Goal: Task Accomplishment & Management: Manage account settings

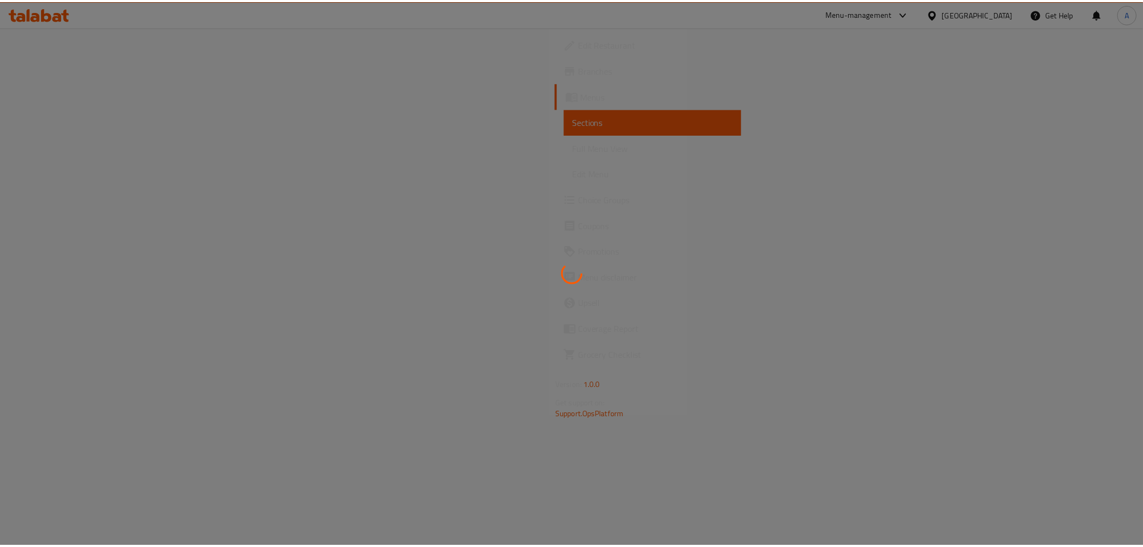
scroll to position [0, 104]
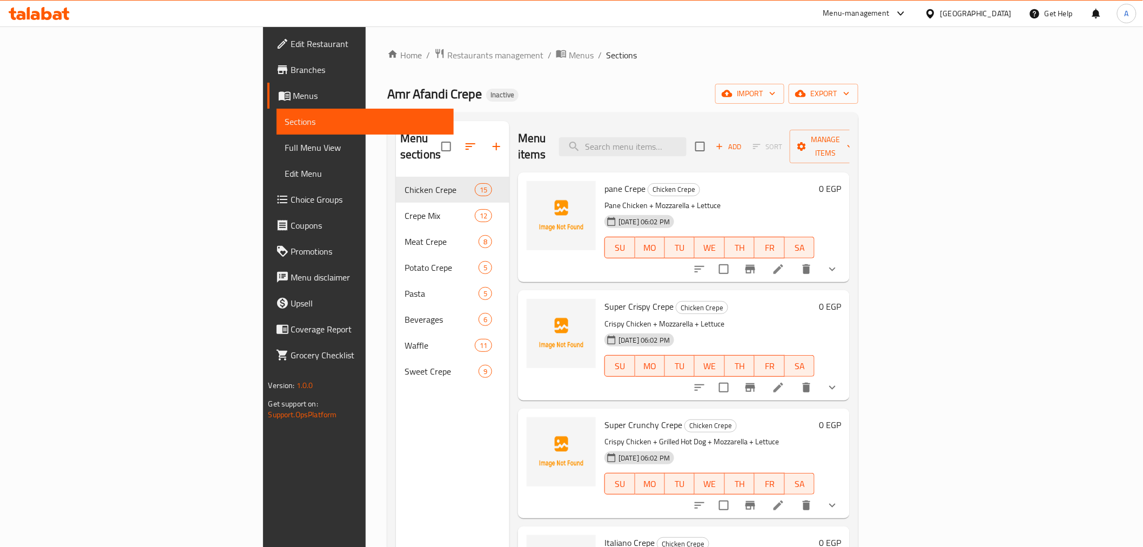
click at [277, 156] on link "Full Menu View" at bounding box center [365, 148] width 177 height 26
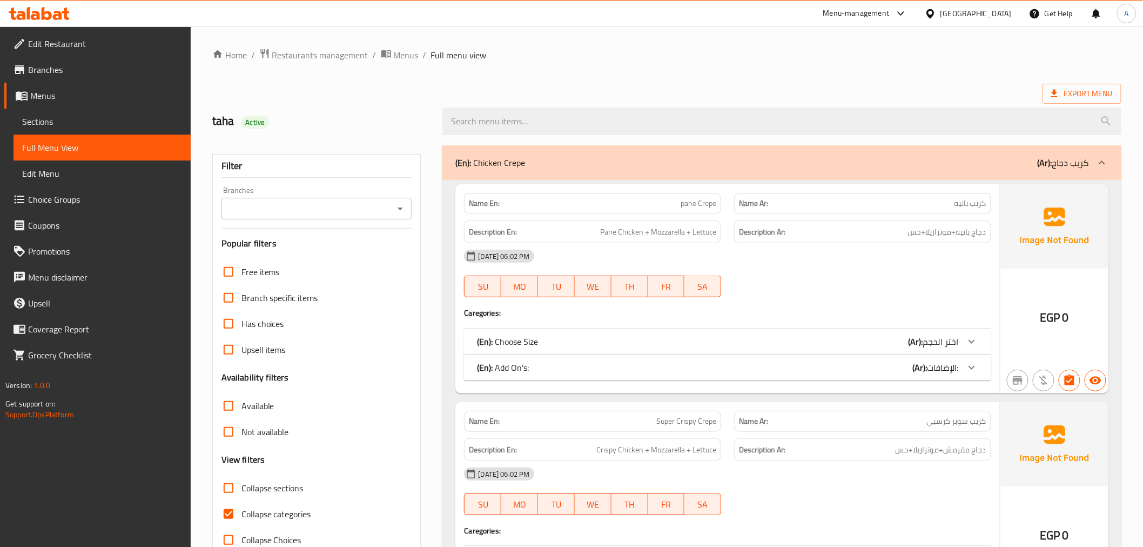
scroll to position [110, 0]
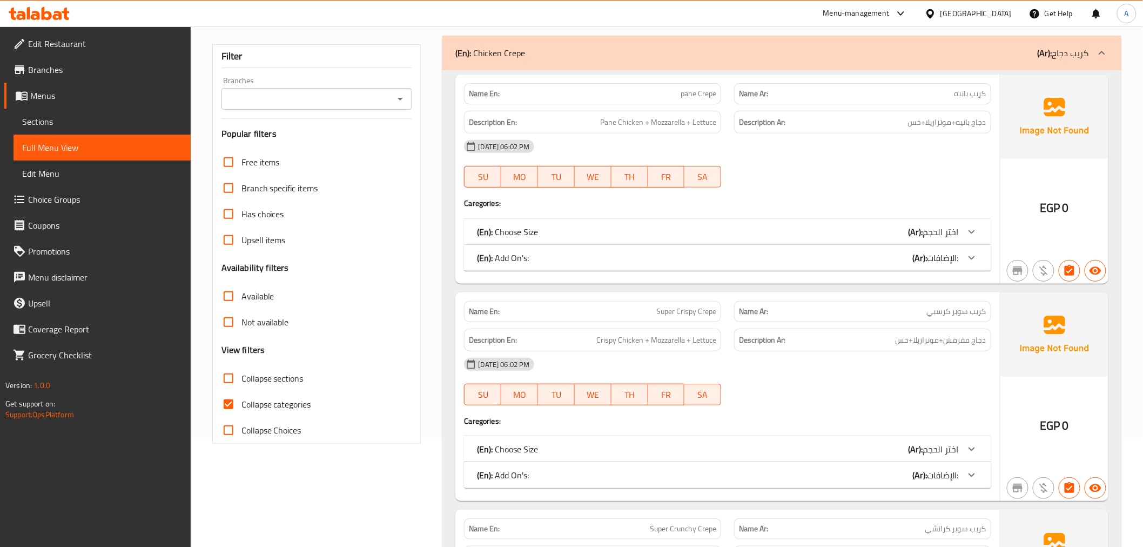
click at [293, 401] on span "Collapse categories" at bounding box center [276, 404] width 70 height 13
click at [241, 401] on input "Collapse categories" at bounding box center [229, 404] width 26 height 26
checkbox input "false"
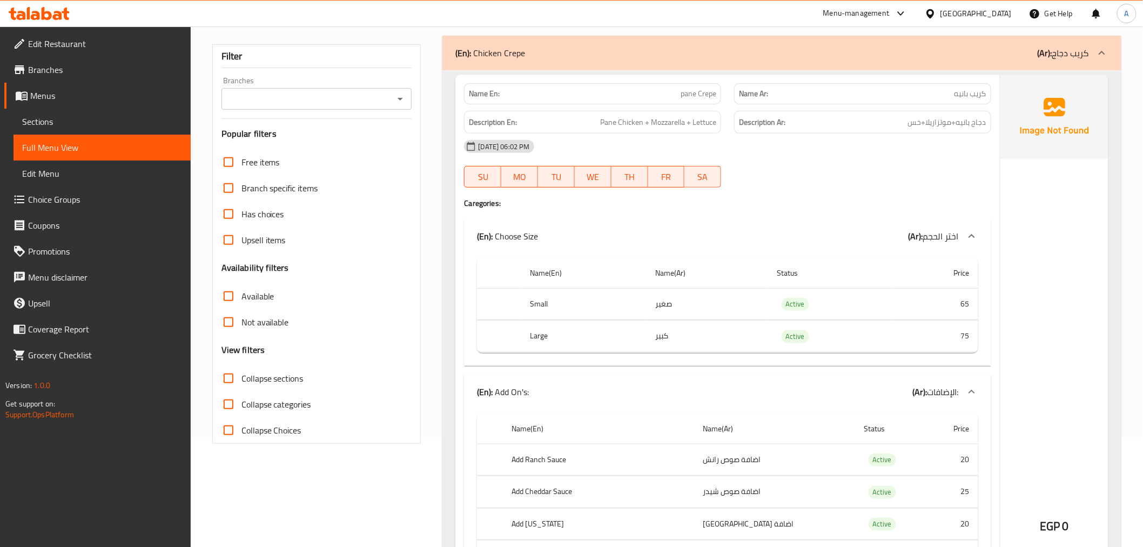
click at [810, 317] on td "Active" at bounding box center [832, 304] width 126 height 32
copy span "Active"
click at [281, 379] on span "Collapse sections" at bounding box center [272, 378] width 62 height 13
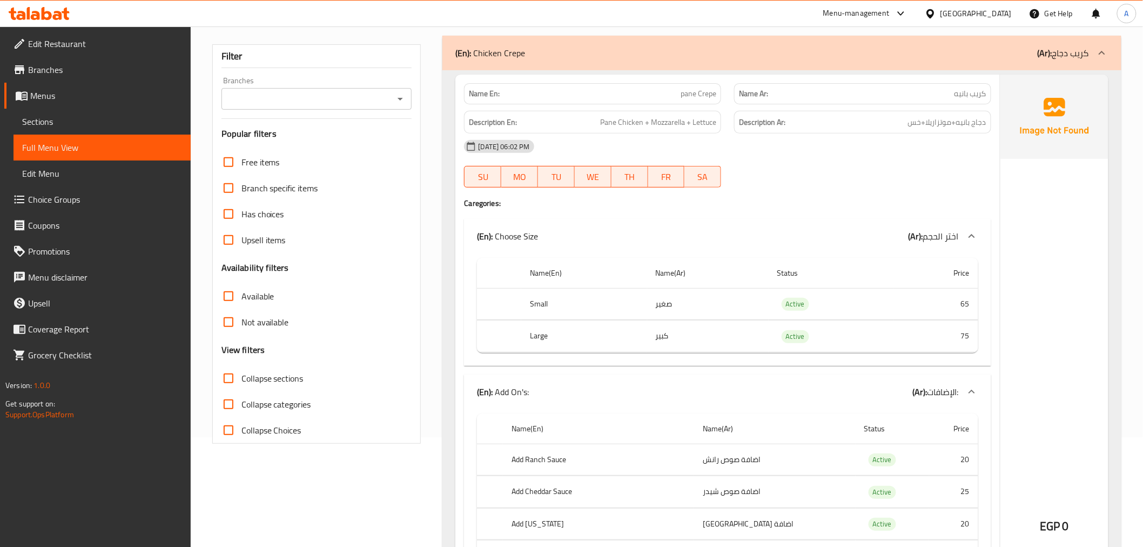
click at [241, 379] on input "Collapse sections" at bounding box center [229, 378] width 26 height 26
checkbox input "true"
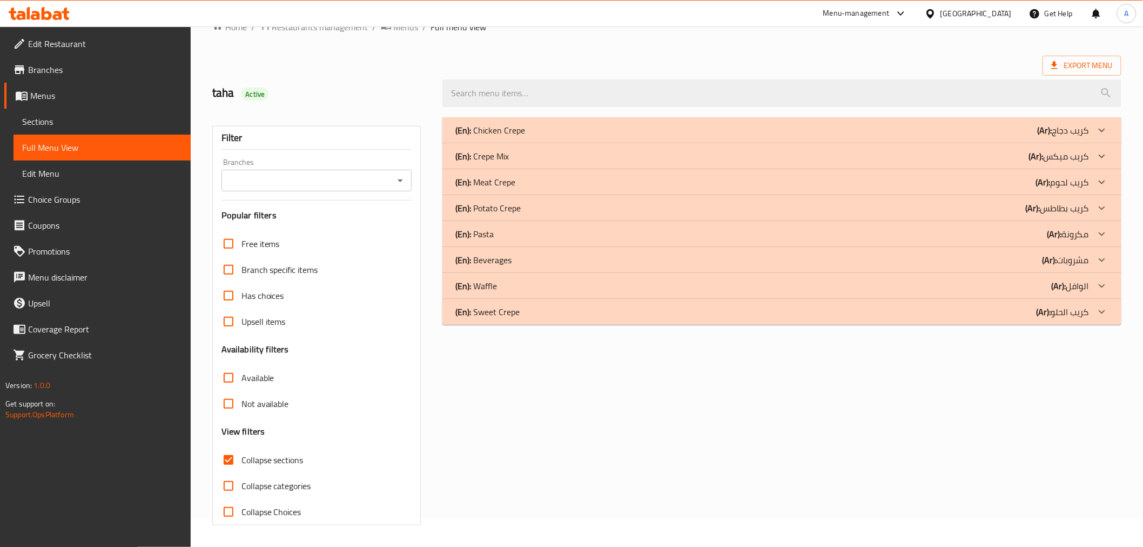
scroll to position [28, 0]
click at [957, 122] on div "(En): Chicken Crepe (Ar): كريب دجاج" at bounding box center [781, 130] width 678 height 26
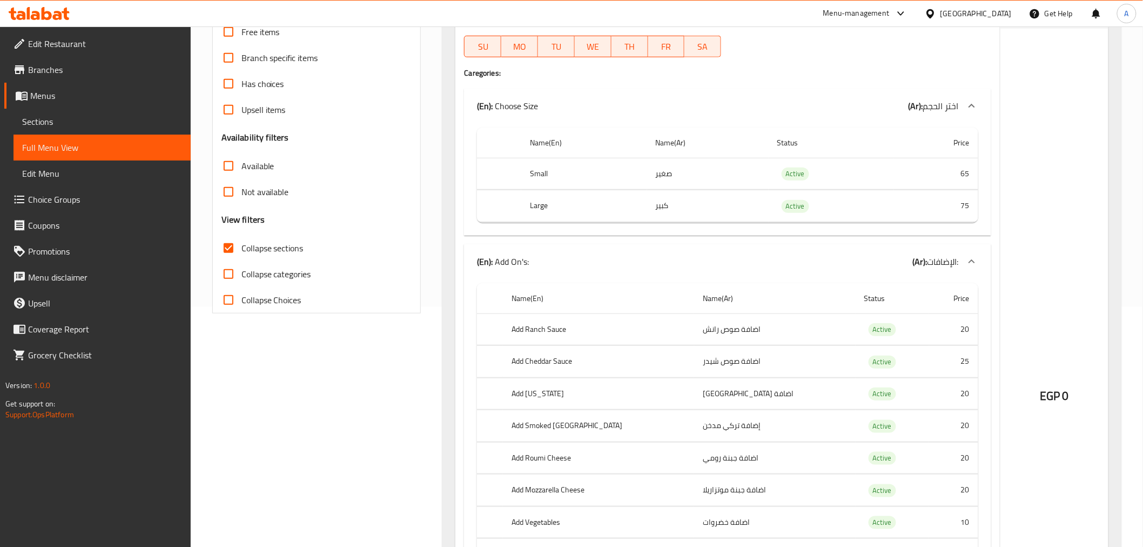
scroll to position [270, 0]
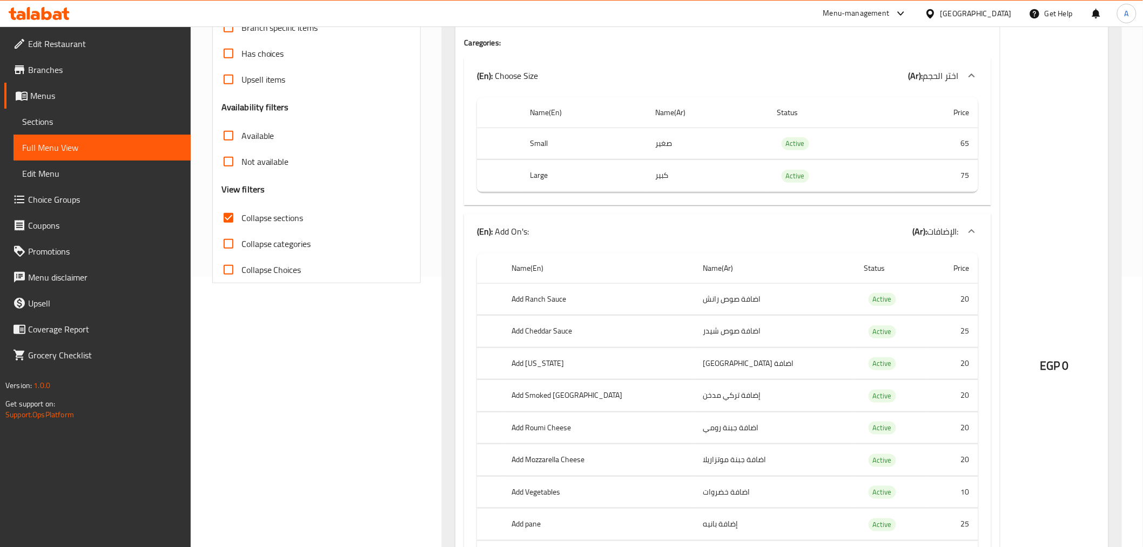
click at [273, 231] on label "Collapse categories" at bounding box center [264, 244] width 96 height 26
click at [241, 231] on input "Collapse categories" at bounding box center [229, 244] width 26 height 26
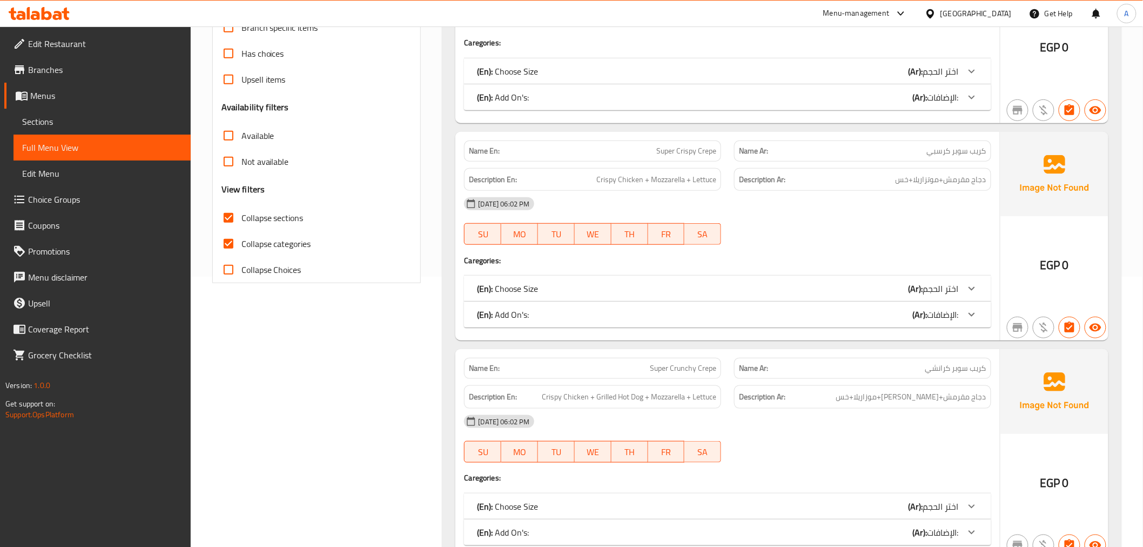
click at [278, 241] on span "Collapse categories" at bounding box center [276, 243] width 70 height 13
click at [241, 241] on input "Collapse categories" at bounding box center [229, 244] width 26 height 26
checkbox input "false"
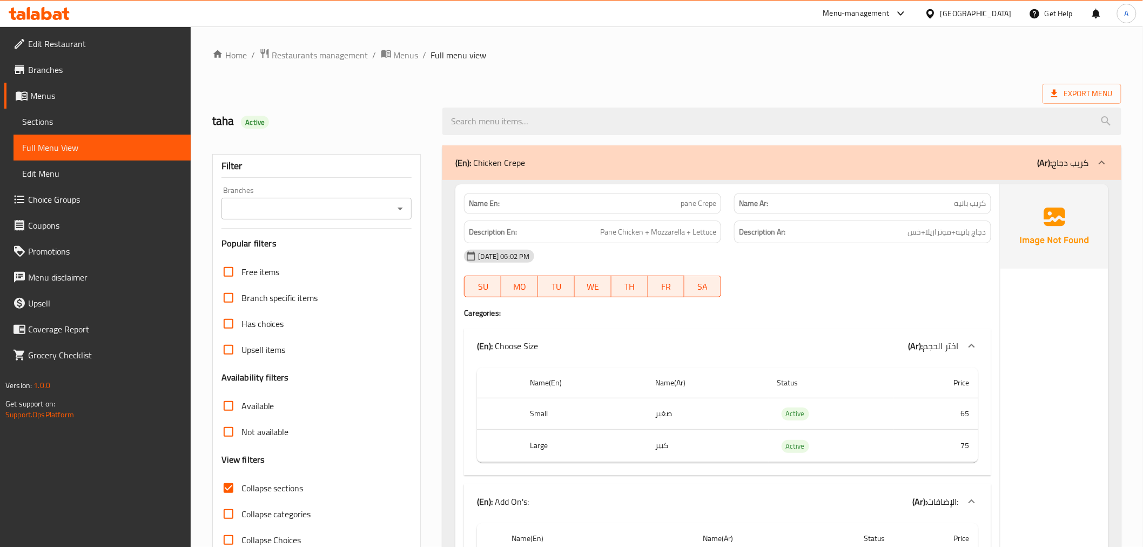
scroll to position [28, 0]
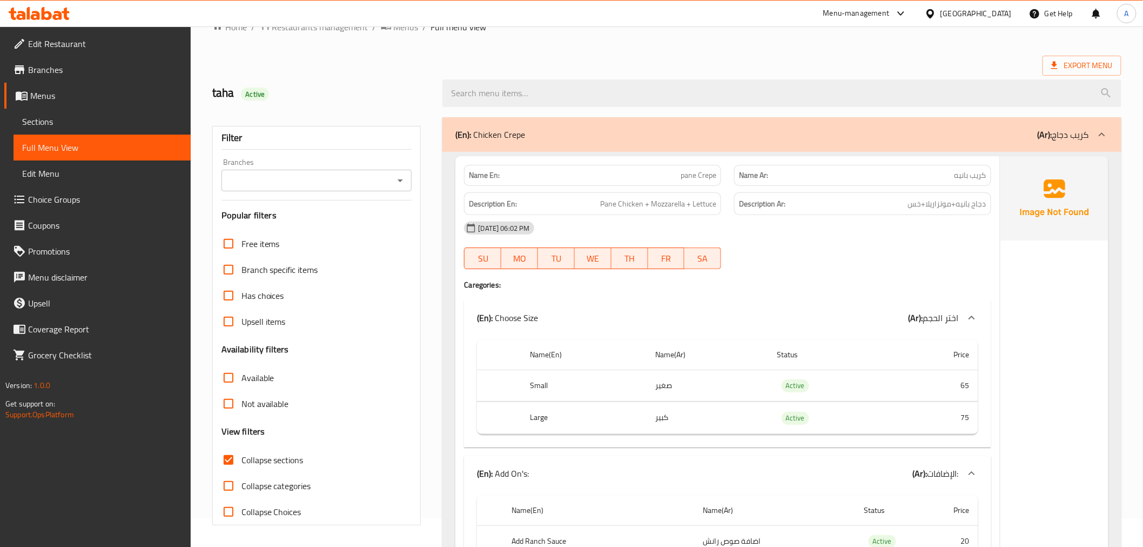
click at [650, 220] on div "[DATE] 06:02 PM" at bounding box center [728, 228] width 540 height 26
click at [645, 201] on span "Pane Chicken + Mozzarella + Lettuce" at bounding box center [658, 204] width 116 height 14
click at [704, 211] on div "Description En: Pane Chicken + Mozzarella + Lettuce" at bounding box center [592, 203] width 257 height 23
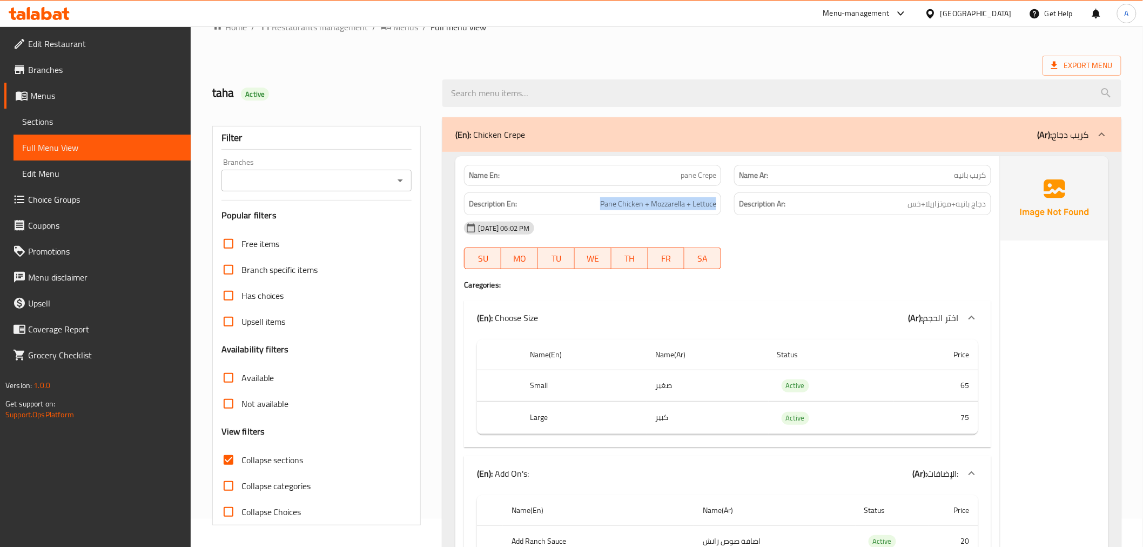
click at [704, 211] on div "Description En: Pane Chicken + Mozzarella + Lettuce" at bounding box center [592, 203] width 257 height 23
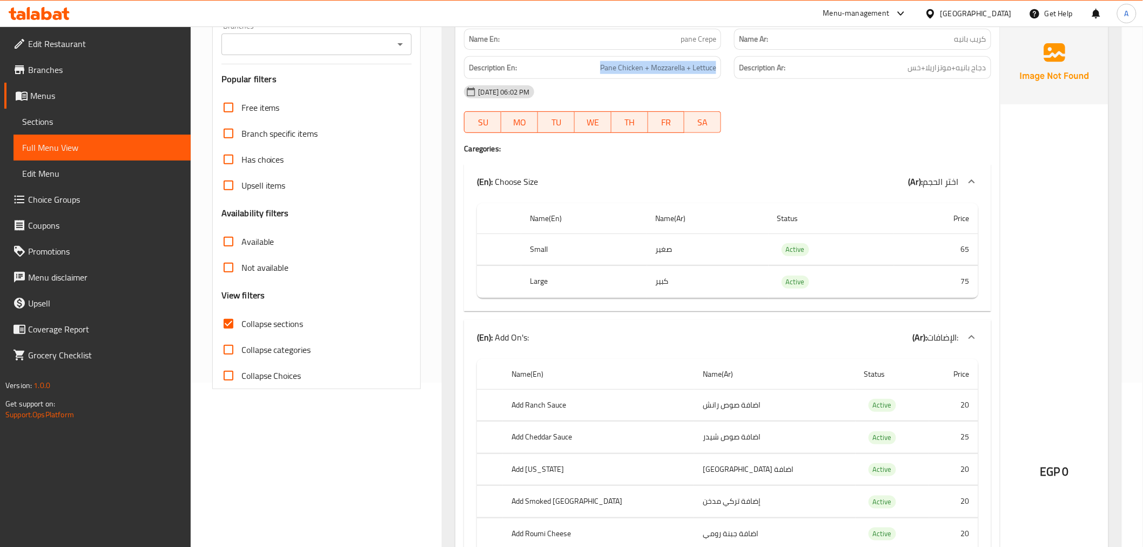
scroll to position [179, 0]
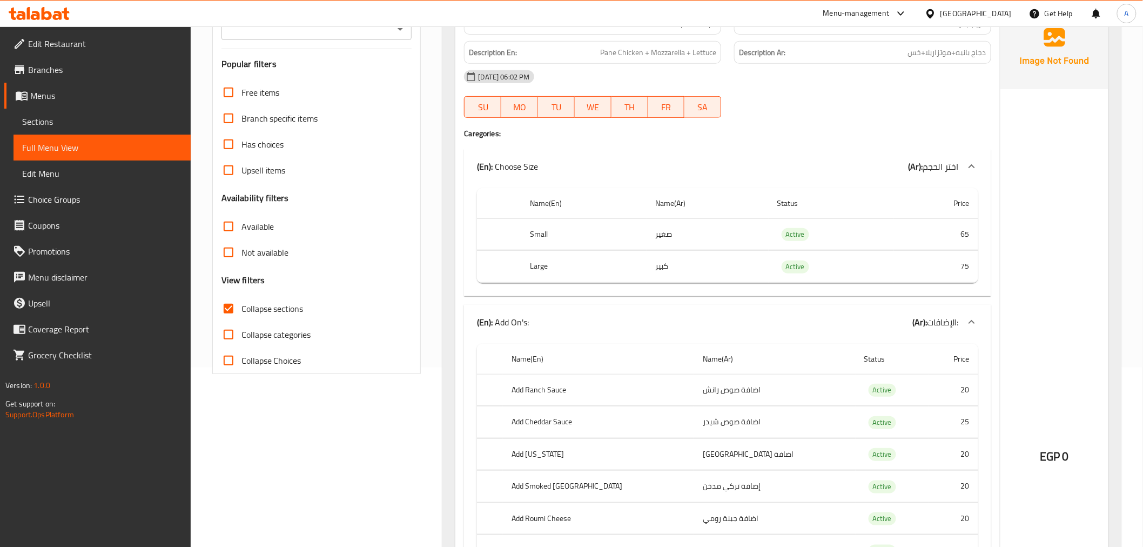
click at [672, 244] on td "صغير" at bounding box center [708, 234] width 122 height 32
click at [674, 265] on td "كبير" at bounding box center [708, 267] width 122 height 32
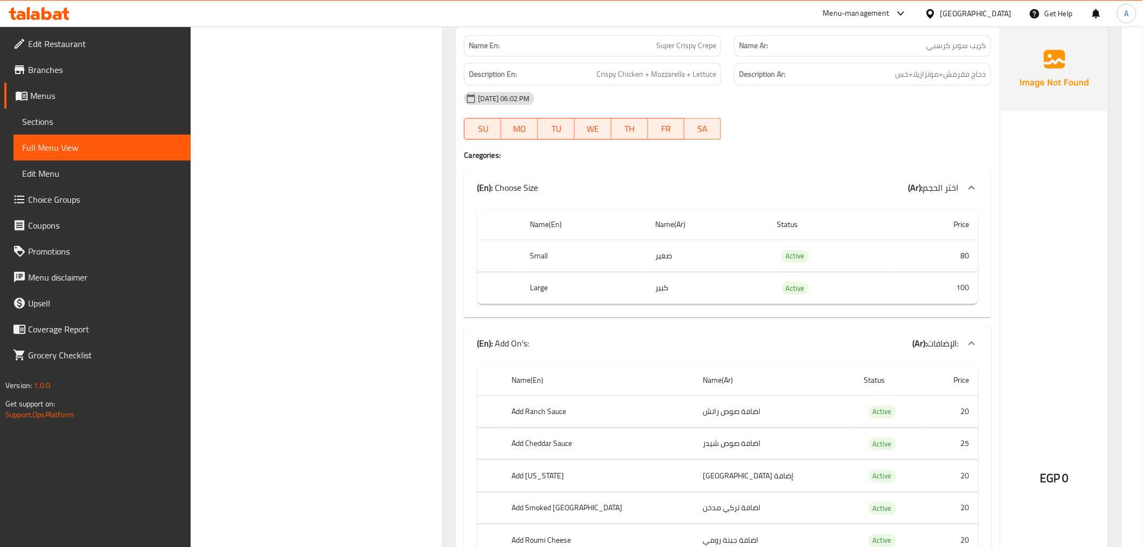
scroll to position [936, 0]
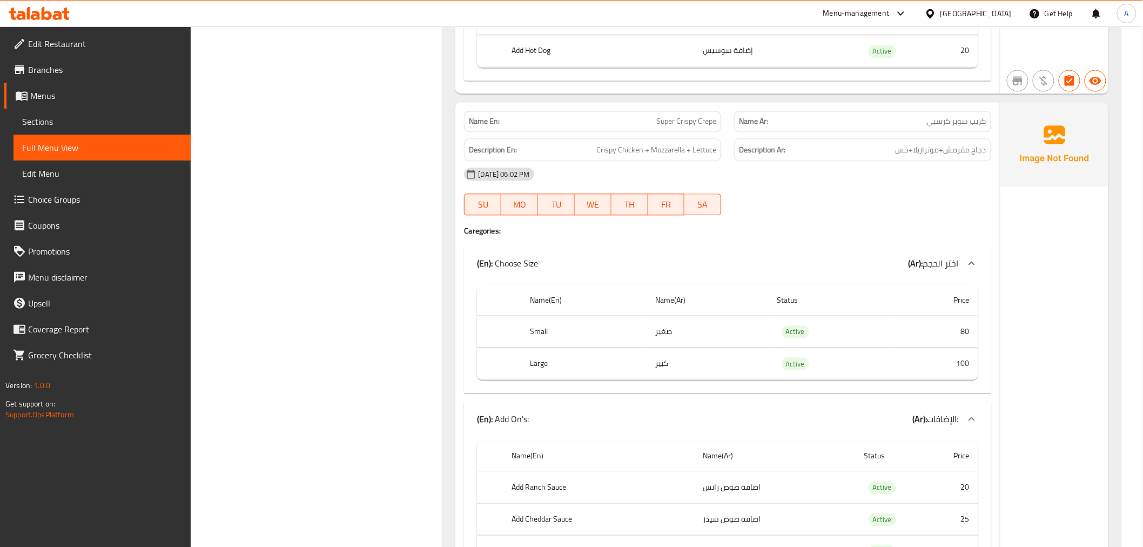
click at [679, 154] on span "Crispy Chicken + Mozzarella + Lettuce" at bounding box center [656, 150] width 120 height 14
drag, startPoint x: 929, startPoint y: 348, endPoint x: 937, endPoint y: 352, distance: 8.2
click at [932, 352] on tbody "Small صغير Active 80 Large كبير Active 100" at bounding box center [727, 347] width 501 height 64
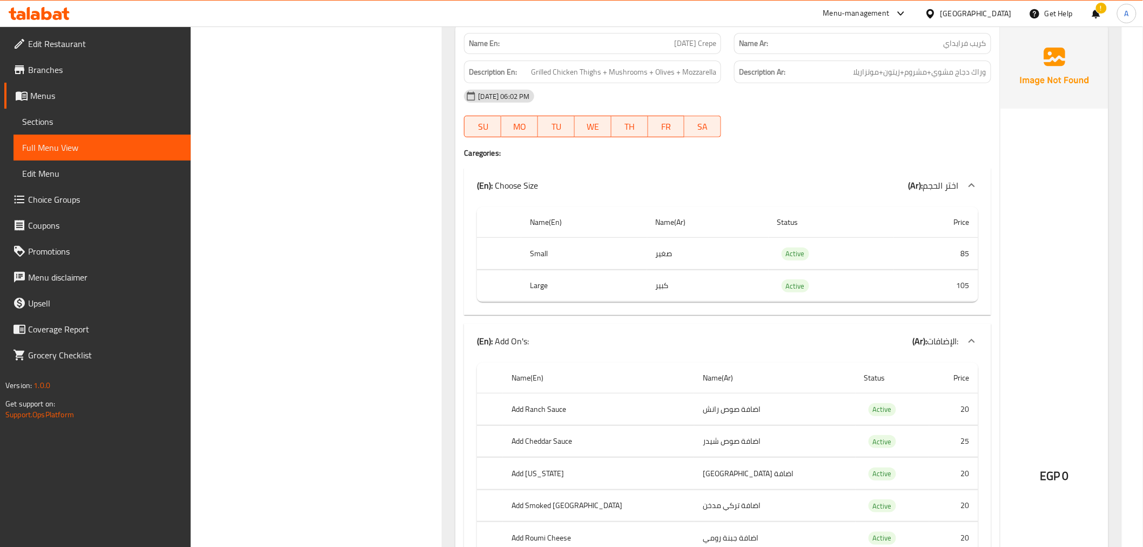
scroll to position [8667, 0]
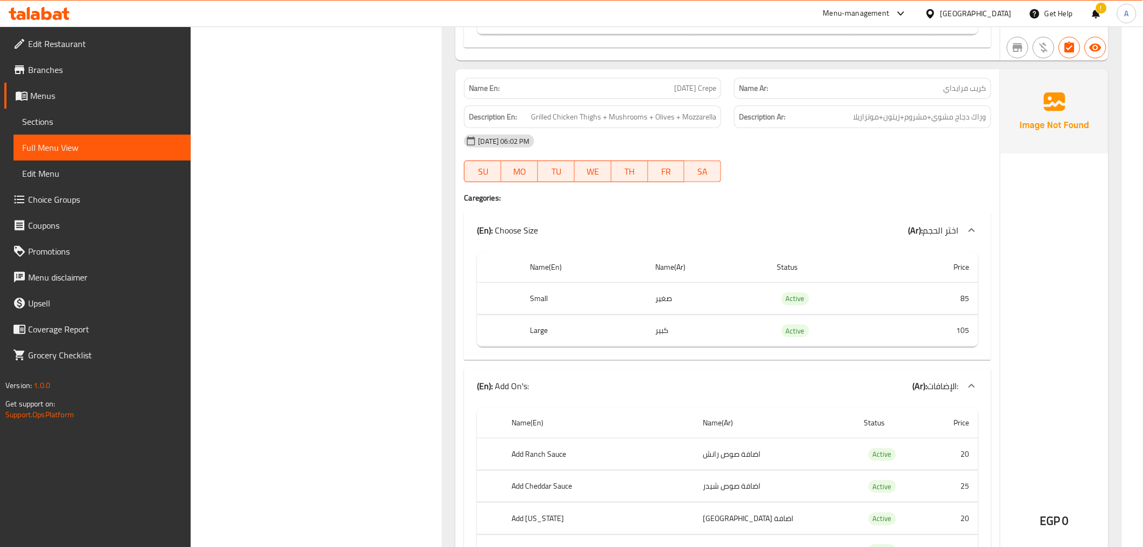
click at [944, 83] on span "كريب فرايداي" at bounding box center [965, 88] width 43 height 11
click at [674, 110] on span "Grilled Chicken Thighs + Mushrooms + Olives + Mozzarella" at bounding box center [623, 117] width 185 height 14
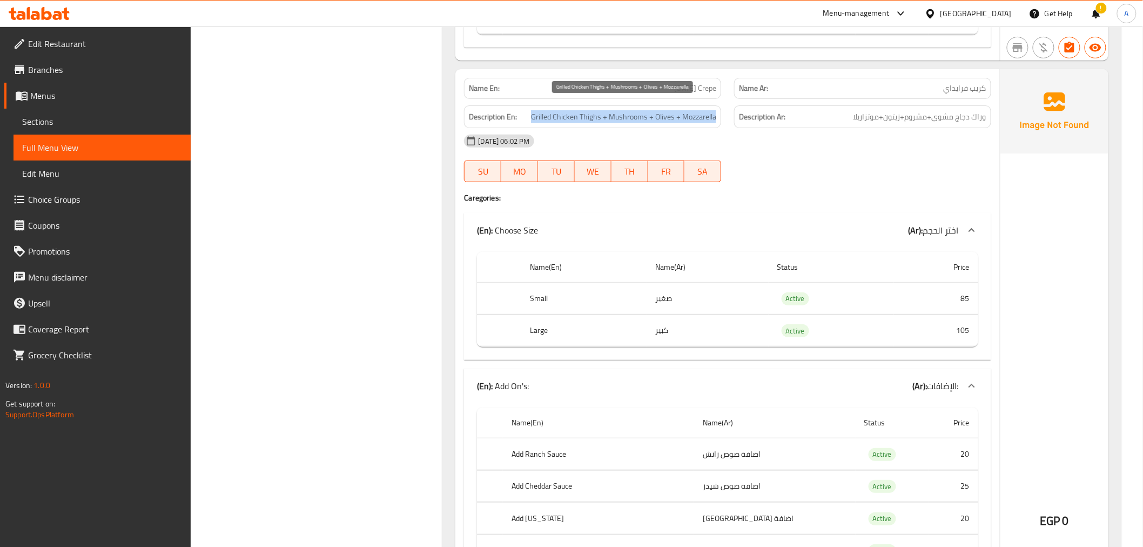
click at [674, 110] on span "Grilled Chicken Thighs + Mushrooms + Olives + Mozzarella" at bounding box center [623, 117] width 185 height 14
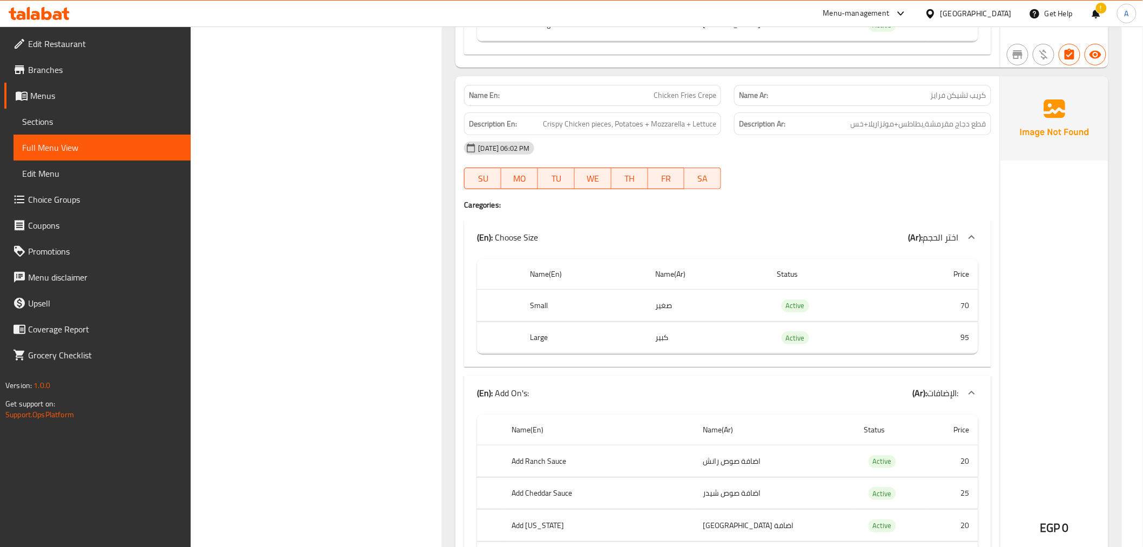
scroll to position [12147, 0]
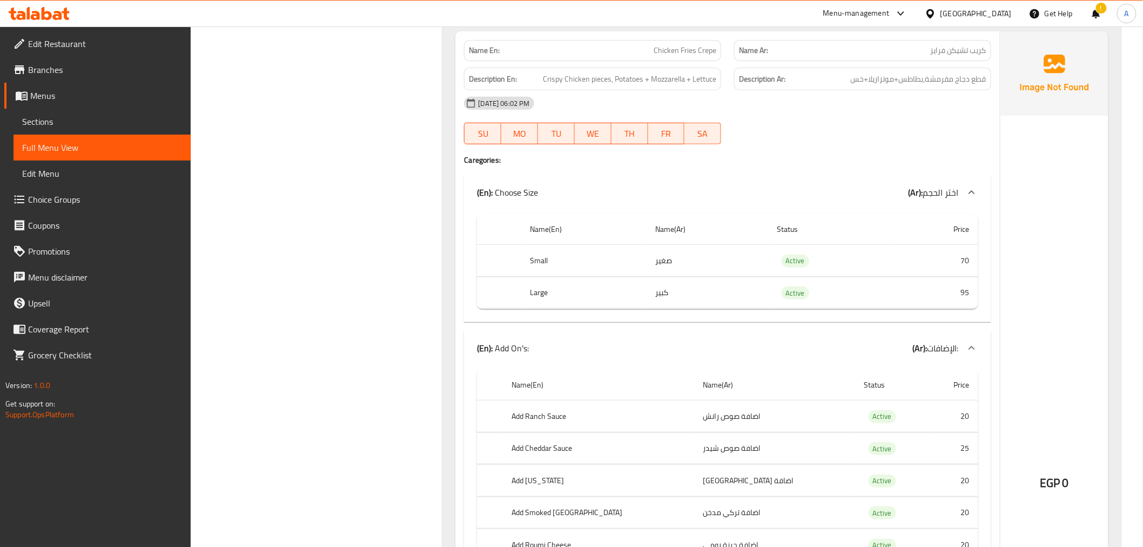
click at [637, 72] on div "Description En: Crispy Chicken pieces, Potatoes + Mozzarella + Lettuce" at bounding box center [592, 79] width 257 height 23
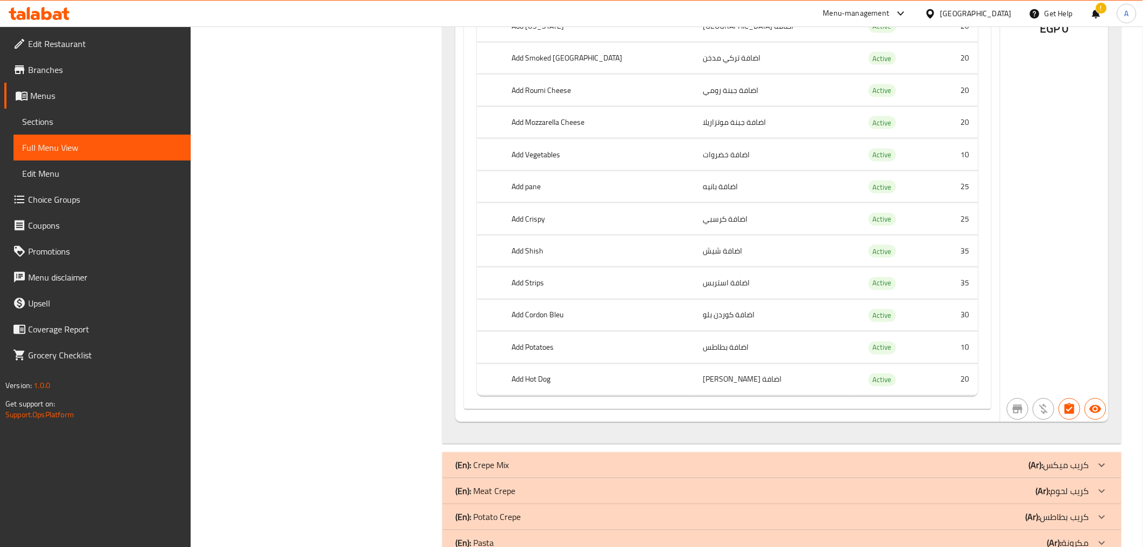
scroll to position [12696, 0]
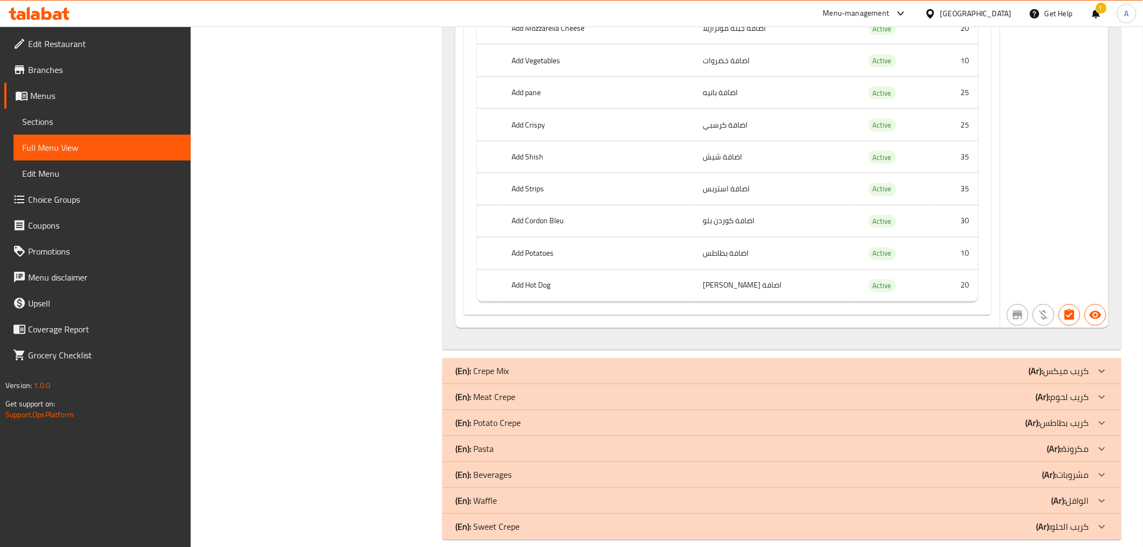
click at [1007, 365] on div "(En): Crepe Mix (Ar): كريب ميكس" at bounding box center [771, 371] width 633 height 13
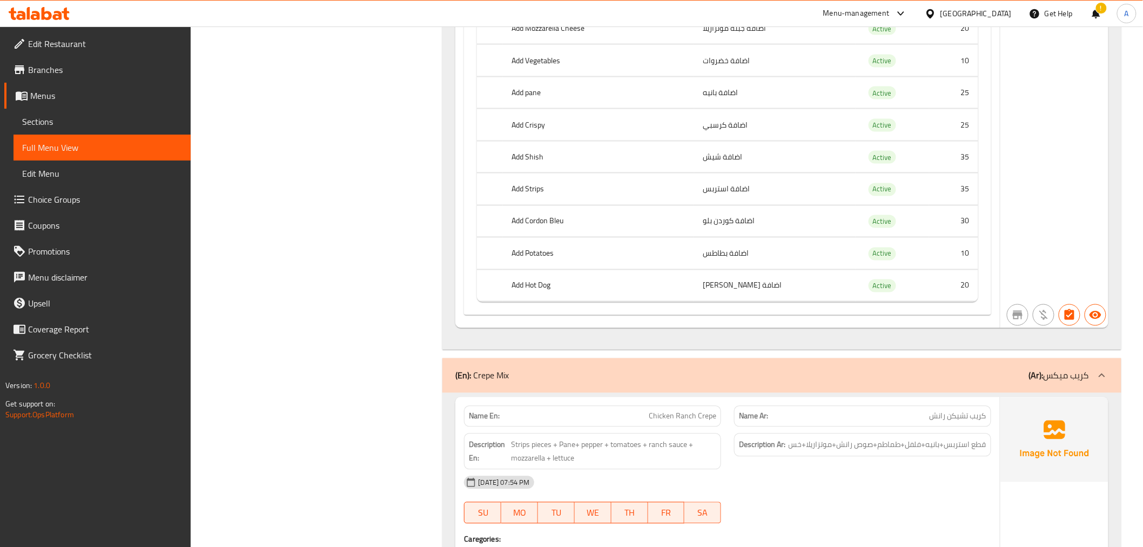
click at [1060, 369] on p "(Ar): كريب ميكس" at bounding box center [1059, 375] width 60 height 13
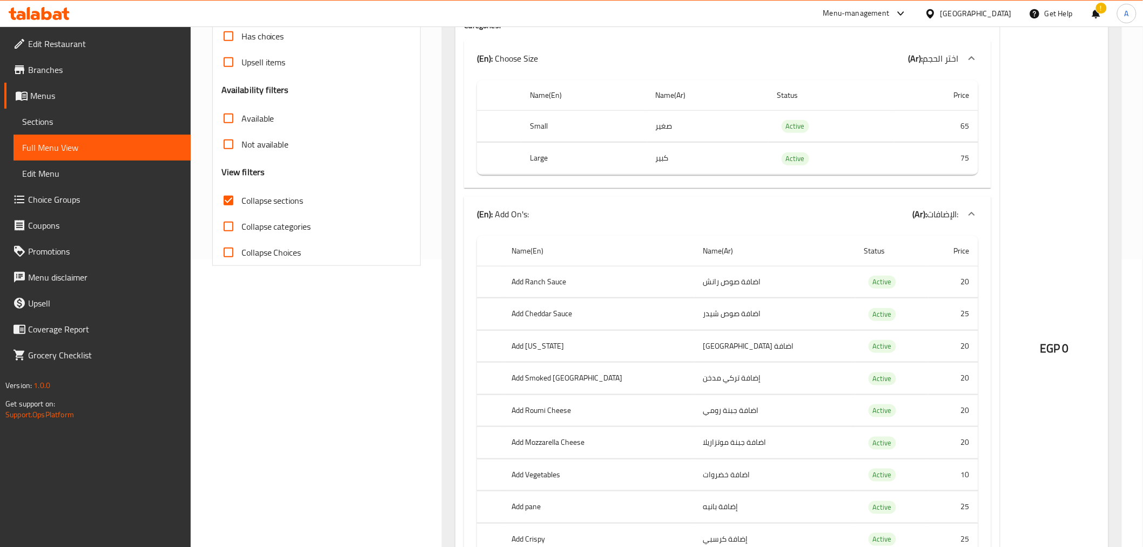
scroll to position [0, 0]
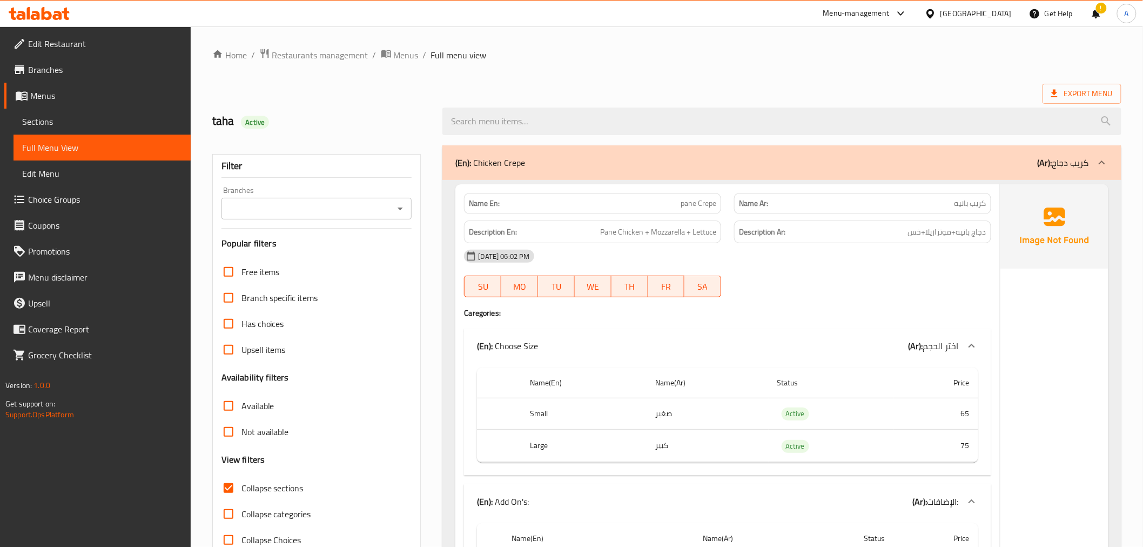
click at [1062, 156] on p "(Ar): كريب دجاج" at bounding box center [1063, 162] width 51 height 13
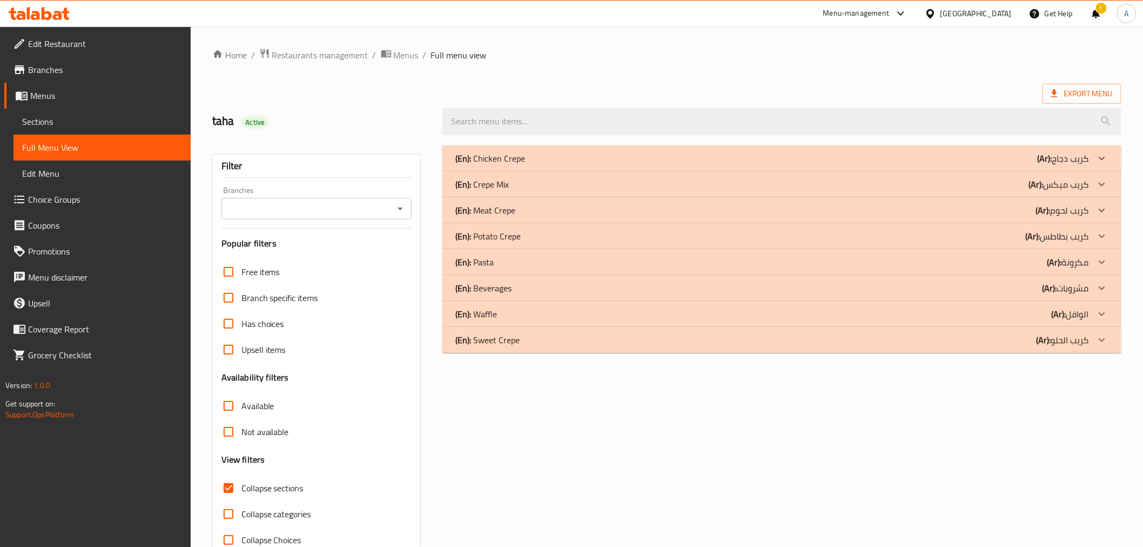
click at [1086, 212] on p "(Ar): كريب لحوم" at bounding box center [1062, 210] width 53 height 13
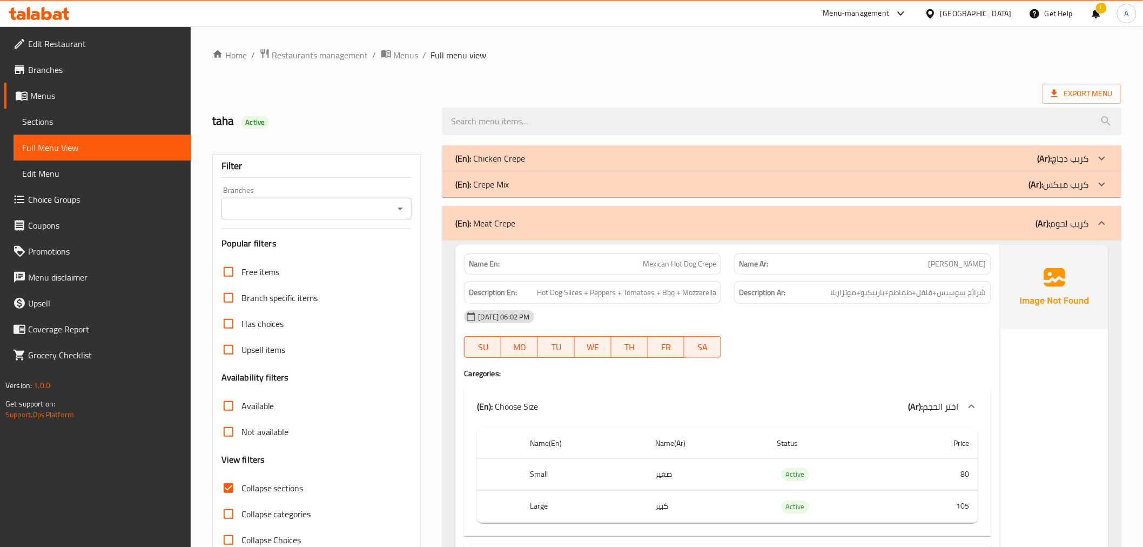
scroll to position [158, 0]
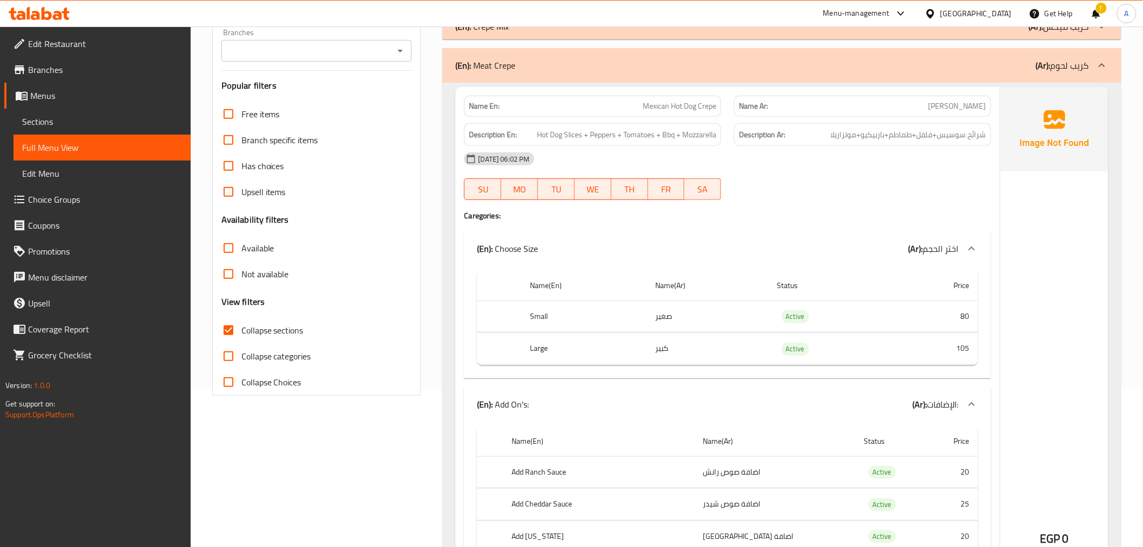
click at [697, 319] on td "صغير" at bounding box center [708, 316] width 122 height 32
click at [678, 343] on td "كبير" at bounding box center [708, 349] width 122 height 32
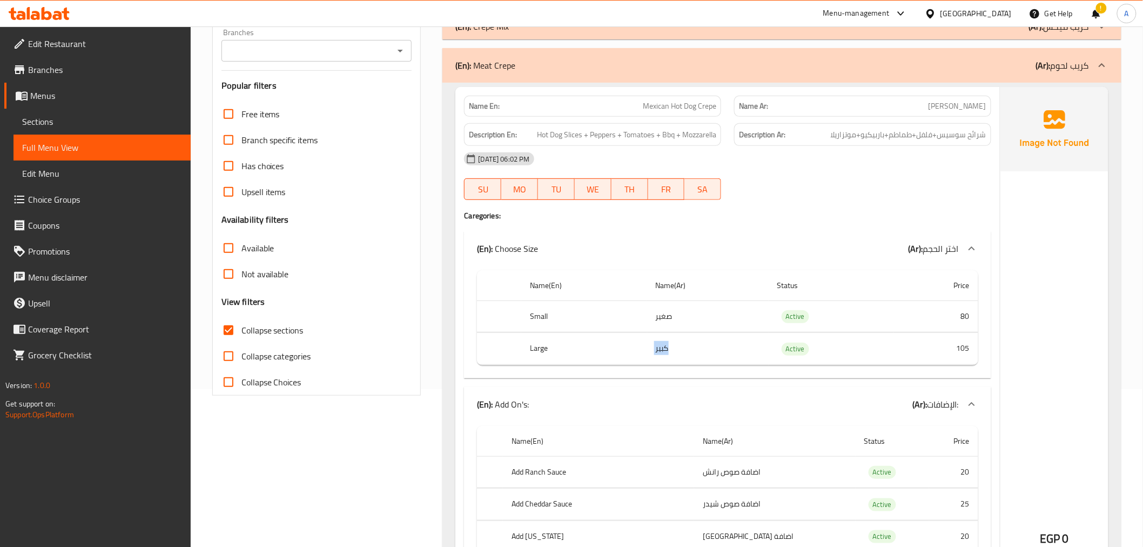
click at [678, 343] on td "كبير" at bounding box center [708, 349] width 122 height 32
click at [687, 150] on div "[DATE] 06:02 PM" at bounding box center [728, 159] width 540 height 26
click at [694, 142] on div "Description En: Hot Dog Slices + Peppers + Tomatoes + Bbq + Mozzarella" at bounding box center [592, 134] width 257 height 23
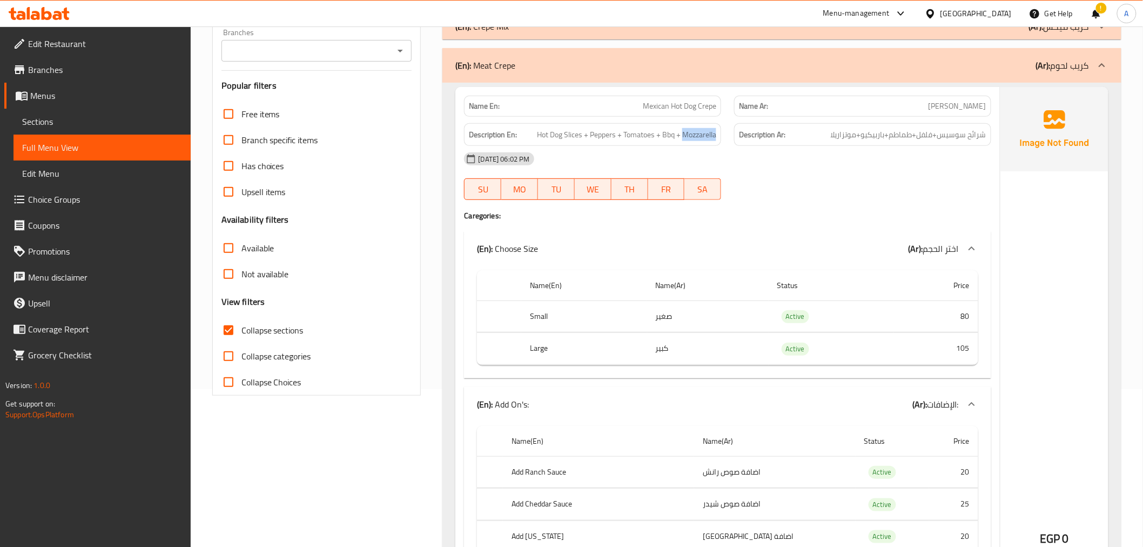
click at [694, 142] on div "Description En: Hot Dog Slices + Peppers + Tomatoes + Bbq + Mozzarella" at bounding box center [592, 134] width 257 height 23
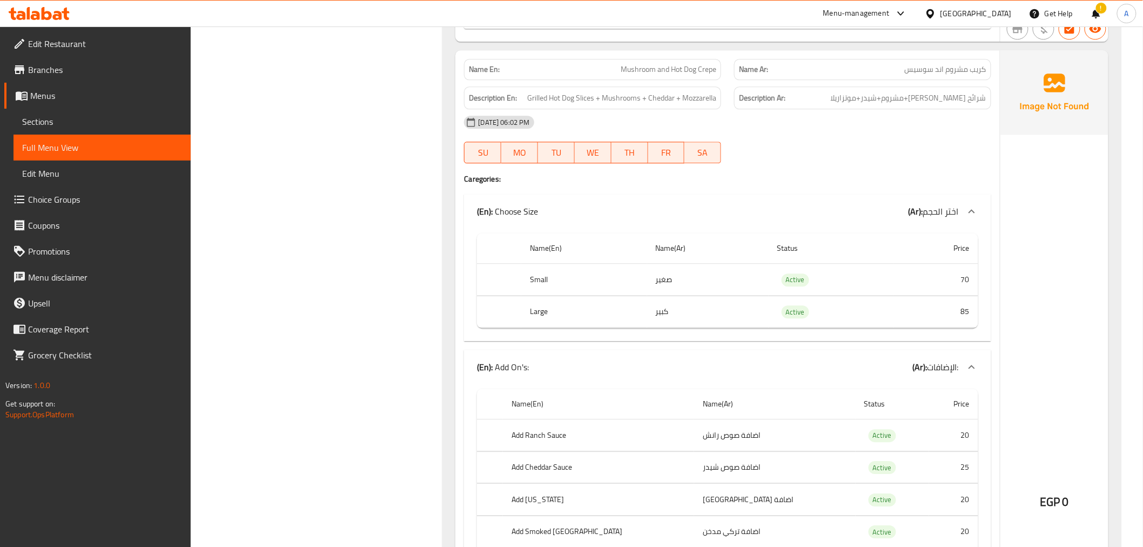
scroll to position [1057, 0]
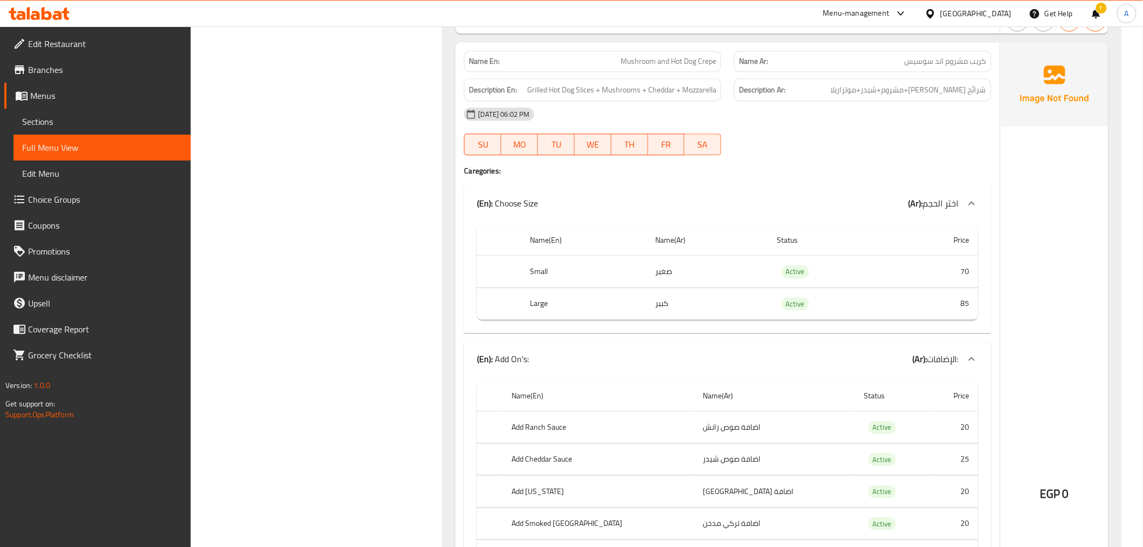
click at [693, 58] on span "Mushroom and Hot Dog Crepe" at bounding box center [669, 61] width 96 height 11
click at [671, 56] on span "Mushroom and Hot Dog Crepe" at bounding box center [669, 61] width 96 height 11
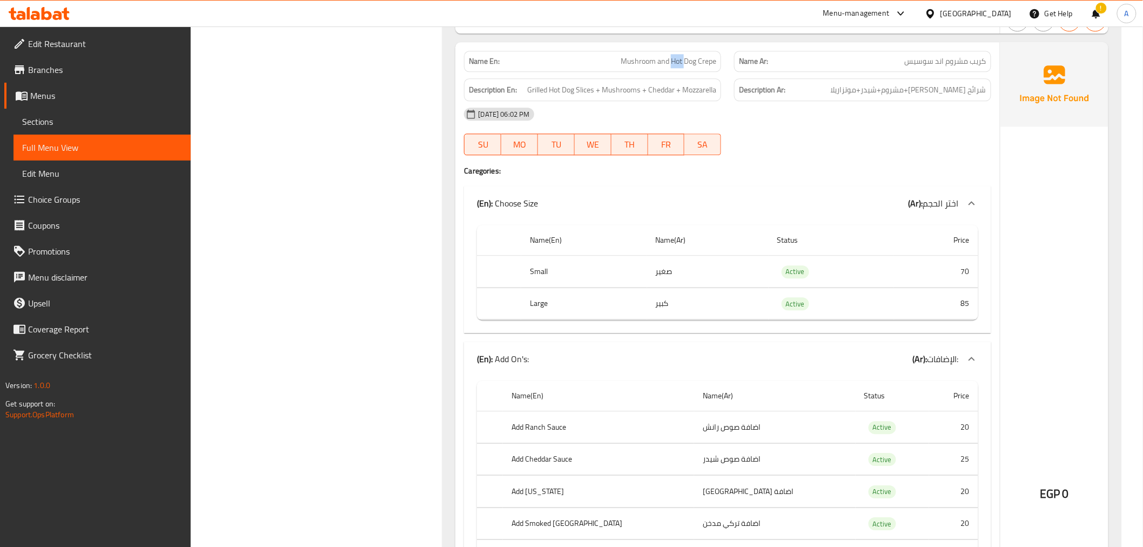
click at [671, 56] on span "Mushroom and Hot Dog Crepe" at bounding box center [669, 61] width 96 height 11
click at [933, 57] on span "كريب مشروم اند سوسيس" at bounding box center [946, 61] width 82 height 11
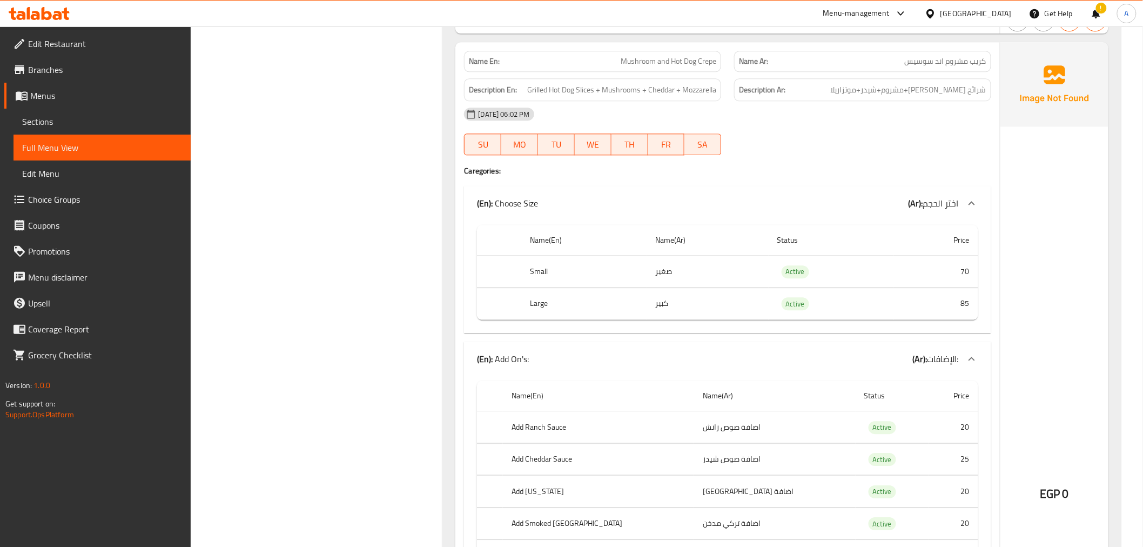
click at [661, 72] on div "Description En: Grilled Hot Dog Slices + Mushrooms + Cheddar + Mozzarella" at bounding box center [593, 90] width 270 height 36
click at [672, 56] on span "Mushroom and Hot Dog Crepe" at bounding box center [669, 61] width 96 height 11
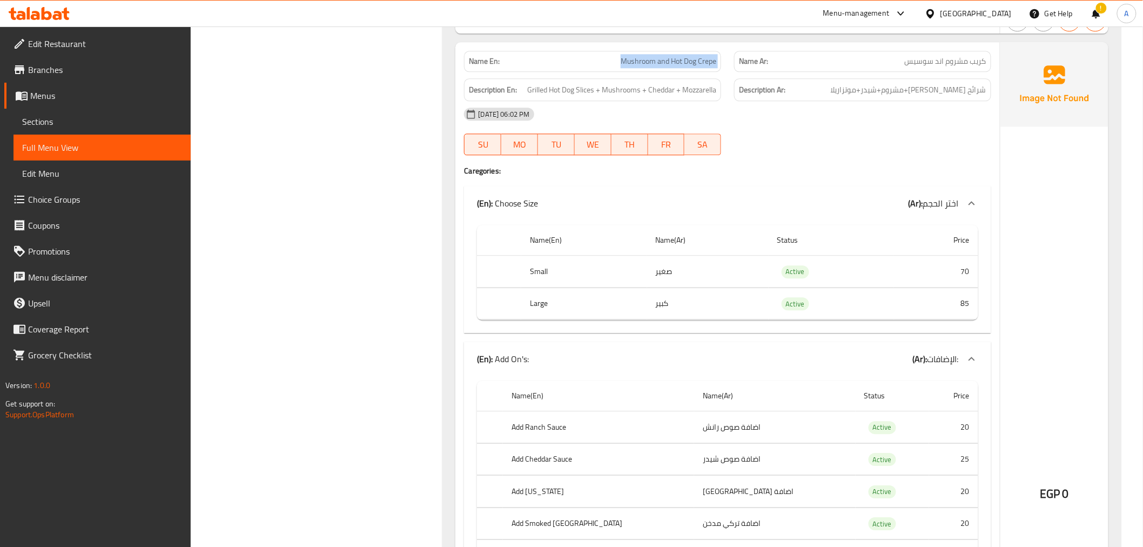
click at [672, 56] on span "Mushroom and Hot Dog Crepe" at bounding box center [669, 61] width 96 height 11
click at [703, 60] on span "Mushroom and Hot Dog Crepe" at bounding box center [669, 61] width 96 height 11
click at [674, 97] on div "Description En: Grilled Hot Dog Slices + Mushrooms + Cheddar + Mozzarella" at bounding box center [592, 89] width 257 height 23
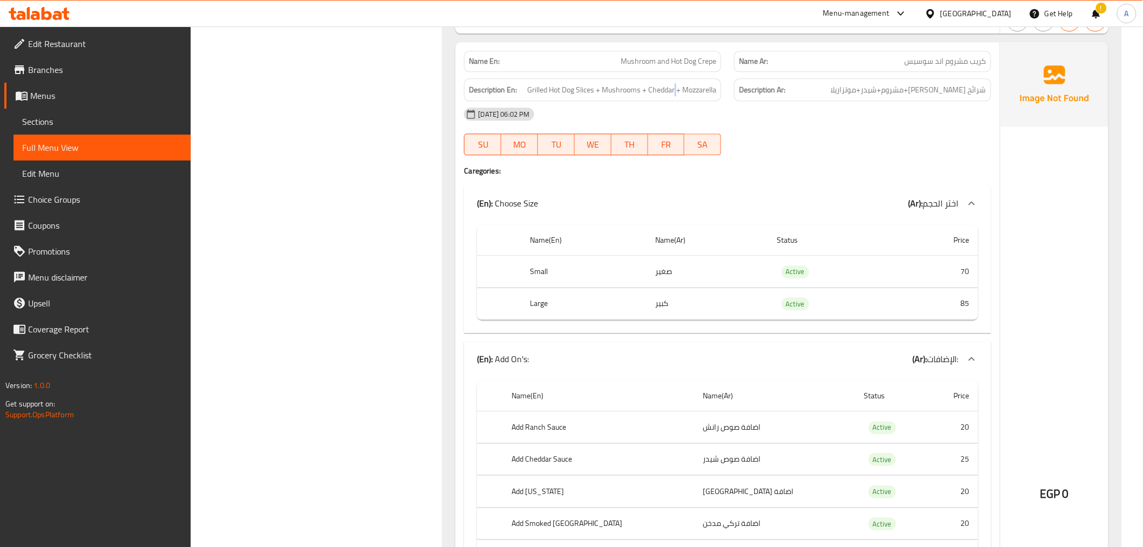
click at [674, 97] on div "Description En: Grilled Hot Dog Slices + Mushrooms + Cheddar + Mozzarella" at bounding box center [592, 89] width 257 height 23
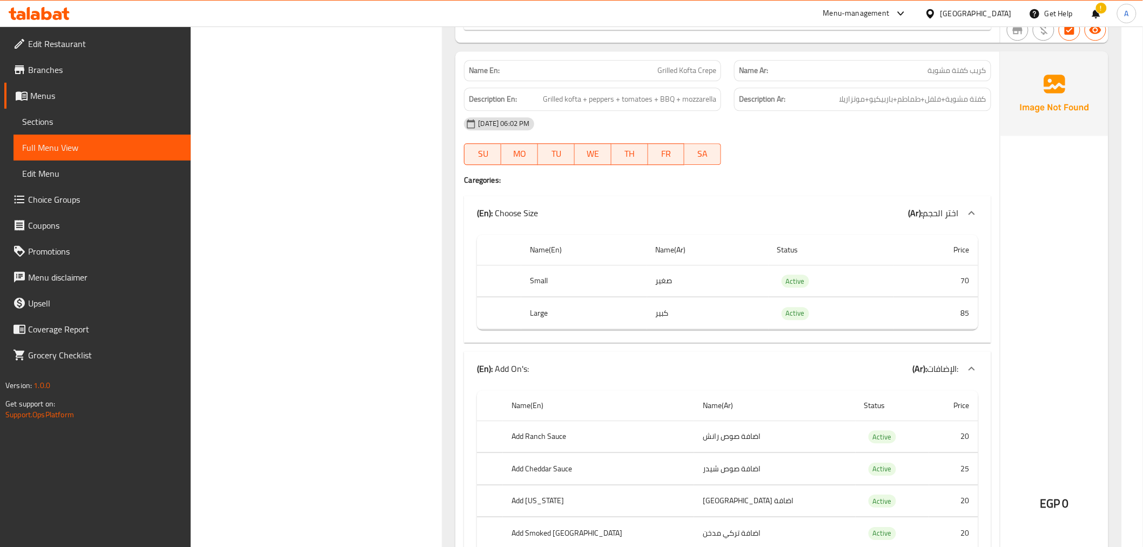
scroll to position [2763, 0]
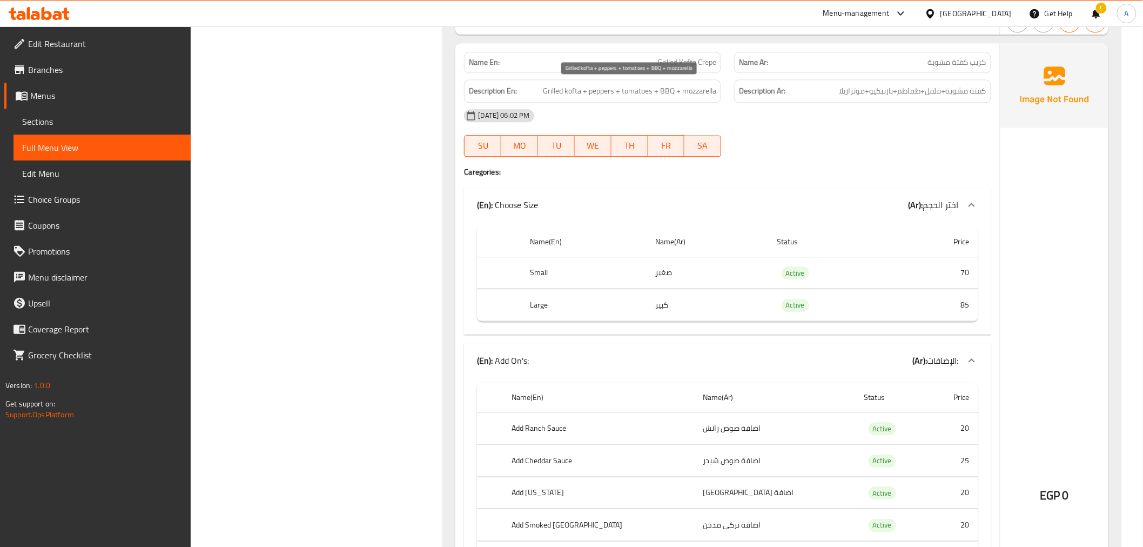
click at [666, 84] on span "Grilled kofta + peppers + tomatoes + BBQ + mozzarella" at bounding box center [629, 91] width 173 height 14
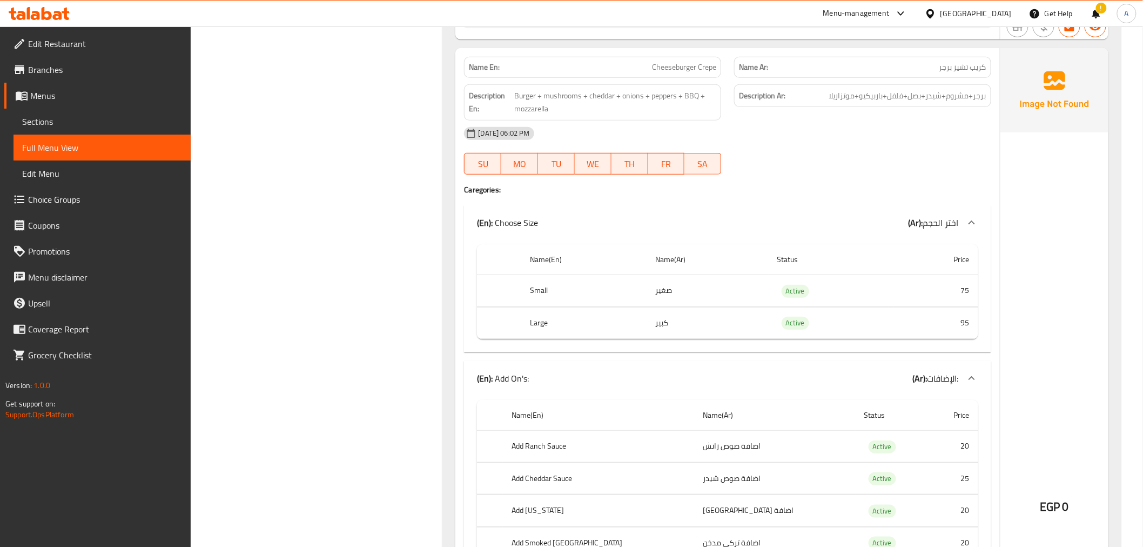
scroll to position [3628, 0]
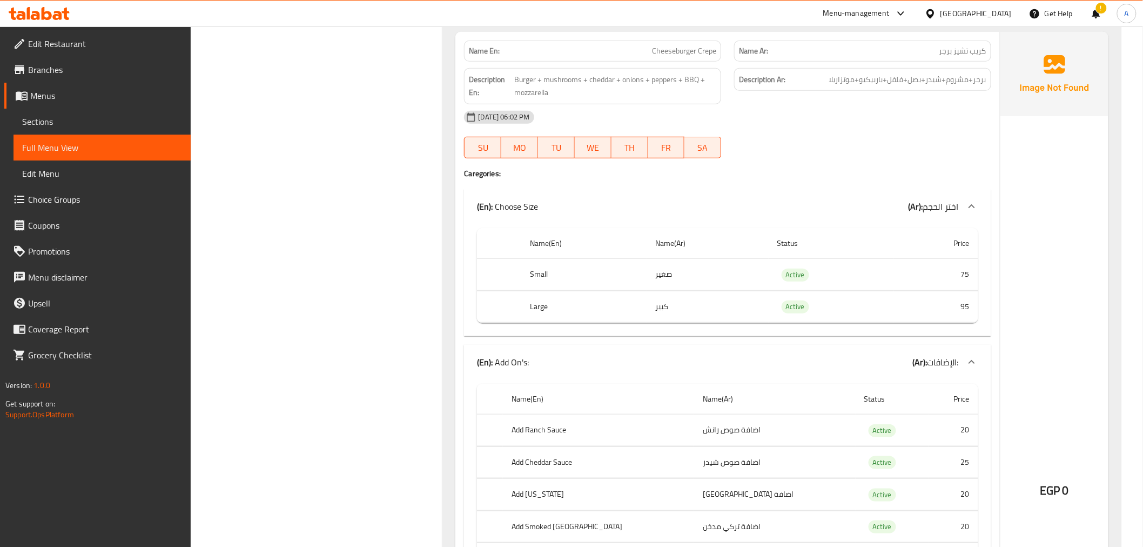
click at [678, 45] on span "Cheeseburger Crepe" at bounding box center [684, 50] width 64 height 11
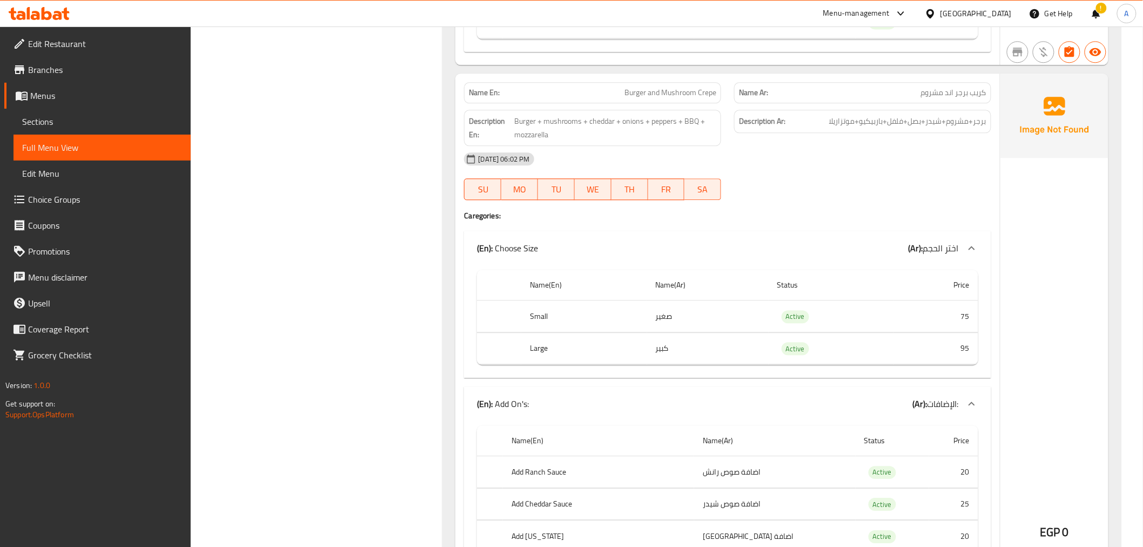
scroll to position [4479, 0]
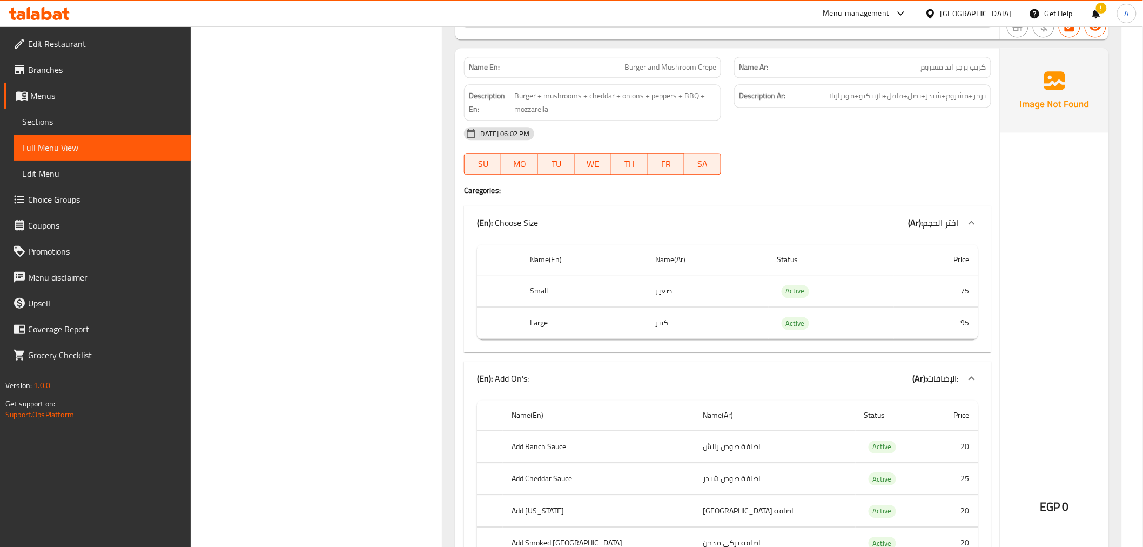
drag, startPoint x: 1152, startPoint y: 280, endPoint x: 1148, endPoint y: 357, distance: 76.8
drag, startPoint x: 666, startPoint y: 289, endPoint x: 904, endPoint y: 309, distance: 239.6
click at [904, 309] on tbody "Small صغير Active 75 Large كبير Active 95" at bounding box center [727, 307] width 501 height 64
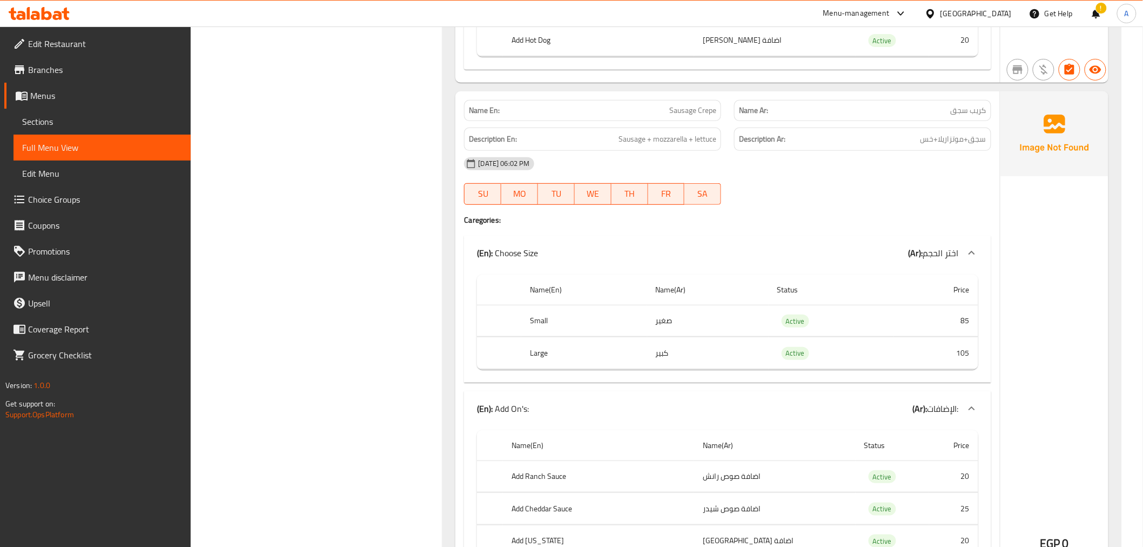
scroll to position [5370, 0]
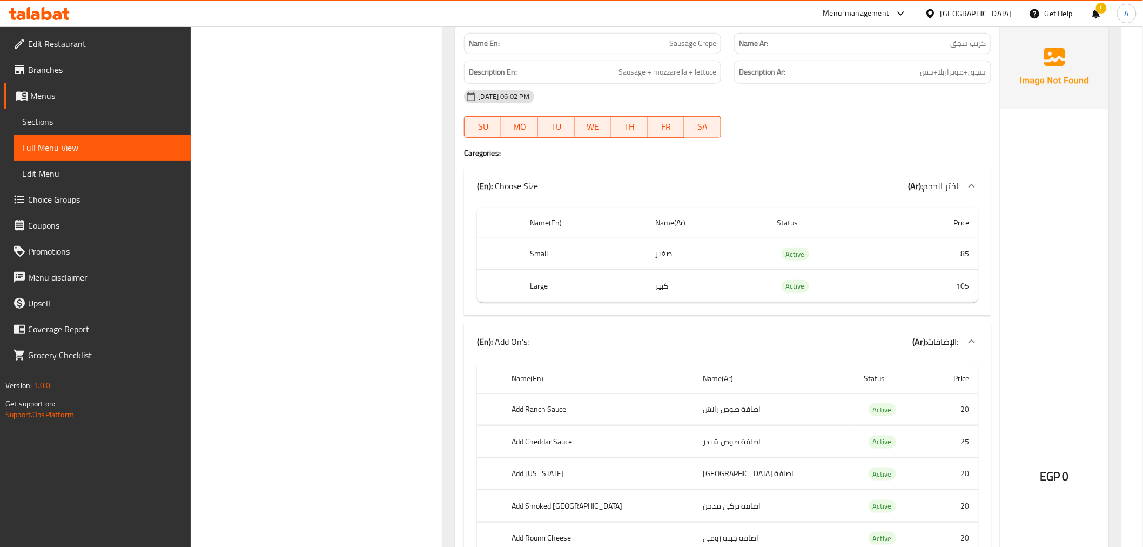
click at [716, 263] on td "صغير" at bounding box center [708, 254] width 122 height 32
click at [715, 270] on td "choices table" at bounding box center [727, 270] width 501 height 1
click at [764, 299] on div "Name(En) Name(Ar) Status Price Small صغير Active 85 Large كبير Active 105" at bounding box center [727, 259] width 527 height 112
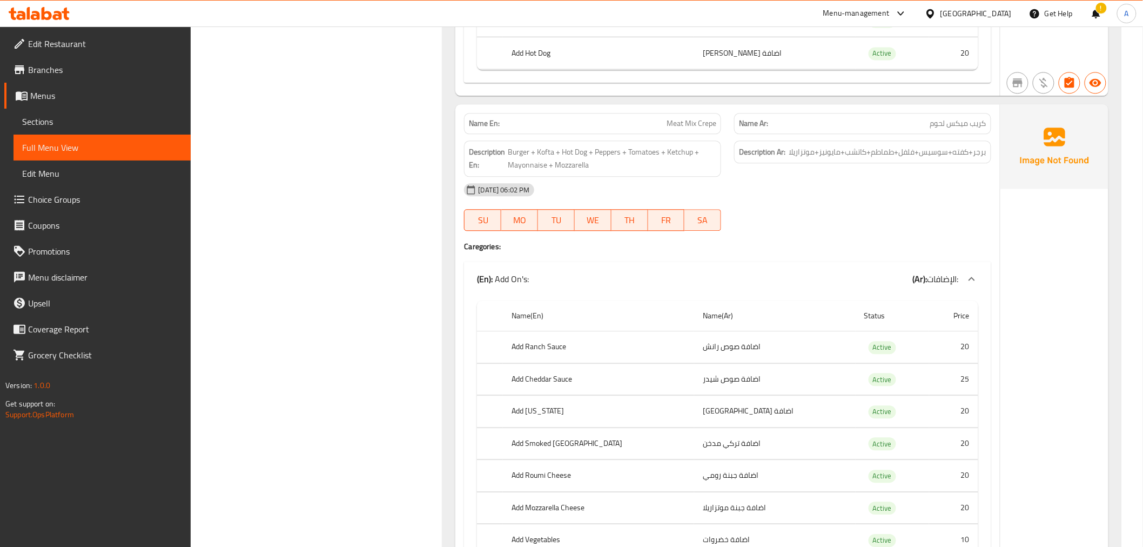
scroll to position [6227, 0]
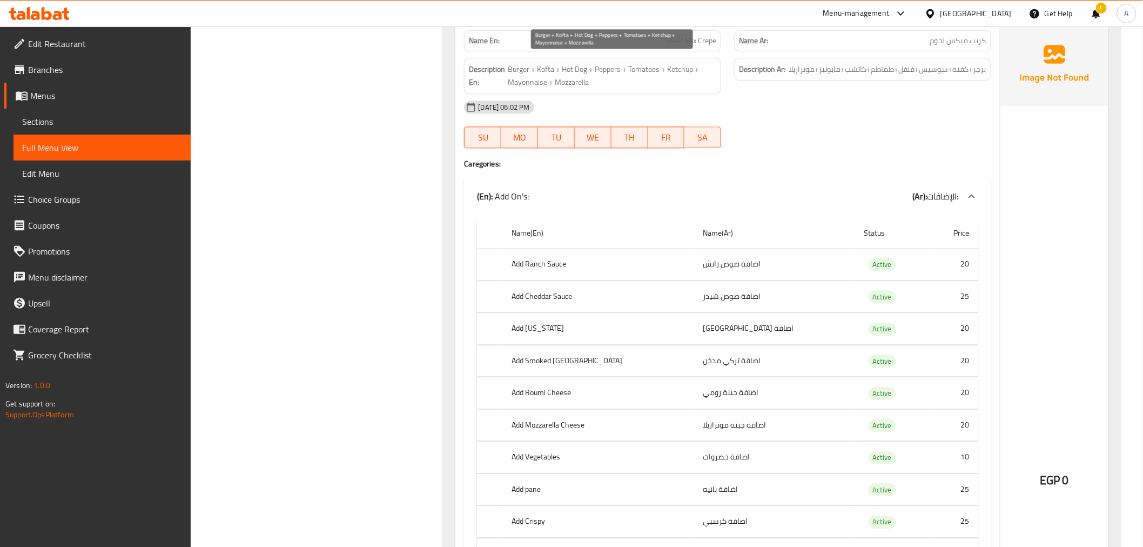
click at [661, 71] on span "Burger + Kofta + Hot Dog + Peppers + Tomatoes + Ketchup + Mayonnaise + Mozzarel…" at bounding box center [612, 76] width 209 height 26
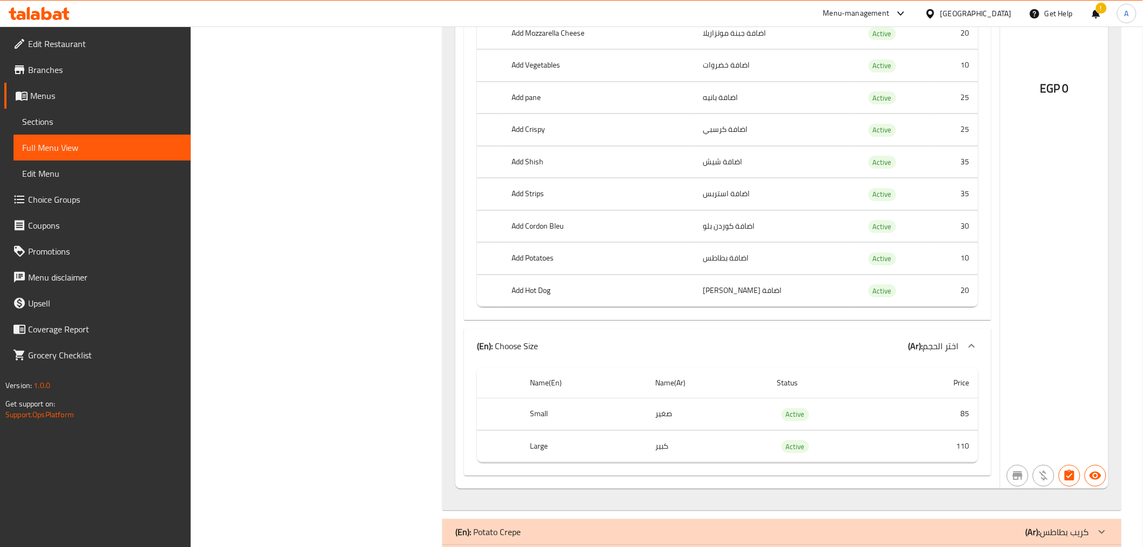
scroll to position [6668, 0]
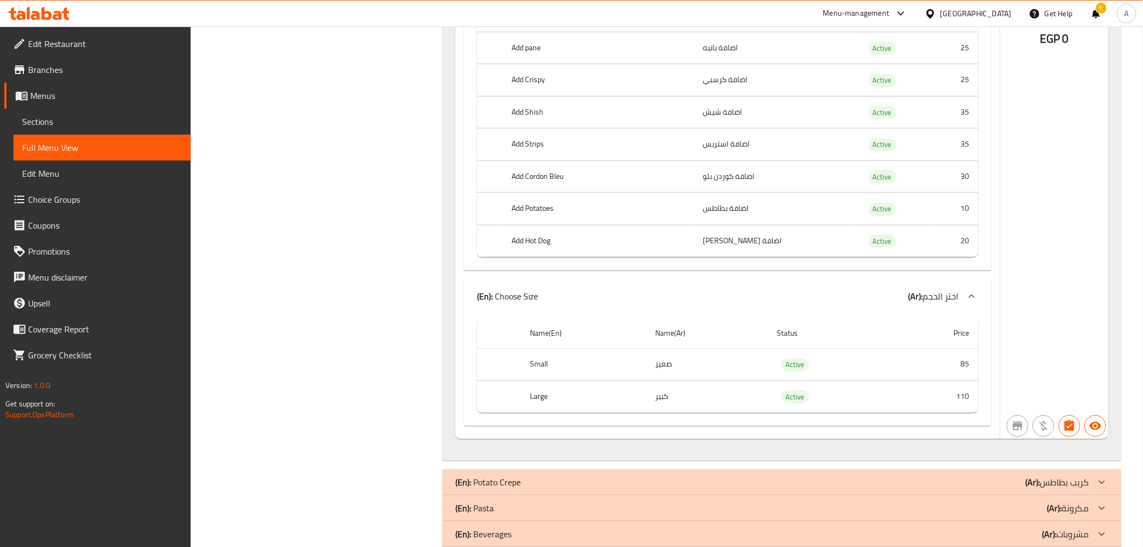
click at [618, 354] on th "Small" at bounding box center [584, 364] width 126 height 32
click at [595, 386] on th "Large" at bounding box center [584, 396] width 126 height 32
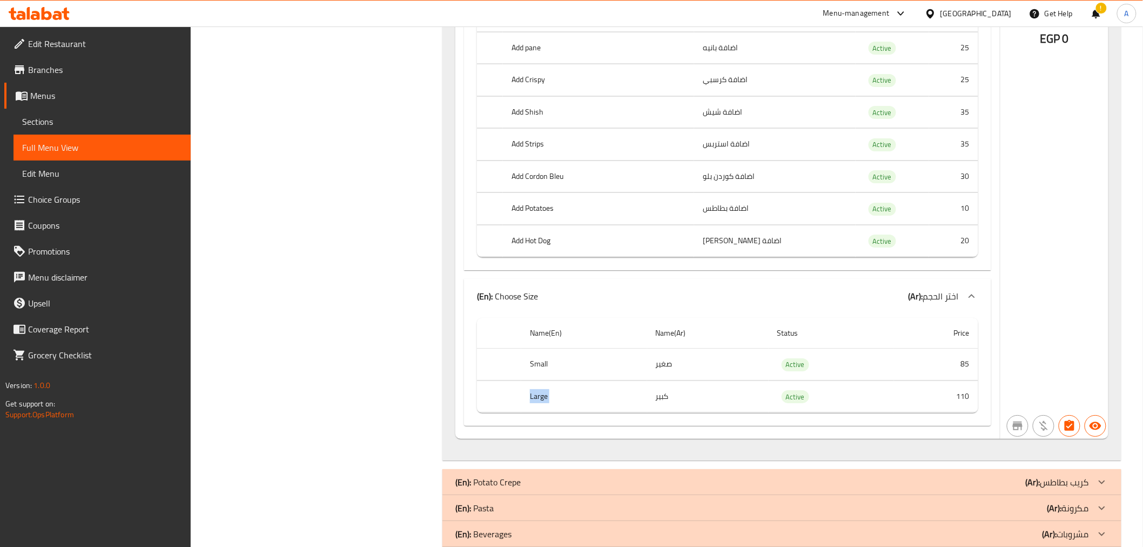
click at [595, 386] on th "Large" at bounding box center [584, 396] width 126 height 32
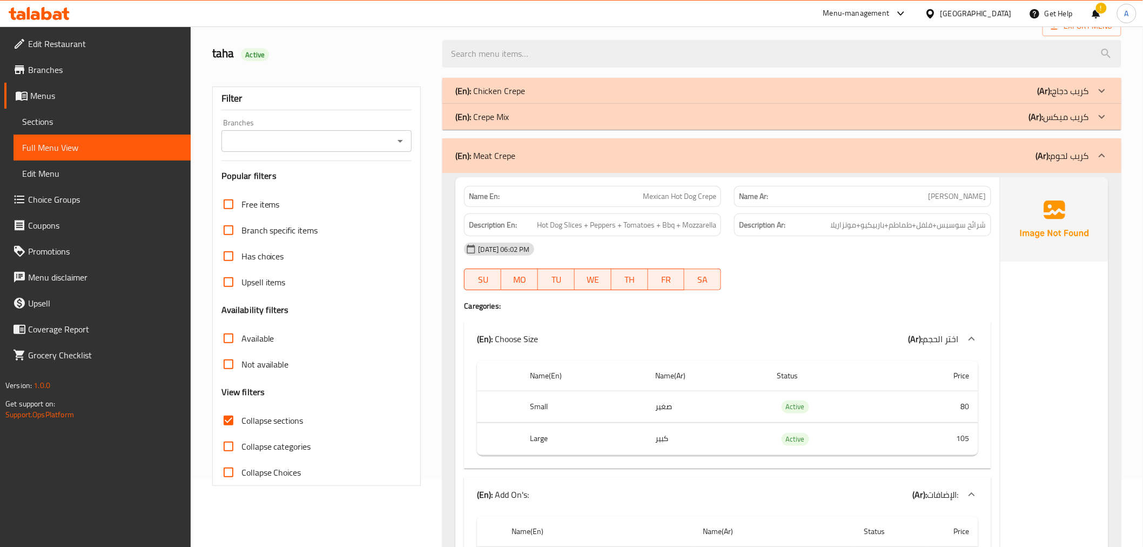
scroll to position [26, 0]
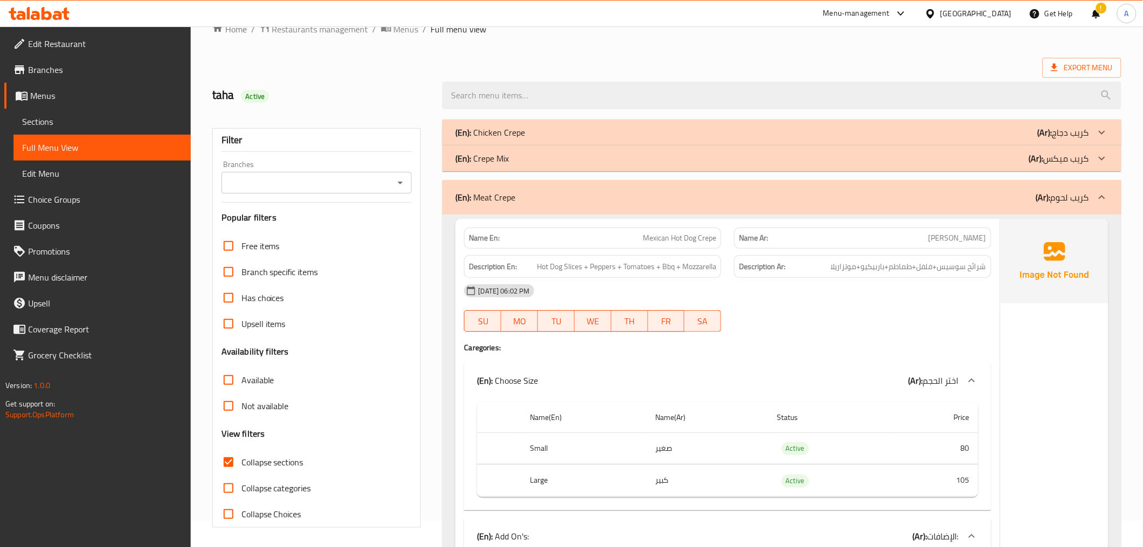
click at [1059, 192] on p "(Ar): كريب لحوم" at bounding box center [1062, 197] width 53 height 13
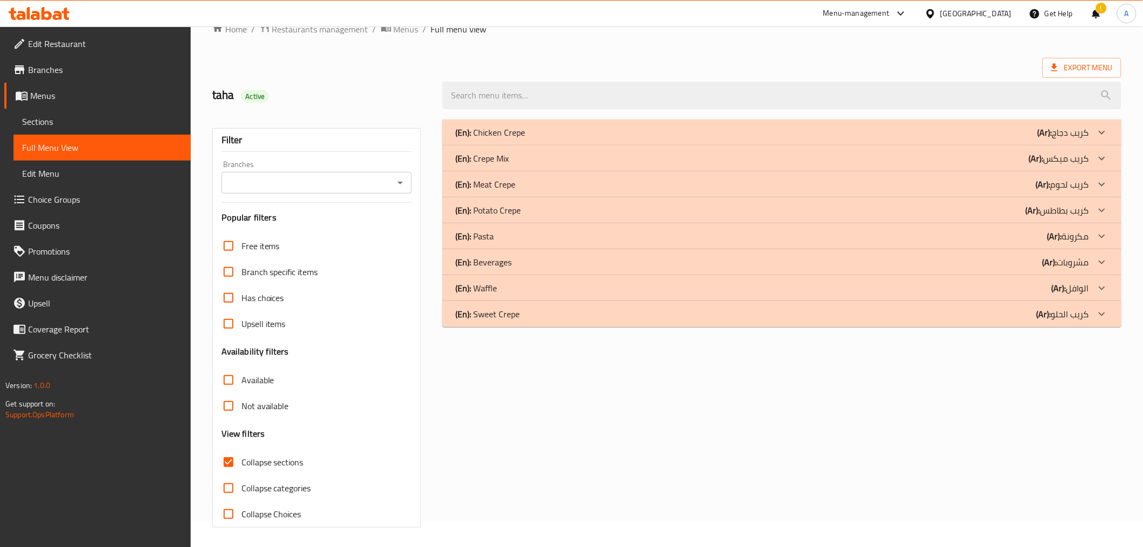
click at [1018, 154] on div "(En): Crepe Mix (Ar): كريب ميكس" at bounding box center [771, 158] width 633 height 13
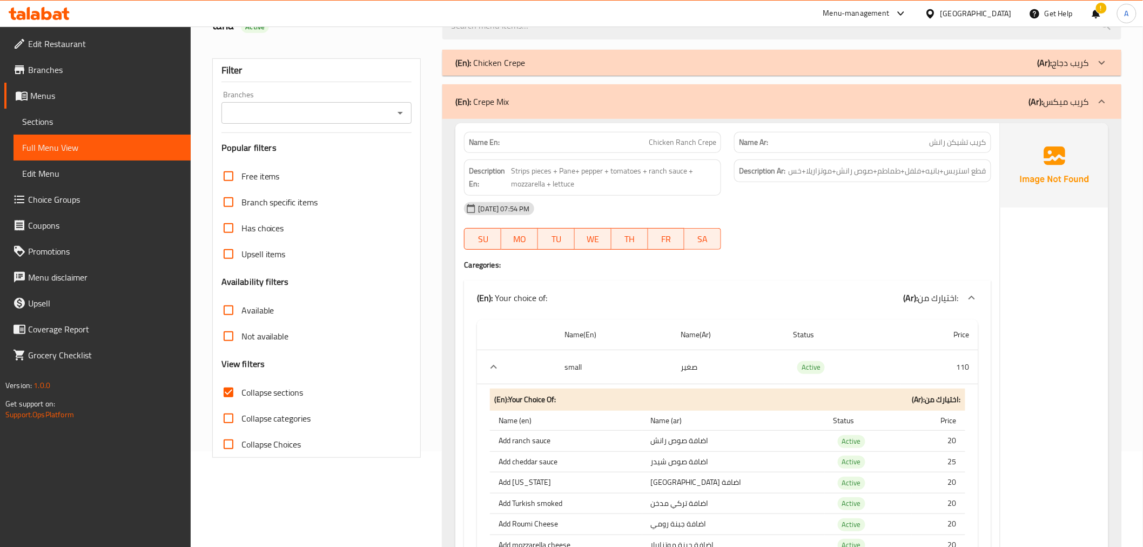
scroll to position [68, 0]
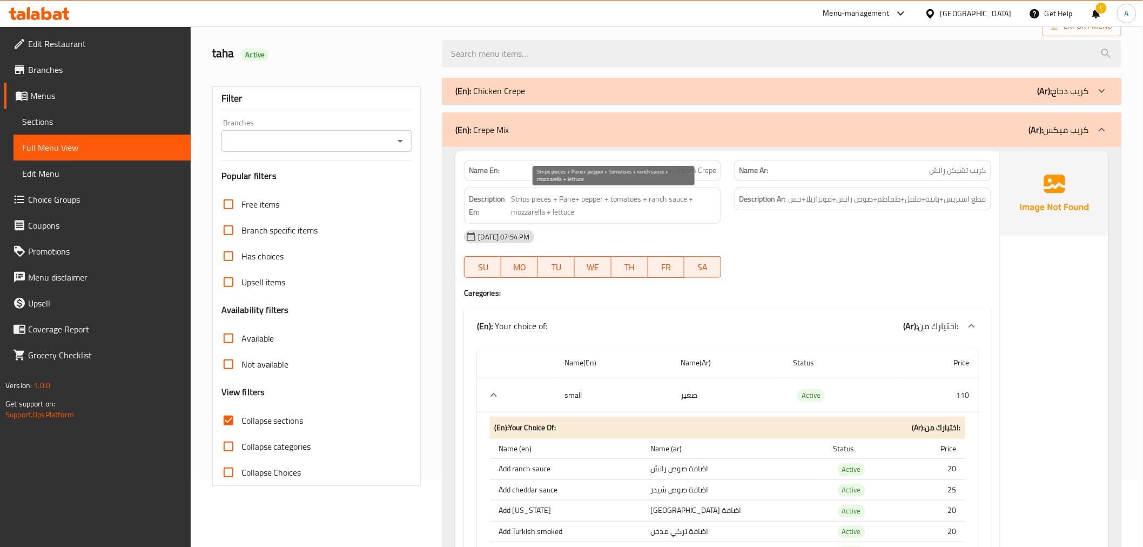
click at [643, 209] on span "Strips pieces + Pane+ pepper + tomatoes + ranch sauce + mozzarella + lettuce" at bounding box center [613, 205] width 205 height 26
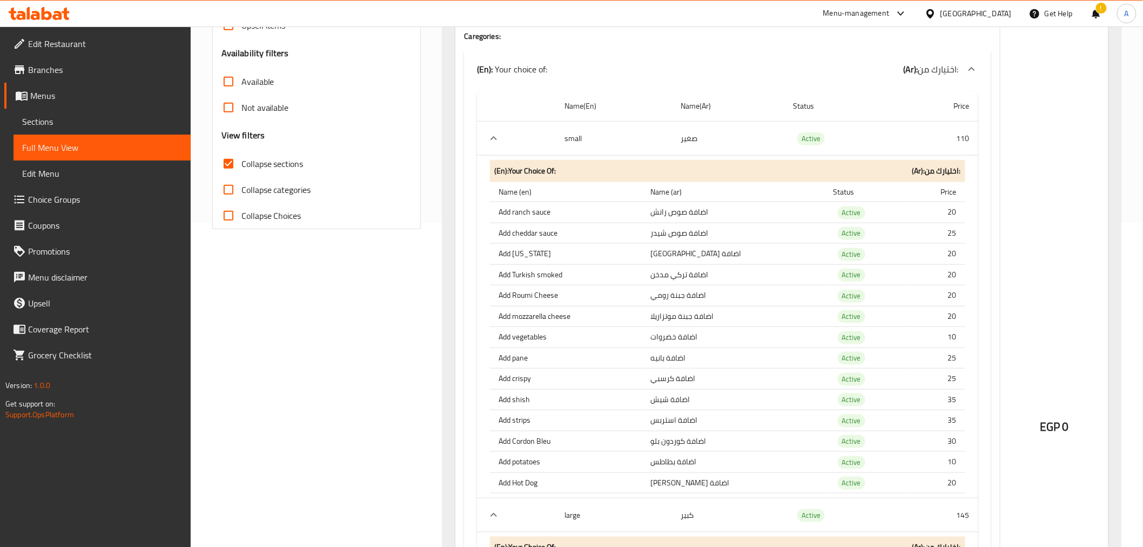
scroll to position [353, 0]
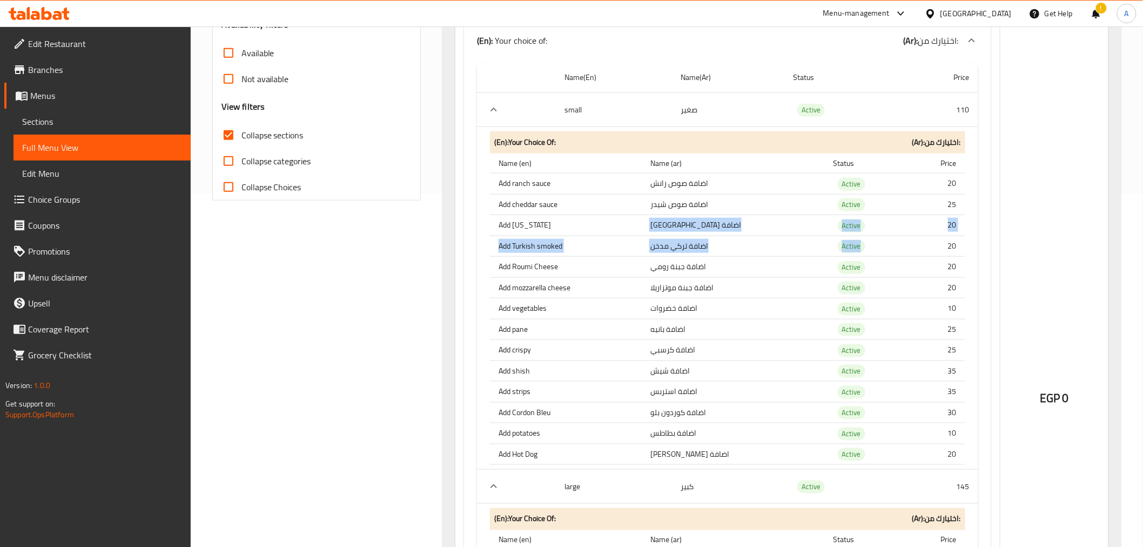
drag, startPoint x: 721, startPoint y: 229, endPoint x: 929, endPoint y: 254, distance: 209.6
click at [929, 254] on tbody "Add ranch sauce اضافة صوص رانش Active 20 Add cheddar sauce اضافة صوص شيدر Activ…" at bounding box center [727, 318] width 475 height 291
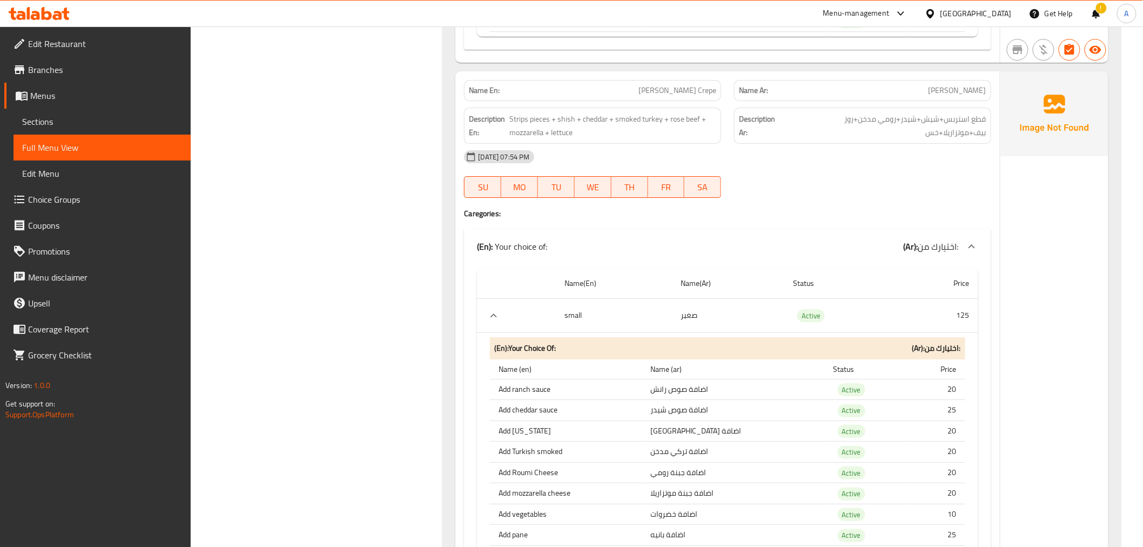
scroll to position [3205, 0]
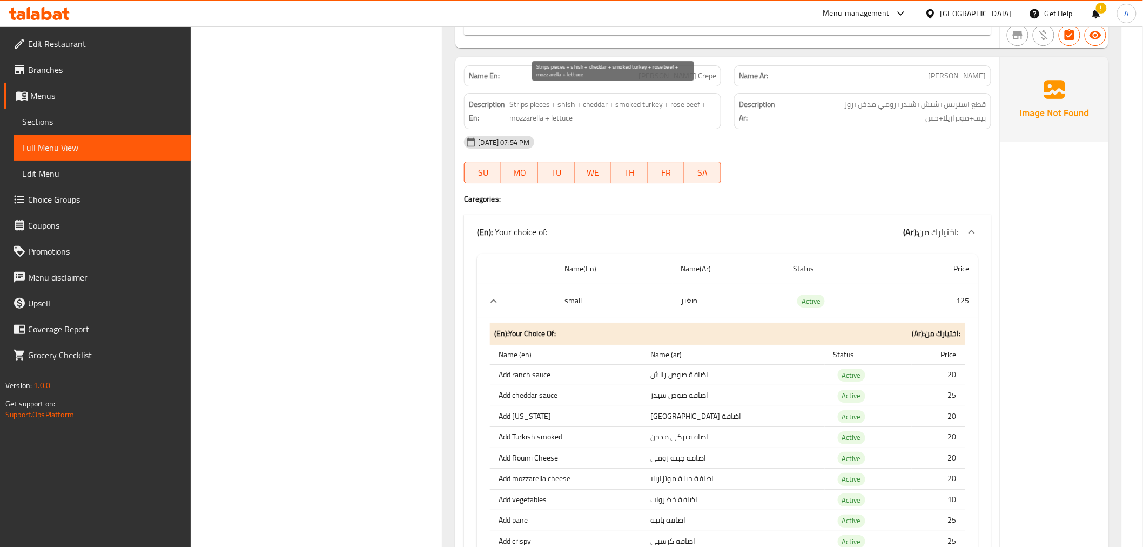
click at [676, 98] on span "Strips pieces + shish + cheddar + smoked turkey + rose beef + mozzarella + lett…" at bounding box center [612, 111] width 207 height 26
copy span "rose"
drag, startPoint x: 693, startPoint y: 92, endPoint x: 698, endPoint y: 93, distance: 5.4
click at [695, 98] on span "Strips pieces + shish + cheddar + smoked turkey + rose beef + mozzarella + lett…" at bounding box center [612, 111] width 207 height 26
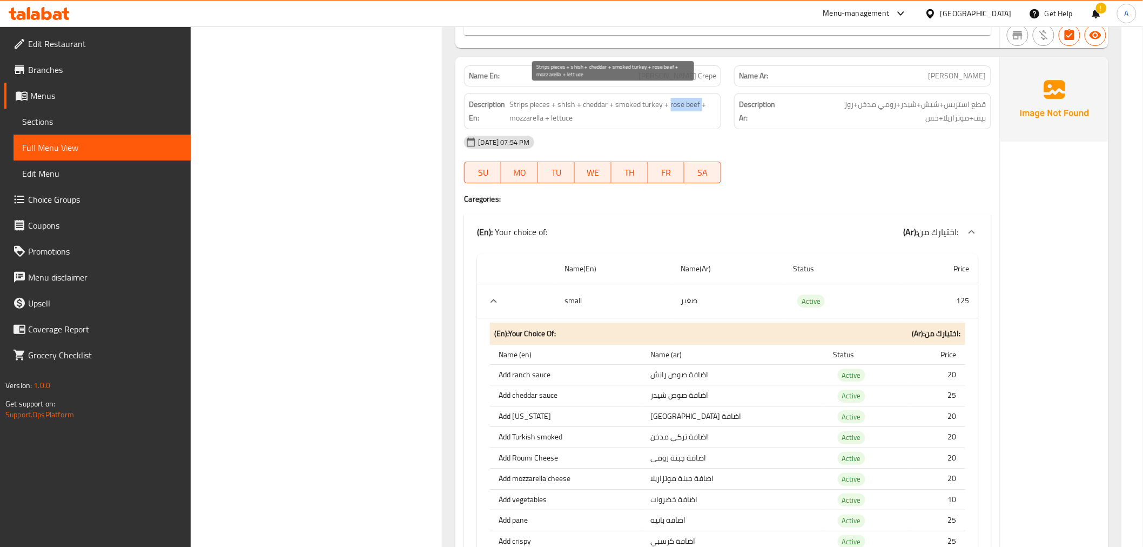
drag, startPoint x: 700, startPoint y: 93, endPoint x: 668, endPoint y: 95, distance: 31.4
click at [668, 98] on span "Strips pieces + shish + cheddar + smoked turkey + rose beef + mozzarella + lett…" at bounding box center [612, 111] width 207 height 26
copy span "rose beef"
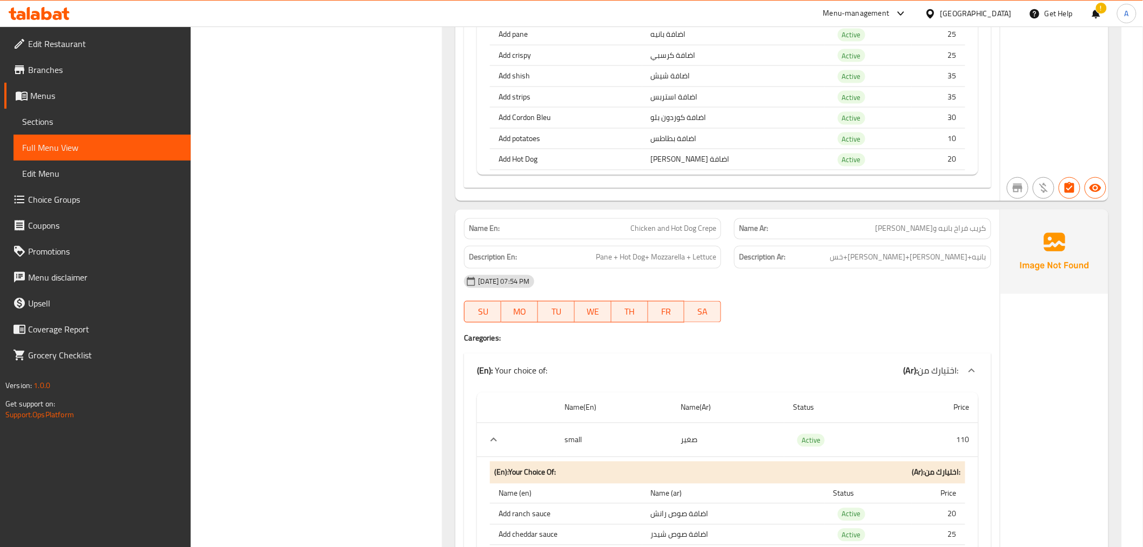
scroll to position [4168, 0]
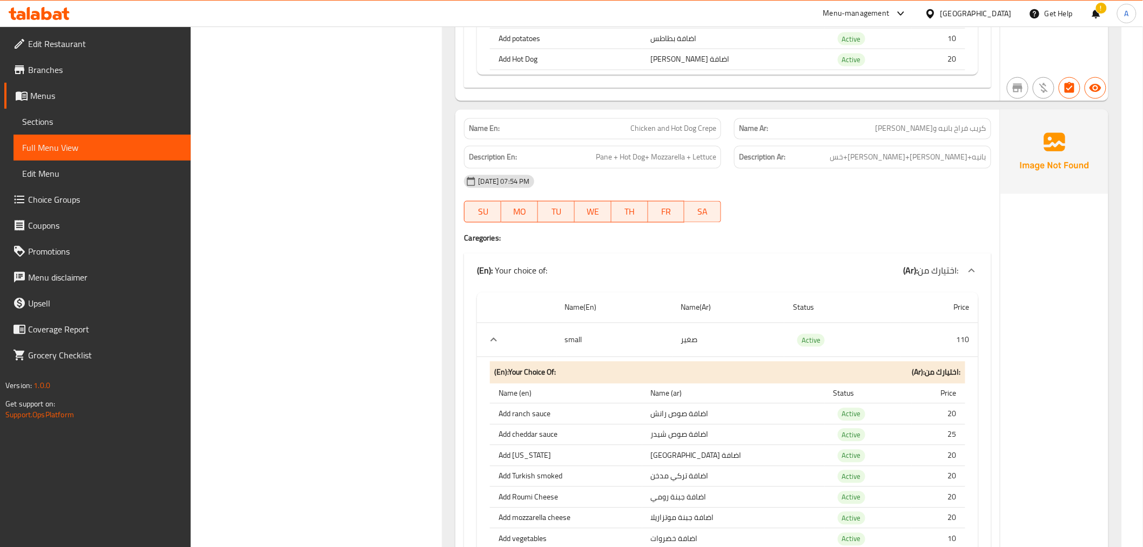
click at [694, 121] on div "Name En: Chicken and Hot Dog Crepe" at bounding box center [592, 128] width 257 height 21
copy span "Chicken and Hot Dog Crepe"
click at [936, 123] on span "كريب فراخ بانيه و[PERSON_NAME]" at bounding box center [931, 128] width 111 height 11
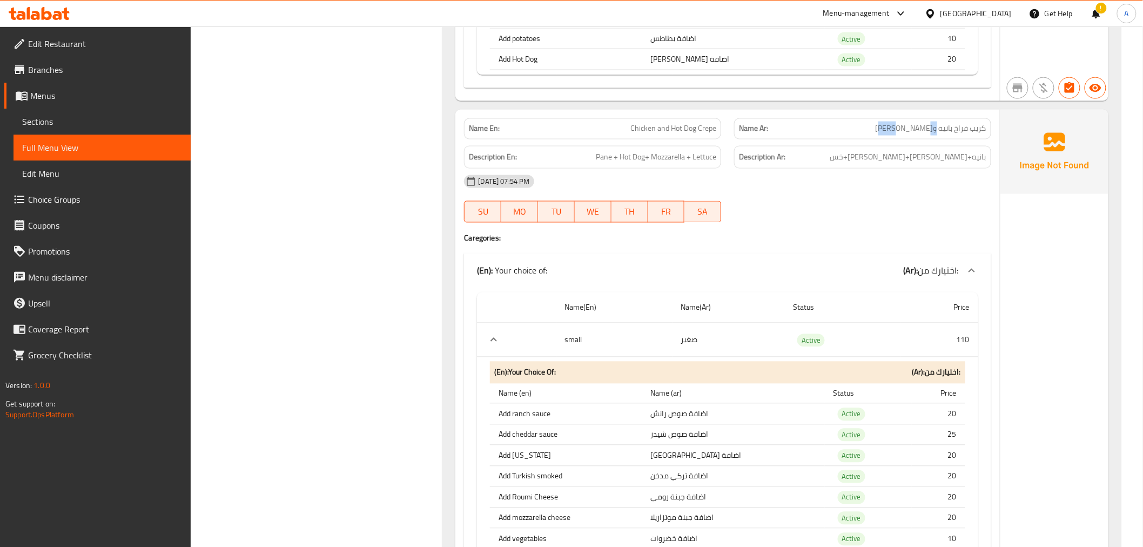
click at [936, 123] on span "كريب فراخ بانيه و[PERSON_NAME]" at bounding box center [931, 128] width 111 height 11
copy span "كريب فراخ بانيه و[PERSON_NAME]"
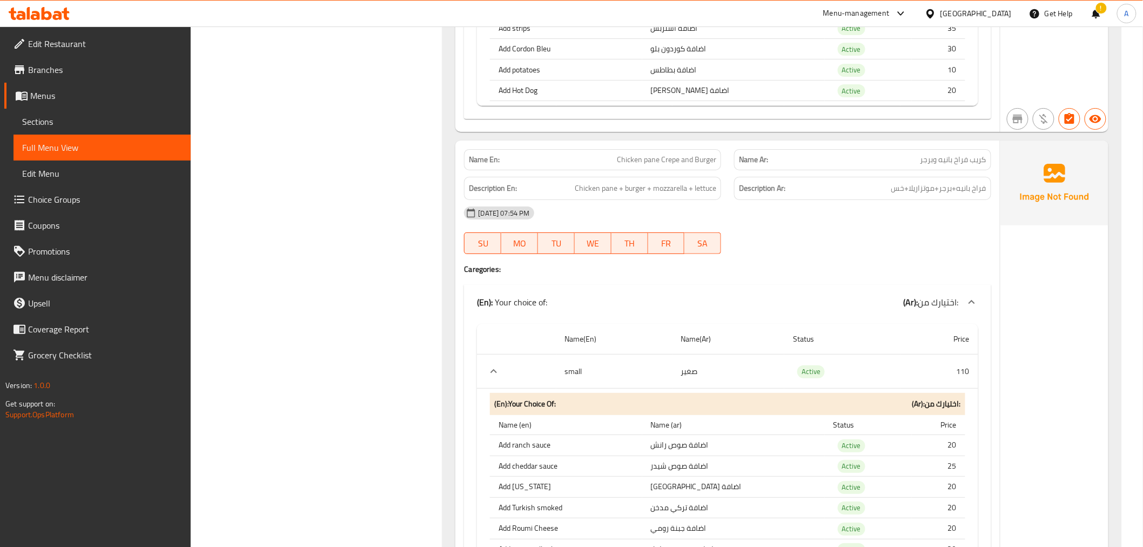
scroll to position [5194, 0]
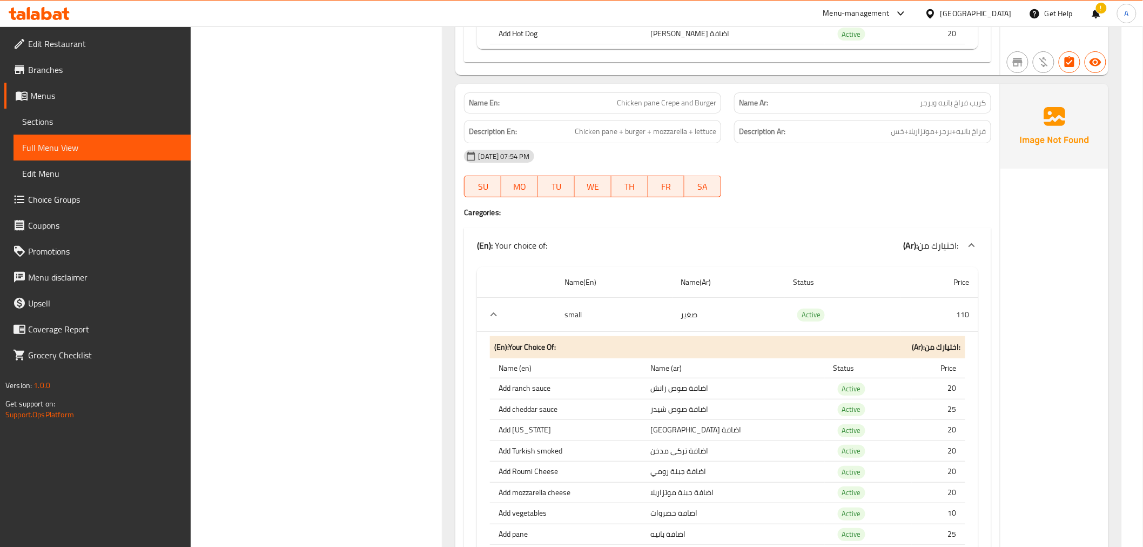
click at [647, 97] on span "Chicken pane Crepe and Burger" at bounding box center [666, 102] width 99 height 11
click at [671, 97] on span "Chicken pane Crepe and Burger" at bounding box center [666, 102] width 99 height 11
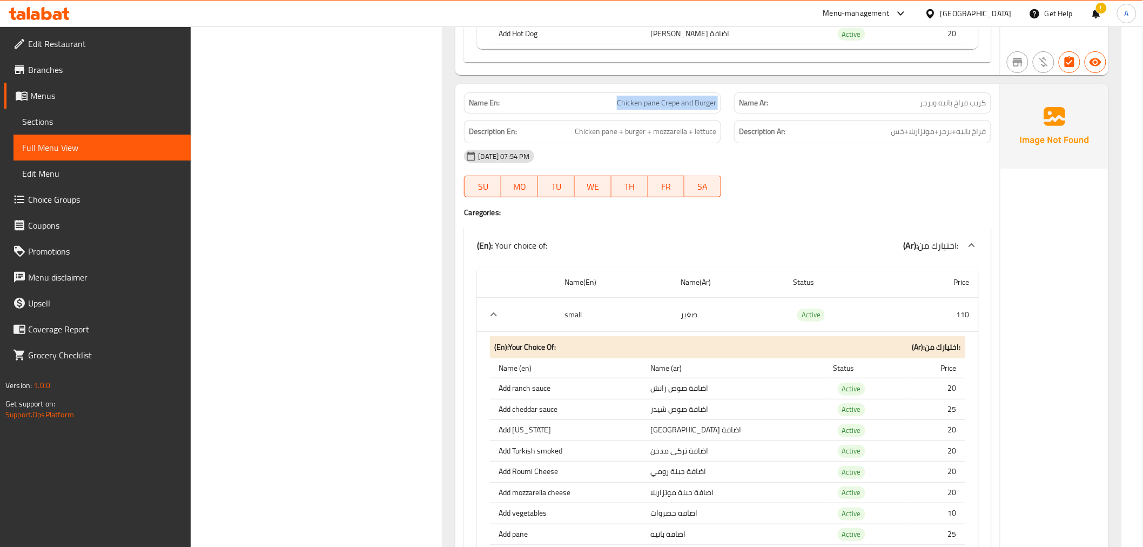
click at [671, 97] on span "Chicken pane Crepe and Burger" at bounding box center [666, 102] width 99 height 11
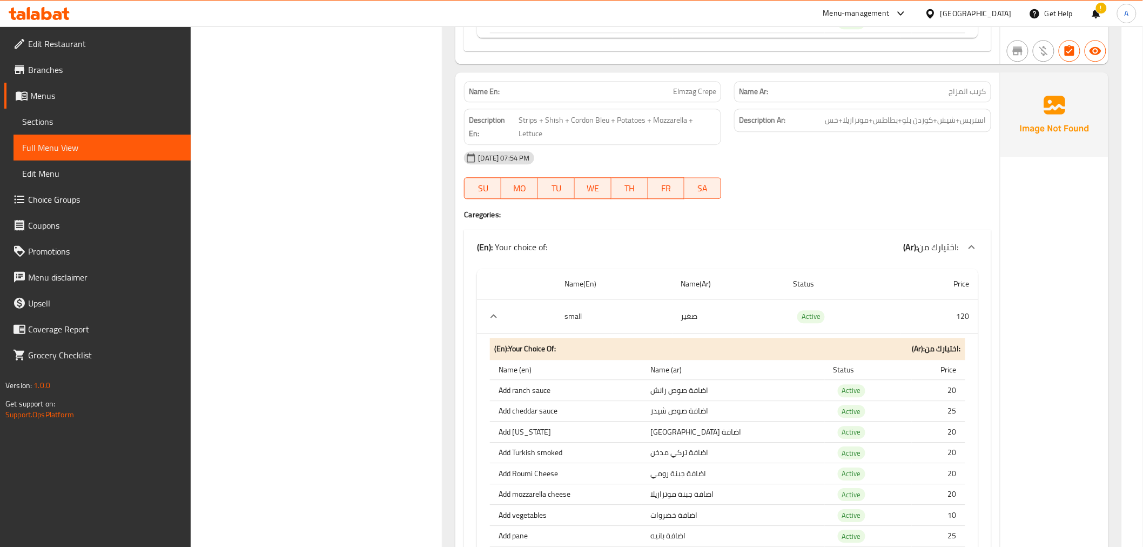
scroll to position [6235, 0]
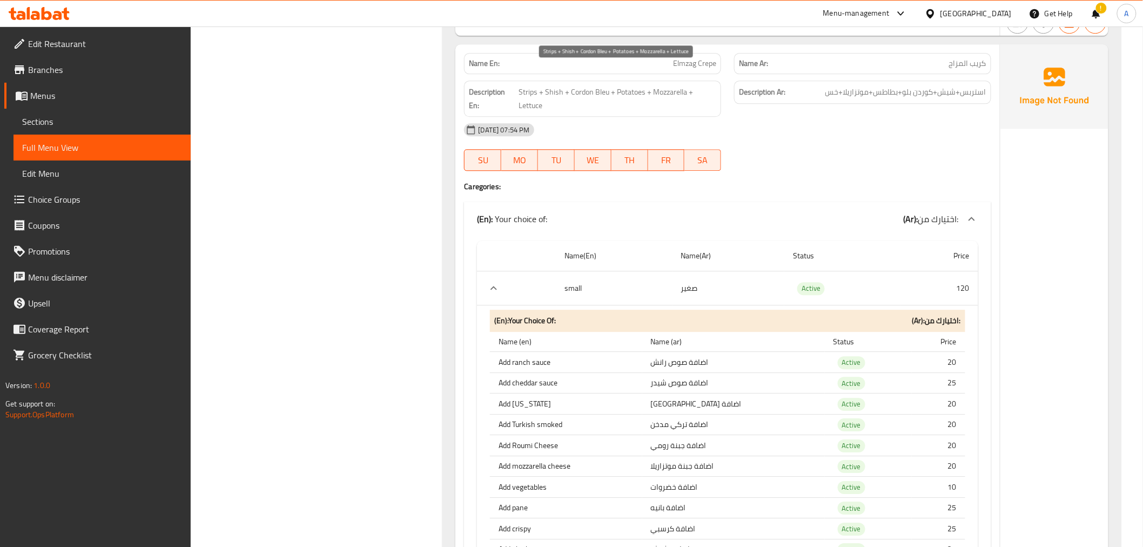
click at [664, 85] on span "Strips + Shish + Cordon Bleu + Potatoes + Mozzarella + Lettuce" at bounding box center [618, 98] width 198 height 26
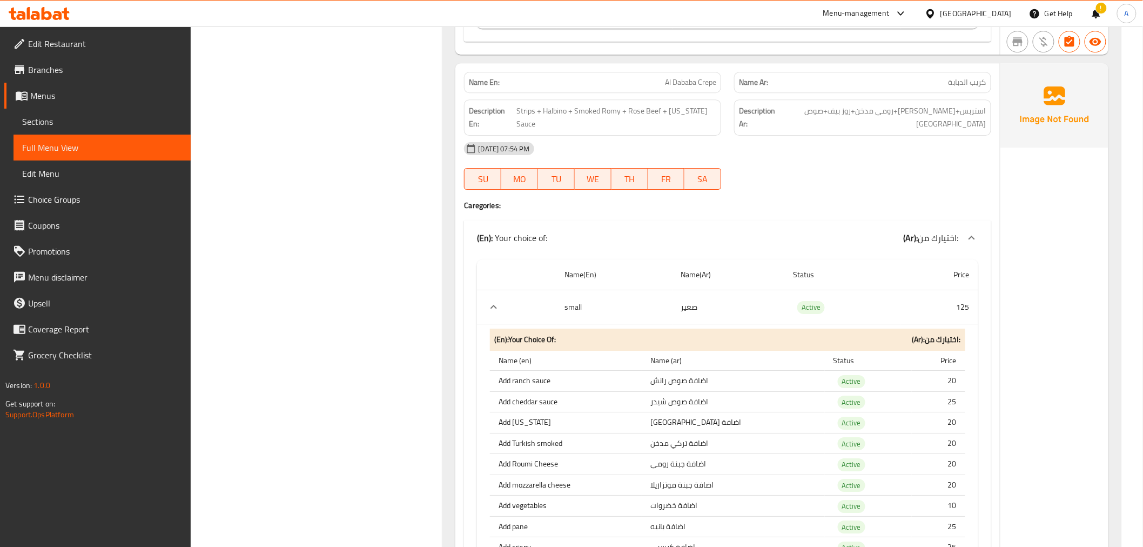
scroll to position [8247, 0]
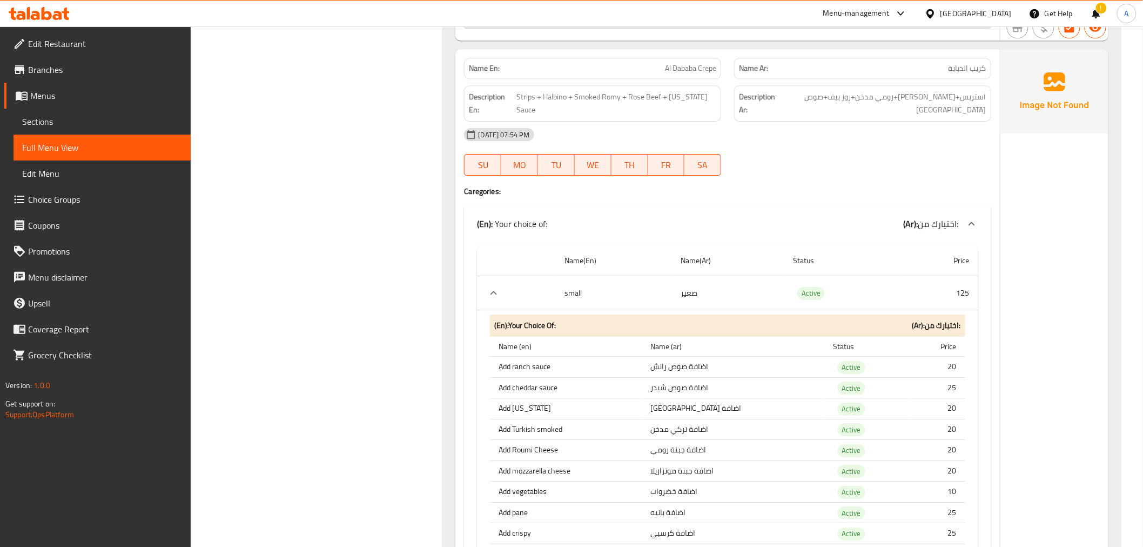
click at [605, 90] on span "Strips + Halbino + Smoked Romy + Rose Beef + Texas Sauce" at bounding box center [616, 103] width 200 height 26
click at [571, 90] on span "Strips + Halbino + Smoked Romy + Rose Beef + Texas Sauce" at bounding box center [616, 103] width 200 height 26
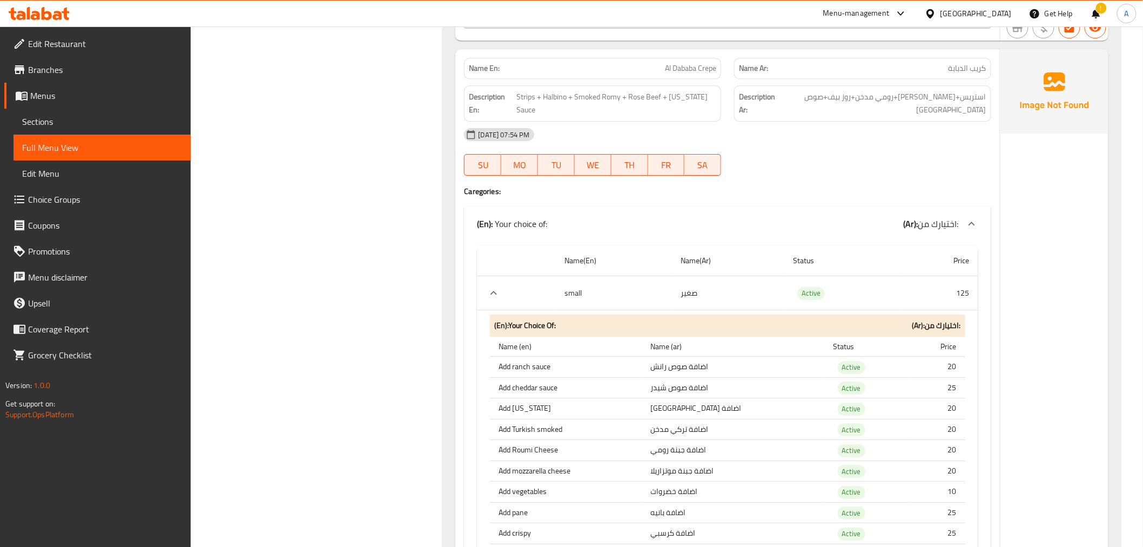
click at [649, 63] on p "Name En: Al Dababa Crepe" at bounding box center [592, 68] width 247 height 11
copy span "Al Dababa Crepe"
drag, startPoint x: 630, startPoint y: 69, endPoint x: 585, endPoint y: 68, distance: 44.8
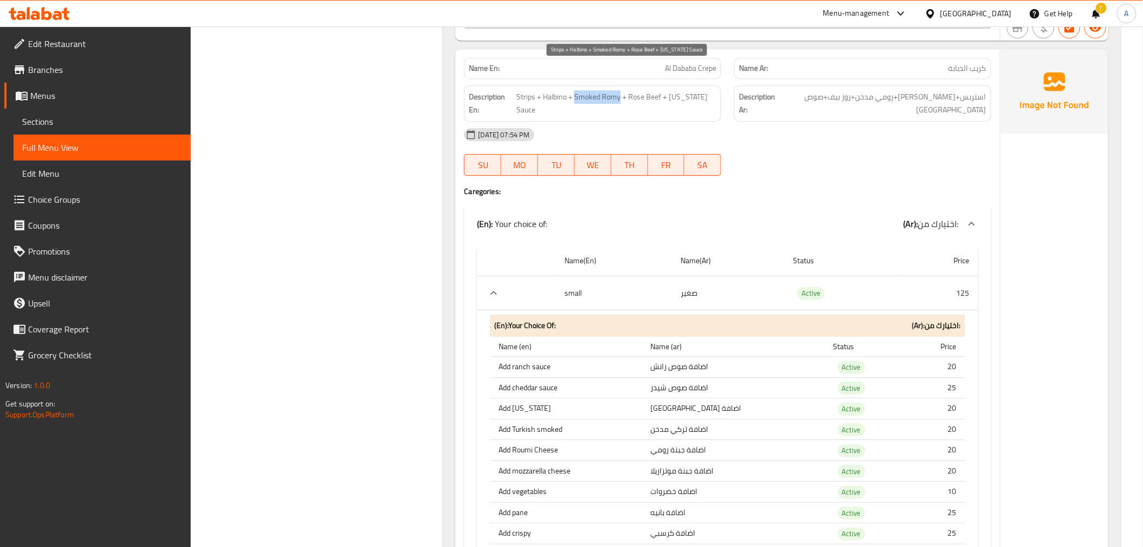
click at [585, 90] on span "Strips + Halbino + Smoked Romy + Rose Beef + Texas Sauce" at bounding box center [616, 103] width 200 height 26
copy span "Smoked Romy"
click at [613, 90] on span "Strips + Halbino + Smoked Romy + Rose Beef + Texas Sauce" at bounding box center [616, 103] width 200 height 26
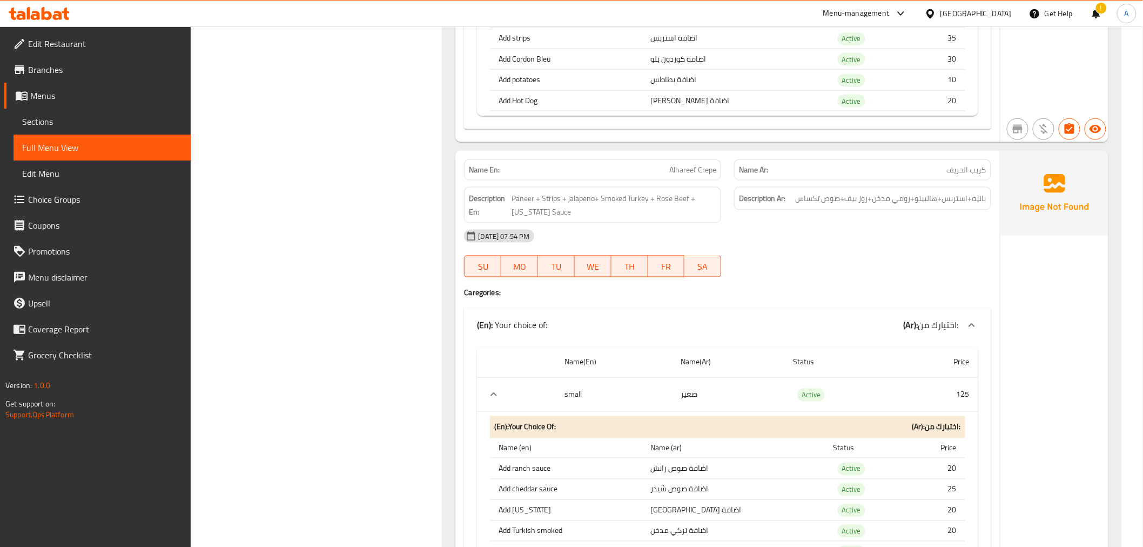
scroll to position [9245, 0]
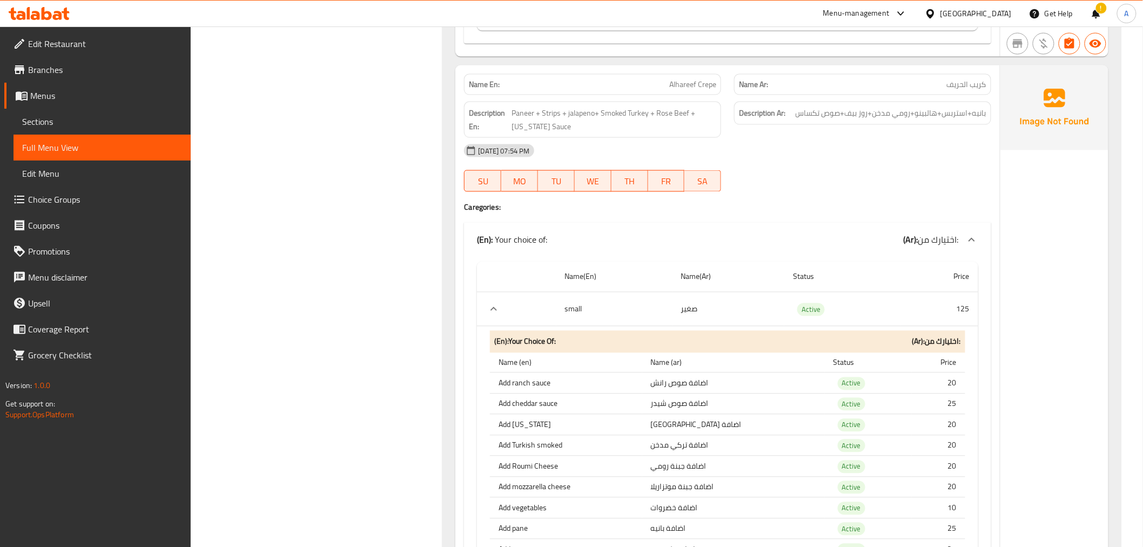
click at [566, 106] on span "Paneer + Strips + jalapeno+ Smoked Turkey + Rose Beef + Texas Sauce" at bounding box center [614, 119] width 205 height 26
click at [601, 106] on span "Paneer + Strips + jalapeno+ Smoked Turkey + Rose Beef + Texas Sauce" at bounding box center [614, 119] width 205 height 26
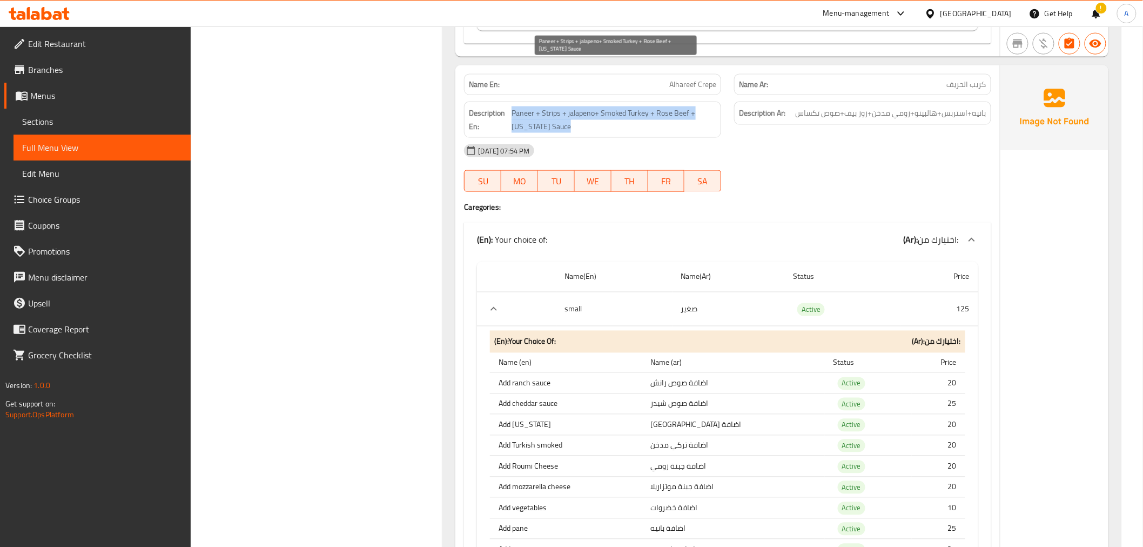
click at [601, 106] on span "Paneer + Strips + jalapeno+ Smoked Turkey + Rose Beef + Texas Sauce" at bounding box center [614, 119] width 205 height 26
click at [622, 106] on span "Paneer + Strips + jalapeno+ Smoked Turkey + Rose Beef + Texas Sauce" at bounding box center [614, 119] width 205 height 26
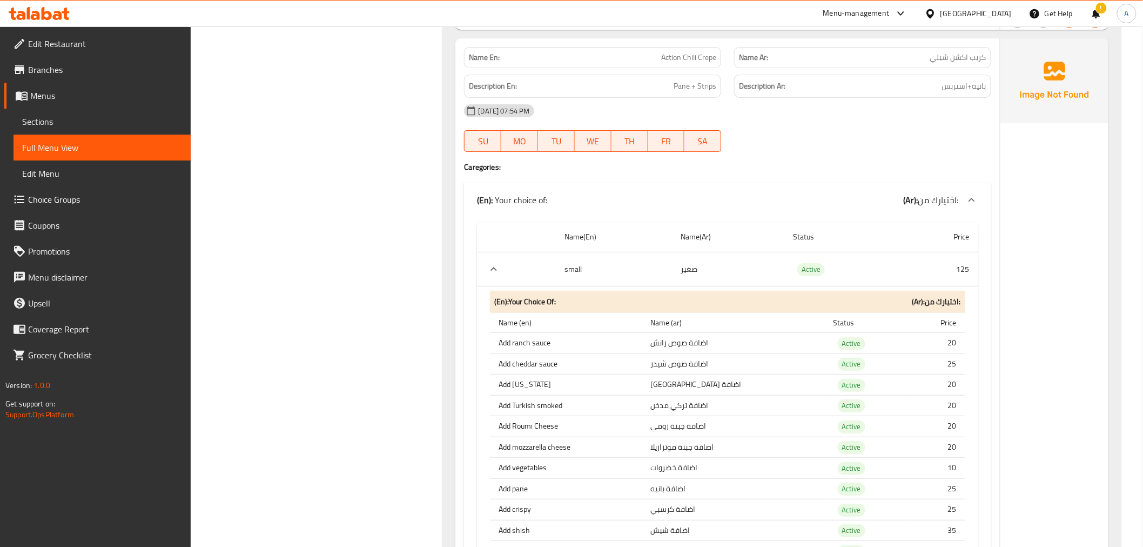
scroll to position [10229, 0]
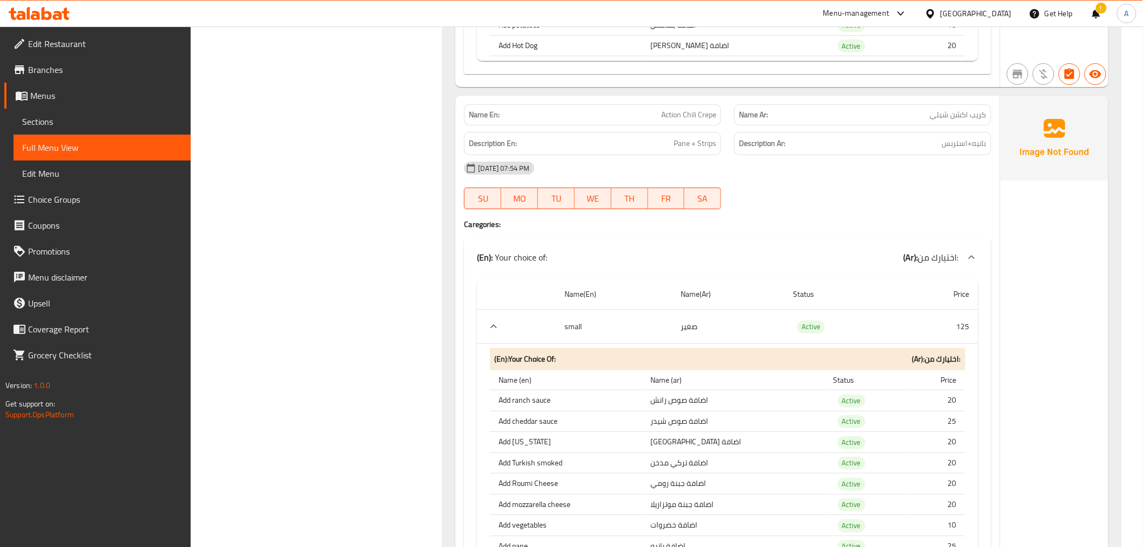
click at [652, 109] on p "Name En: Action Chili Crepe" at bounding box center [592, 114] width 247 height 11
click at [700, 132] on div "Description En: Pane + Strips" at bounding box center [592, 143] width 257 height 23
click at [698, 137] on span "Pane + Strips" at bounding box center [695, 144] width 43 height 14
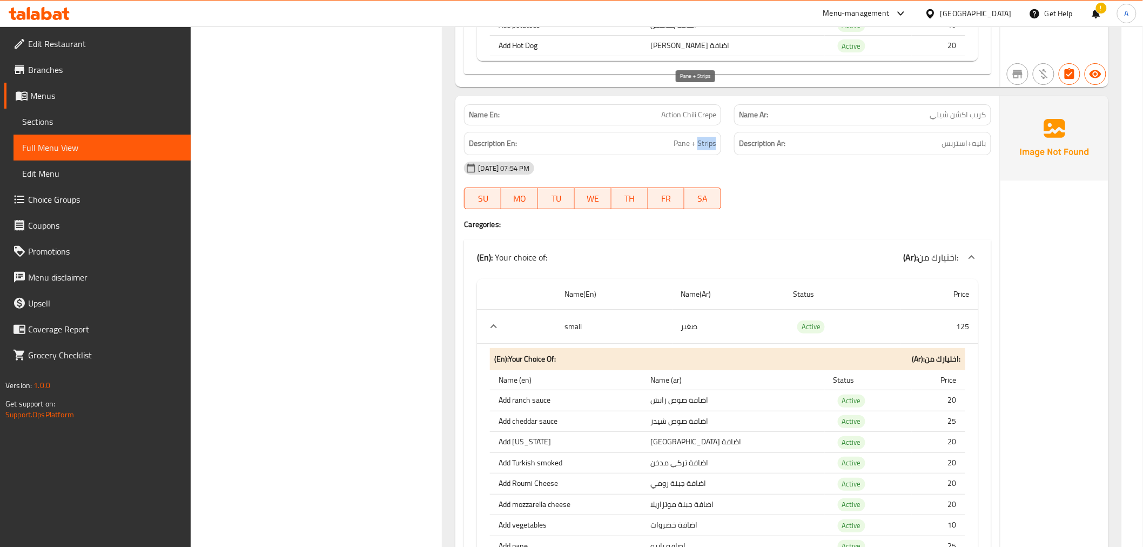
click at [698, 137] on span "Pane + Strips" at bounding box center [695, 144] width 43 height 14
click at [706, 109] on span "Action Chili Crepe" at bounding box center [688, 114] width 55 height 11
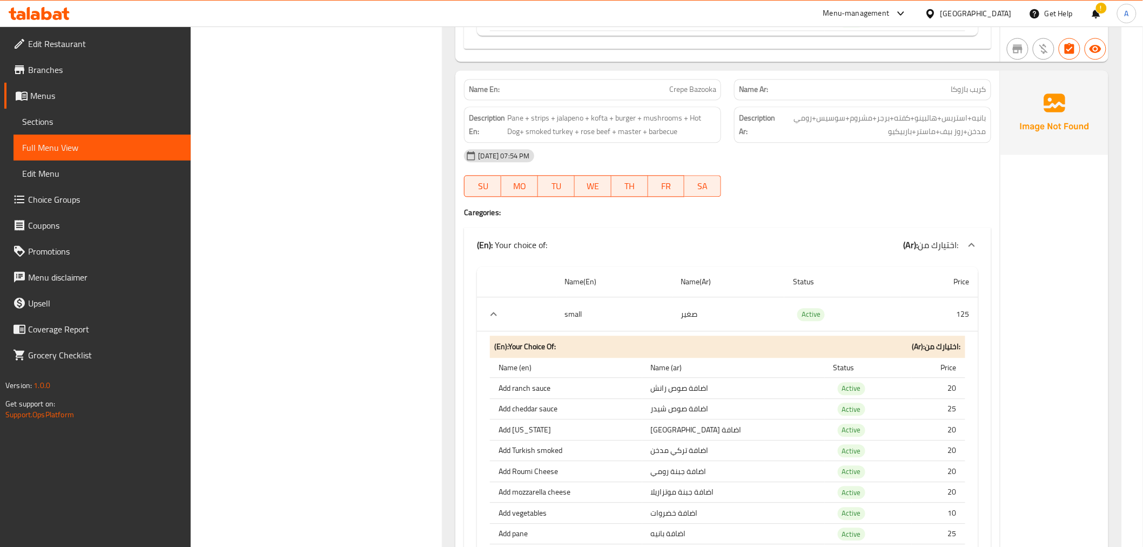
scroll to position [11185, 0]
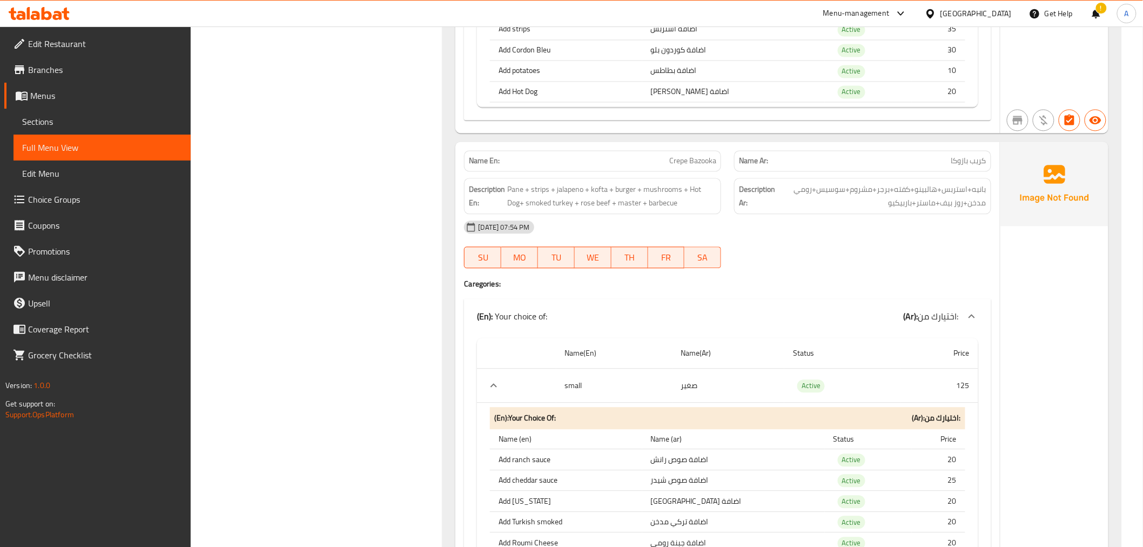
click at [666, 183] on span "Pane + strips + jalapeno + kofta + burger + mushrooms + Hot Dog+ smoked turkey …" at bounding box center [611, 196] width 209 height 26
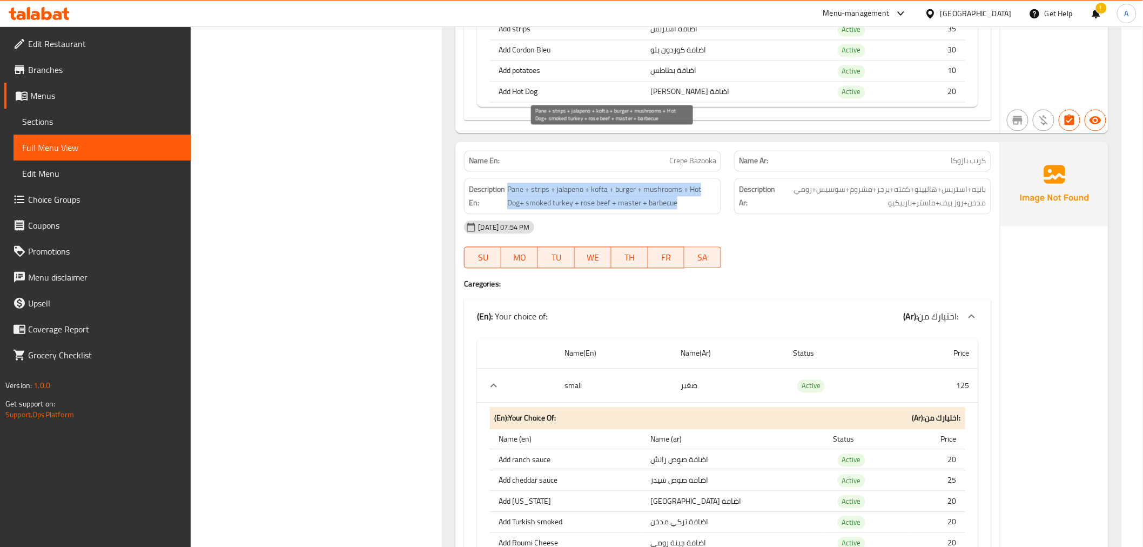
click at [666, 183] on span "Pane + strips + jalapeno + kofta + burger + mushrooms + Hot Dog+ smoked turkey …" at bounding box center [611, 196] width 209 height 26
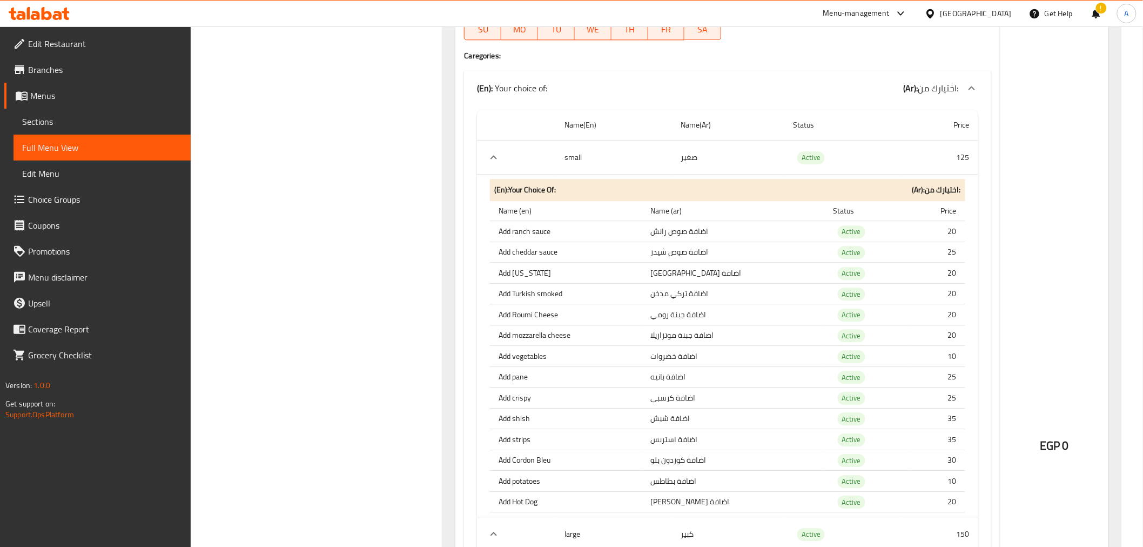
scroll to position [11213, 0]
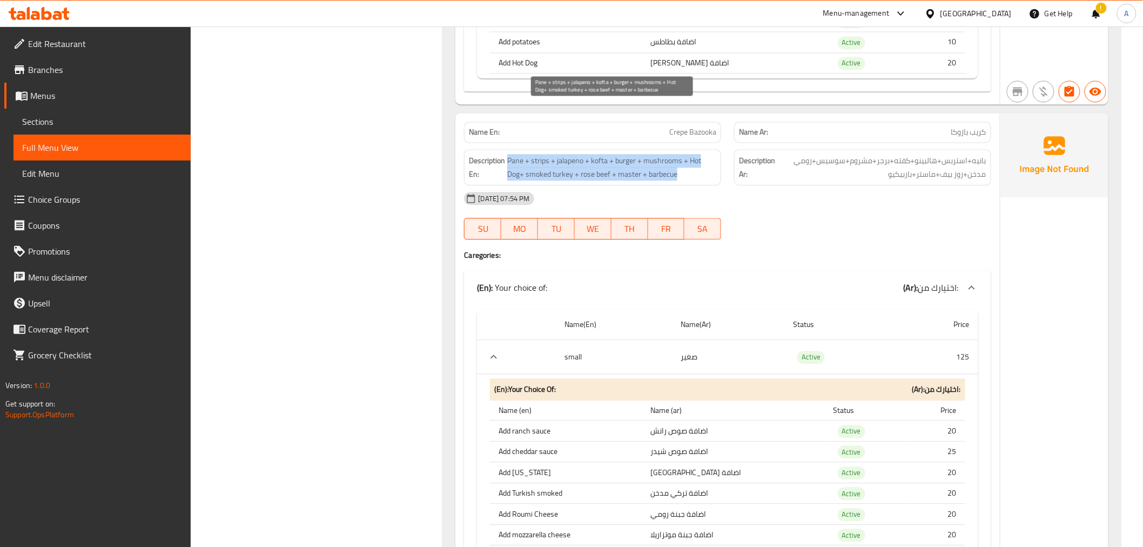
click at [588, 154] on span "Pane + strips + jalapeno + kofta + burger + mushrooms + Hot Dog+ smoked turkey …" at bounding box center [611, 167] width 209 height 26
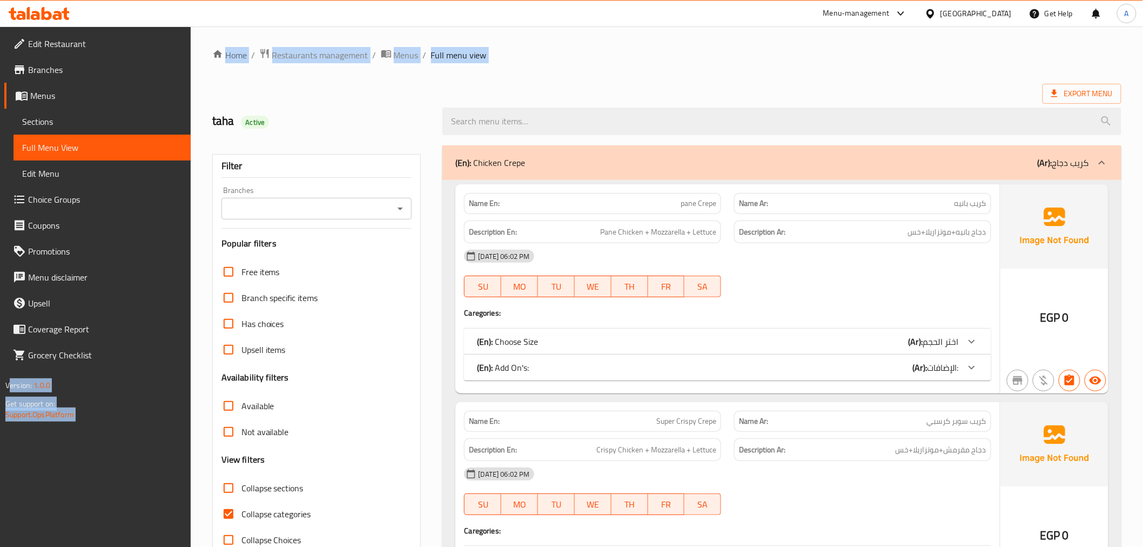
click at [79, 198] on span "Choice Groups" at bounding box center [105, 199] width 154 height 13
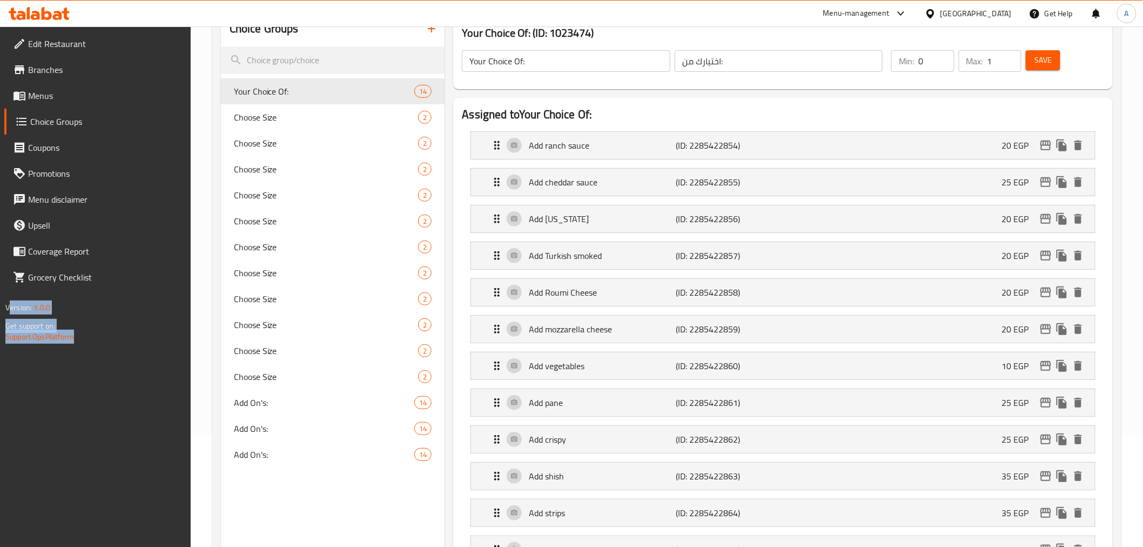
scroll to position [75, 0]
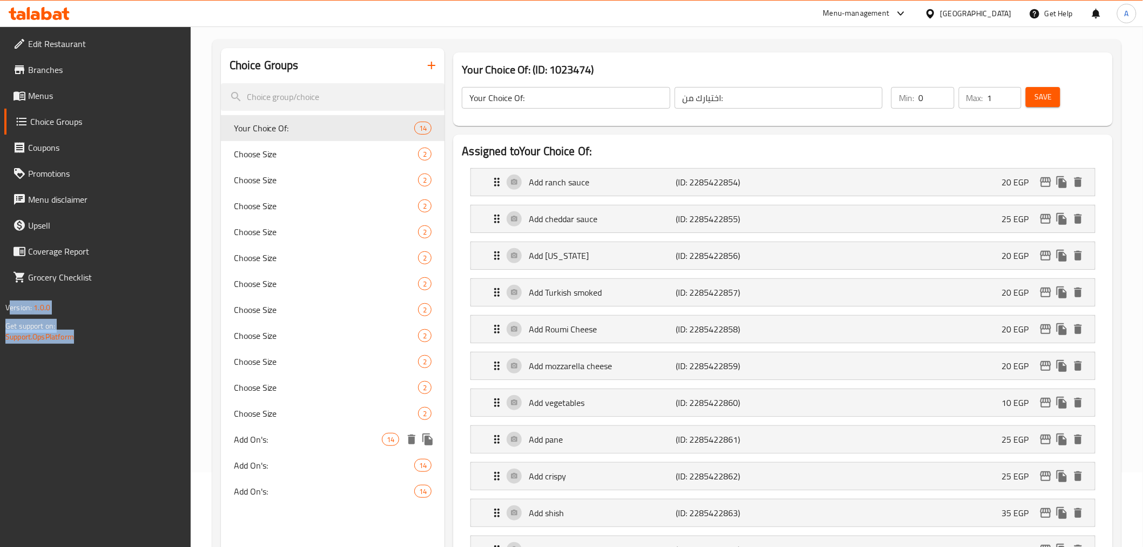
click at [313, 429] on div "Add On's: 14" at bounding box center [333, 439] width 224 height 26
type input "Add On's:"
type input "الإضافات:"
type input "0"
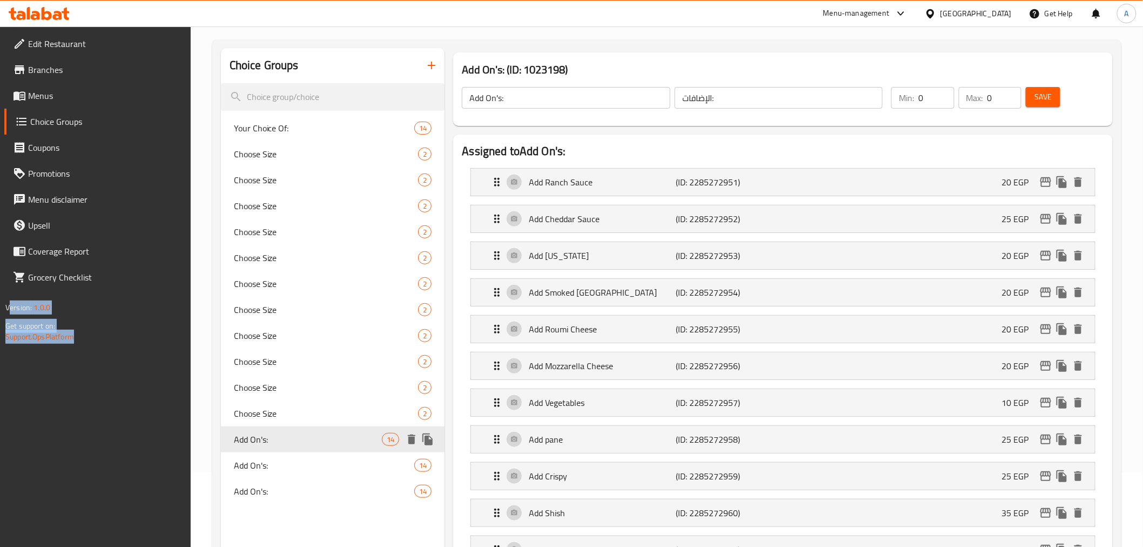
click at [306, 447] on div "Add On's: 14" at bounding box center [333, 439] width 224 height 26
click at [294, 479] on div "Add On's: 14" at bounding box center [333, 491] width 224 height 26
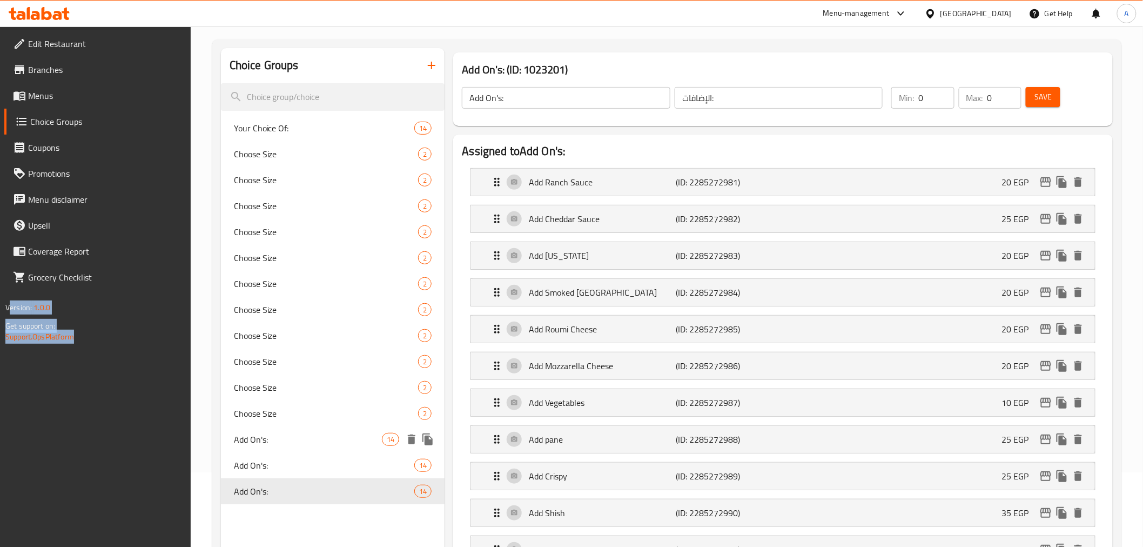
click at [315, 433] on span "Add On's:" at bounding box center [308, 439] width 149 height 13
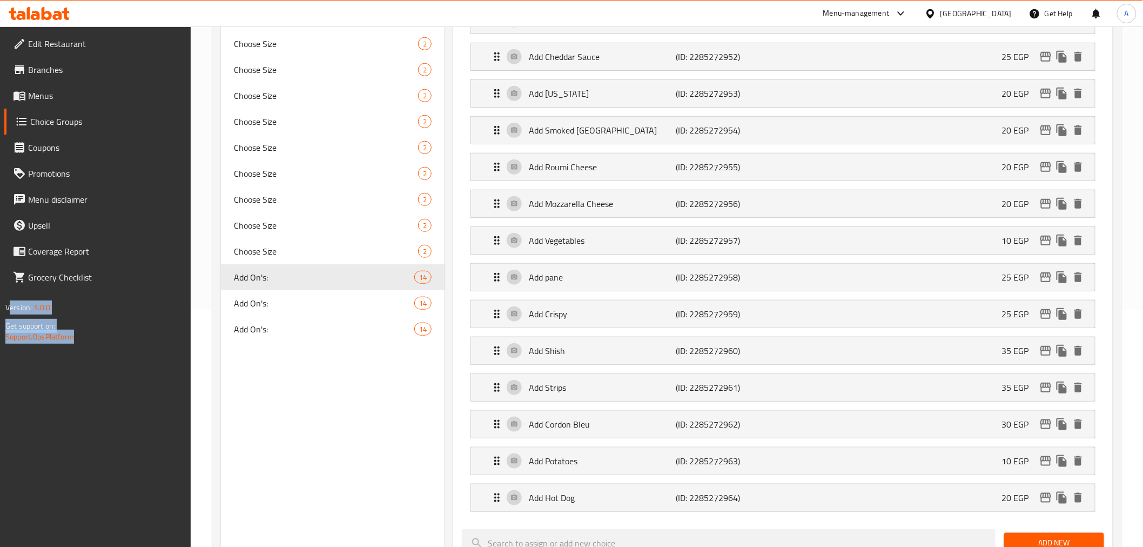
scroll to position [190, 0]
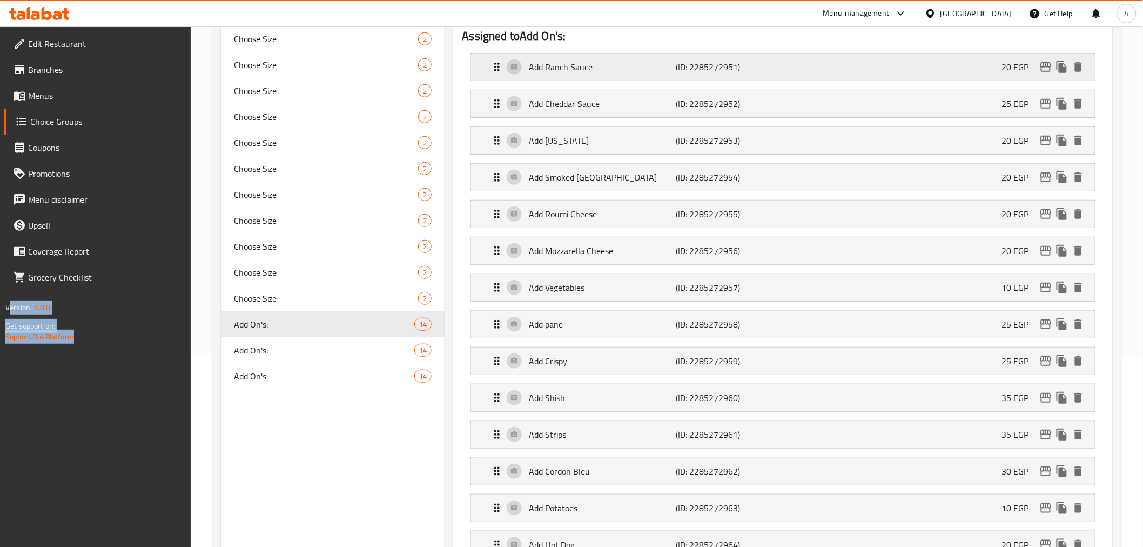
click at [774, 73] on p "(ID: 2285272951)" at bounding box center [725, 67] width 98 height 13
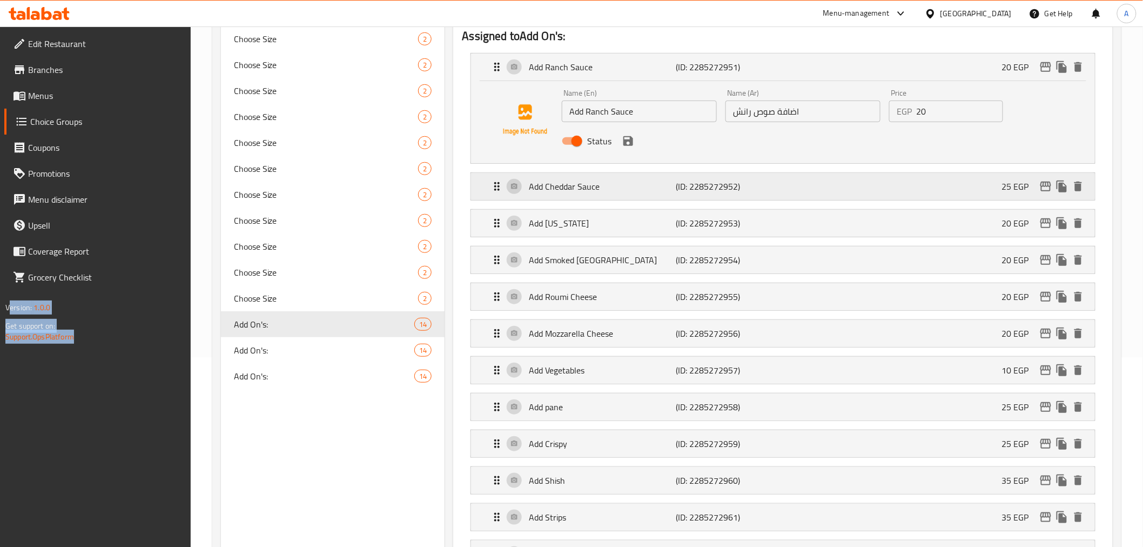
click at [697, 185] on p "(ID: 2285272952)" at bounding box center [725, 186] width 98 height 13
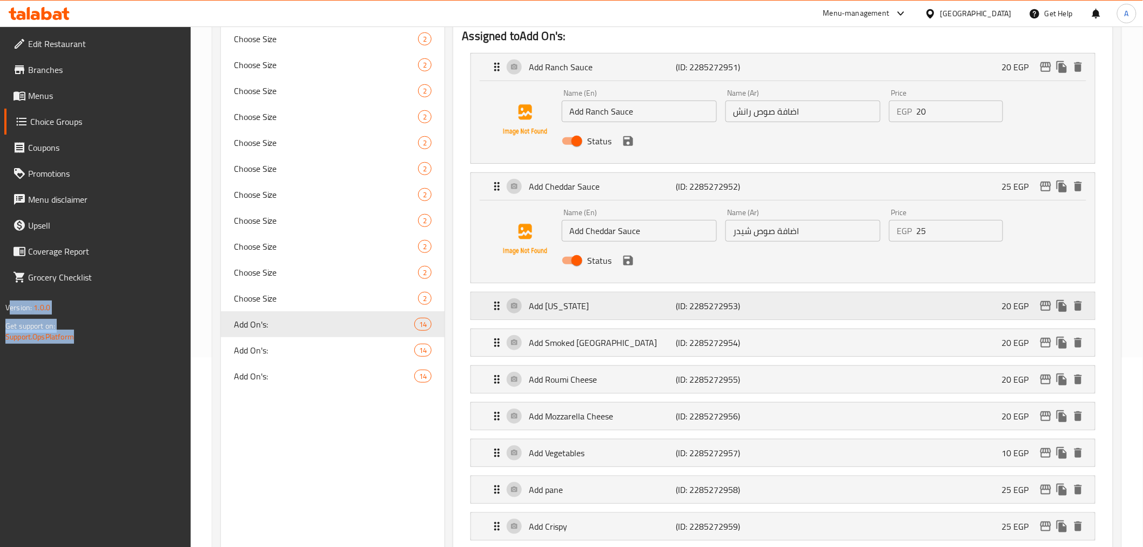
click at [701, 311] on p "(ID: 2285272953)" at bounding box center [725, 305] width 98 height 13
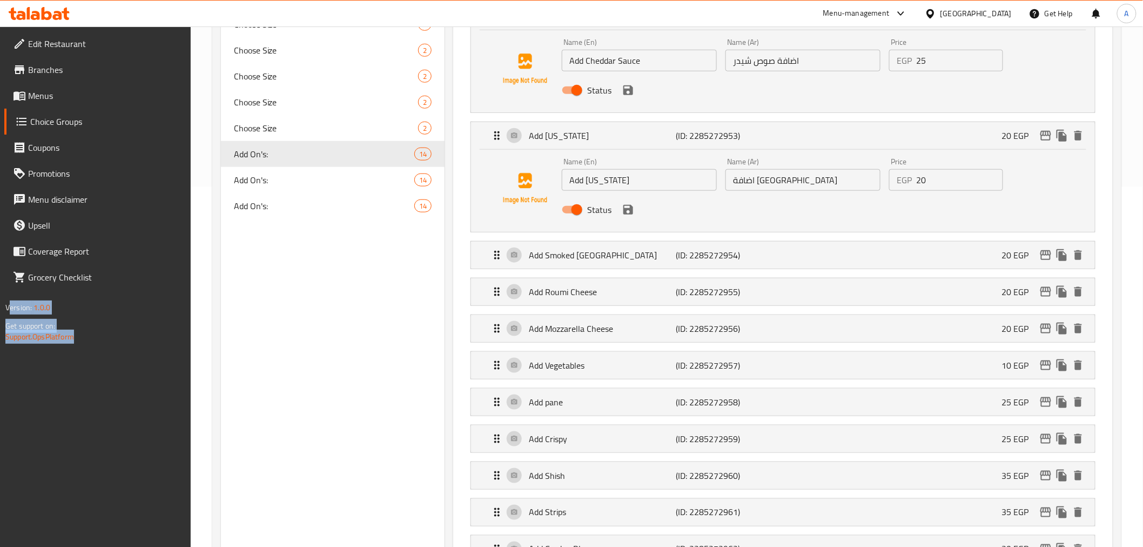
scroll to position [364, 0]
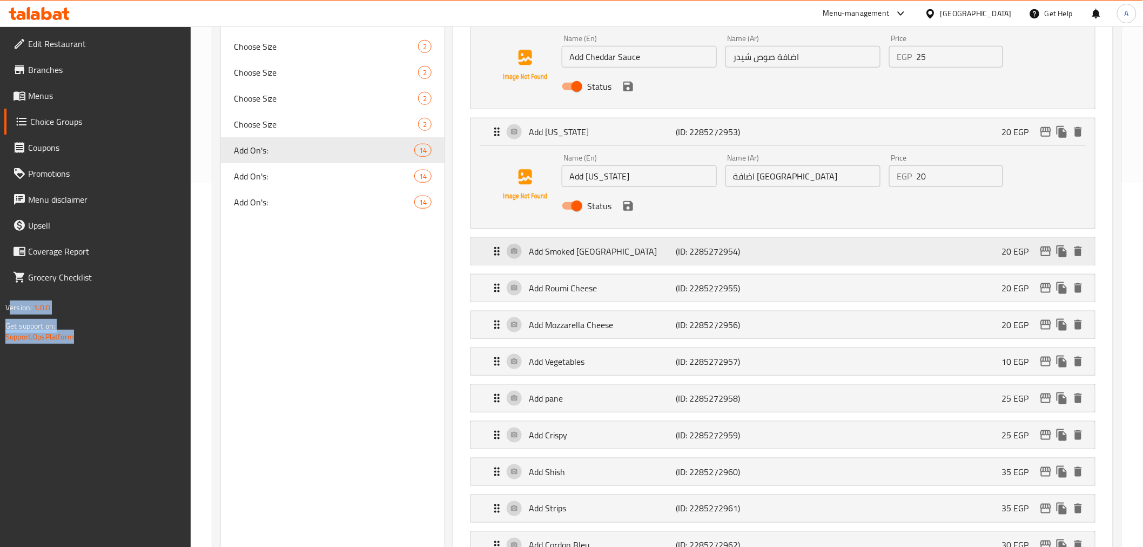
click at [610, 255] on p "Add Smoked [GEOGRAPHIC_DATA]" at bounding box center [602, 251] width 147 height 13
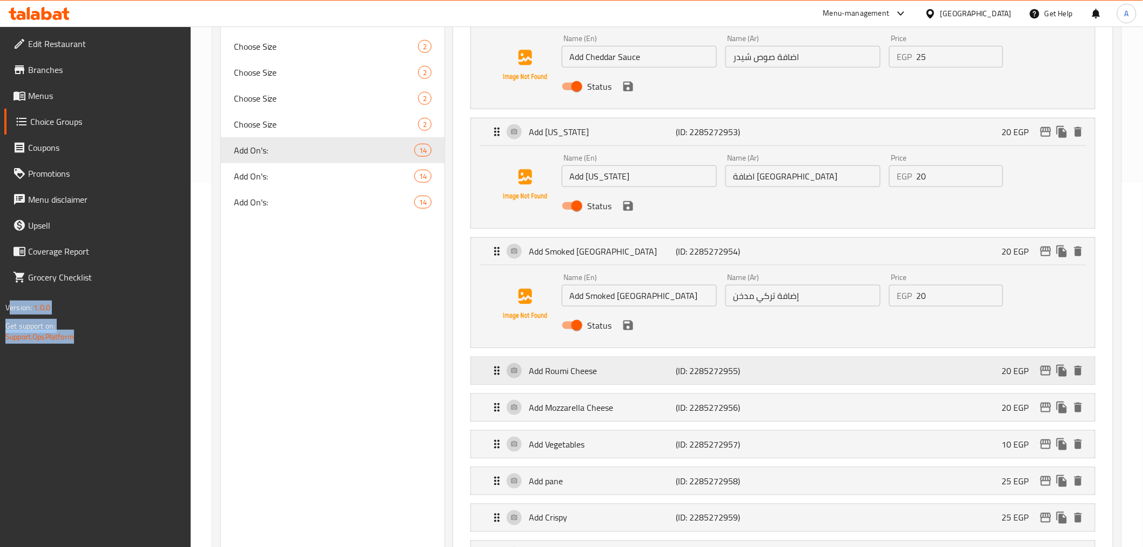
click at [778, 372] on div "Add Roumi Cheese (ID: 2285272955) 20 EGP" at bounding box center [785, 370] width 591 height 27
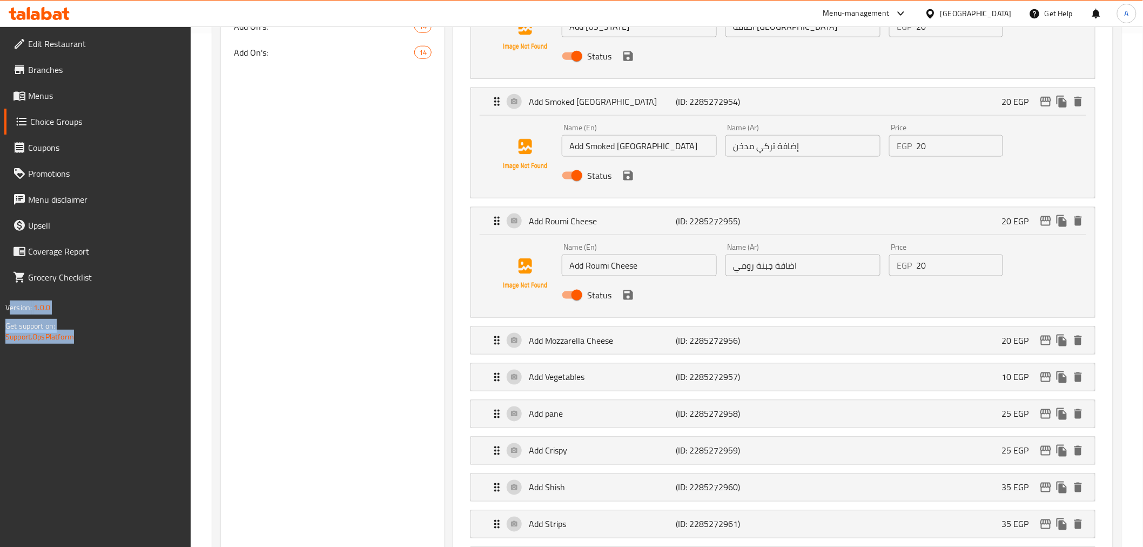
scroll to position [516, 0]
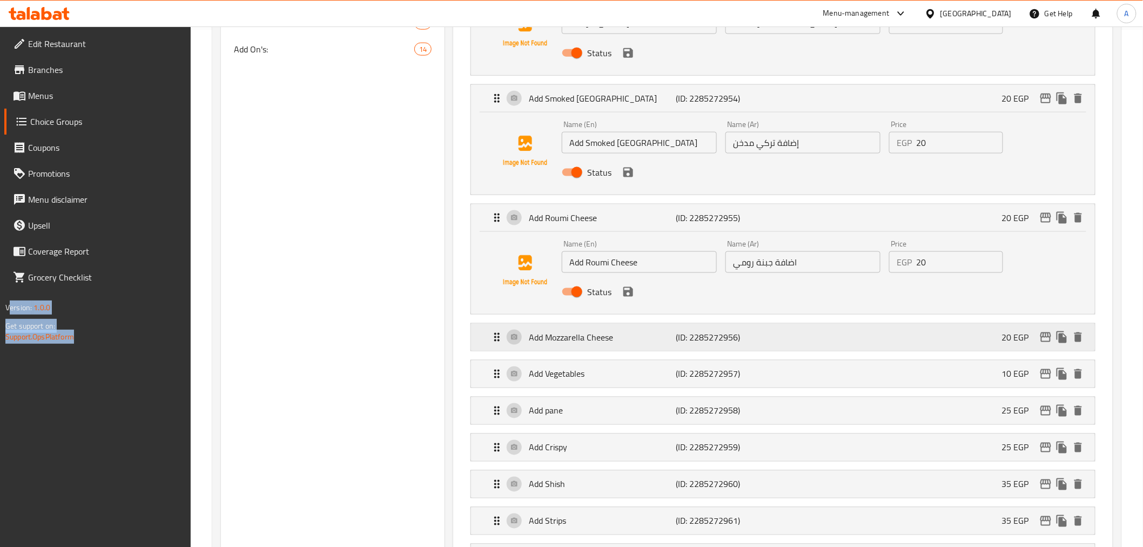
click at [693, 337] on p "(ID: 2285272956)" at bounding box center [725, 337] width 98 height 13
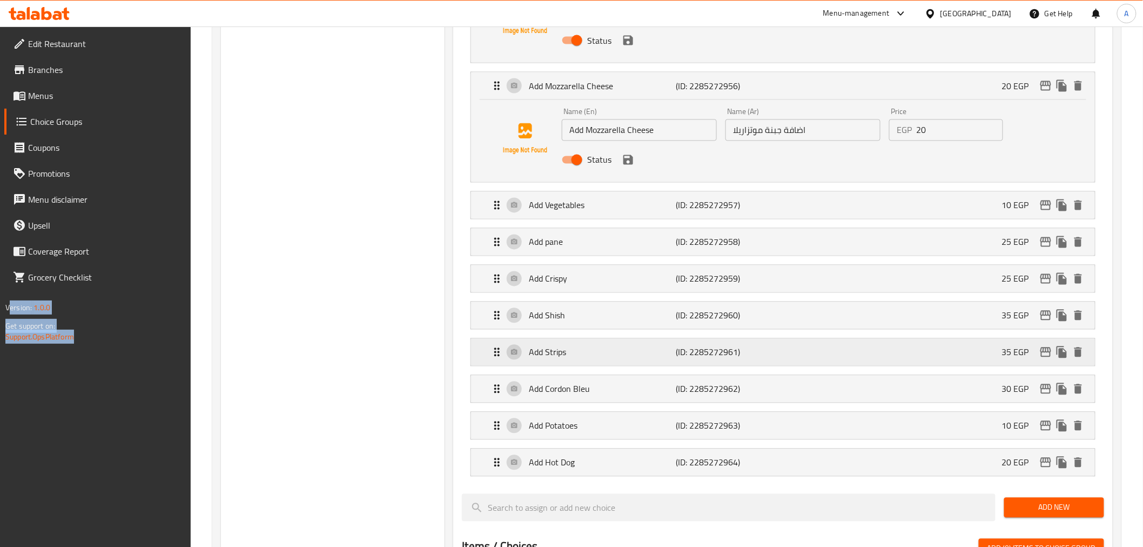
scroll to position [774, 0]
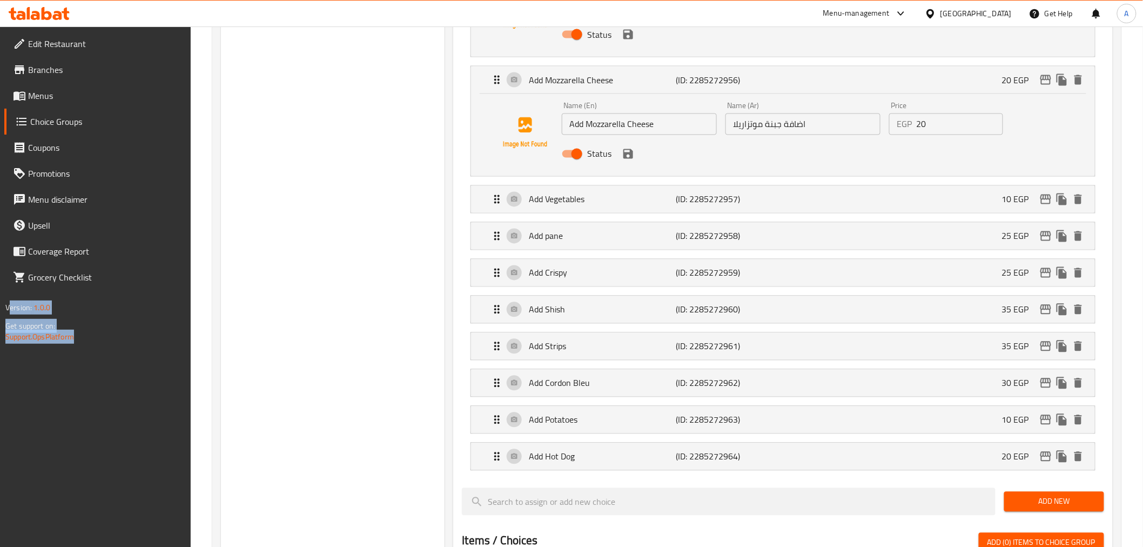
click at [659, 213] on div "Add Vegetables (ID: 2285272957) 10 EGP Name (En) Add Vegetables Name (En) Name …" at bounding box center [783, 199] width 624 height 28
click at [720, 204] on p "(ID: 2285272957)" at bounding box center [725, 199] width 98 height 13
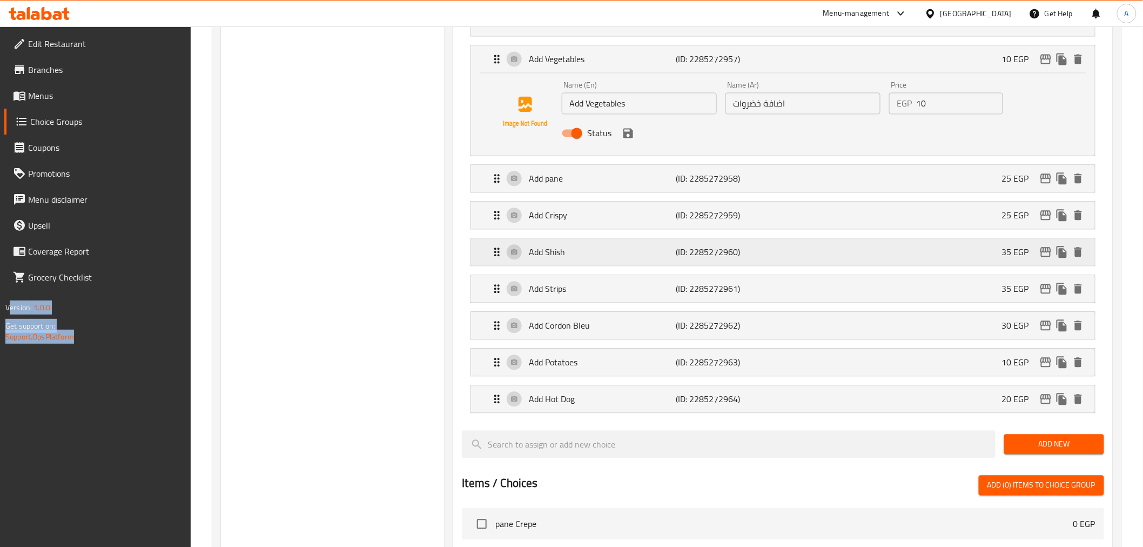
scroll to position [937, 0]
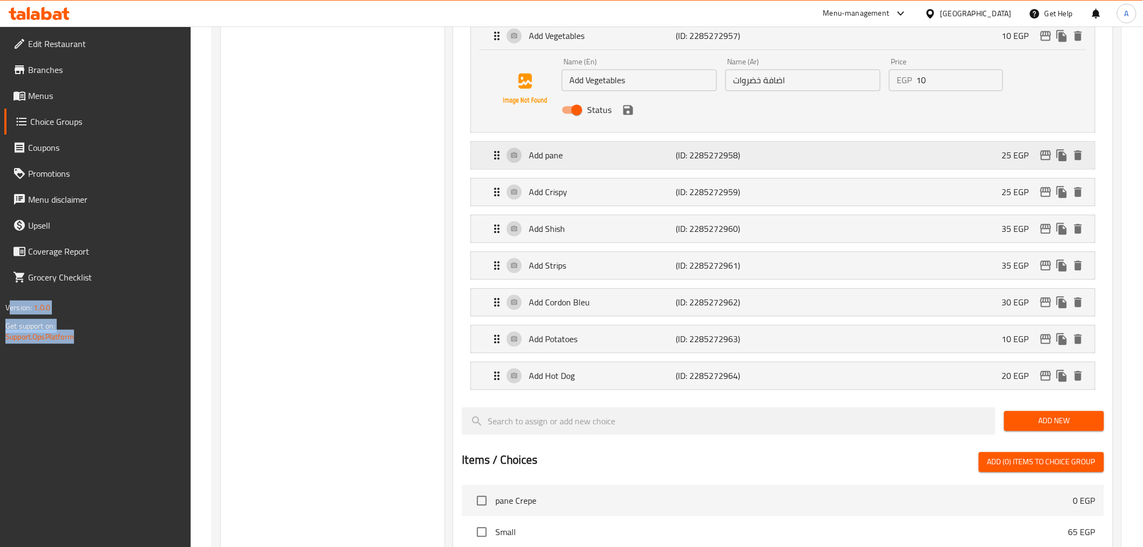
click at [814, 160] on div "Add pane (ID: 2285272958) 25 EGP" at bounding box center [785, 155] width 591 height 27
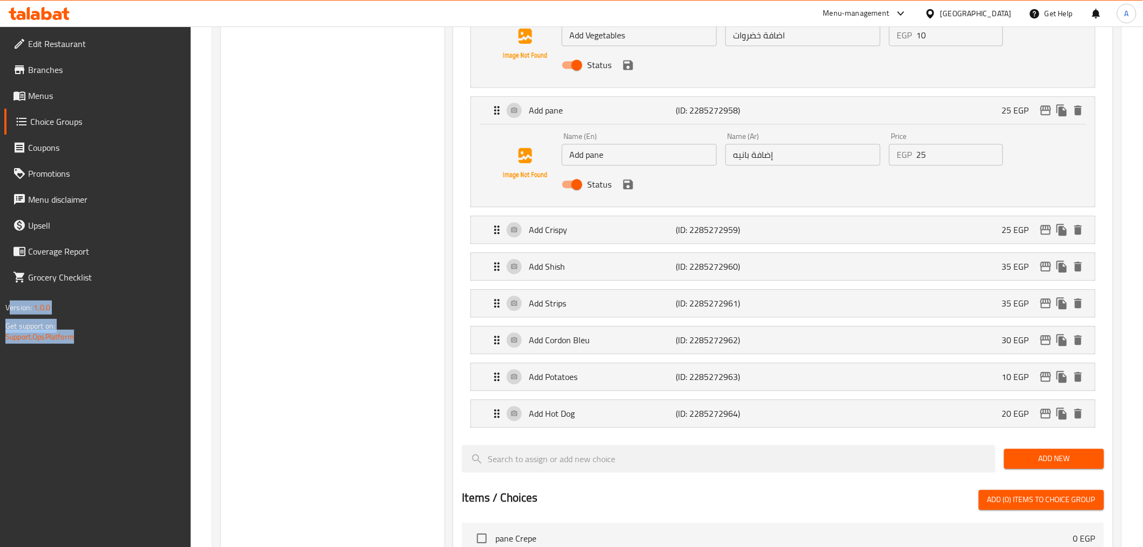
scroll to position [984, 0]
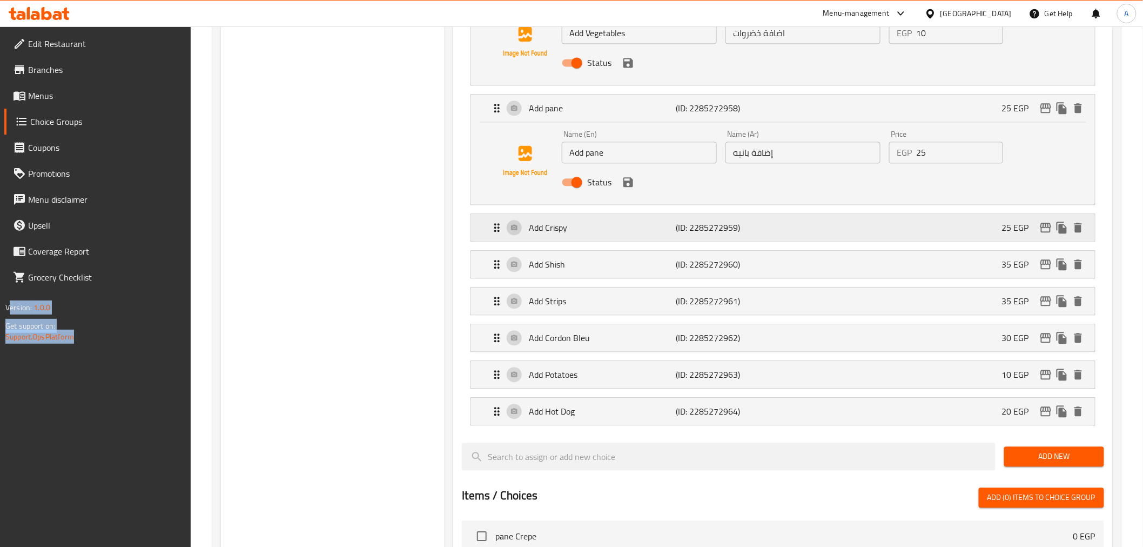
click at [724, 226] on p "(ID: 2285272959)" at bounding box center [725, 227] width 98 height 13
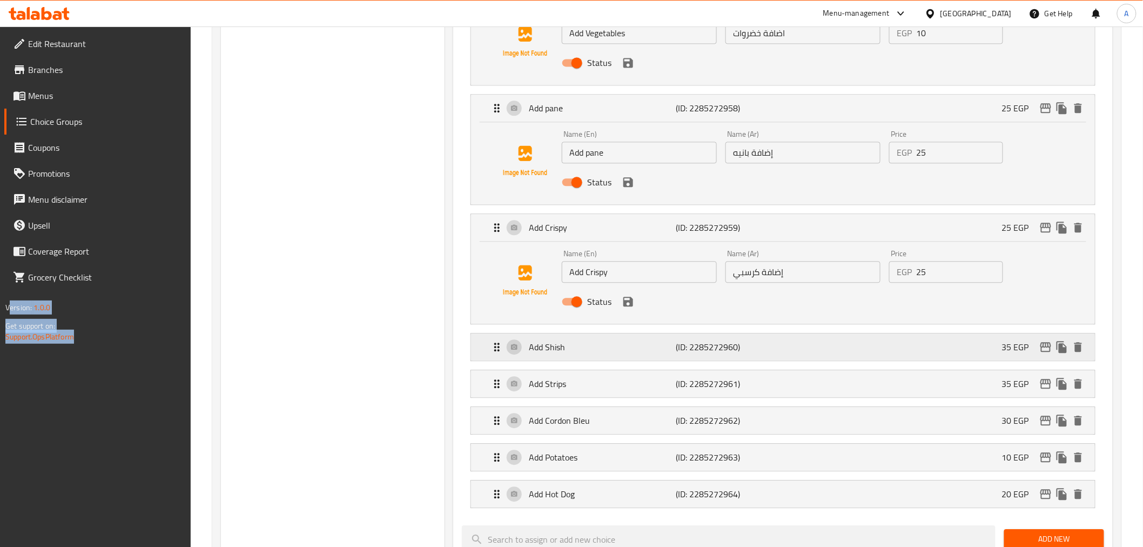
click at [693, 349] on p "(ID: 2285272960)" at bounding box center [725, 346] width 98 height 13
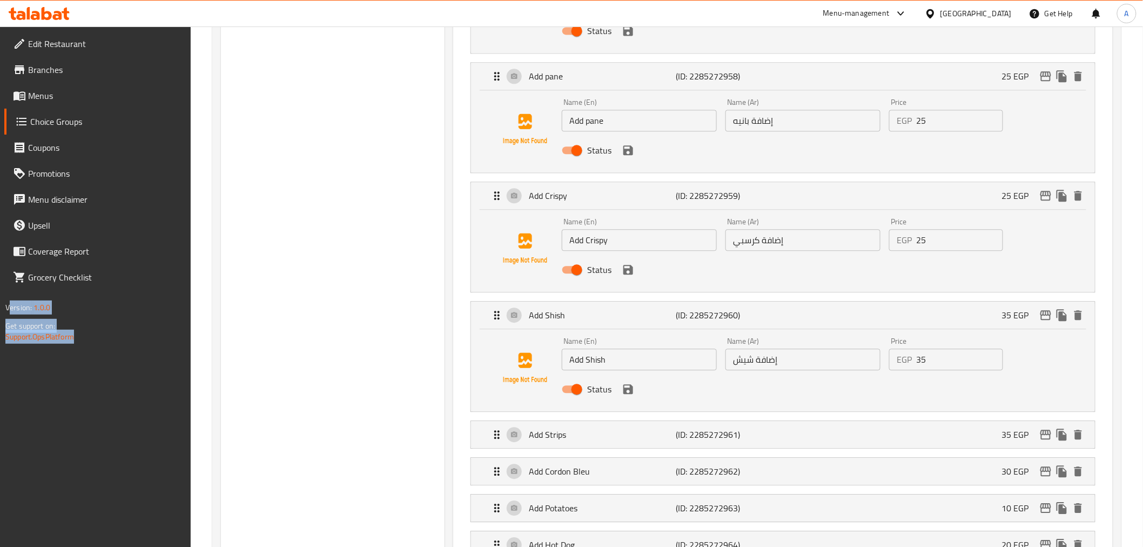
scroll to position [1279, 0]
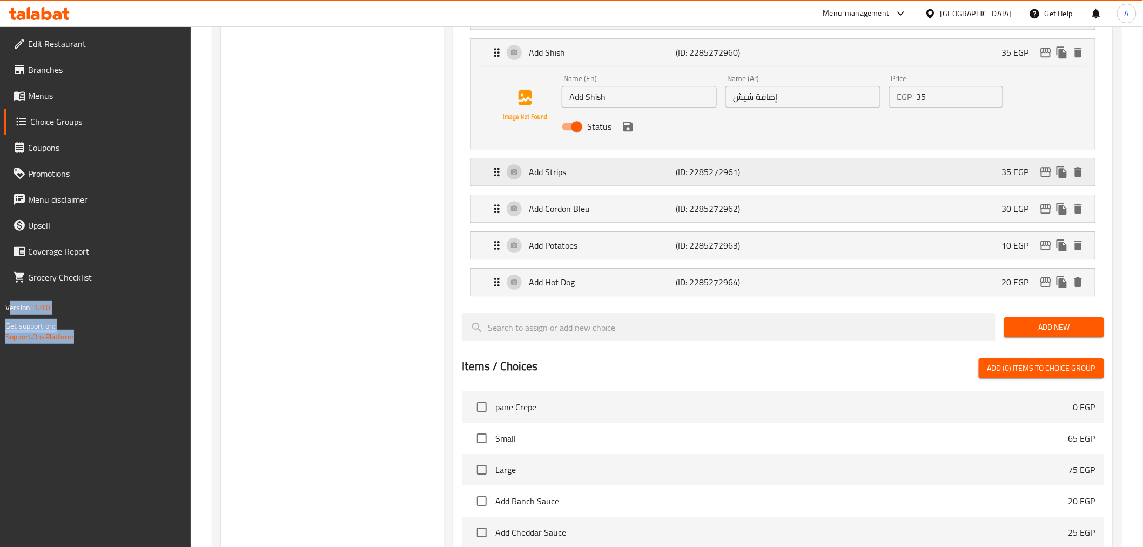
click at [703, 171] on p "(ID: 2285272961)" at bounding box center [725, 171] width 98 height 13
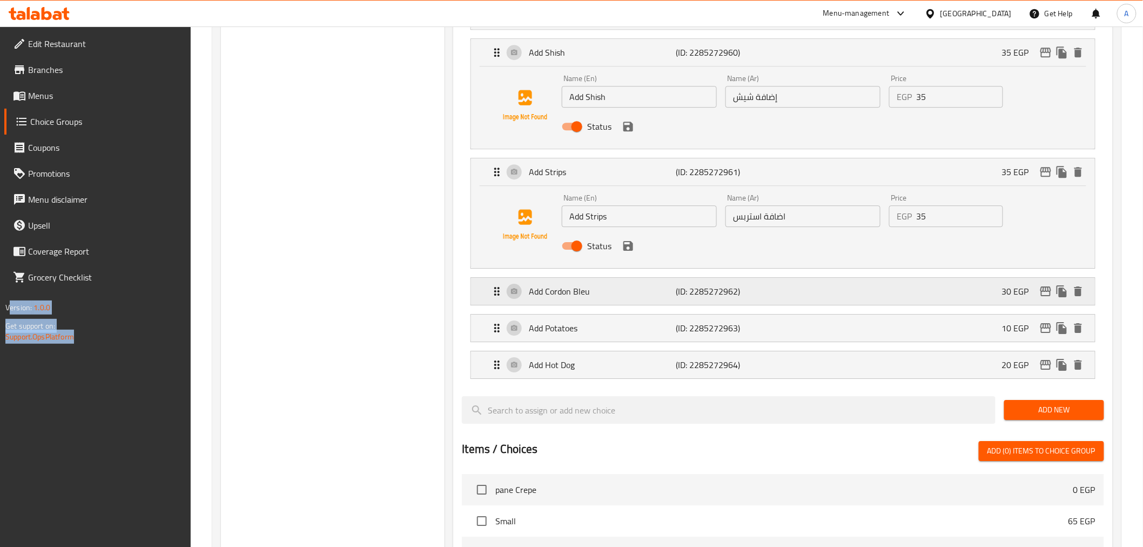
click at [707, 288] on p "(ID: 2285272962)" at bounding box center [725, 291] width 98 height 13
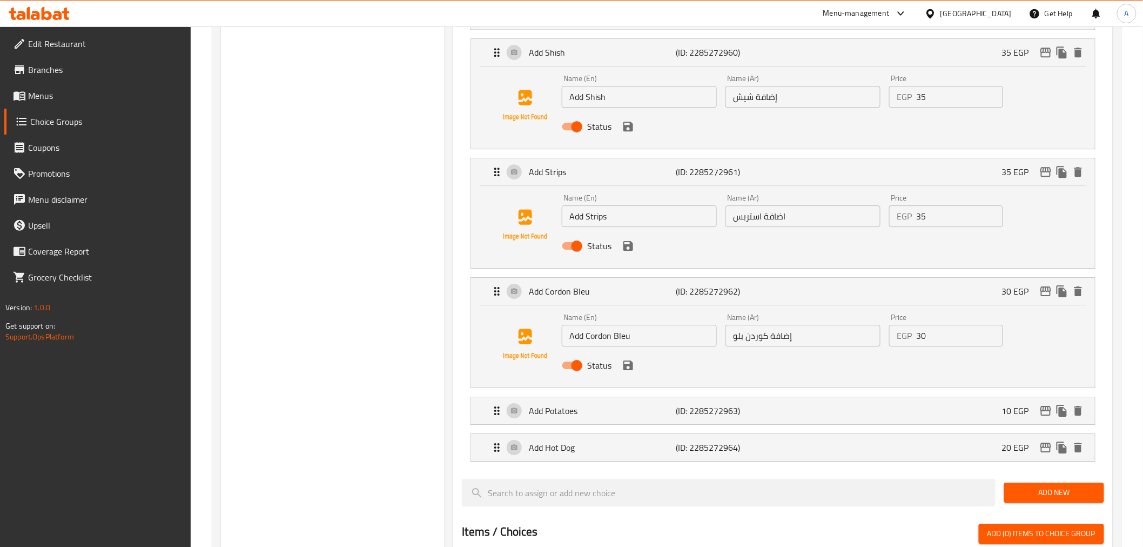
drag, startPoint x: 1137, startPoint y: 371, endPoint x: 1143, endPoint y: 400, distance: 30.2
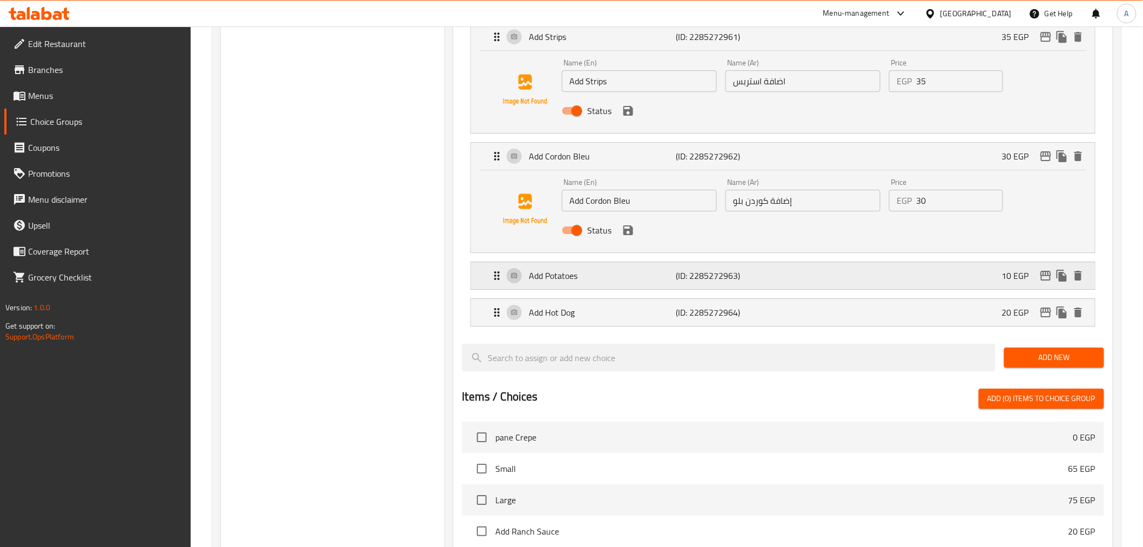
click at [707, 285] on div "Add Potatoes (ID: 2285272963) 10 EGP" at bounding box center [785, 275] width 591 height 27
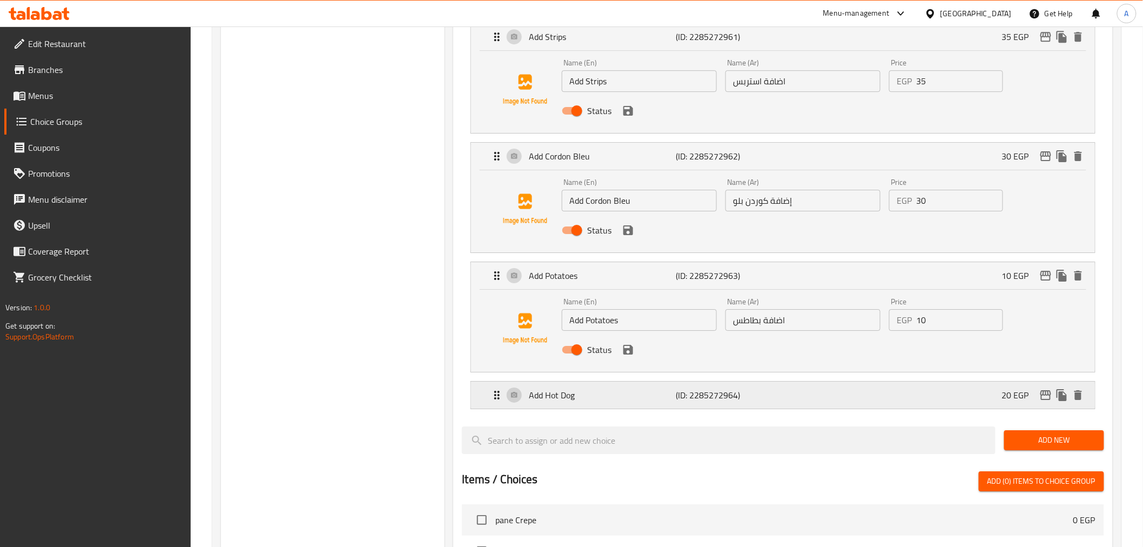
click at [705, 405] on div "Add Hot Dog (ID: 2285272964) 20 EGP" at bounding box center [785, 394] width 591 height 27
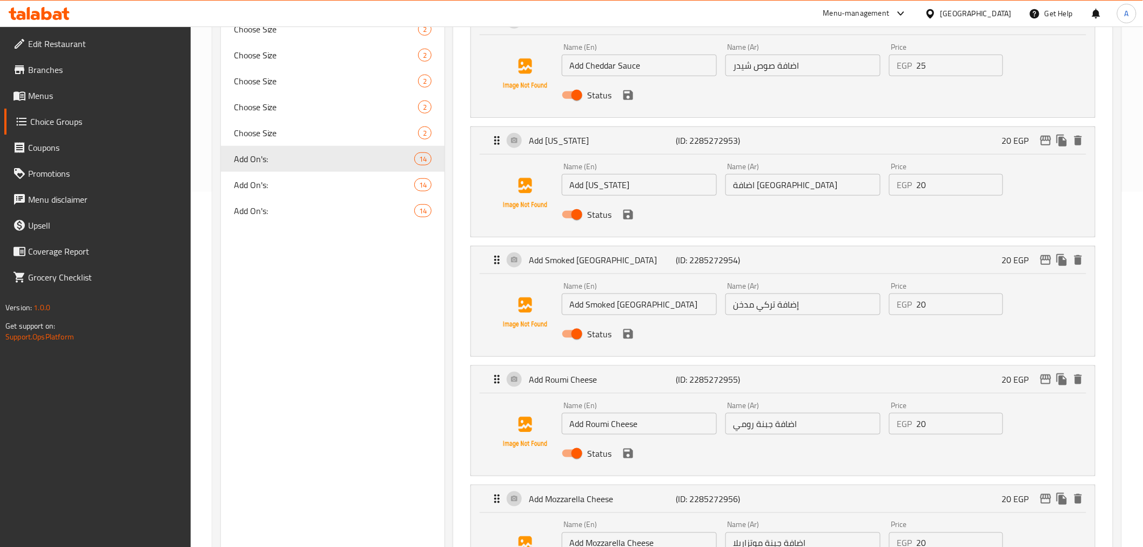
scroll to position [311, 0]
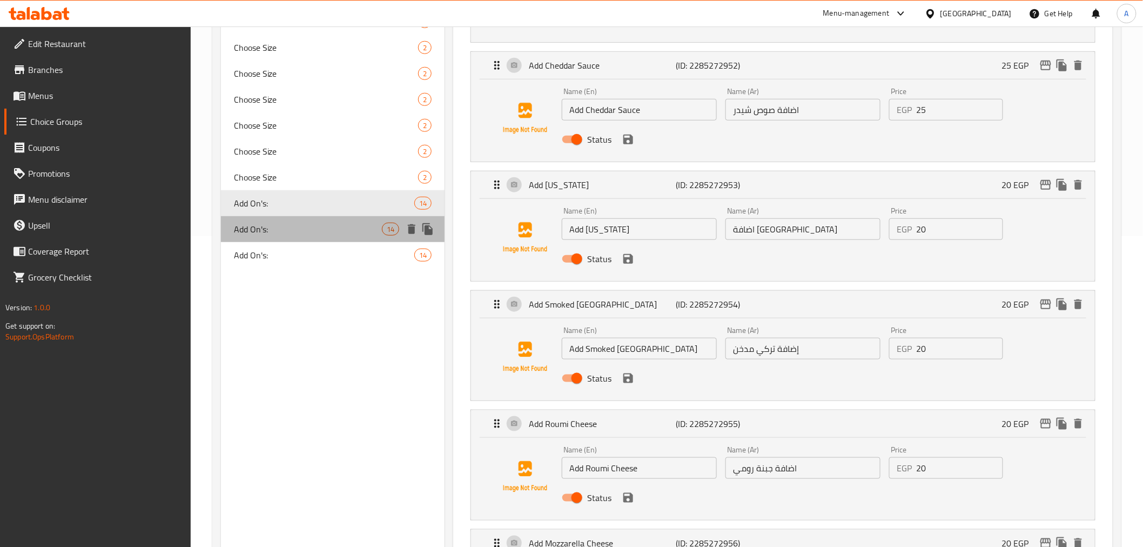
click at [355, 219] on div "Add On's: 14" at bounding box center [333, 229] width 224 height 26
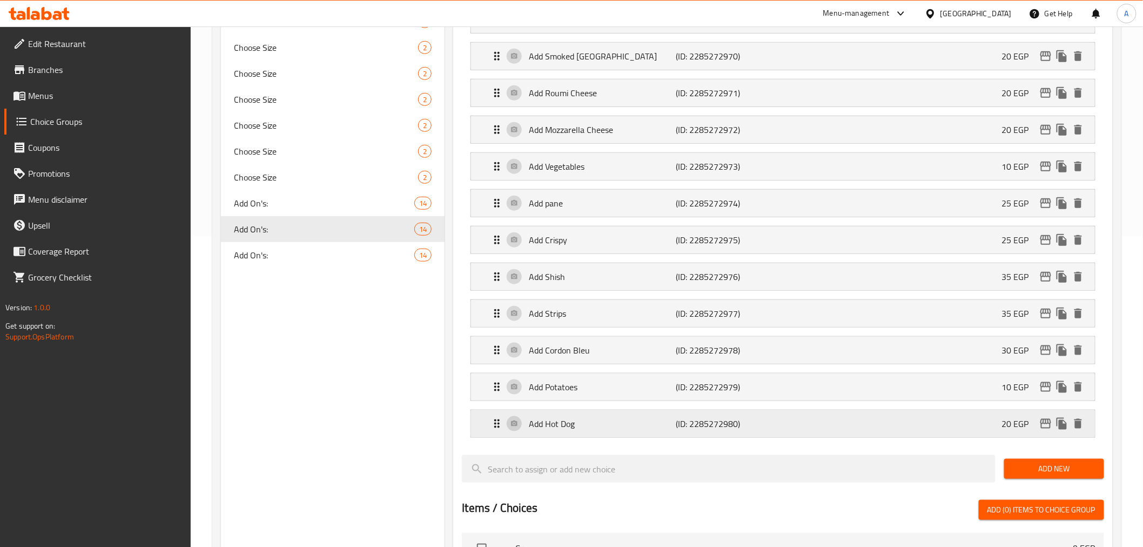
click at [670, 436] on div "Add Hot Dog (ID: 2285272980) 20 EGP" at bounding box center [785, 423] width 591 height 27
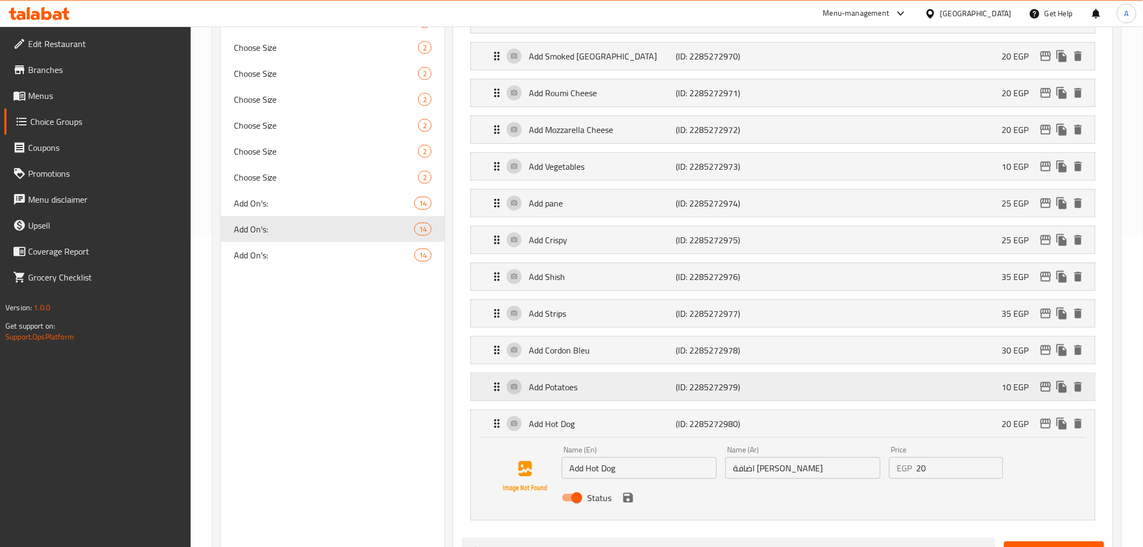
click at [862, 394] on div "Add Potatoes (ID: 2285272979) 10 EGP" at bounding box center [785, 386] width 591 height 27
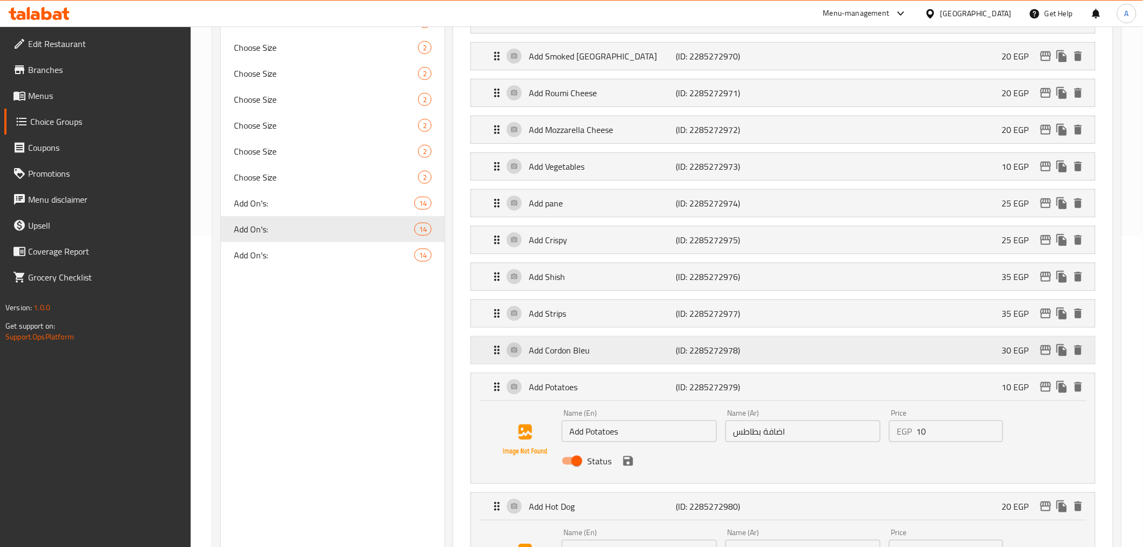
click at [788, 362] on div "Add Cordon Bleu (ID: 2285272978) 30 EGP" at bounding box center [785, 350] width 591 height 27
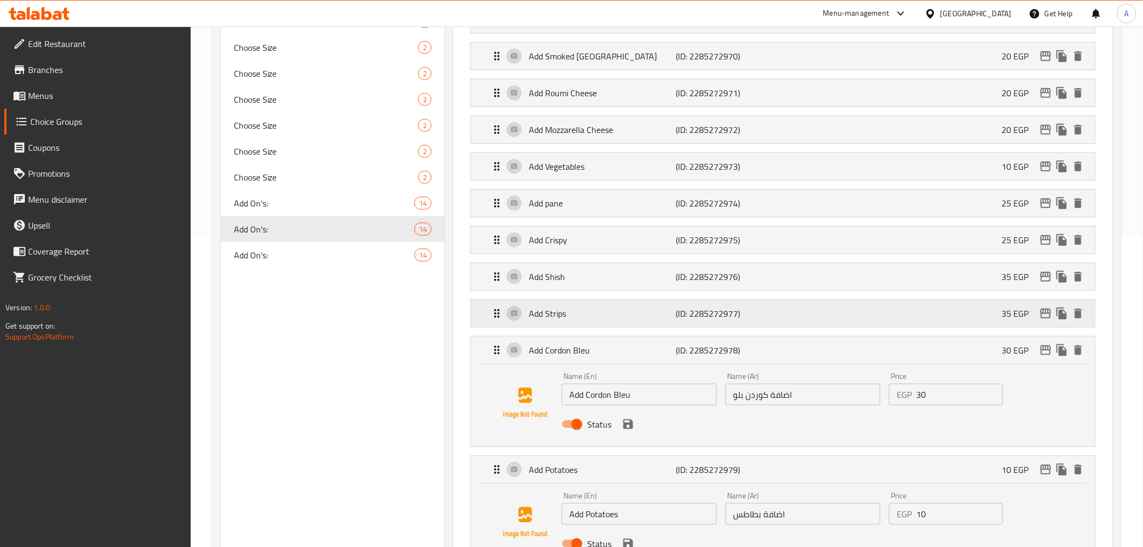
click at [743, 321] on div "Add Strips (ID: 2285272977) 35 EGP" at bounding box center [785, 313] width 591 height 27
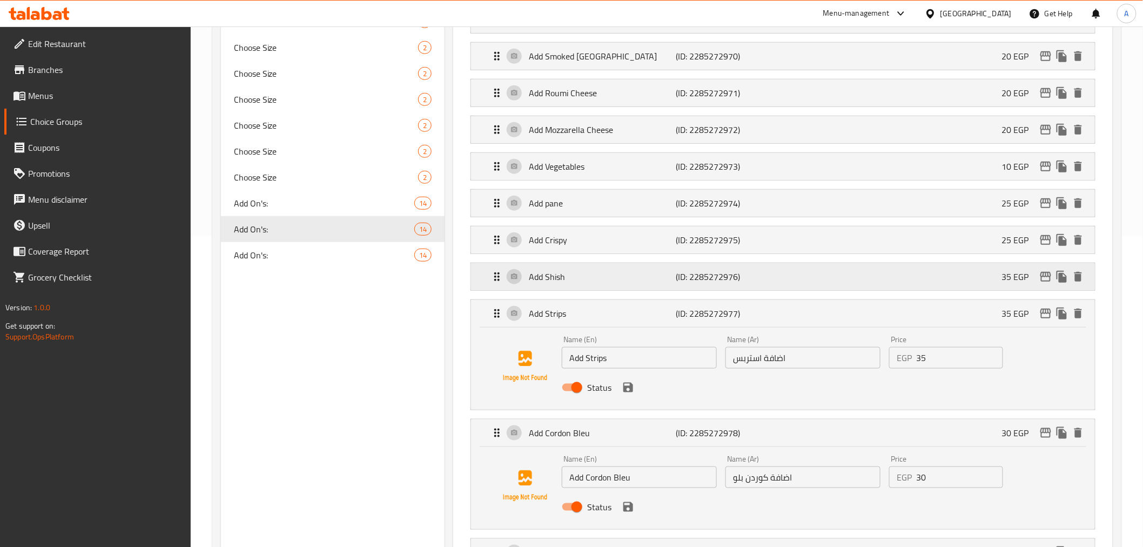
click at [765, 285] on div "Add Shish (ID: 2285272976) 35 EGP" at bounding box center [785, 276] width 591 height 27
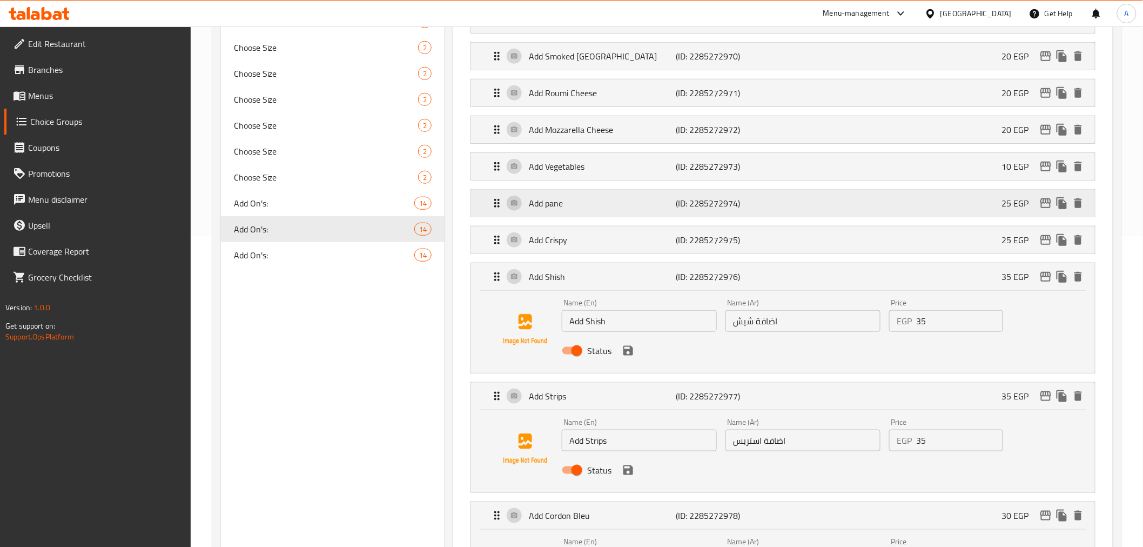
click at [647, 213] on div "Add pane (ID: 2285272974) 25 EGP" at bounding box center [785, 203] width 591 height 27
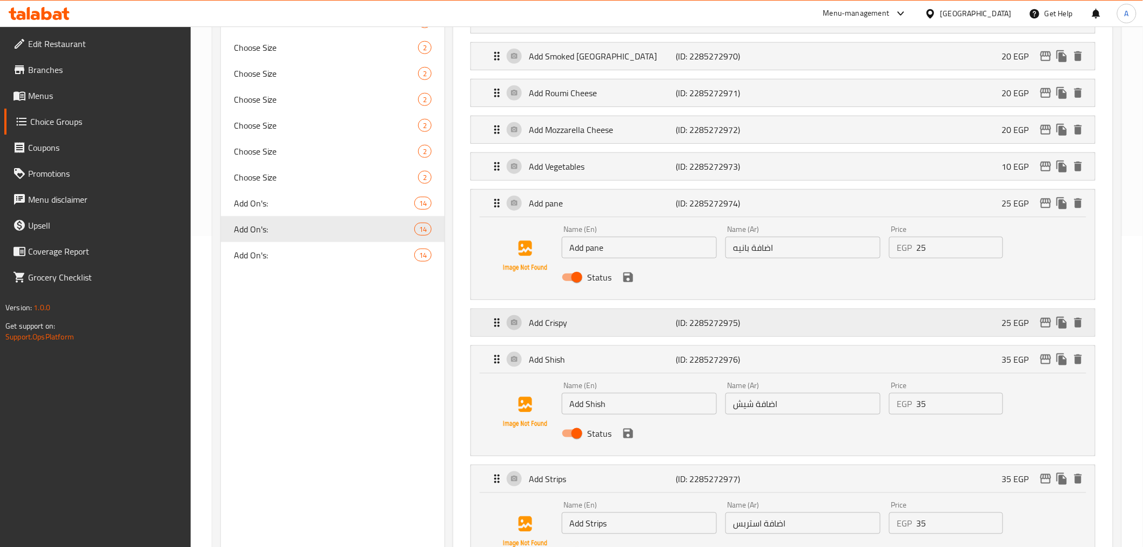
click at [652, 322] on p "Add Crispy" at bounding box center [602, 322] width 147 height 13
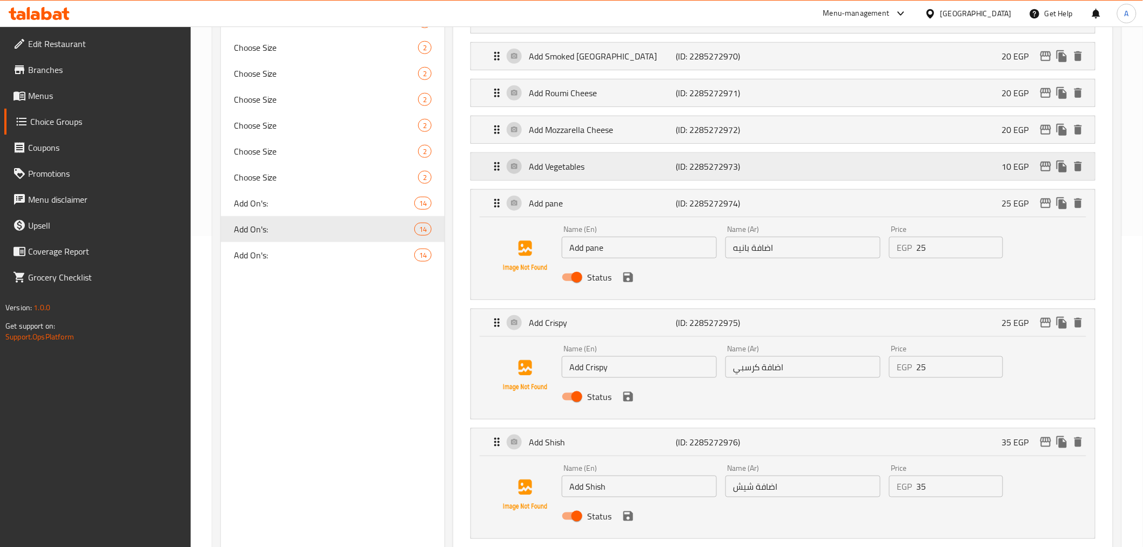
click at [731, 177] on div "Add Vegetables (ID: 2285272973) 10 EGP" at bounding box center [785, 166] width 591 height 27
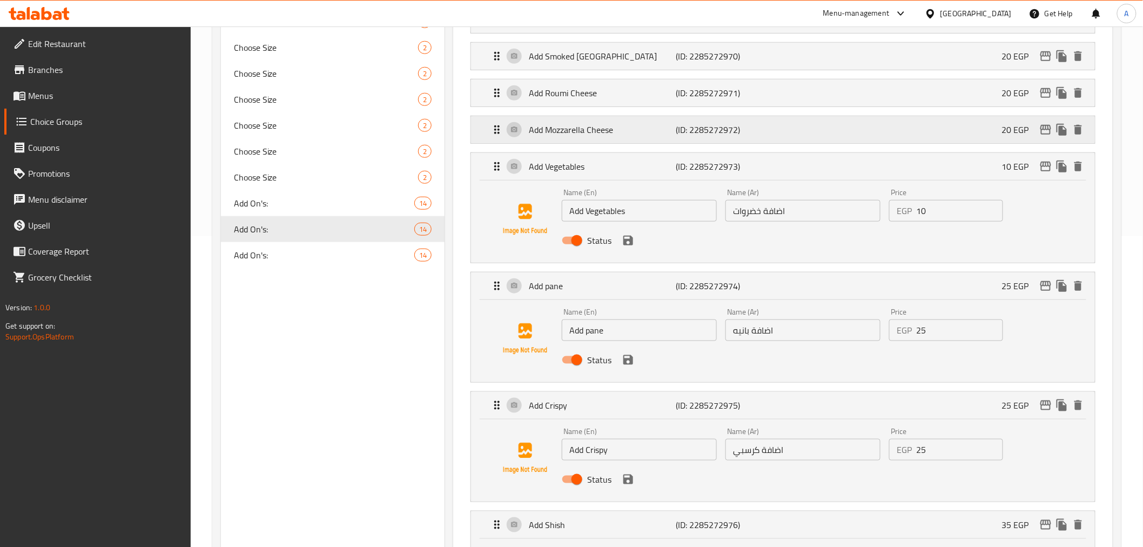
click at [758, 141] on div "Add Mozzarella Cheese (ID: 2285272972) 20 EGP" at bounding box center [785, 129] width 591 height 27
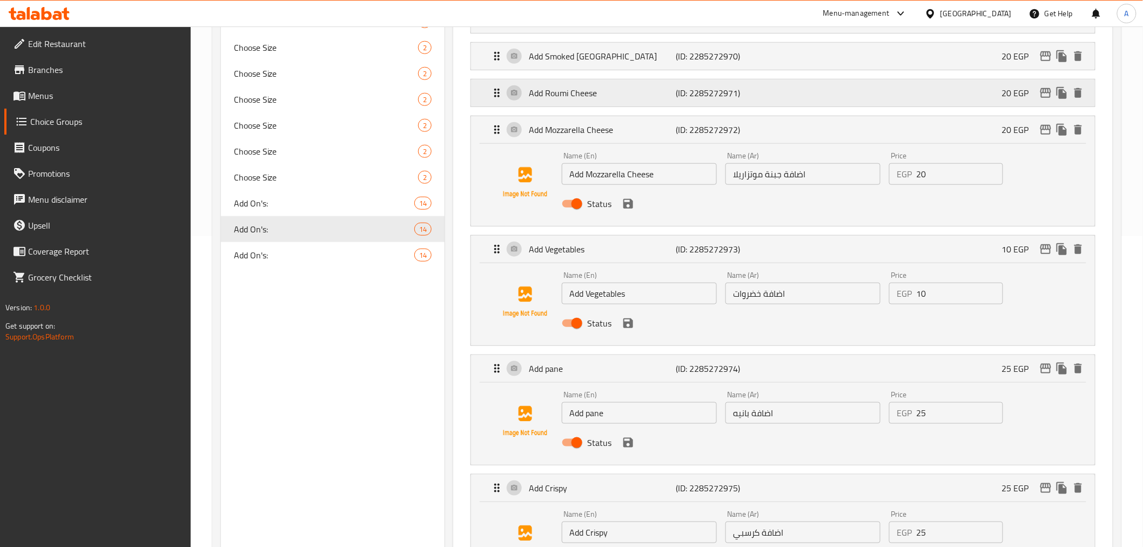
click at [749, 101] on div "Add Roumi Cheese (ID: 2285272971) 20 EGP" at bounding box center [785, 92] width 591 height 27
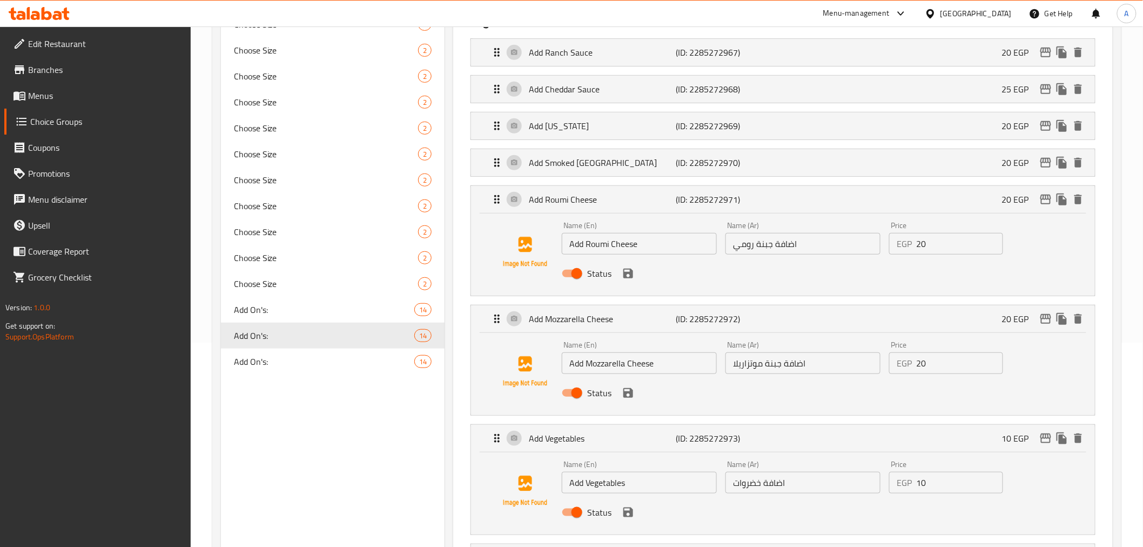
scroll to position [175, 0]
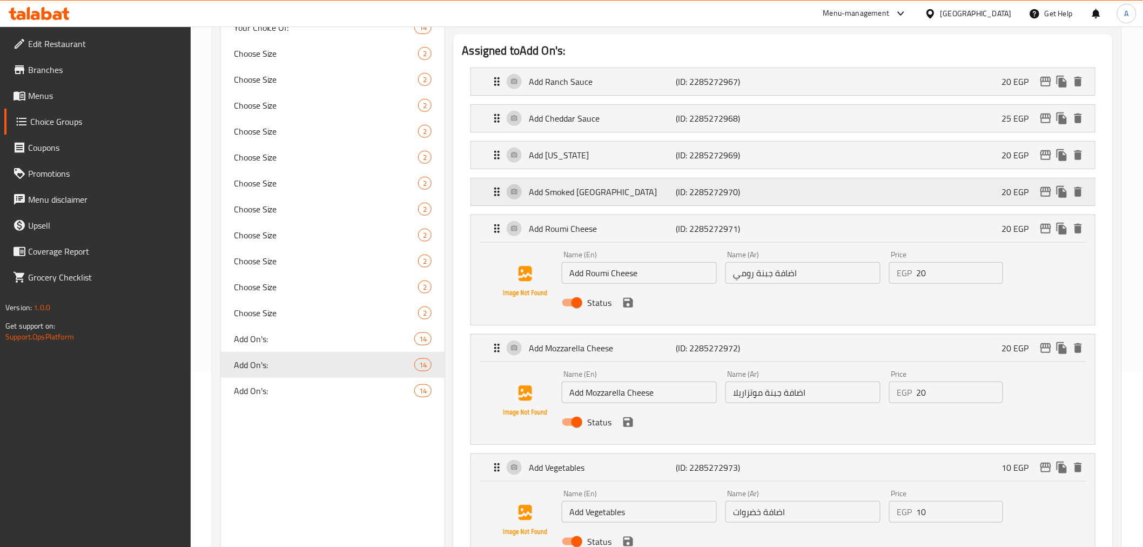
click at [788, 193] on div "Add Smoked Turkey (ID: 2285272970) 20 EGP" at bounding box center [785, 191] width 591 height 27
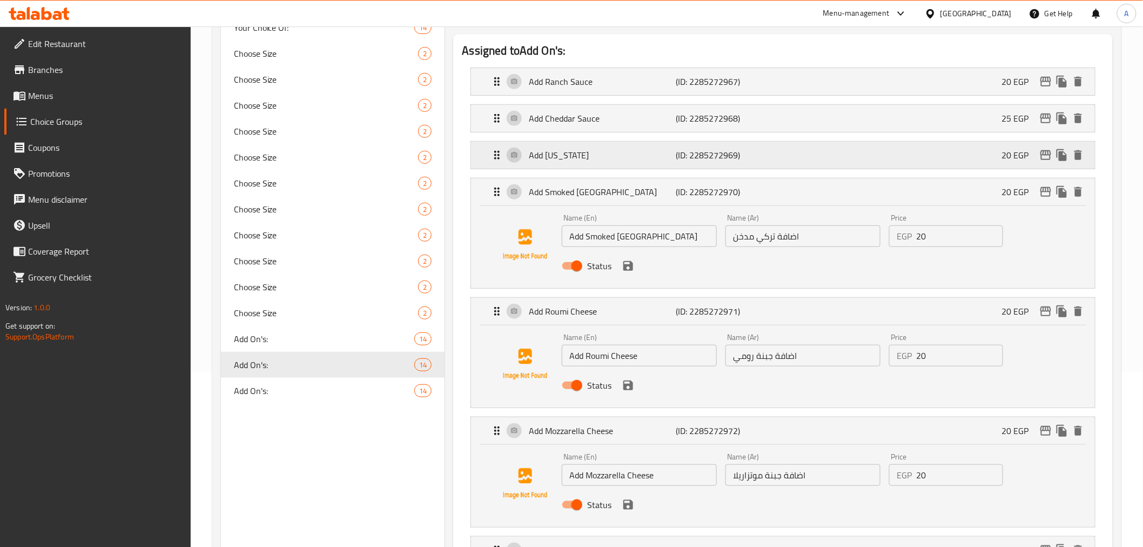
click at [762, 155] on p "(ID: 2285272969)" at bounding box center [725, 155] width 98 height 13
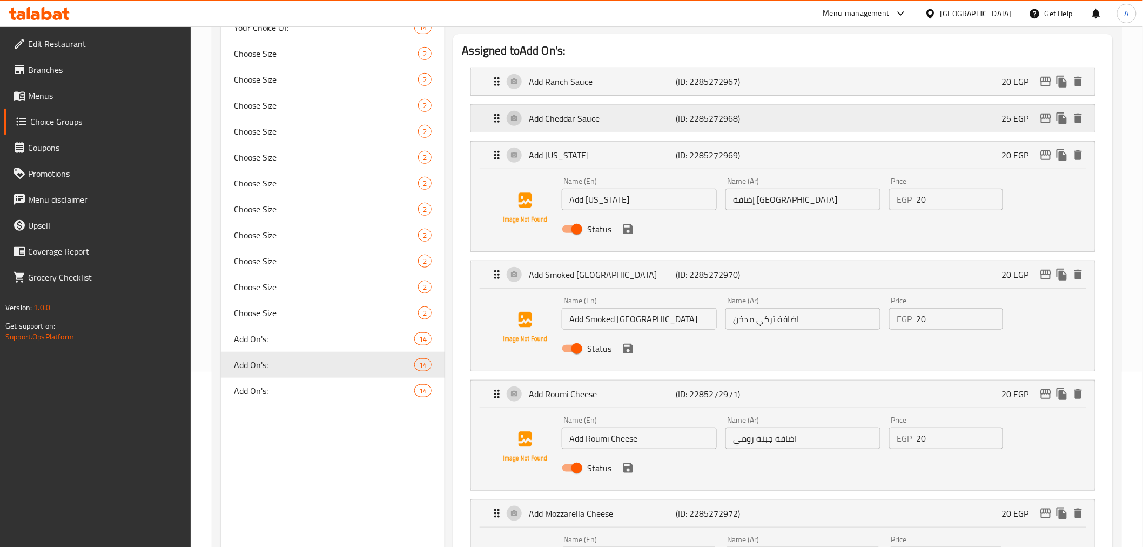
click at [764, 126] on div "Add Cheddar Sauce (ID: 2285272968) 25 EGP" at bounding box center [785, 118] width 591 height 27
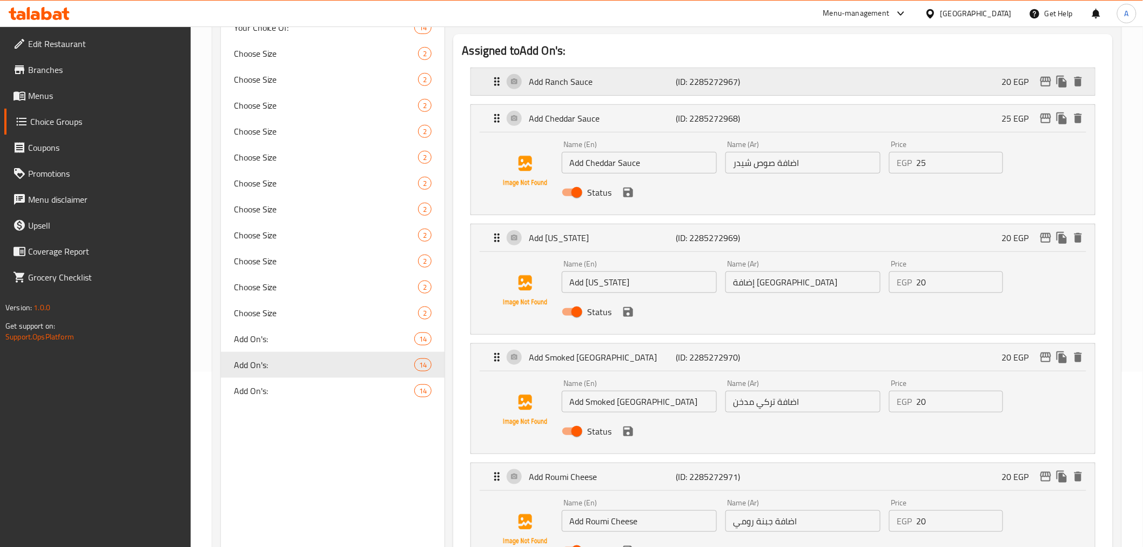
click at [786, 87] on div "Add Ranch Sauce (ID: 2285272967) 20 EGP" at bounding box center [785, 81] width 591 height 27
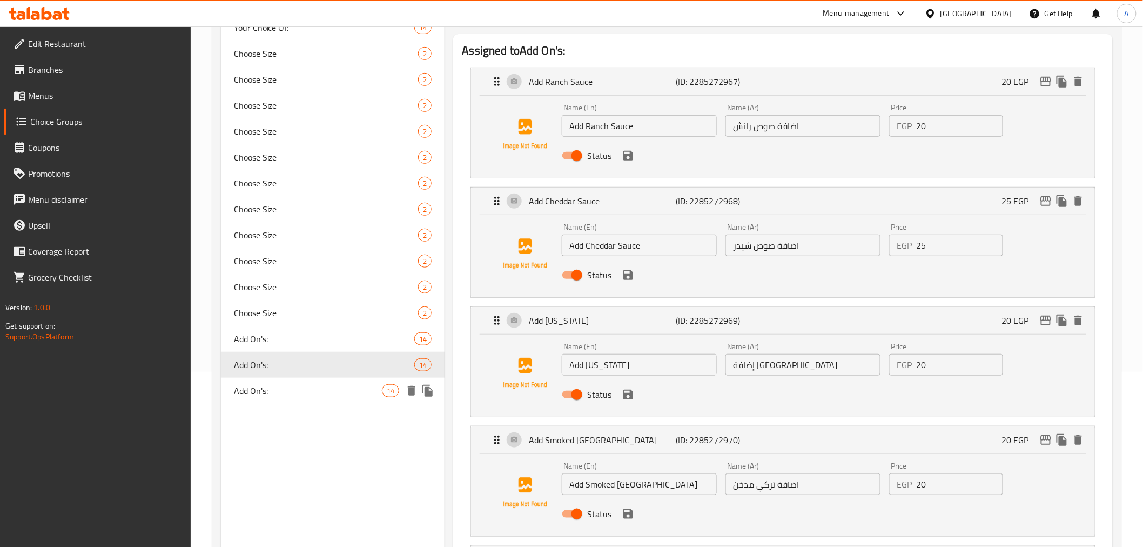
click at [319, 380] on div "Add On's: 14" at bounding box center [333, 391] width 224 height 26
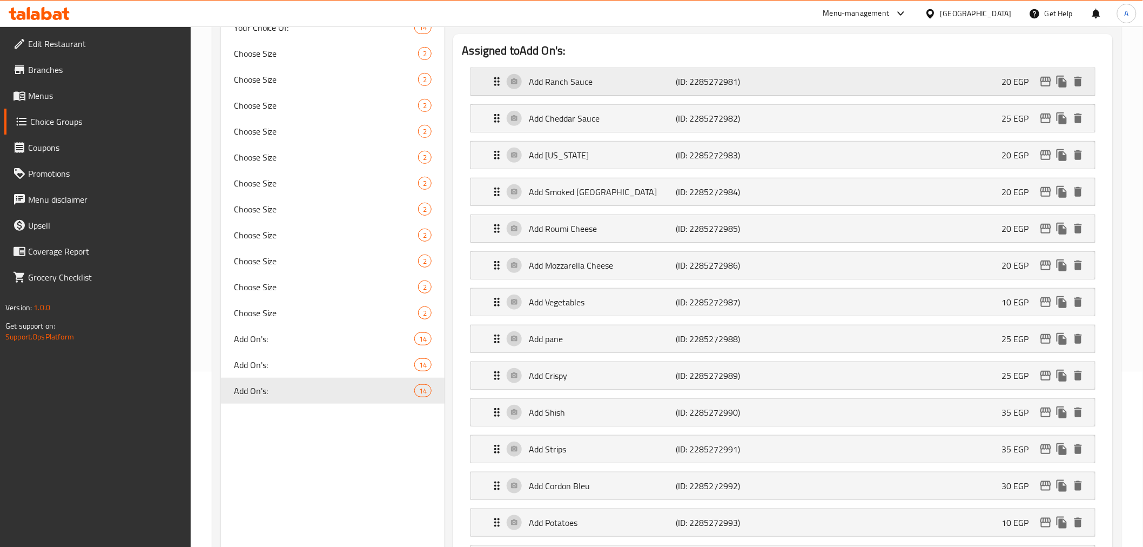
click at [812, 82] on div "Add Ranch Sauce (ID: 2285272981) 20 EGP" at bounding box center [785, 81] width 591 height 27
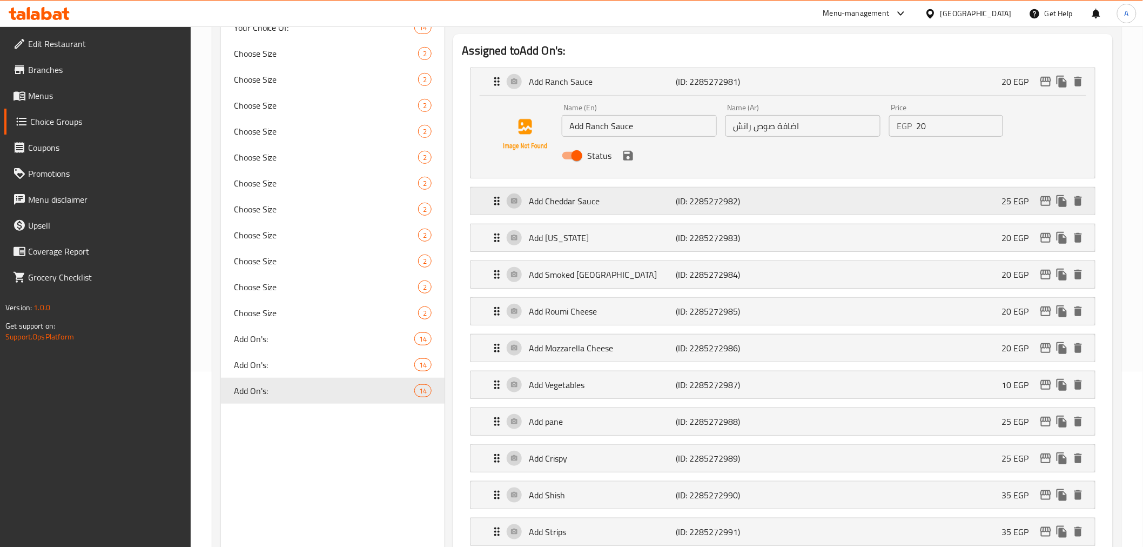
click at [864, 198] on div "Add Cheddar Sauce (ID: 2285272982) 25 EGP" at bounding box center [785, 200] width 591 height 27
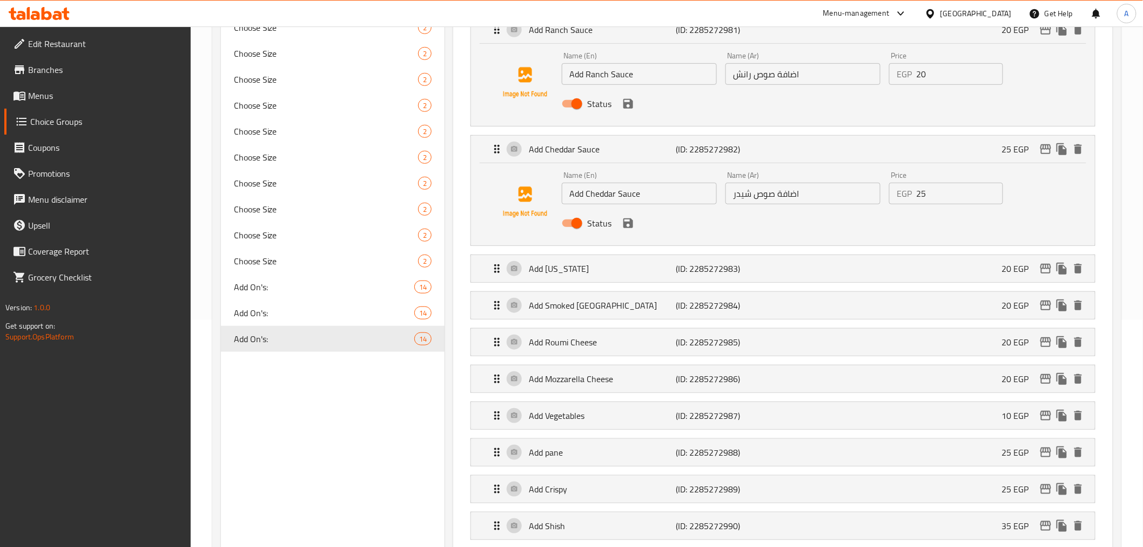
scroll to position [235, 0]
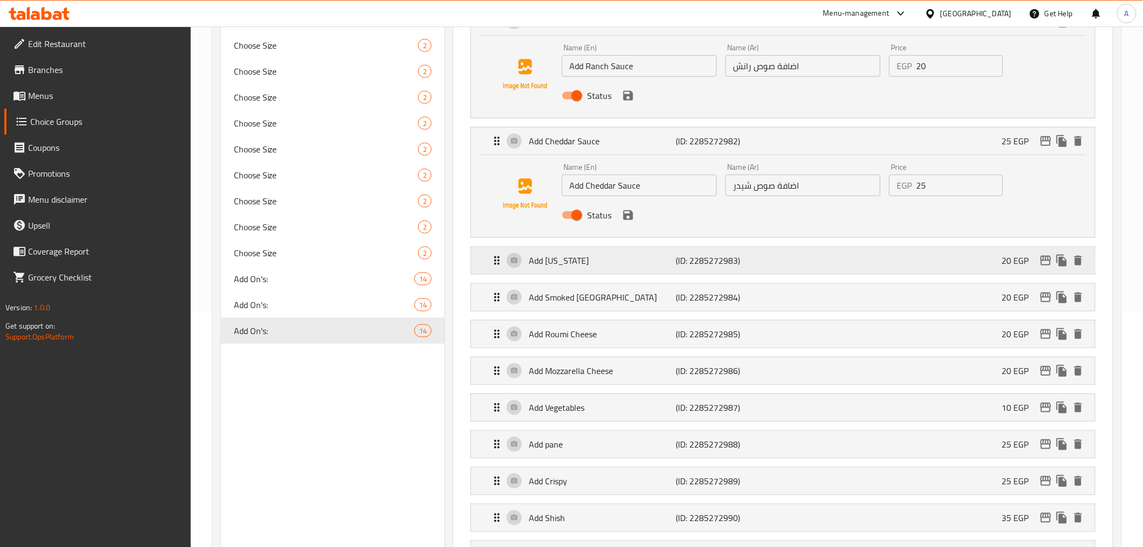
click at [733, 255] on p "(ID: 2285272983)" at bounding box center [725, 260] width 98 height 13
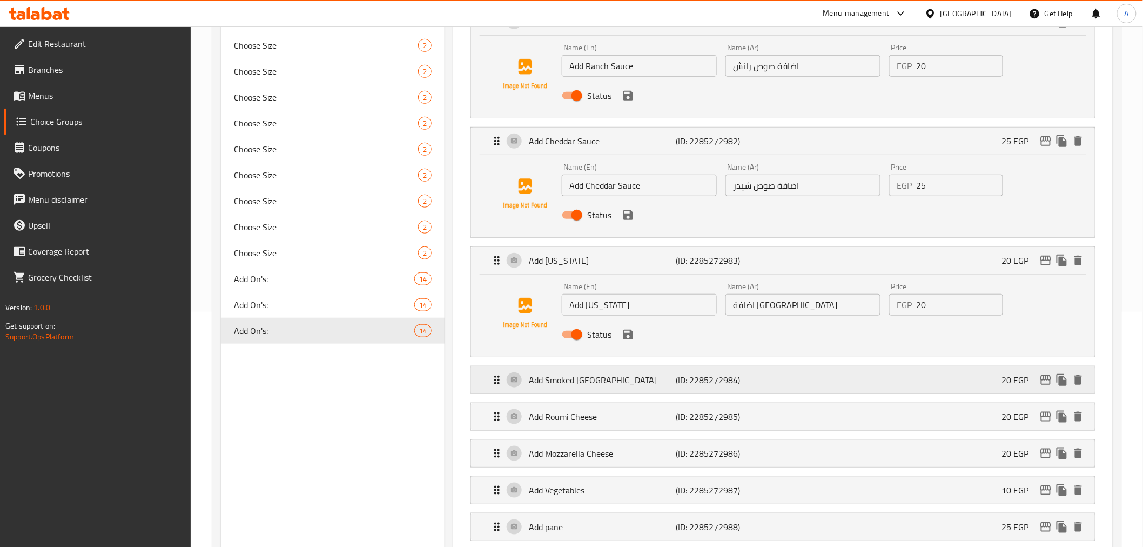
click at [781, 382] on div "Add Smoked Turkey (ID: 2285272984) 20 EGP" at bounding box center [785, 379] width 591 height 27
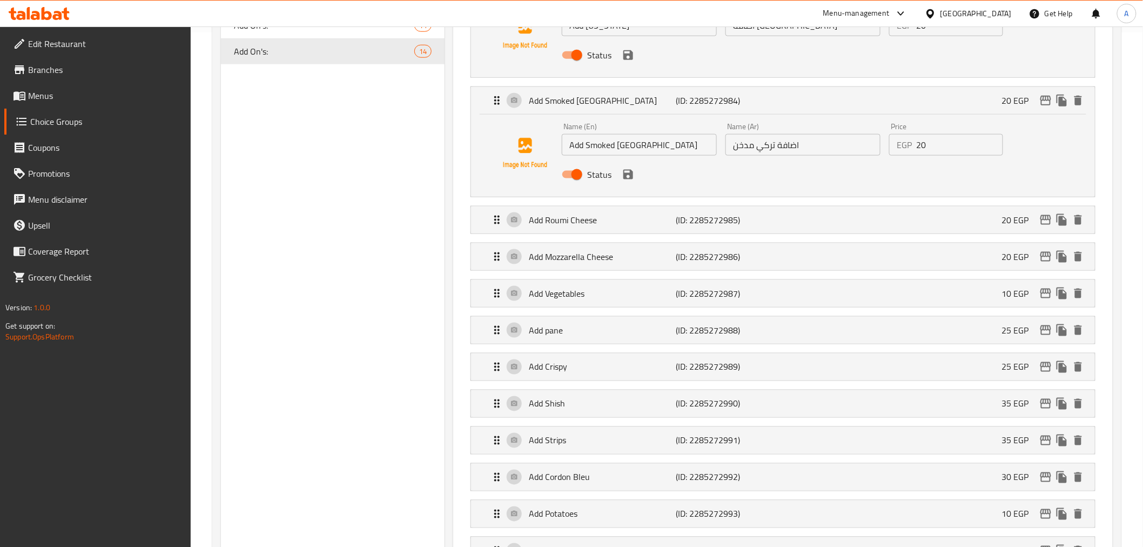
scroll to position [527, 0]
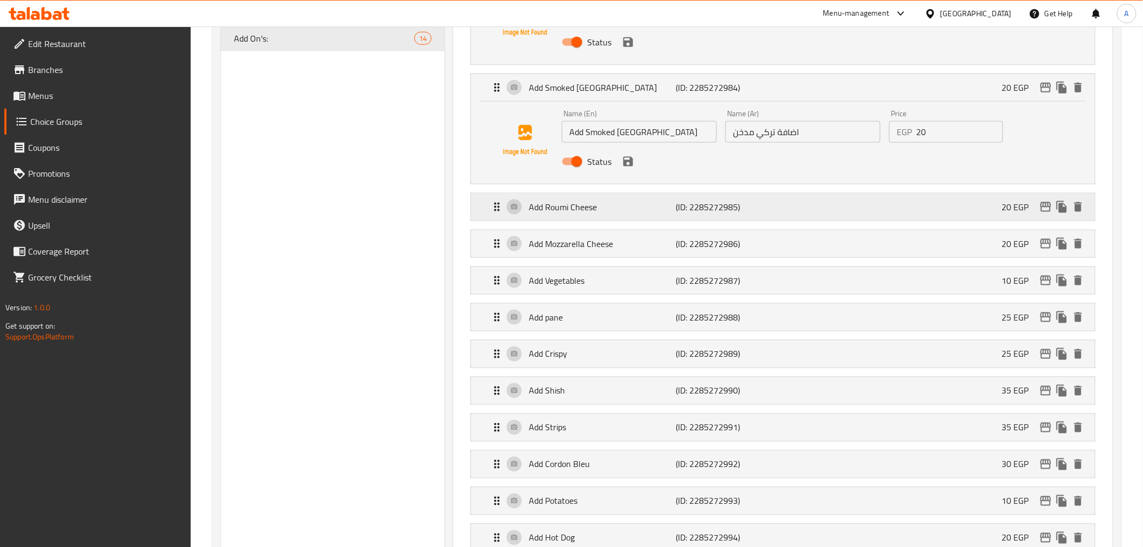
click at [822, 197] on div "Add Roumi Cheese (ID: 2285272985) 20 EGP" at bounding box center [785, 206] width 591 height 27
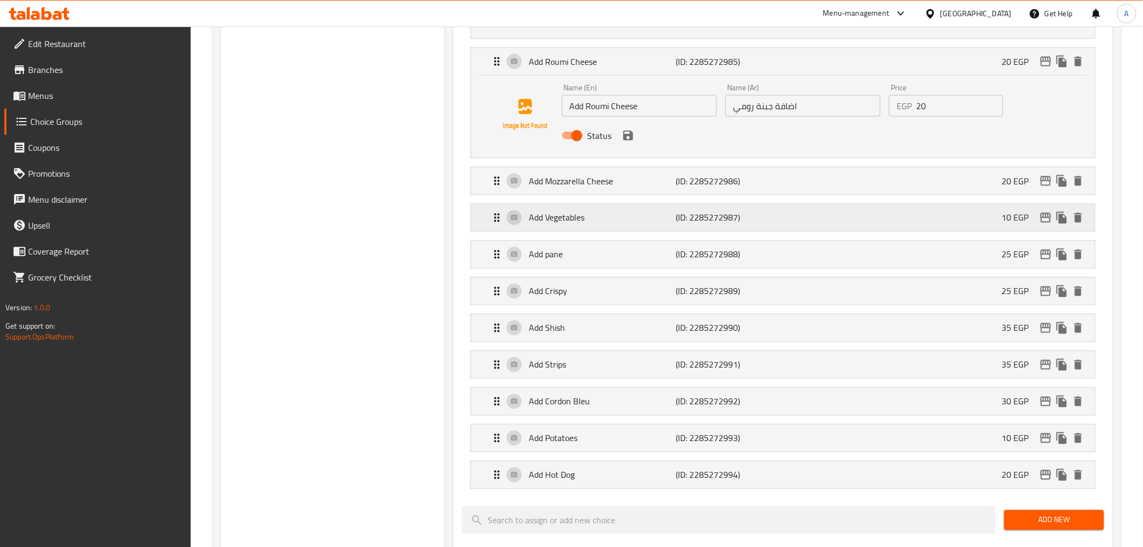
scroll to position [677, 0]
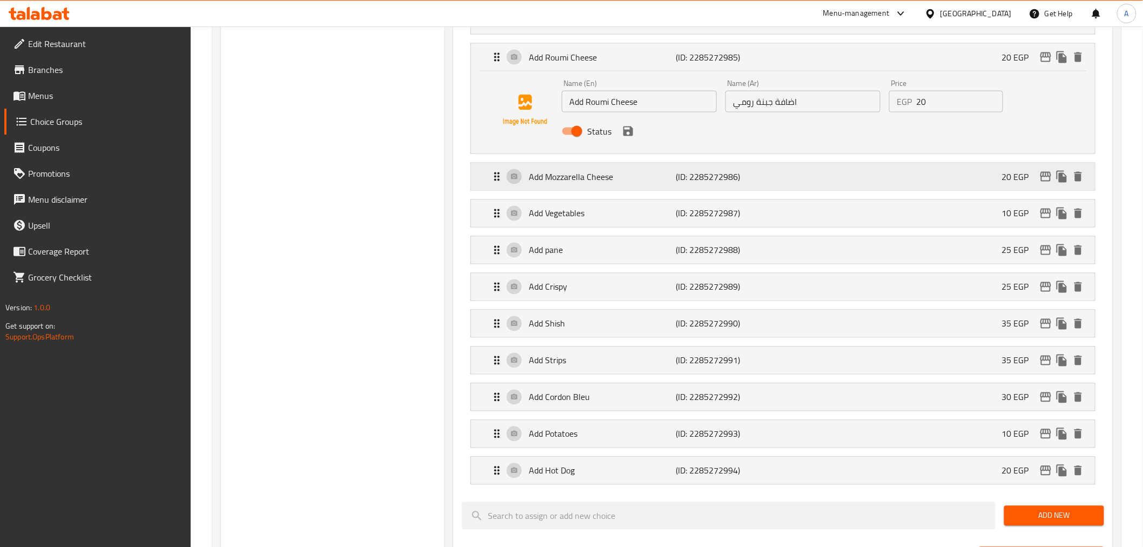
click at [822, 166] on div "Add Mozzarella Cheese (ID: 2285272986) 20 EGP" at bounding box center [785, 176] width 591 height 27
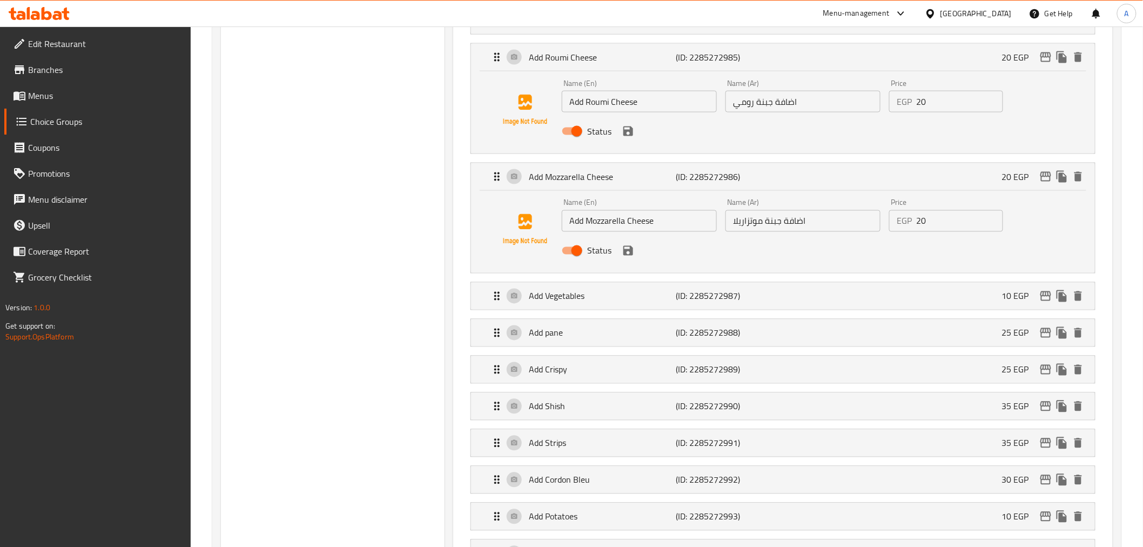
scroll to position [811, 0]
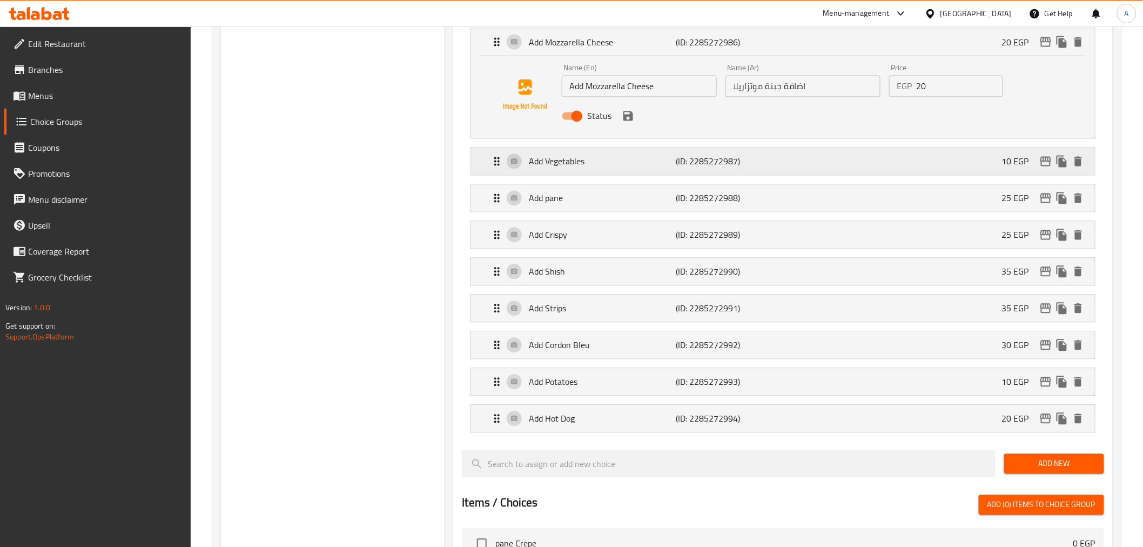
click at [767, 168] on p "(ID: 2285272987)" at bounding box center [725, 161] width 98 height 13
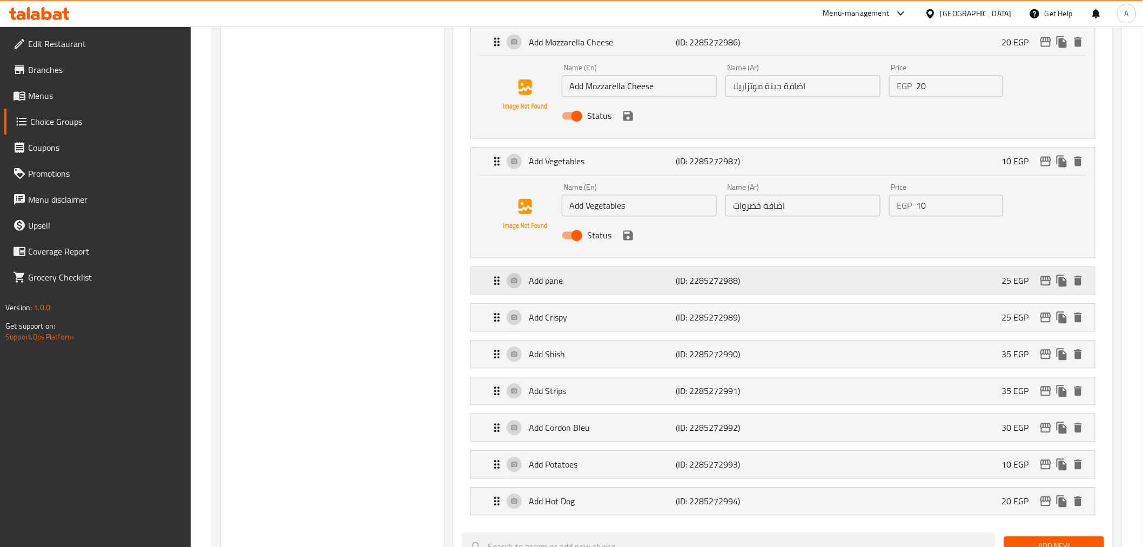
click at [806, 280] on div "Add pane (ID: 2285272988) 25 EGP" at bounding box center [785, 280] width 591 height 27
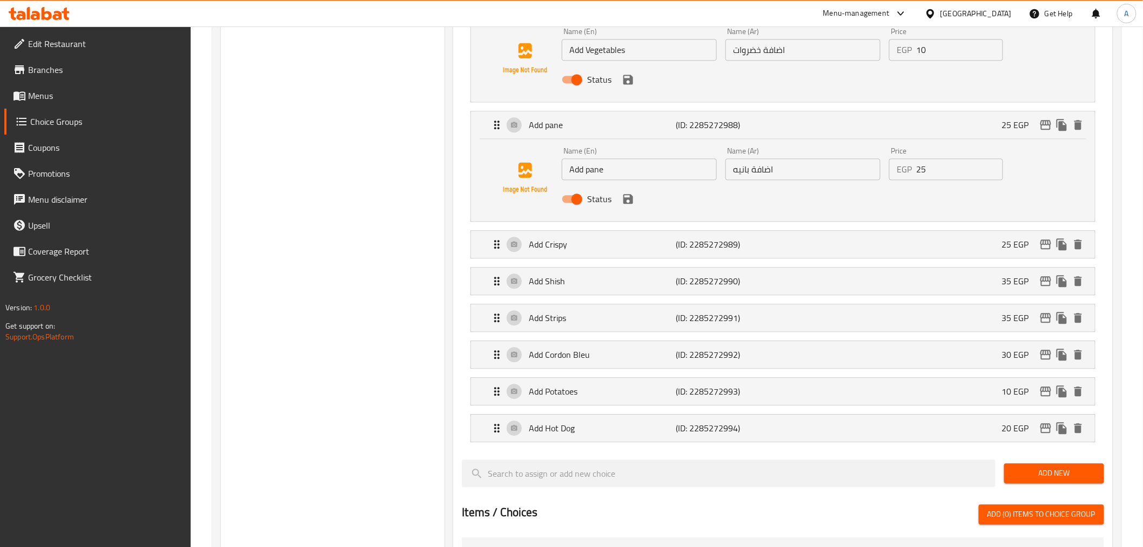
scroll to position [990, 0]
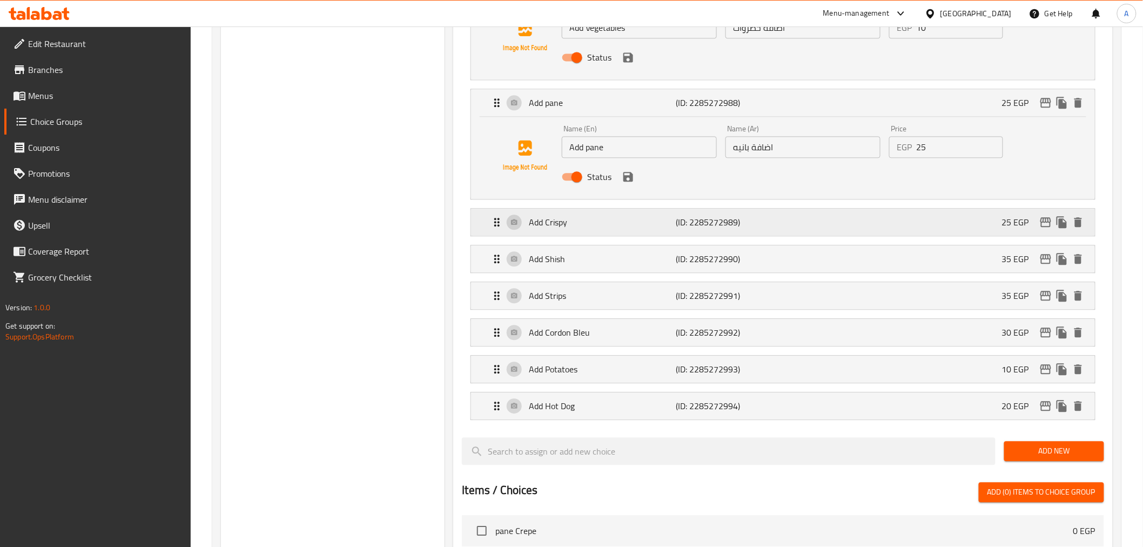
click at [774, 218] on p "(ID: 2285272989)" at bounding box center [725, 222] width 98 height 13
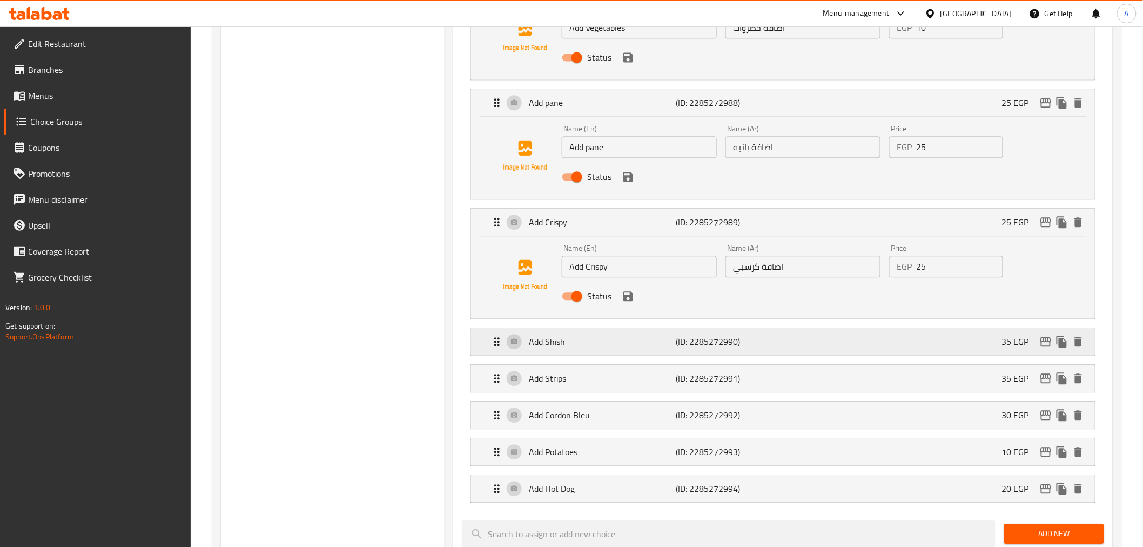
click at [746, 338] on p "(ID: 2285272990)" at bounding box center [725, 341] width 98 height 13
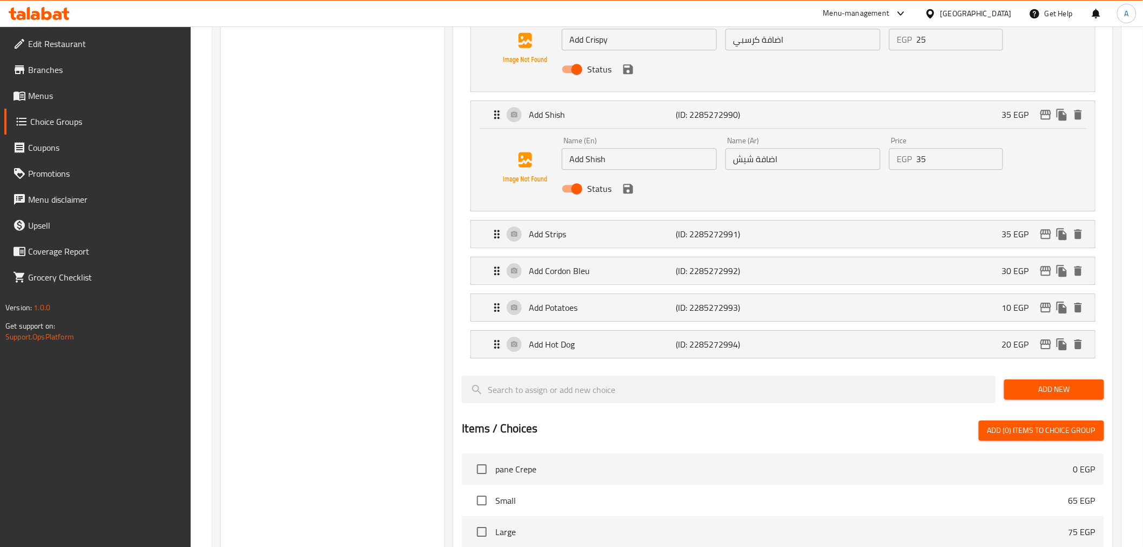
scroll to position [1219, 0]
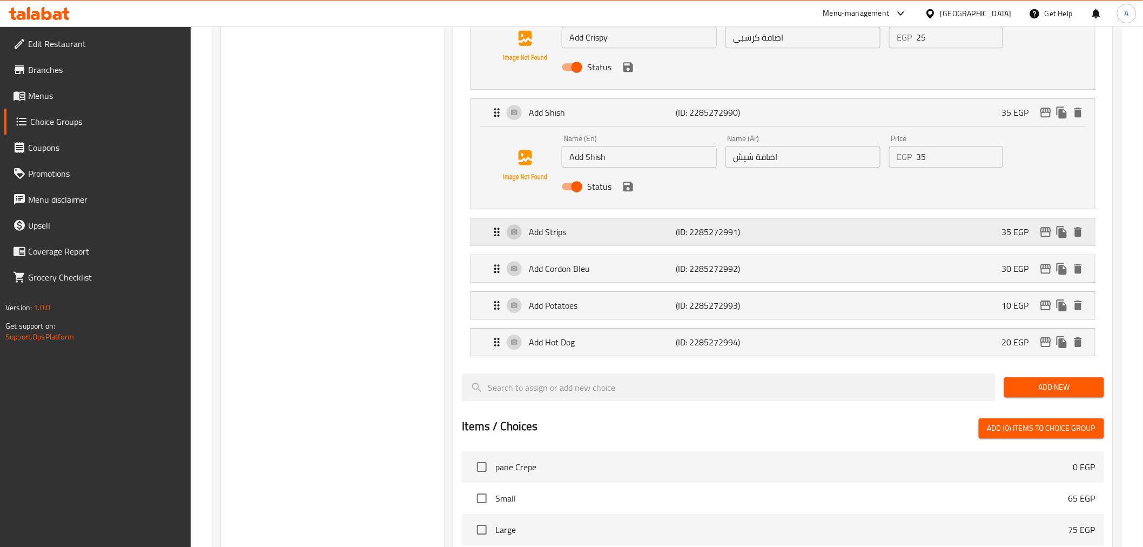
click at [827, 223] on div "Add Strips (ID: 2285272991) 35 EGP" at bounding box center [785, 231] width 591 height 27
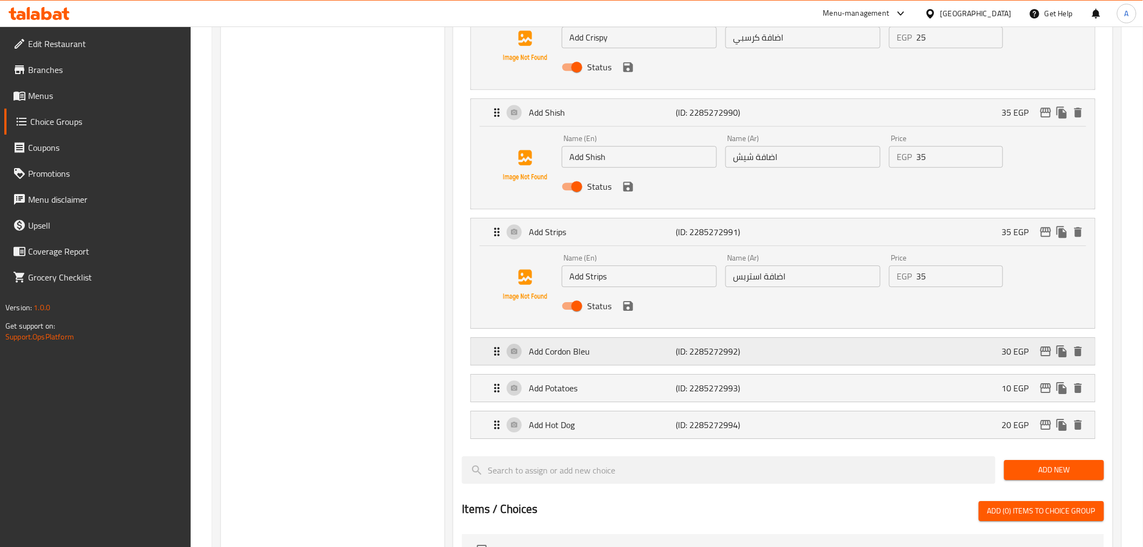
click at [802, 344] on div "Add Cordon Bleu (ID: 2285272992) 30 EGP" at bounding box center [785, 351] width 591 height 27
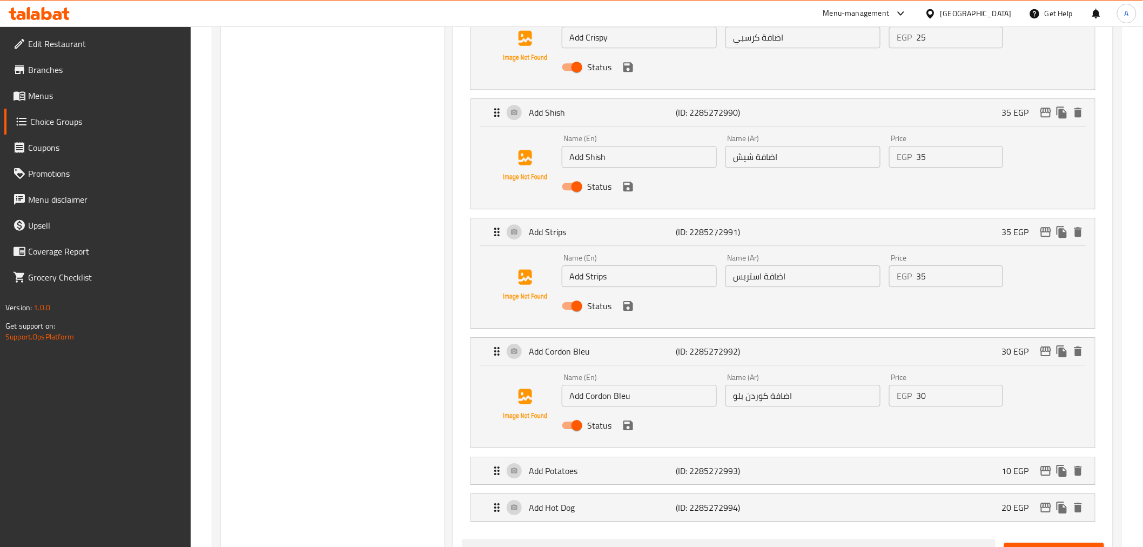
scroll to position [1365, 0]
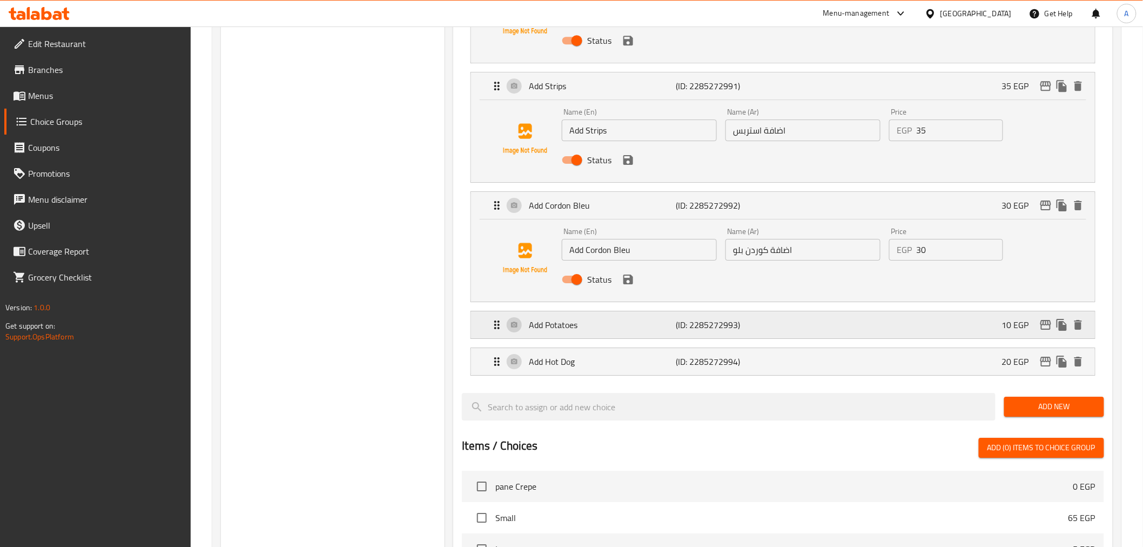
click at [721, 334] on div "Add Potatoes (ID: 2285272993) 10 EGP" at bounding box center [785, 324] width 591 height 27
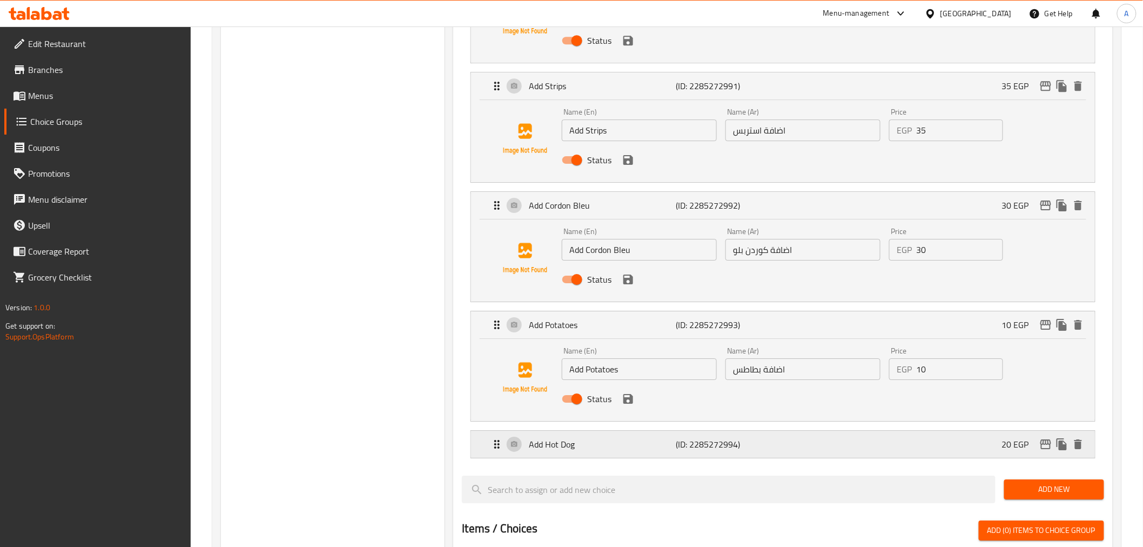
click at [783, 455] on div "Add Hot Dog (ID: 2285272994) 20 EGP" at bounding box center [785, 444] width 591 height 27
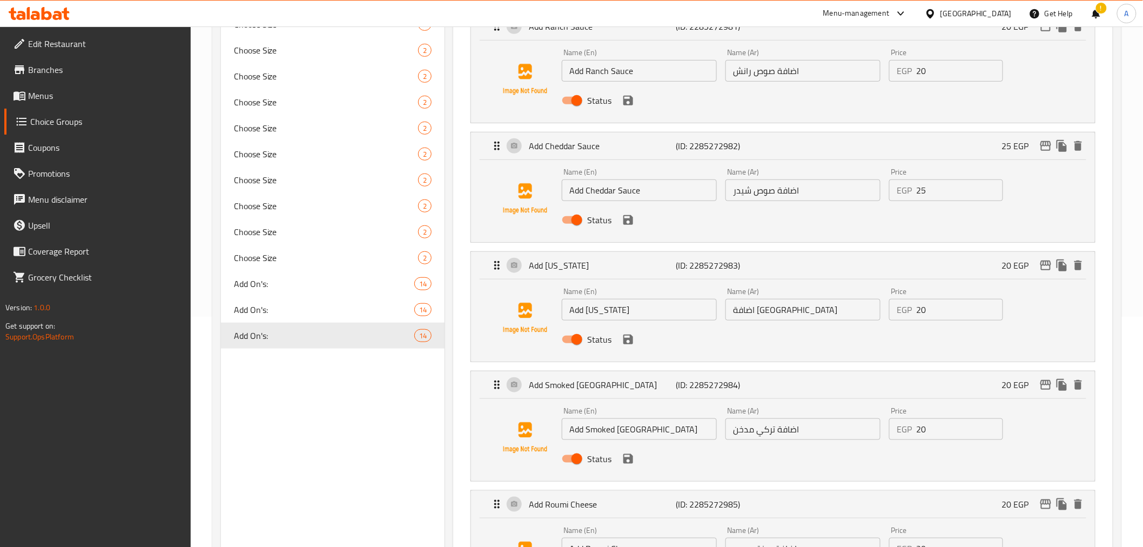
scroll to position [91, 0]
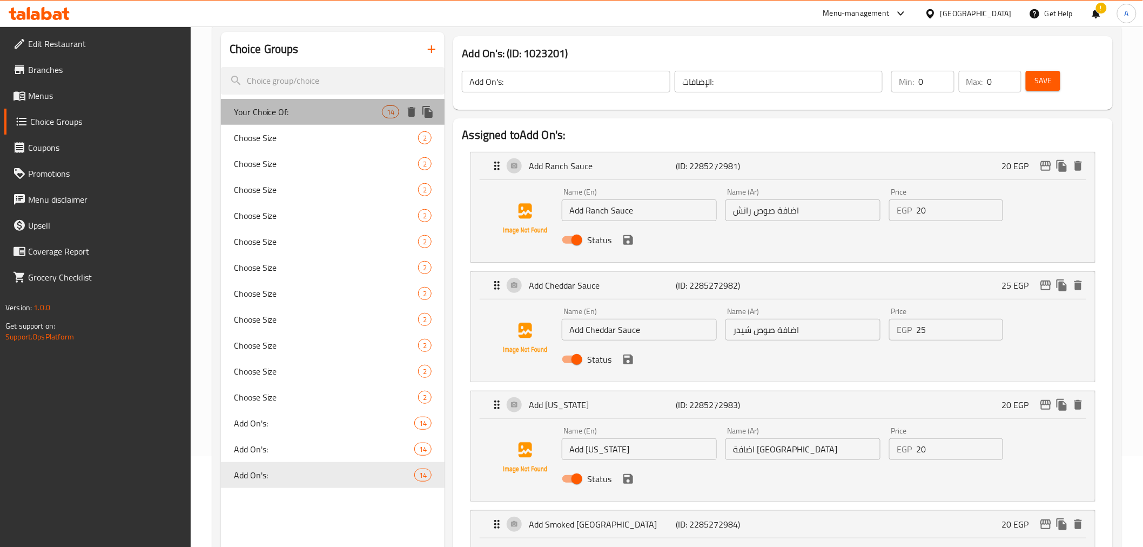
click at [308, 107] on span "Your Choice Of:" at bounding box center [308, 111] width 149 height 13
type input "Your Choice Of:"
type input "اختيارك من:"
type input "1"
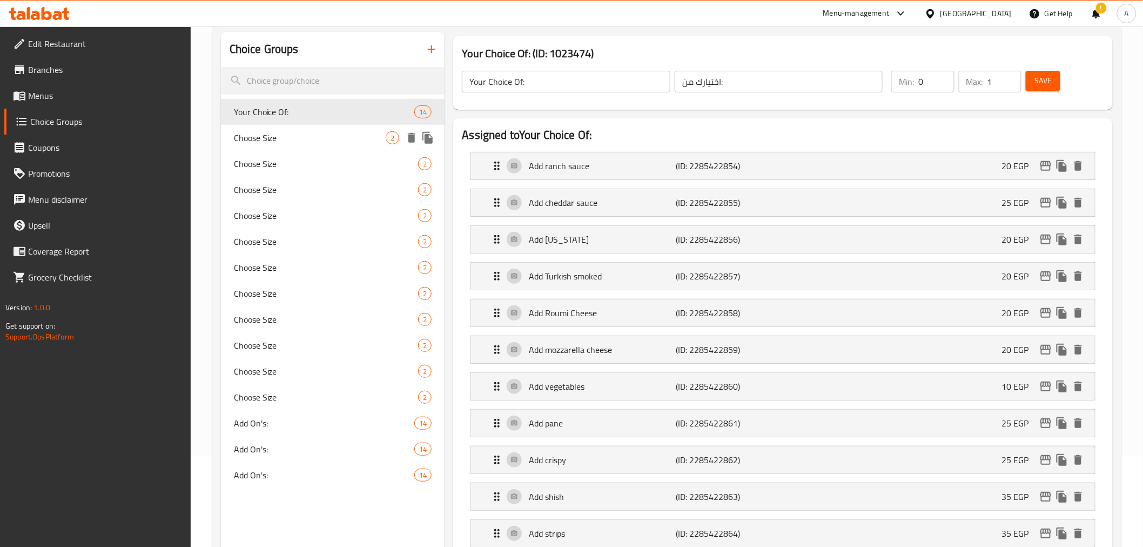
click at [347, 136] on span "Choose Size" at bounding box center [310, 137] width 152 height 13
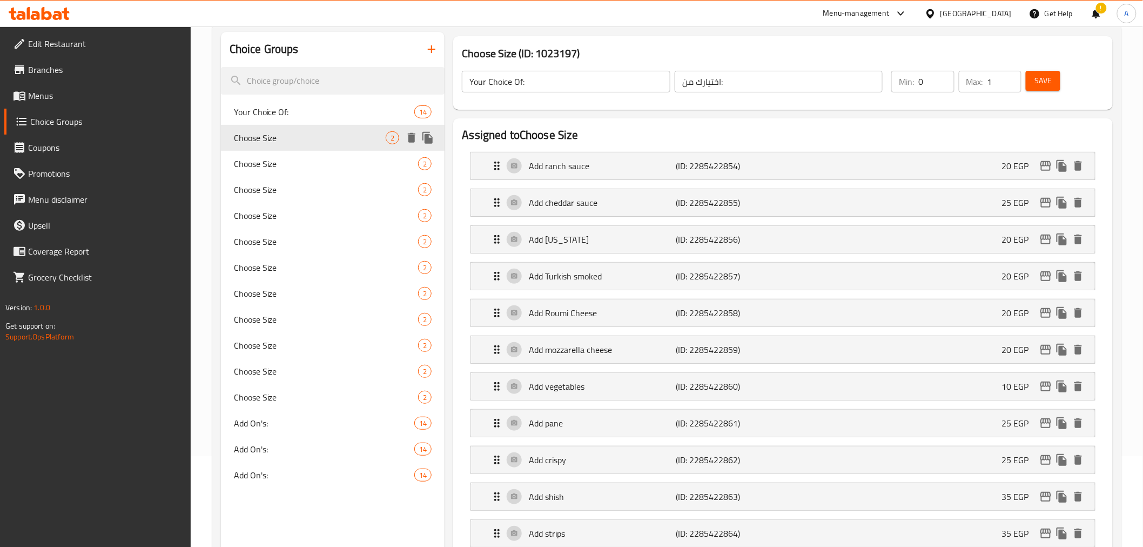
type input "Choose Size"
type input "اختر الحجم"
type input "1"
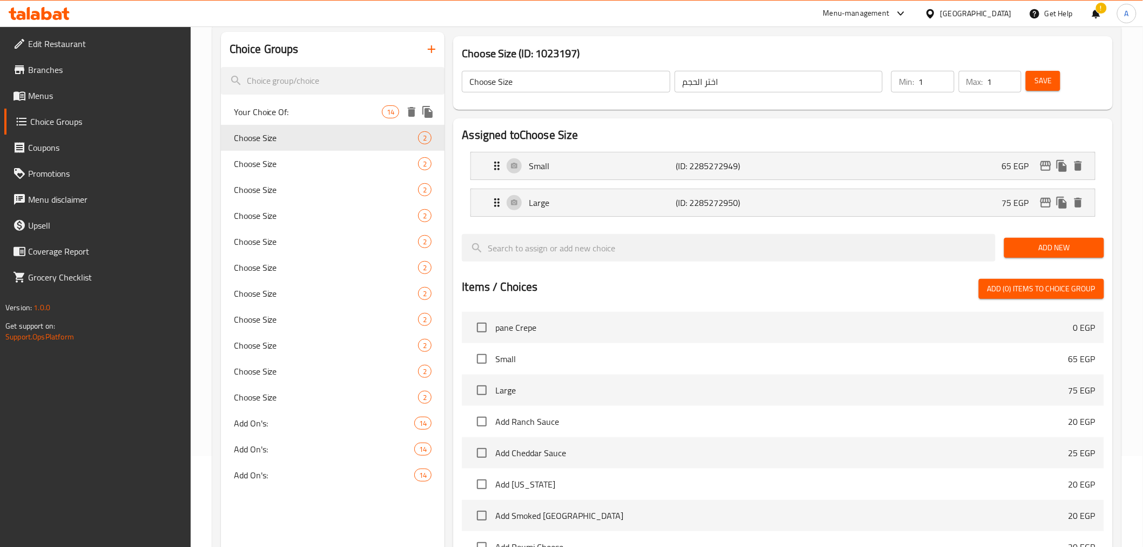
click at [338, 108] on span "Your Choice Of:" at bounding box center [308, 111] width 149 height 13
type input "Your Choice Of:"
type input "اختيارك من:"
type input "0"
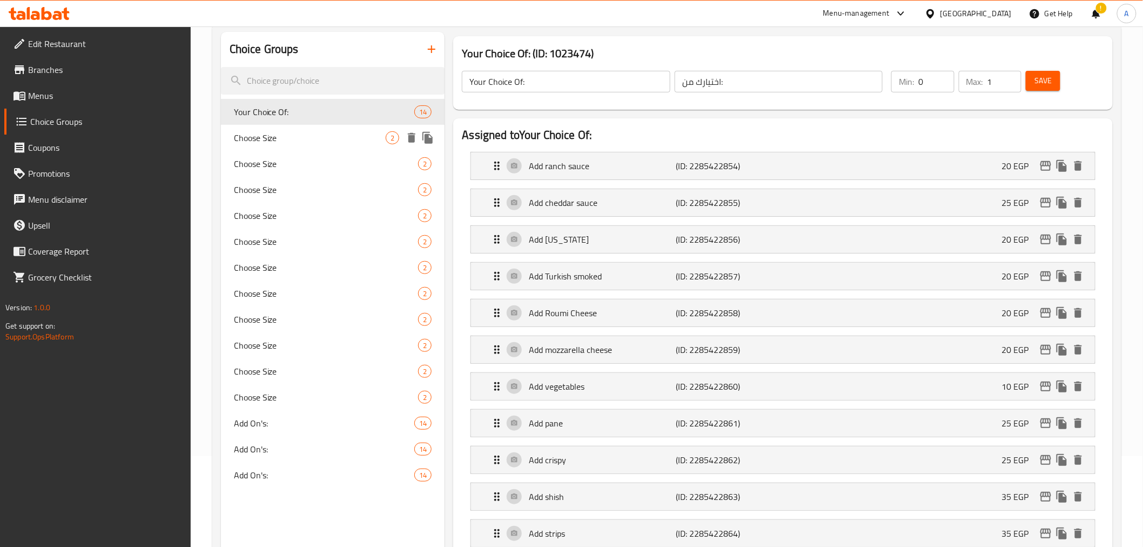
click at [326, 128] on div "Choose Size 2" at bounding box center [333, 138] width 224 height 26
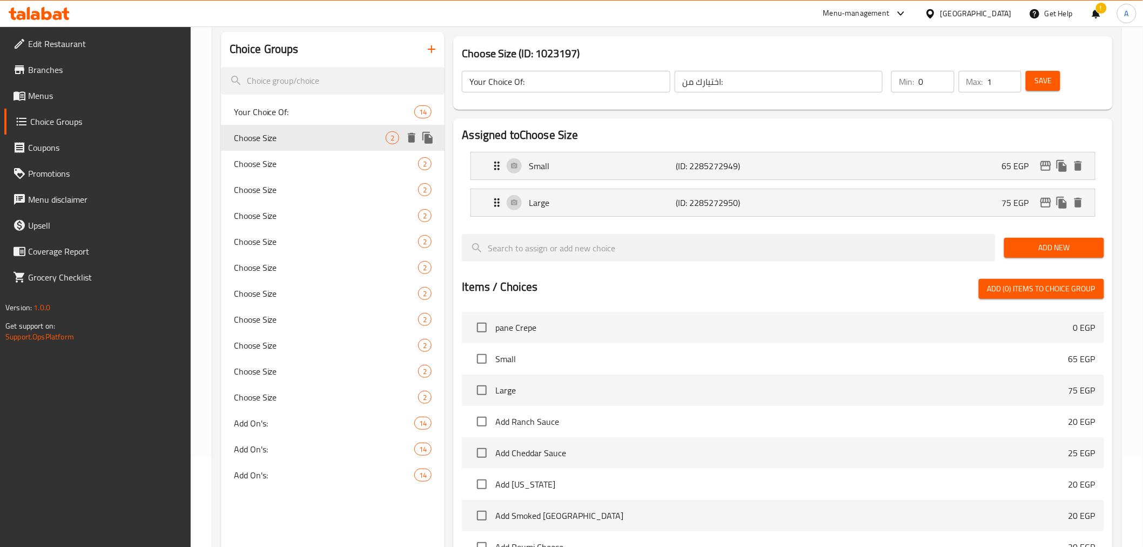
type input "Choose Size"
type input "اختر الحجم"
type input "1"
click at [312, 391] on span "Choose Size" at bounding box center [310, 397] width 152 height 13
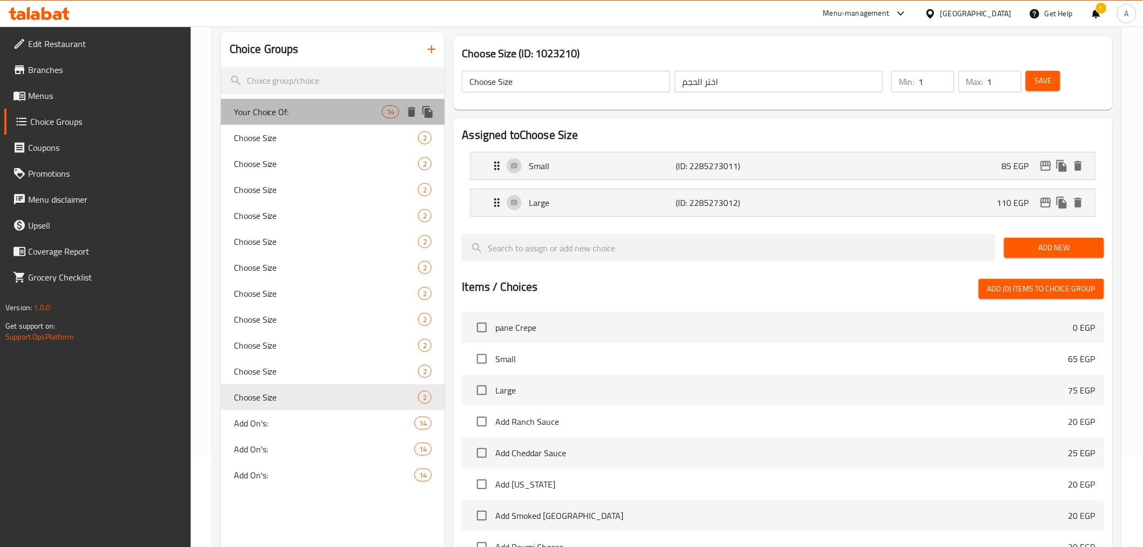
click at [298, 115] on span "Your Choice Of:" at bounding box center [308, 111] width 149 height 13
type input "Your Choice Of:"
type input "اختيارك من:"
type input "0"
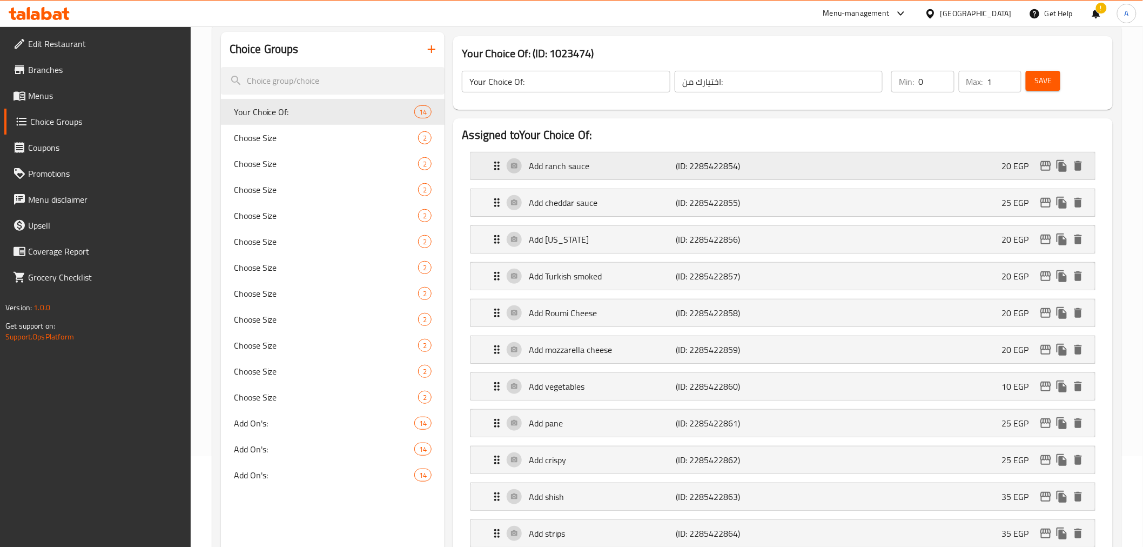
click at [821, 173] on div "Add ranch sauce (ID: 2285422854) 20 EGP" at bounding box center [785, 165] width 591 height 27
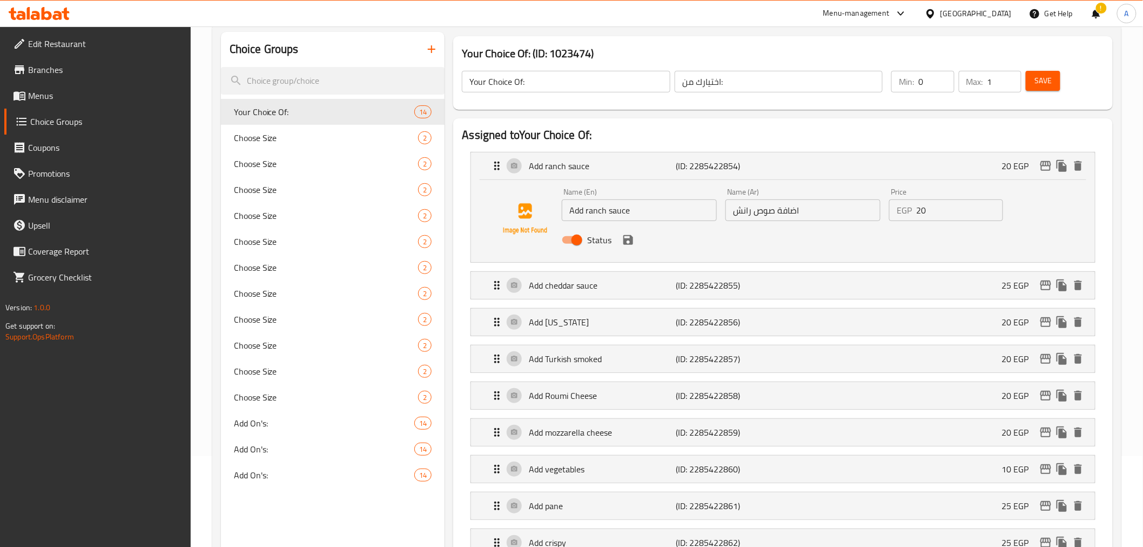
drag, startPoint x: 1148, startPoint y: 185, endPoint x: 1071, endPoint y: 204, distance: 78.9
click at [1143, 187] on html "​ Menu-management Egypt Get Help ! A Edit Restaurant Branches Menus Choice Grou…" at bounding box center [571, 182] width 1143 height 547
click at [830, 278] on div "Add cheddar sauce (ID: 2285422855) 25 EGP" at bounding box center [785, 285] width 591 height 27
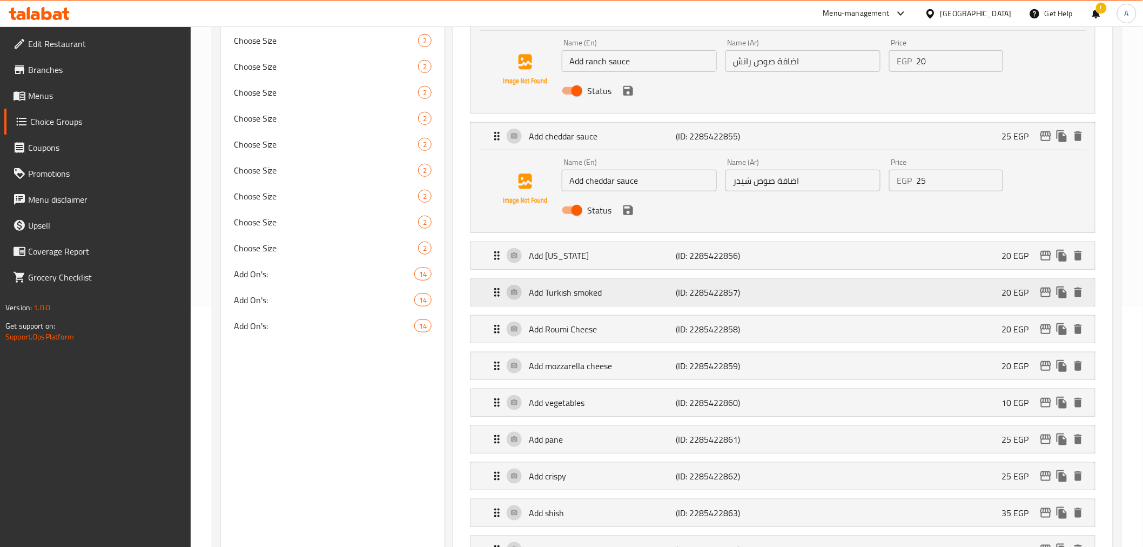
scroll to position [254, 0]
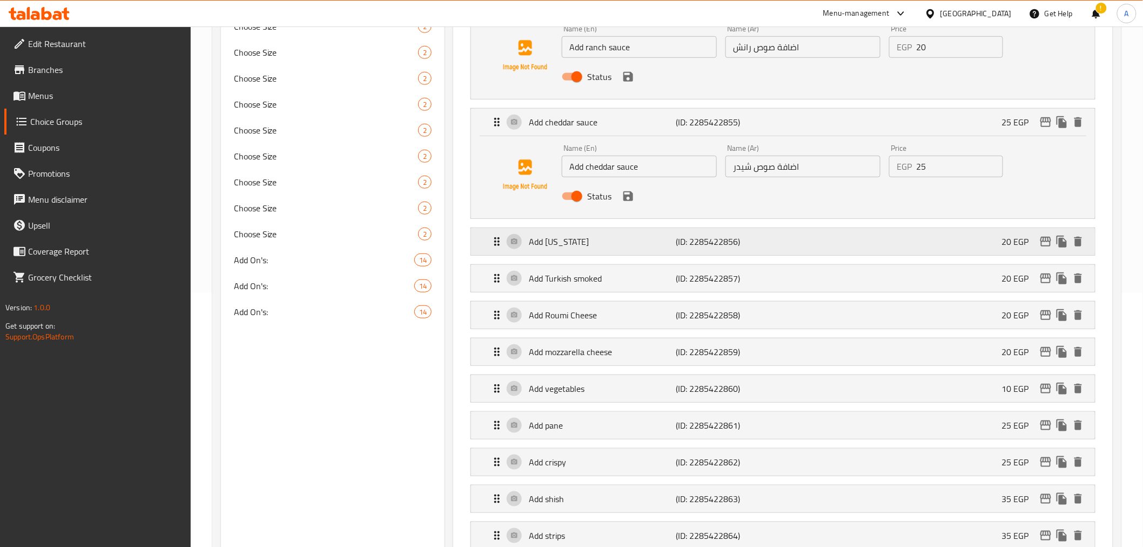
click at [863, 244] on div "Add Texas (ID: 2285422856) 20 EGP" at bounding box center [785, 241] width 591 height 27
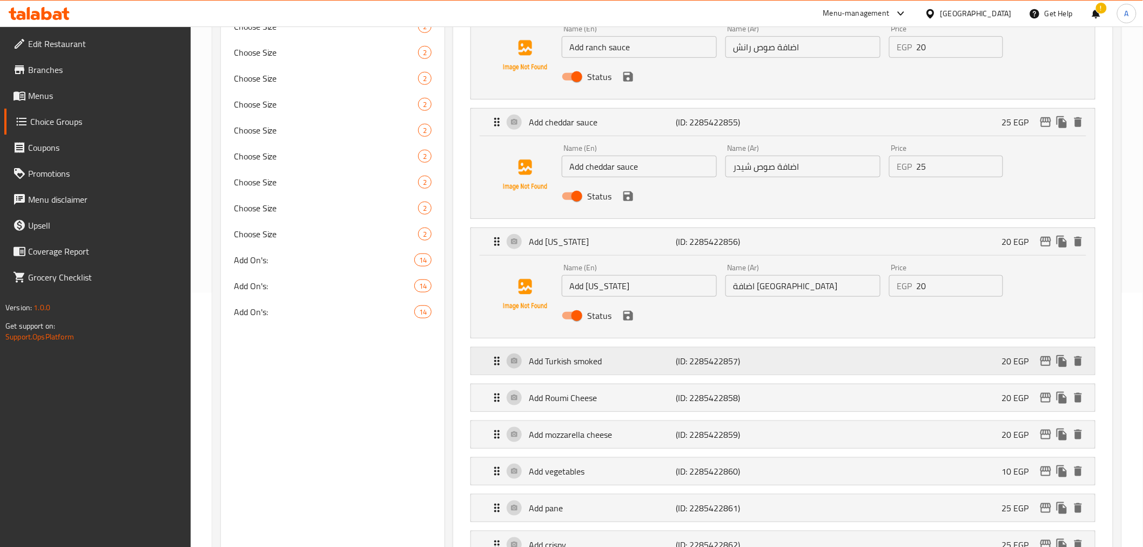
click at [889, 369] on div "Add Turkish smoked (ID: 2285422857) 20 EGP" at bounding box center [785, 360] width 591 height 27
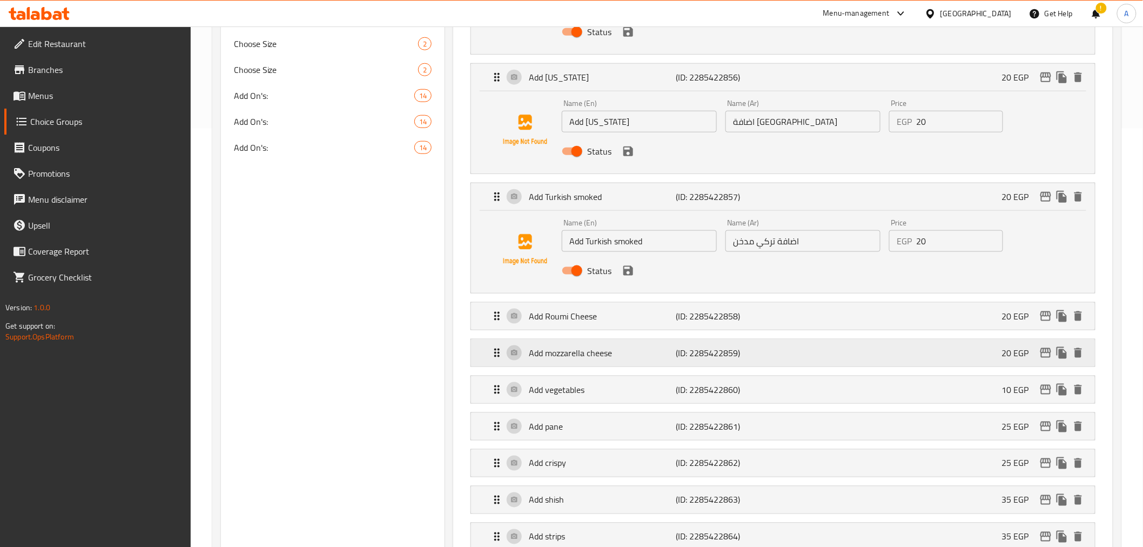
scroll to position [434, 0]
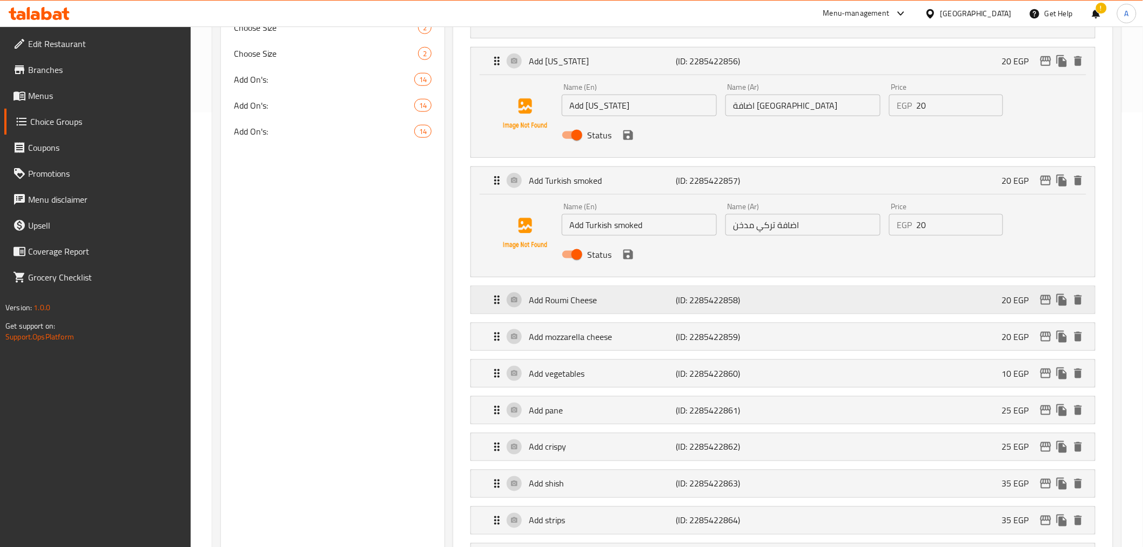
click at [838, 313] on div "Add Roumi Cheese (ID: 2285422858) 20 EGP" at bounding box center [785, 299] width 591 height 27
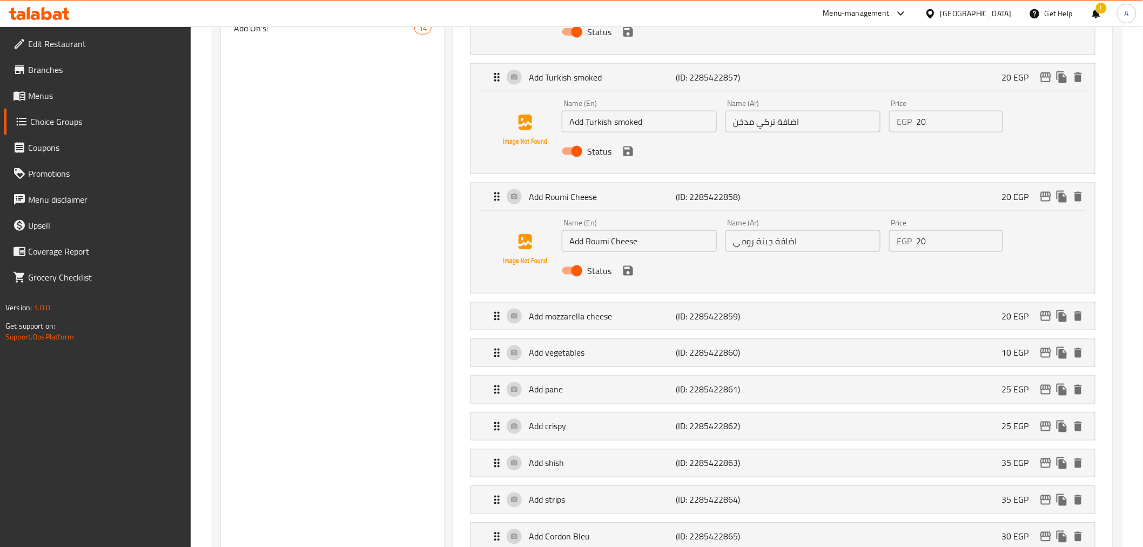
scroll to position [557, 0]
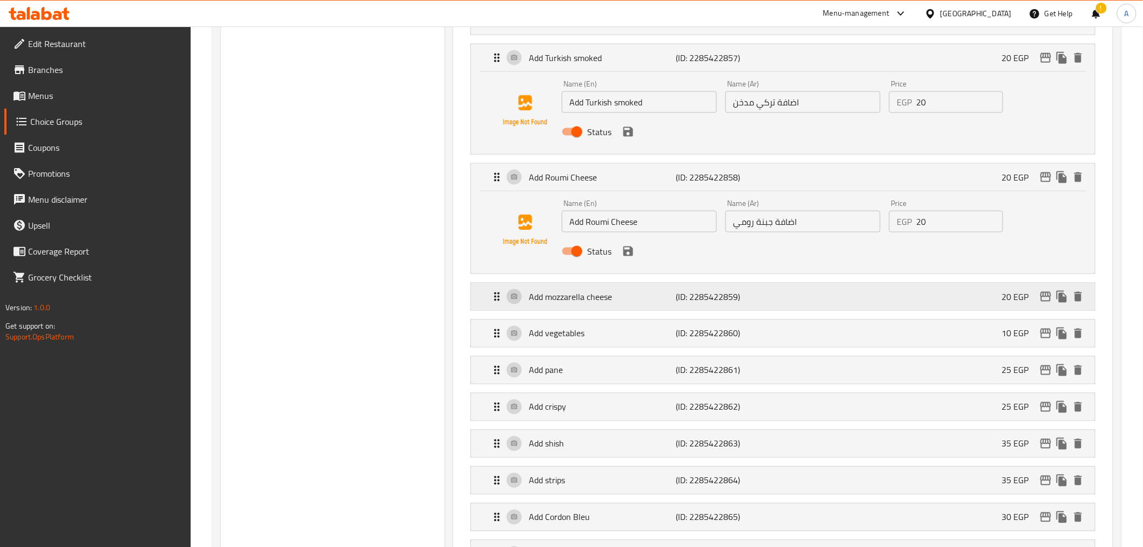
click at [837, 294] on div "Add mozzarella cheese (ID: 2285422859) 20 EGP" at bounding box center [785, 296] width 591 height 27
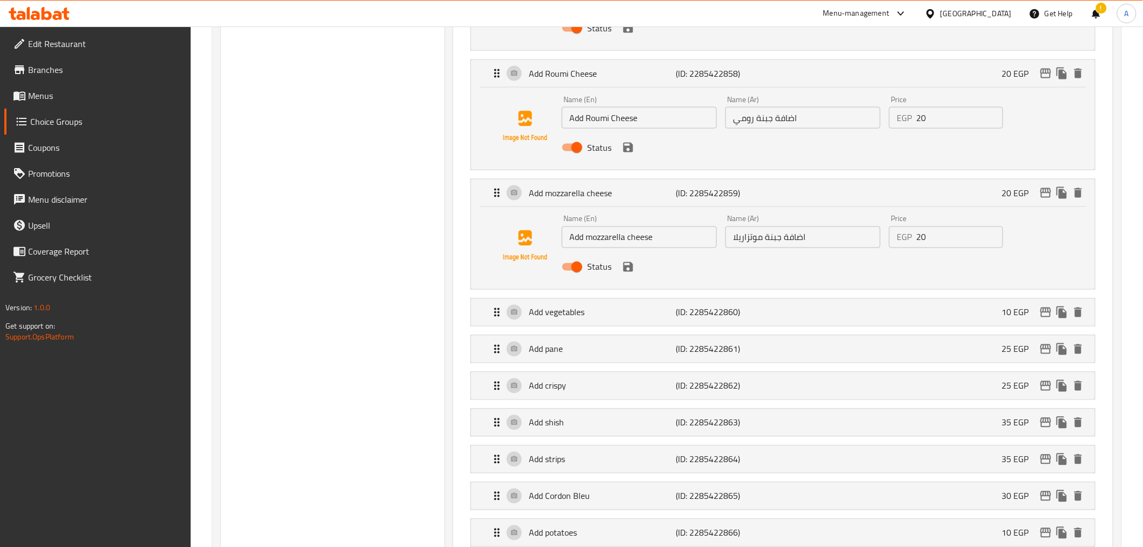
scroll to position [675, 0]
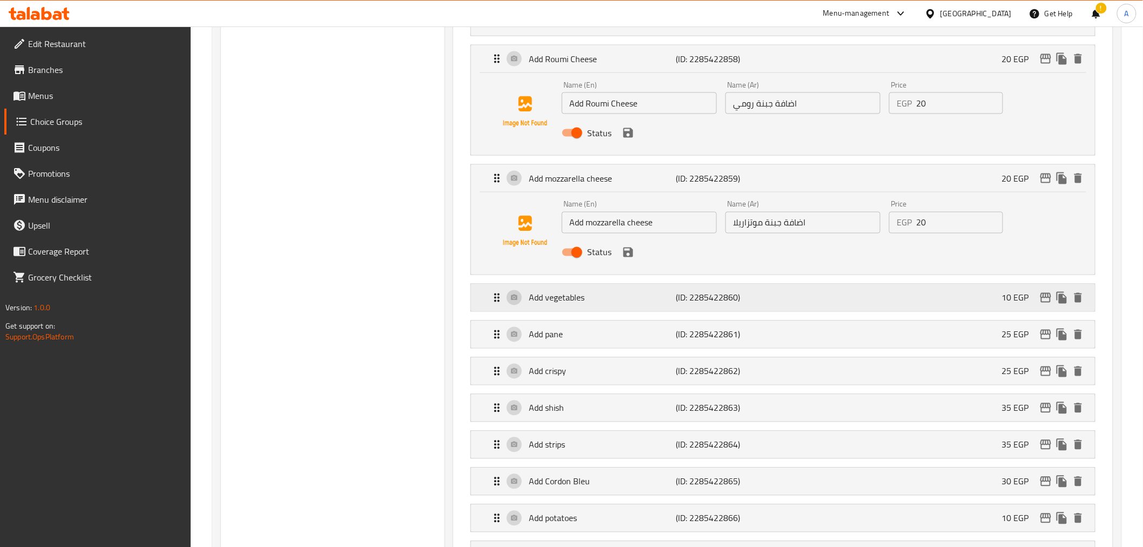
drag, startPoint x: 626, startPoint y: 304, endPoint x: 865, endPoint y: 333, distance: 241.6
click at [626, 303] on p "Add vegetables" at bounding box center [602, 297] width 147 height 13
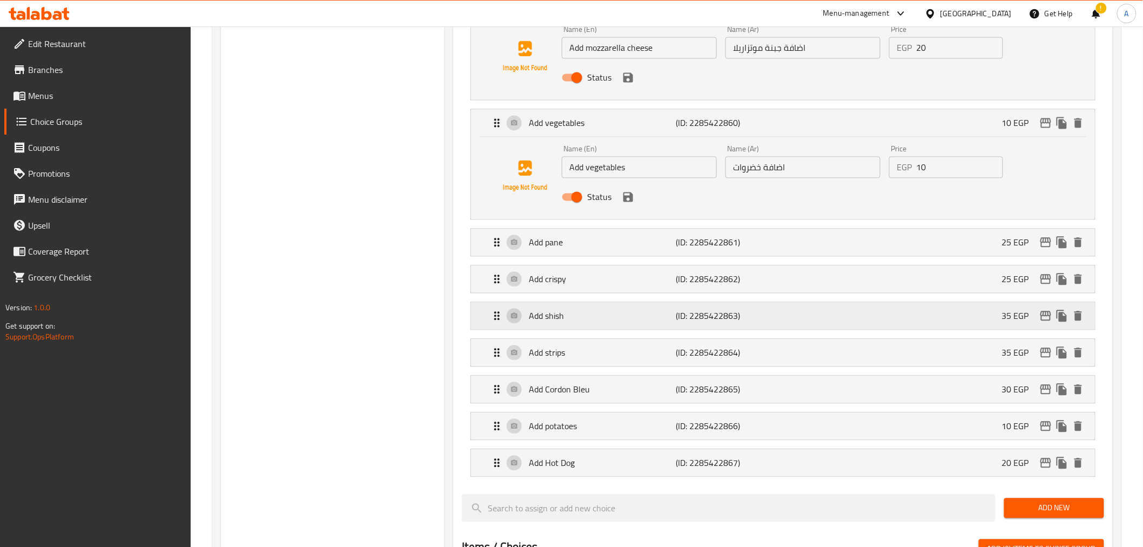
scroll to position [854, 0]
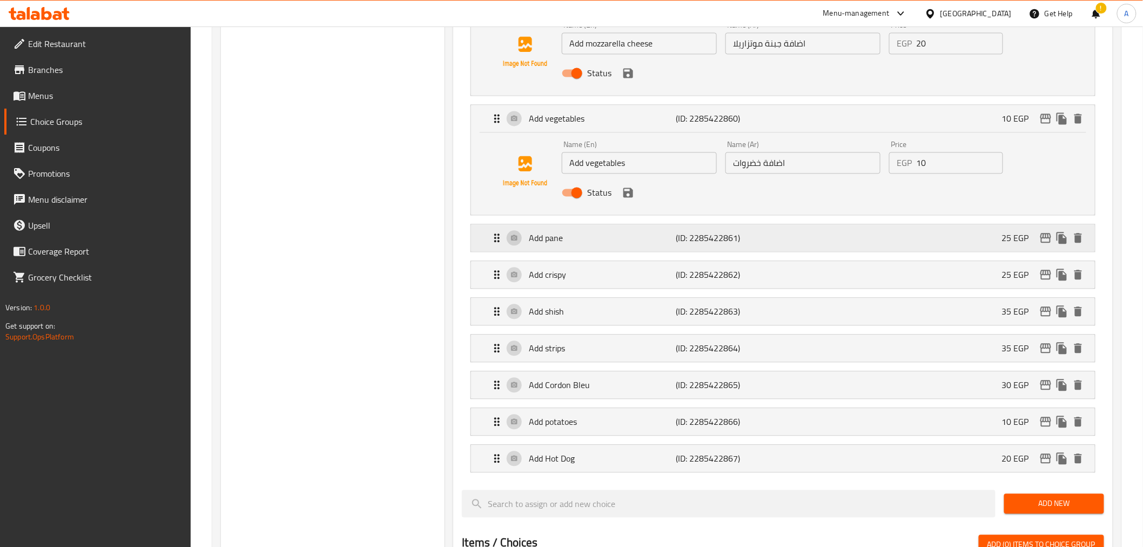
click at [721, 246] on div "Add pane (ID: 2285422861) 25 EGP" at bounding box center [785, 238] width 591 height 27
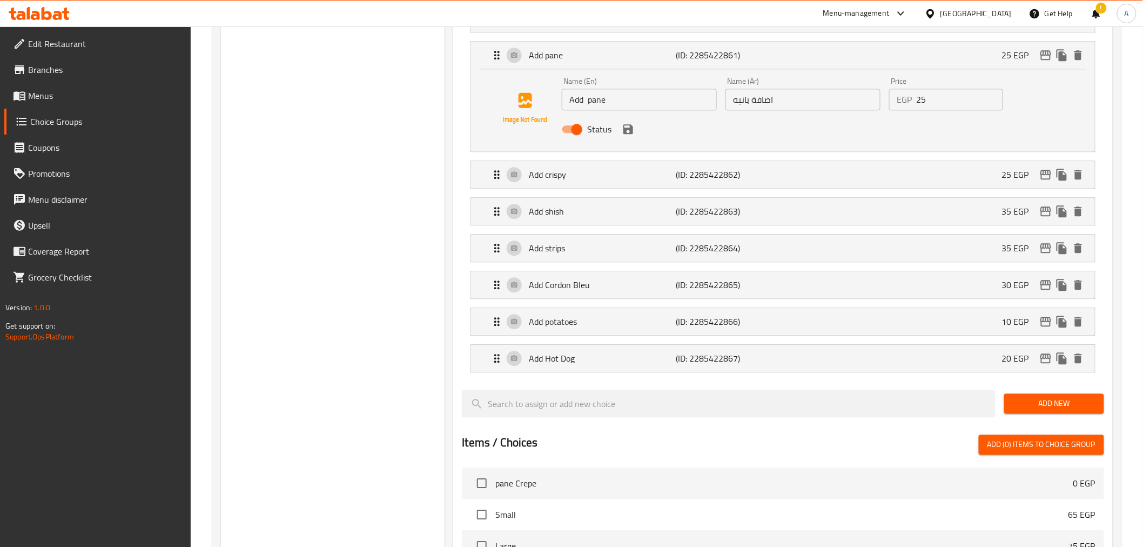
scroll to position [1044, 0]
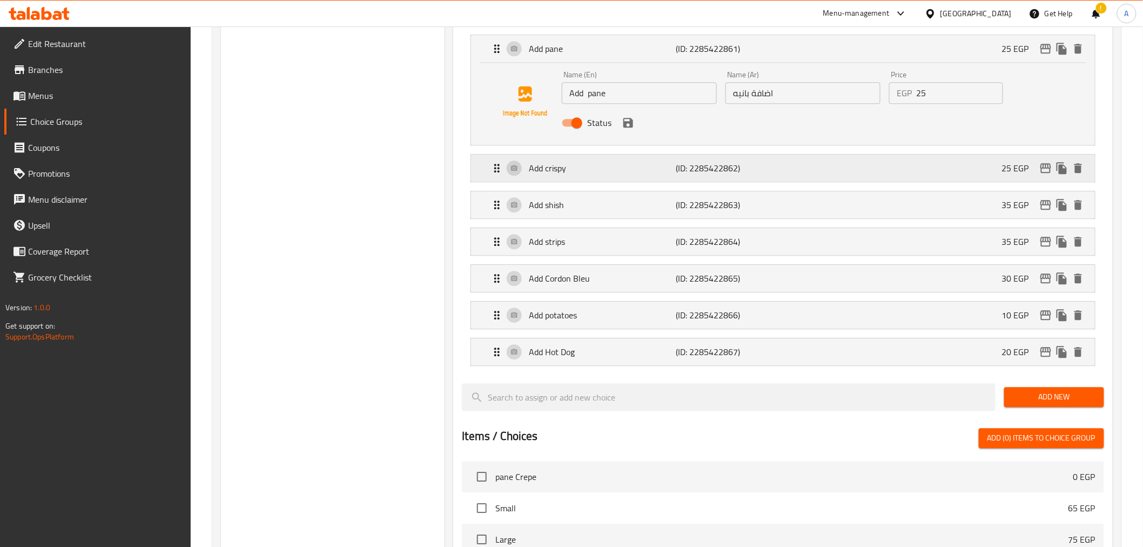
click at [716, 169] on p "(ID: 2285422862)" at bounding box center [725, 168] width 98 height 13
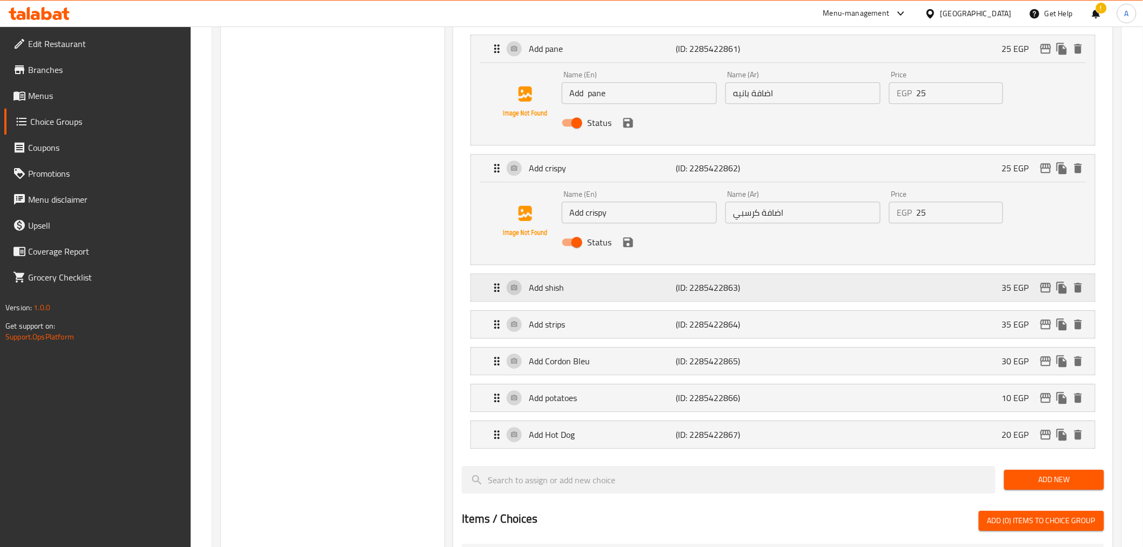
click at [677, 287] on p "(ID: 2285422863)" at bounding box center [725, 287] width 98 height 13
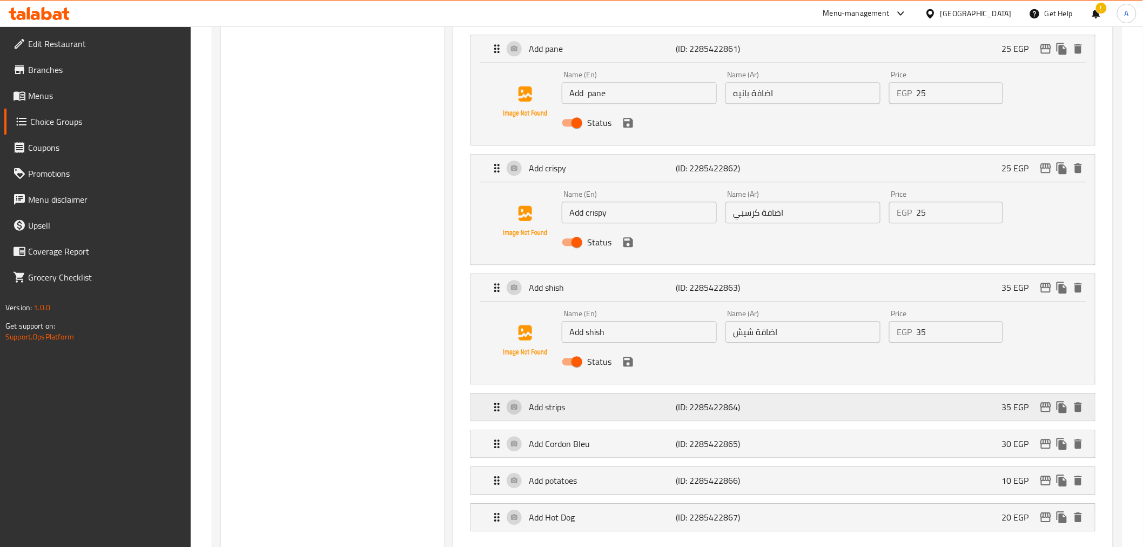
click at [868, 403] on div "Add strips (ID: 2285422864) 35 EGP" at bounding box center [785, 406] width 591 height 27
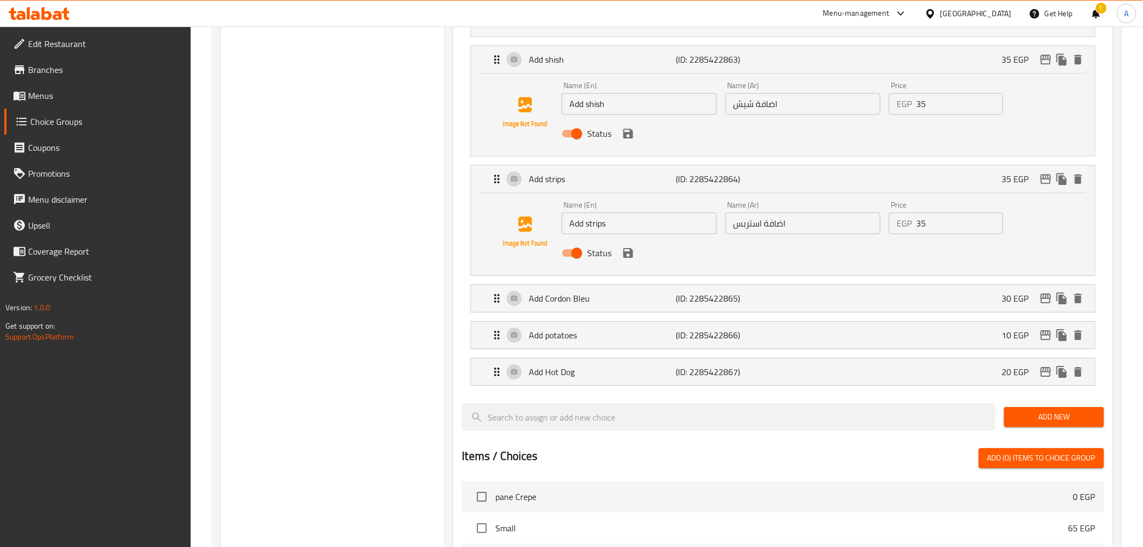
scroll to position [1282, 0]
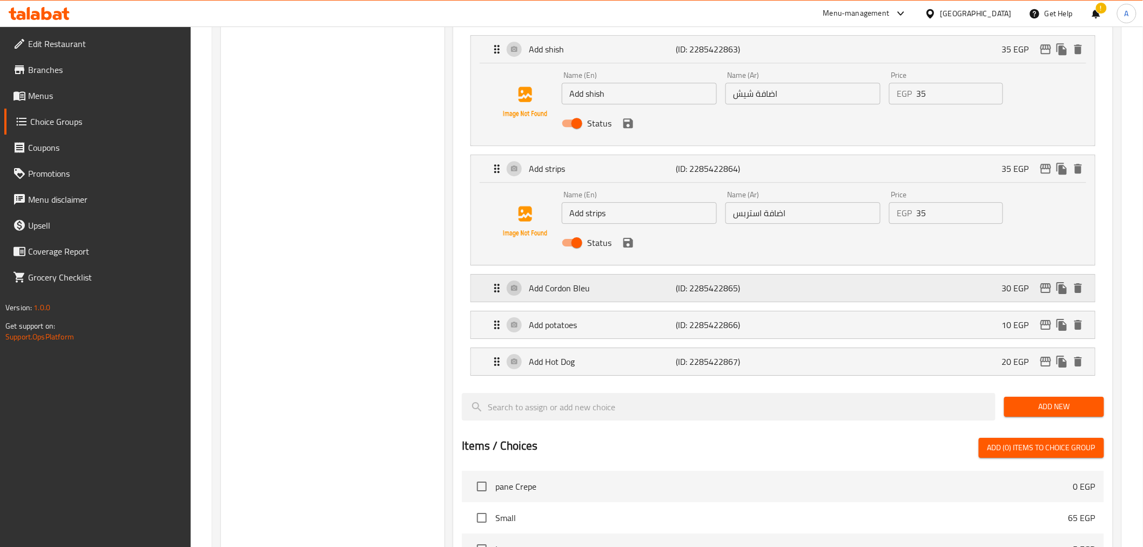
click at [654, 290] on p "Add Cordon Bleu" at bounding box center [602, 287] width 147 height 13
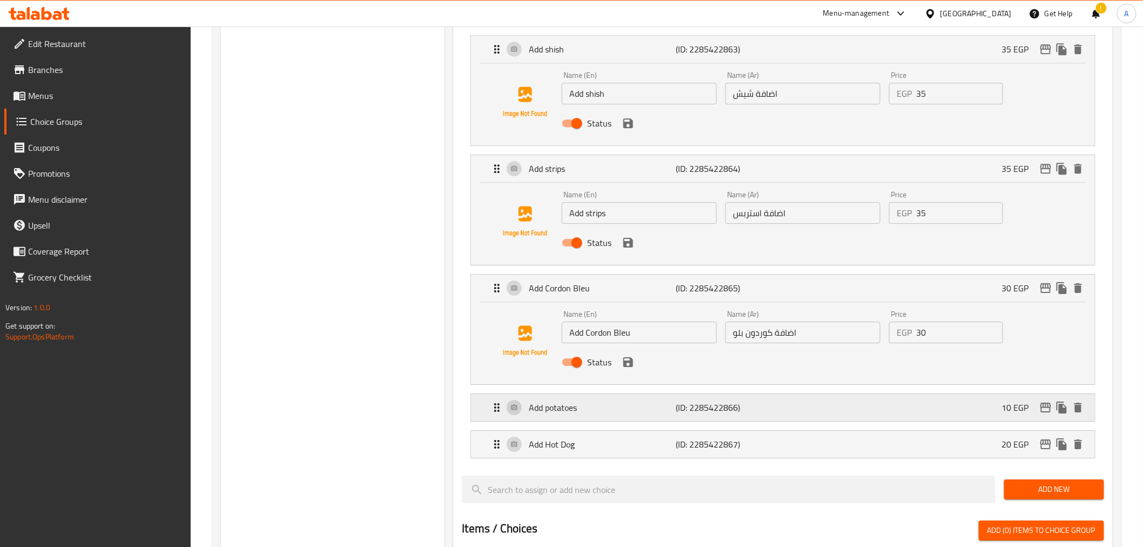
click at [798, 402] on div "Add potatoes (ID: 2285422866) 10 EGP" at bounding box center [785, 407] width 591 height 27
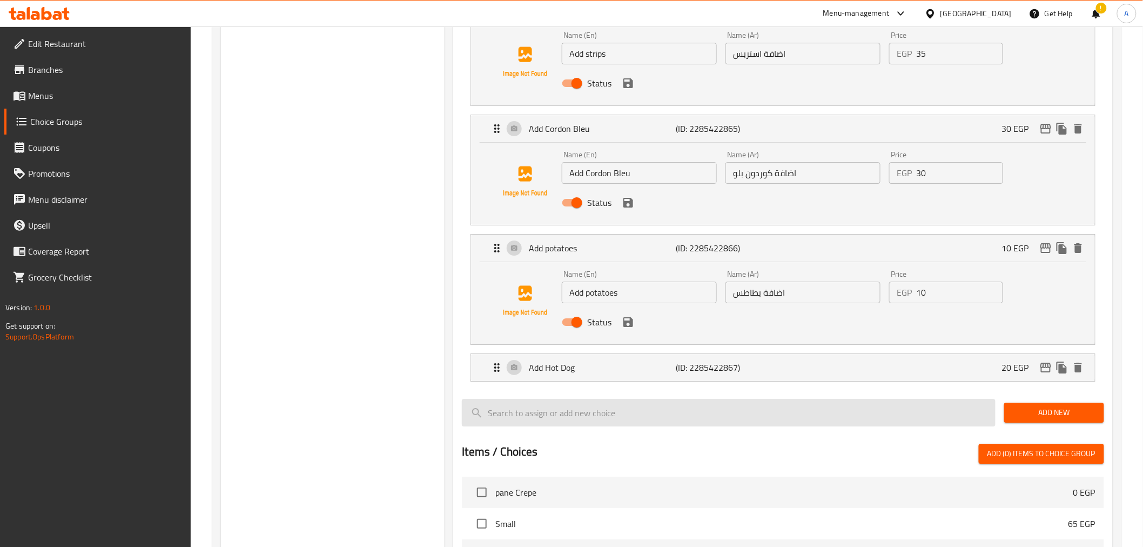
scroll to position [1460, 0]
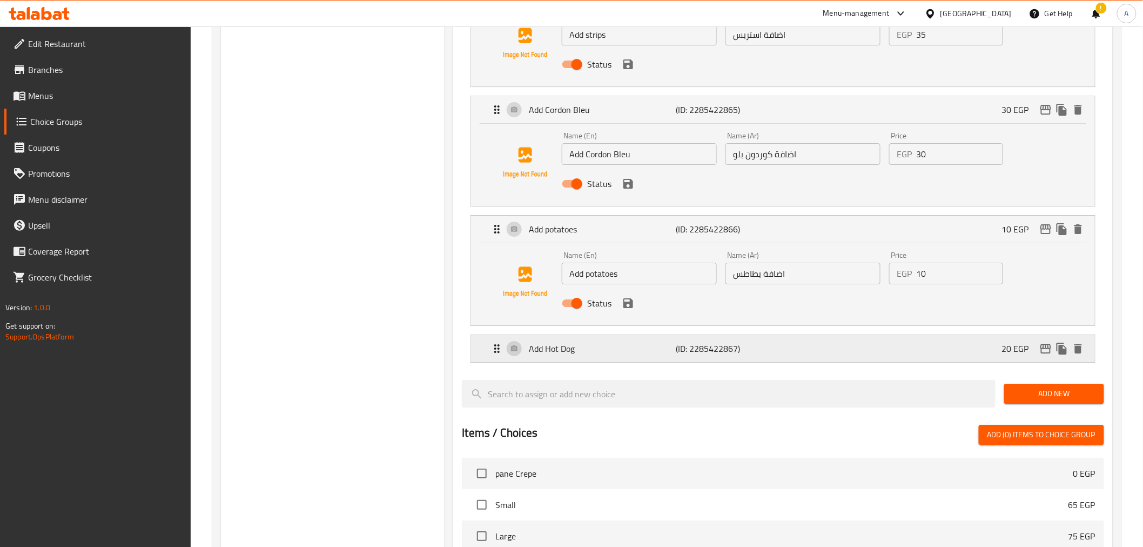
click at [859, 350] on div "Add Hot Dog (ID: 2285422867) 20 EGP" at bounding box center [785, 348] width 591 height 27
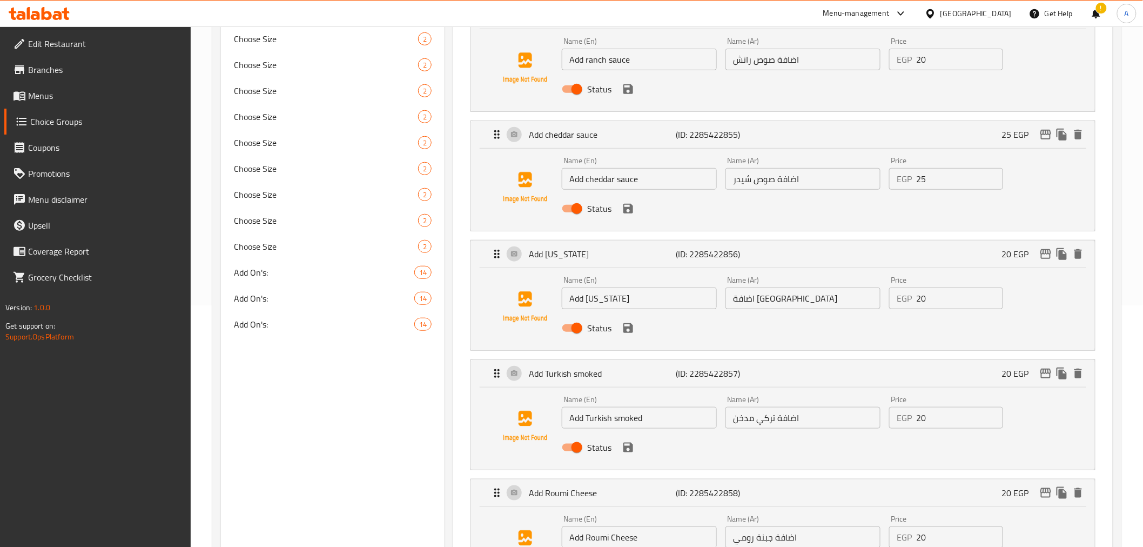
scroll to position [113, 0]
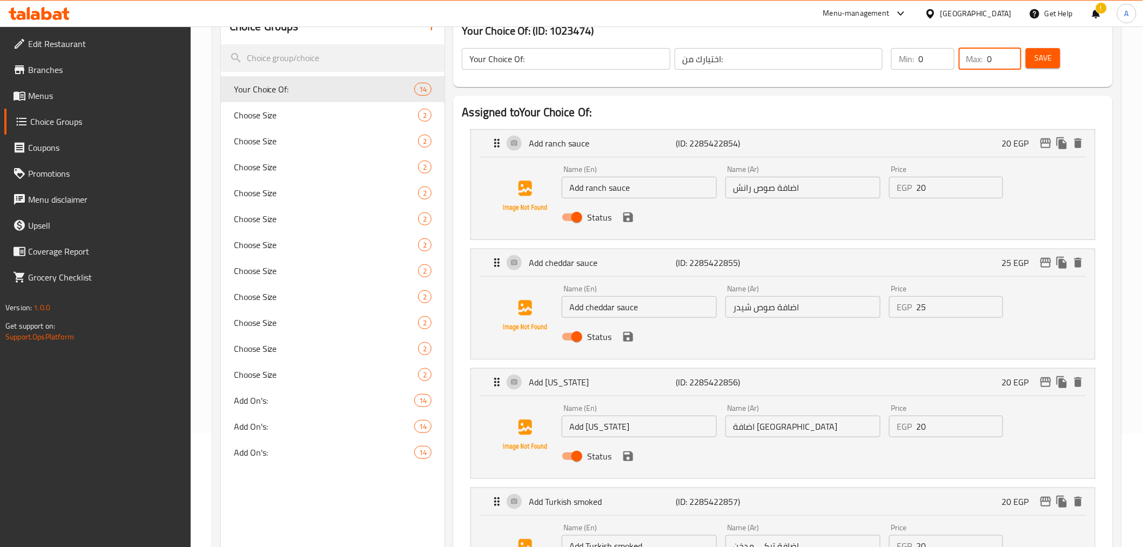
type input "0"
click at [1012, 62] on input "0" at bounding box center [1004, 59] width 34 height 22
click at [1039, 59] on span "Save" at bounding box center [1042, 58] width 17 height 14
click at [1002, 79] on div "Your Choice Of: ​ اختيارك من: ​ Min: 0 ​ Max: 0 ​ Save" at bounding box center [783, 59] width 650 height 48
click at [1036, 65] on span "Save" at bounding box center [1042, 58] width 17 height 14
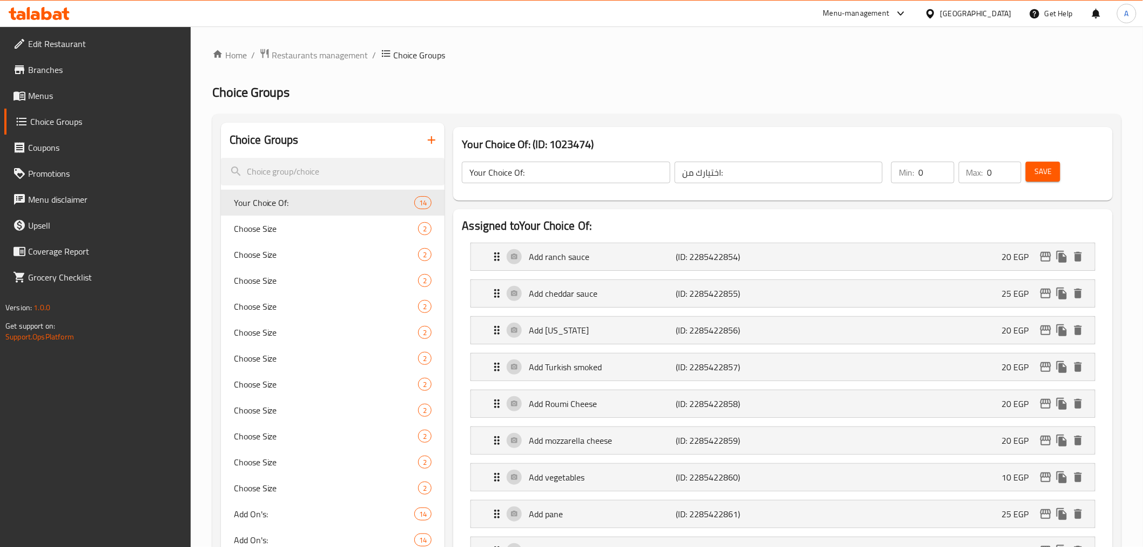
type input "0"
click at [1011, 176] on input "0" at bounding box center [1004, 173] width 34 height 22
click at [1040, 170] on span "Save" at bounding box center [1042, 172] width 17 height 14
click at [62, 101] on span "Menus" at bounding box center [105, 95] width 154 height 13
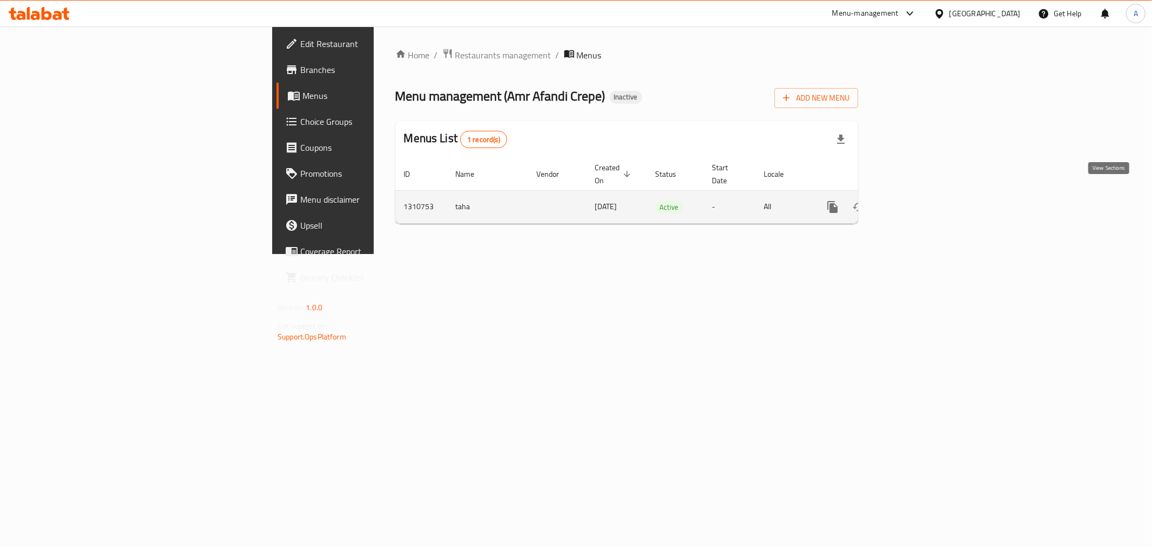
click at [917, 200] on icon "enhanced table" at bounding box center [910, 206] width 13 height 13
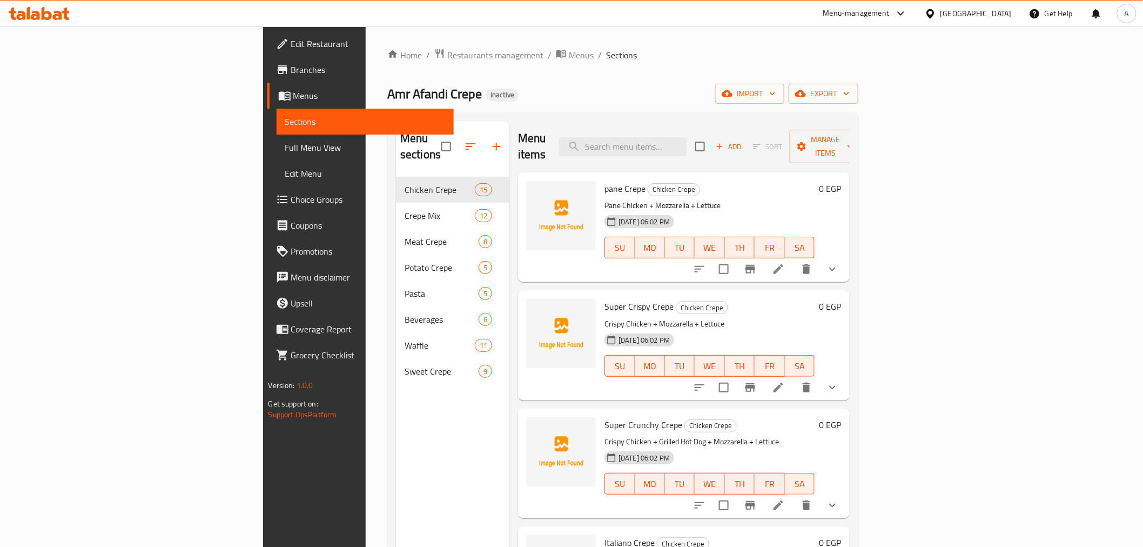
click at [734, 125] on div "Menu items Add Sort Manage items" at bounding box center [684, 146] width 332 height 51
click at [687, 146] on input "search" at bounding box center [622, 146] width 127 height 19
paste input "rose"
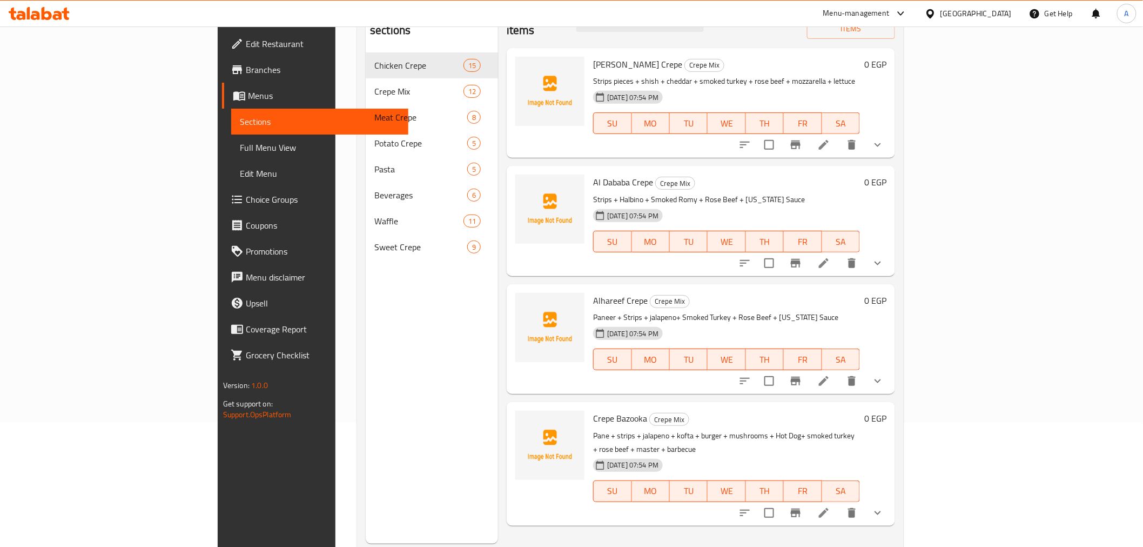
scroll to position [98, 0]
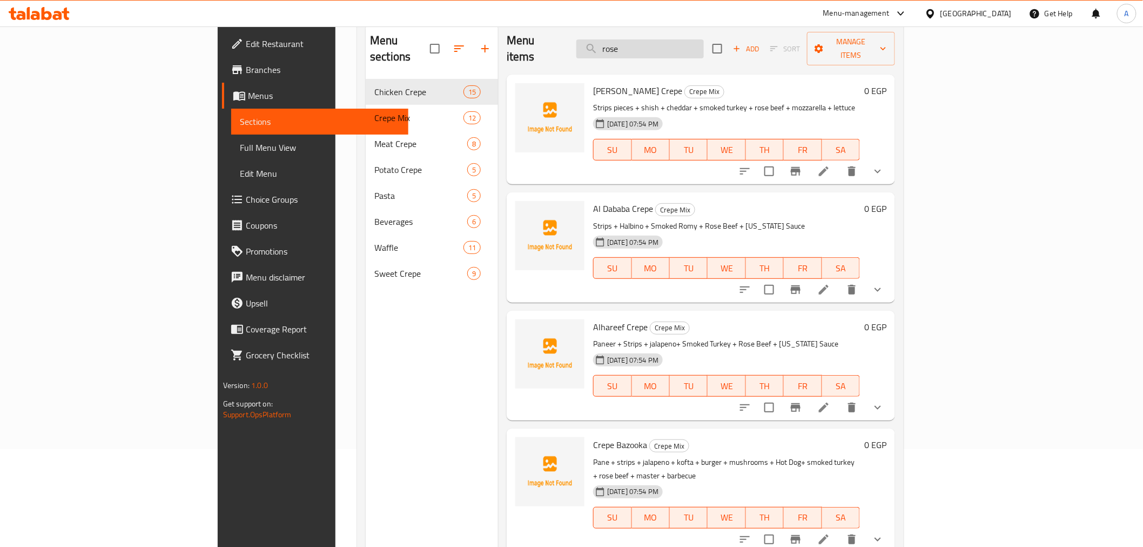
click at [704, 45] on input "rose" at bounding box center [639, 48] width 127 height 19
paste input "Chicken and Hot Dog C"
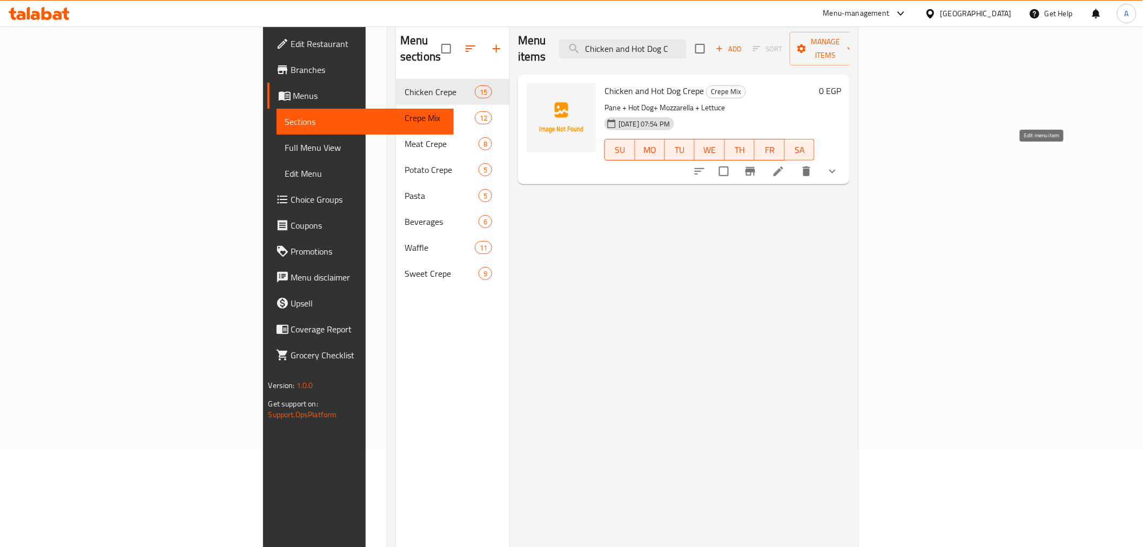
type input "Chicken and Hot Dog C"
click at [785, 165] on icon at bounding box center [778, 171] width 13 height 13
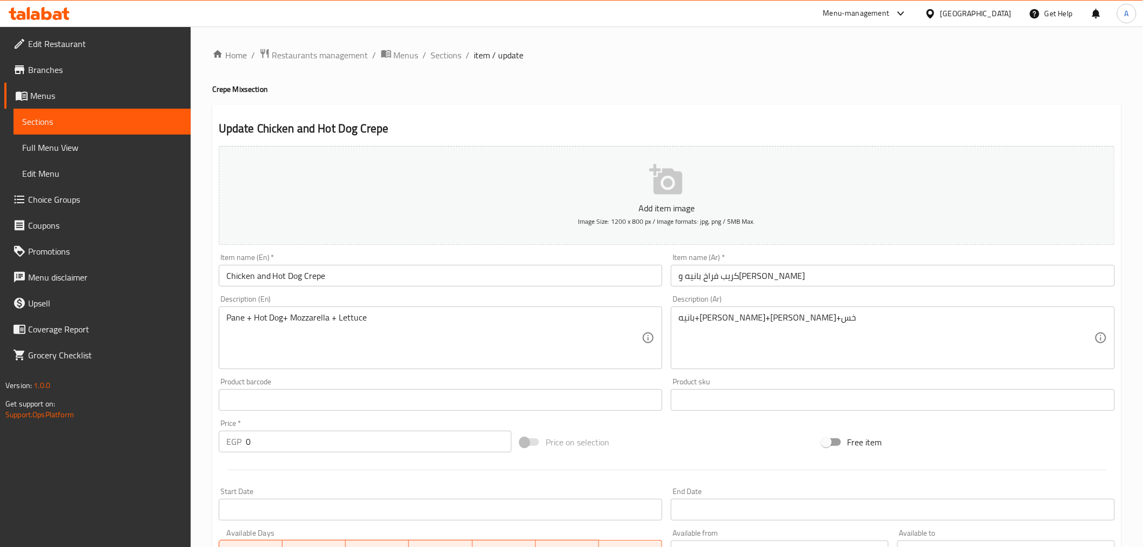
click at [232, 319] on textarea "Pane + Hot Dog+ Mozzarella + Lettuce" at bounding box center [434, 337] width 416 height 51
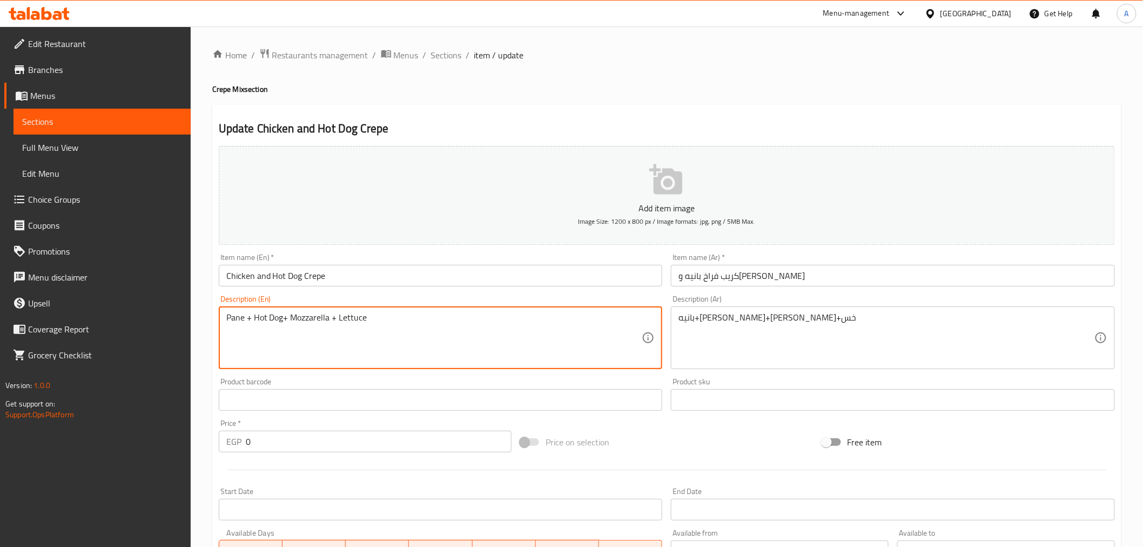
click at [257, 273] on input "Chicken and Hot Dog Crepe" at bounding box center [441, 276] width 444 height 22
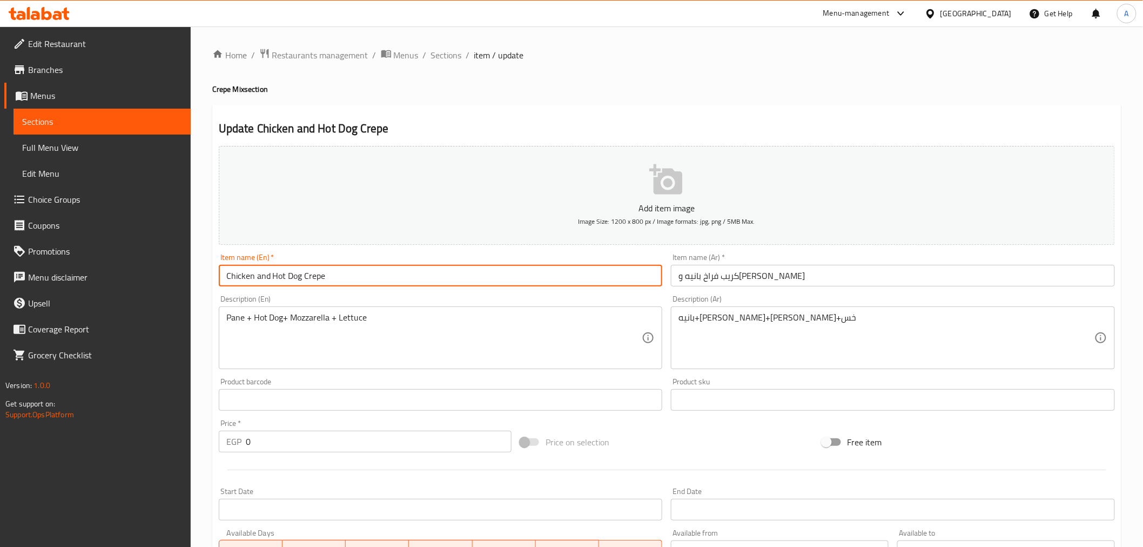
paste input "Pane"
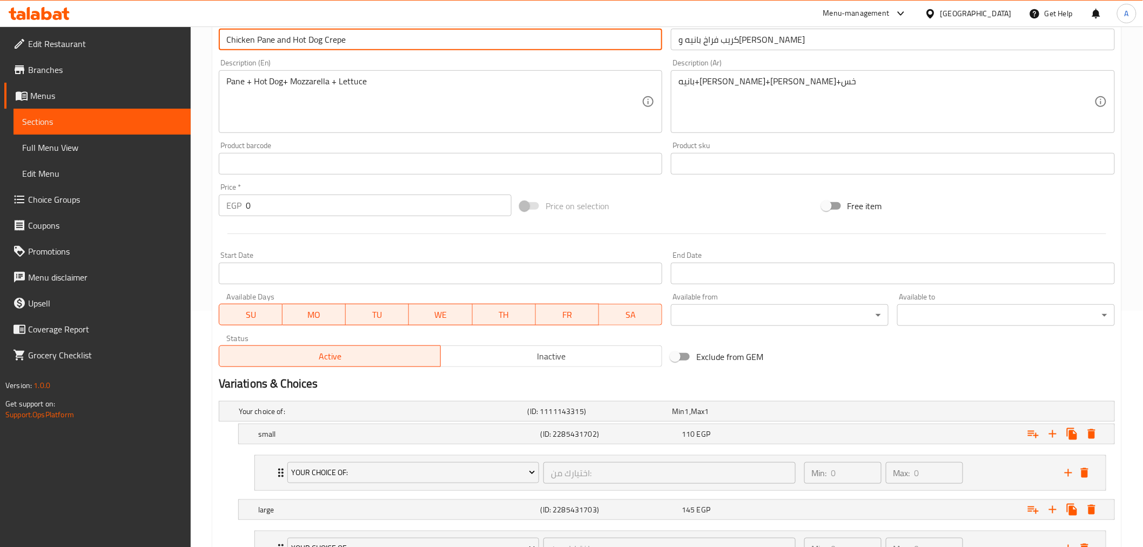
scroll to position [330, 0]
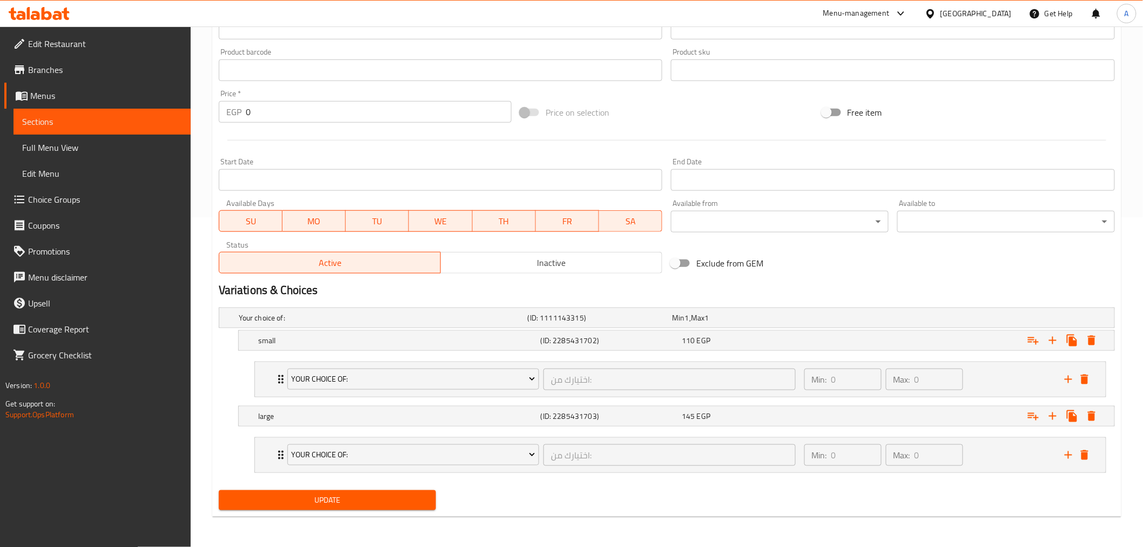
type input "Chicken Pane and Hot Dog Crepe"
click at [361, 499] on span "Update" at bounding box center [327, 500] width 200 height 14
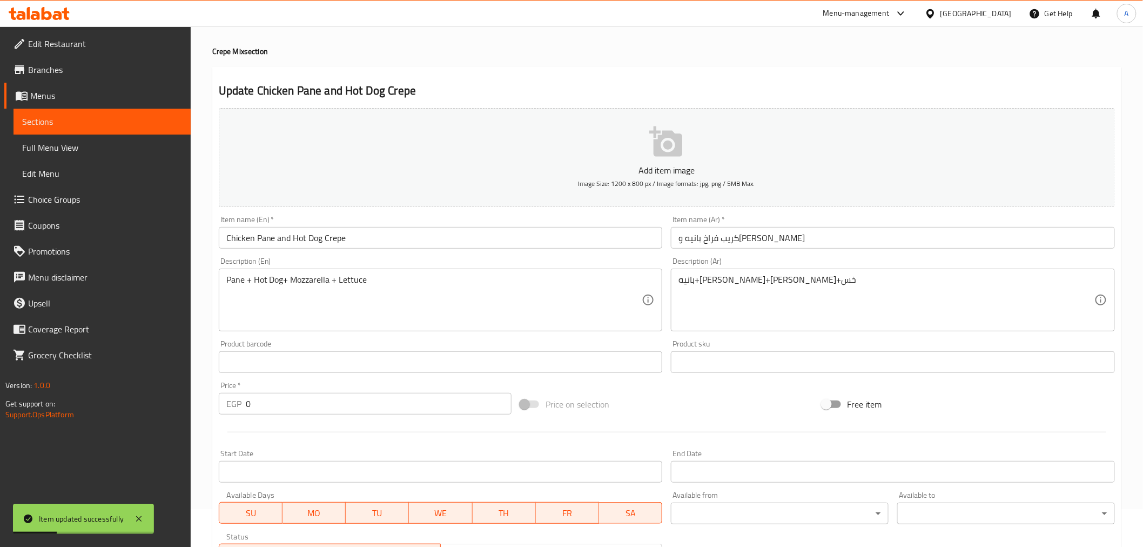
scroll to position [4, 0]
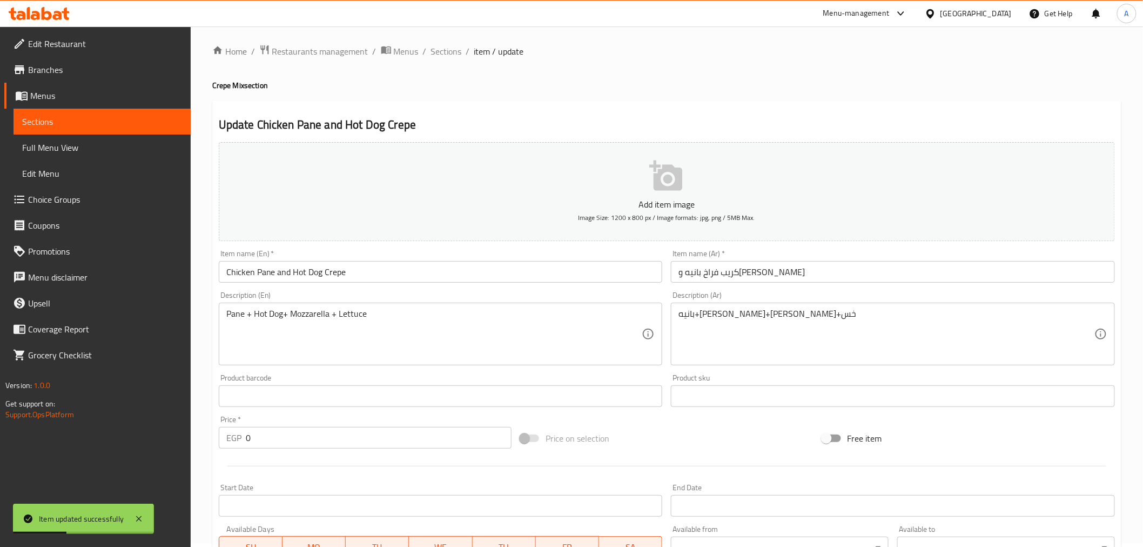
click at [463, 55] on ol "Home / Restaurants management / Menus / Sections / item / update" at bounding box center [666, 51] width 909 height 14
drag, startPoint x: 449, startPoint y: 50, endPoint x: 520, endPoint y: 62, distance: 72.2
click at [449, 50] on span "Sections" at bounding box center [446, 51] width 31 height 13
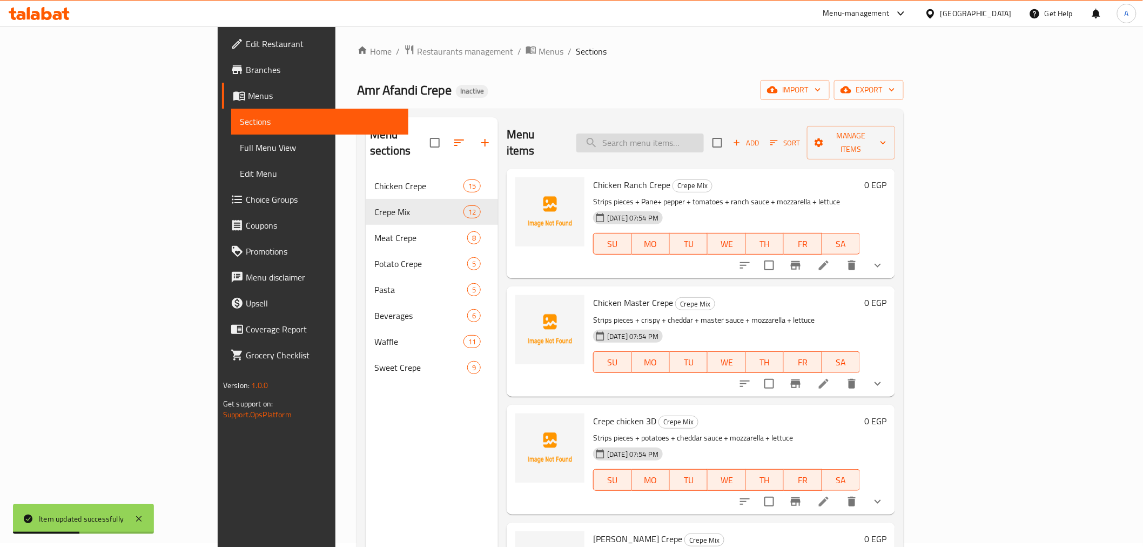
click at [704, 135] on input "search" at bounding box center [639, 142] width 127 height 19
paste input "Chicken pane Crepe and Burger"
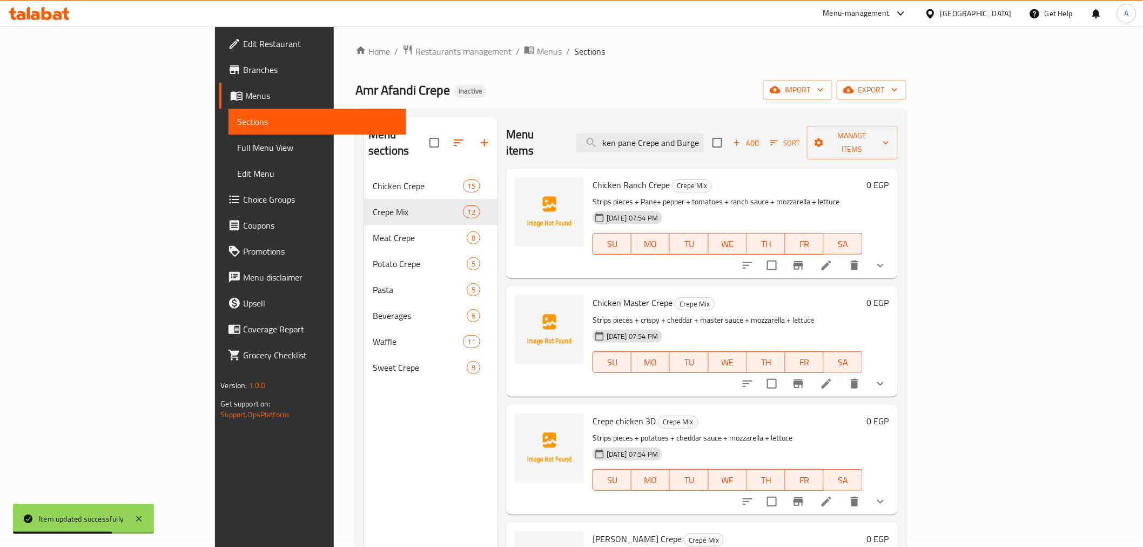
drag, startPoint x: 768, startPoint y: 127, endPoint x: 798, endPoint y: 138, distance: 31.9
click at [795, 137] on div "Menu items Chicken pane Crepe and Burger Add Sort Manage items" at bounding box center [702, 142] width 392 height 51
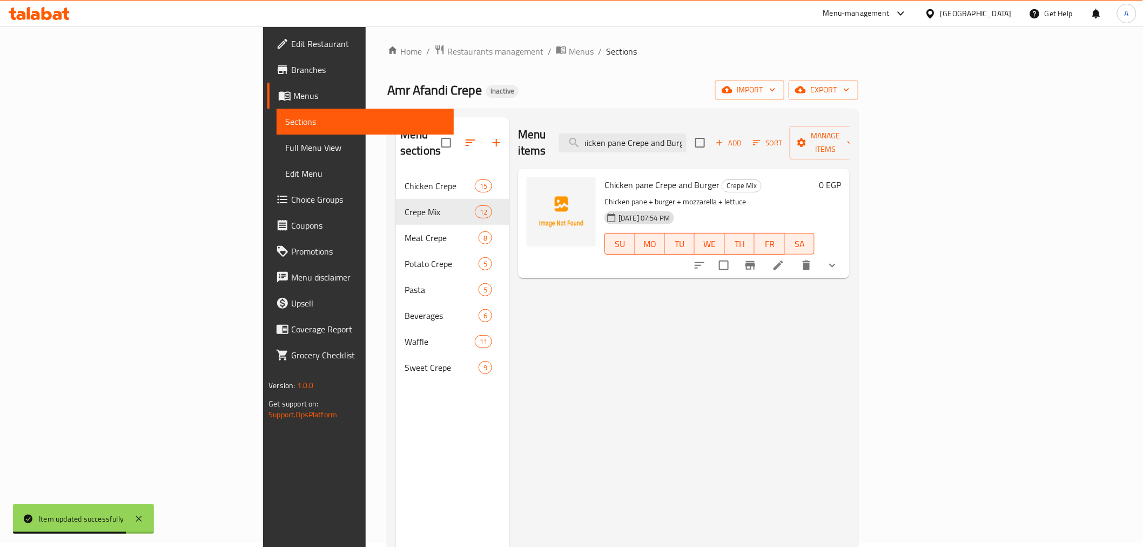
type input "Chicken pane Crepe and Burg"
click at [785, 259] on icon at bounding box center [778, 265] width 13 height 13
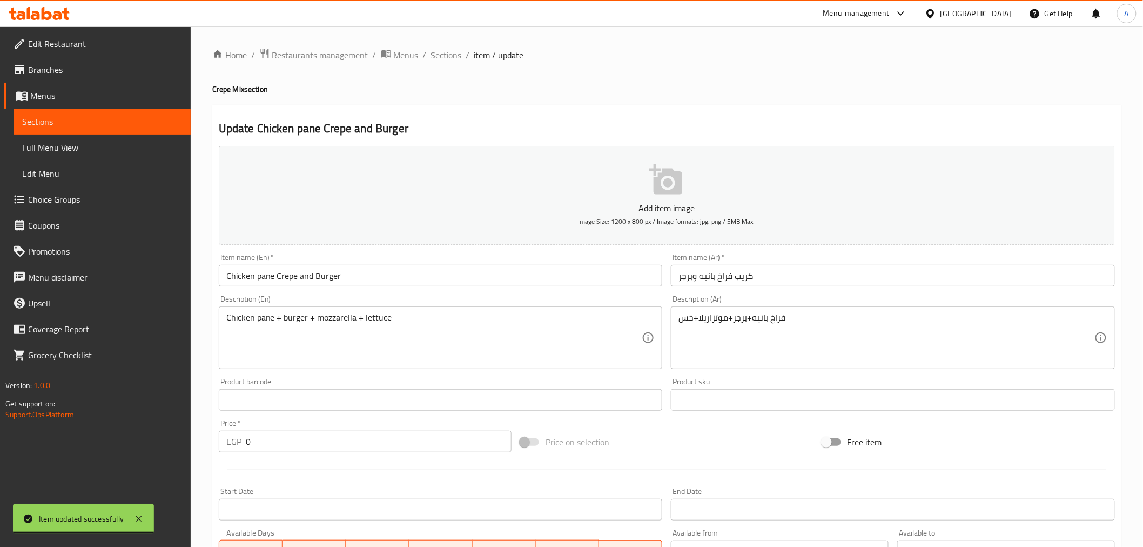
click at [287, 277] on input "Chicken pane Crepe and Burger" at bounding box center [441, 276] width 444 height 22
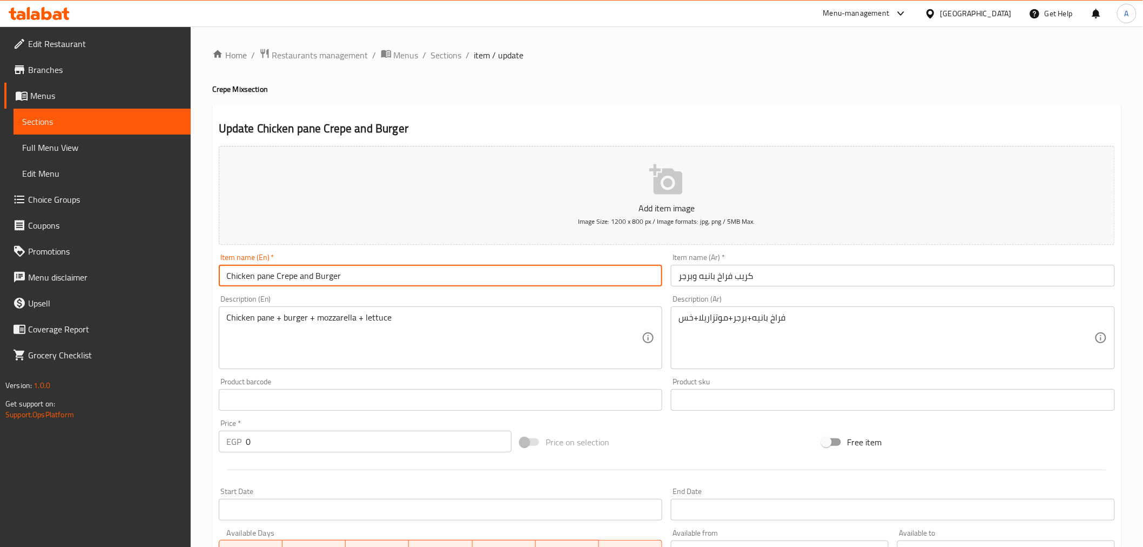
click at [287, 277] on input "Chicken pane Crepe and Burger" at bounding box center [441, 276] width 444 height 22
click at [346, 274] on input "Chicken pane and Burger" at bounding box center [441, 276] width 444 height 22
paste input "Crepe"
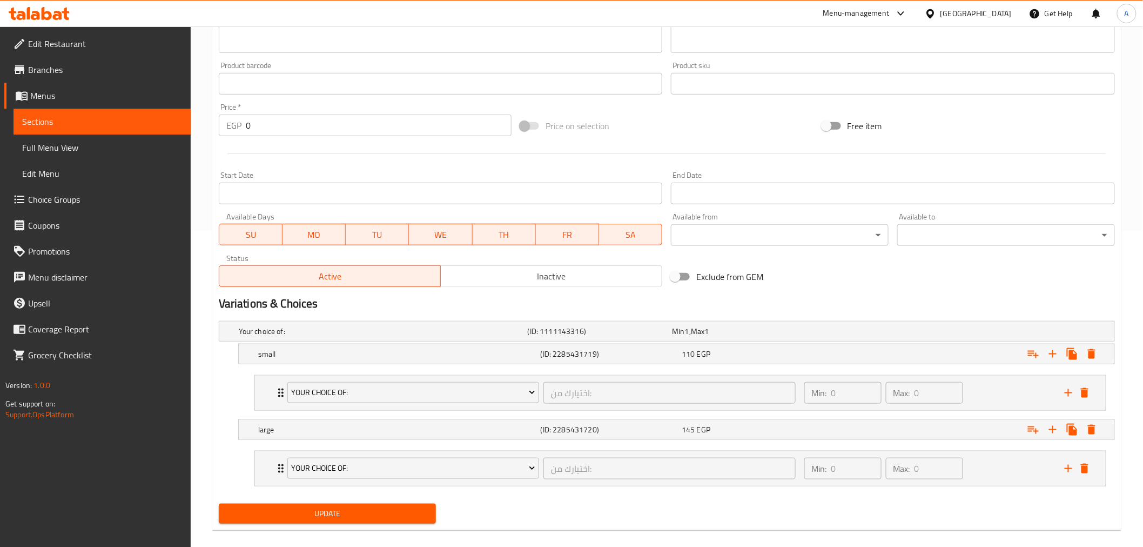
scroll to position [330, 0]
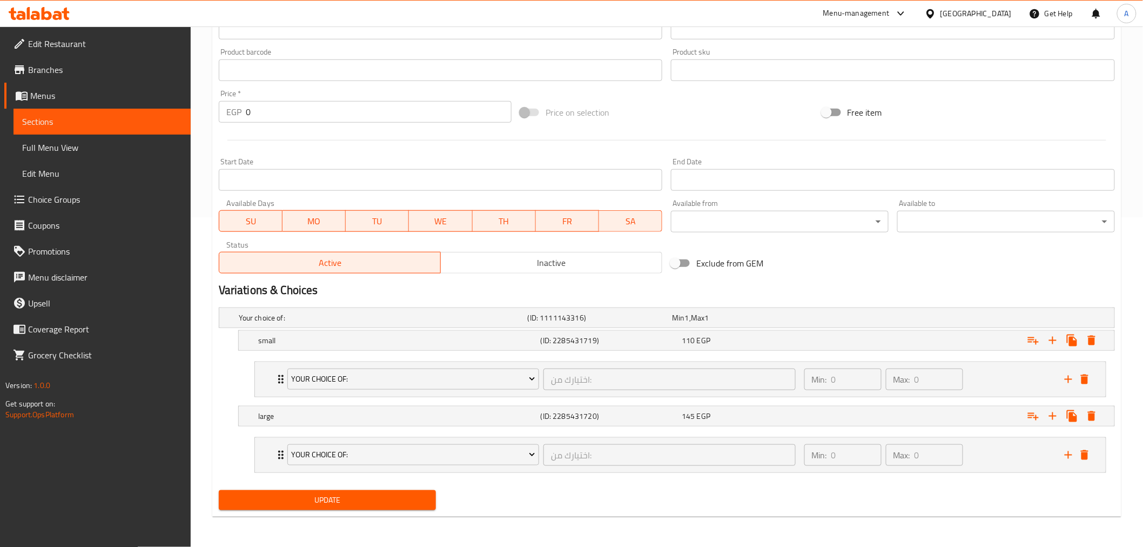
type input "Chicken pane and Burger Crepe"
click at [354, 503] on span "Update" at bounding box center [327, 500] width 200 height 14
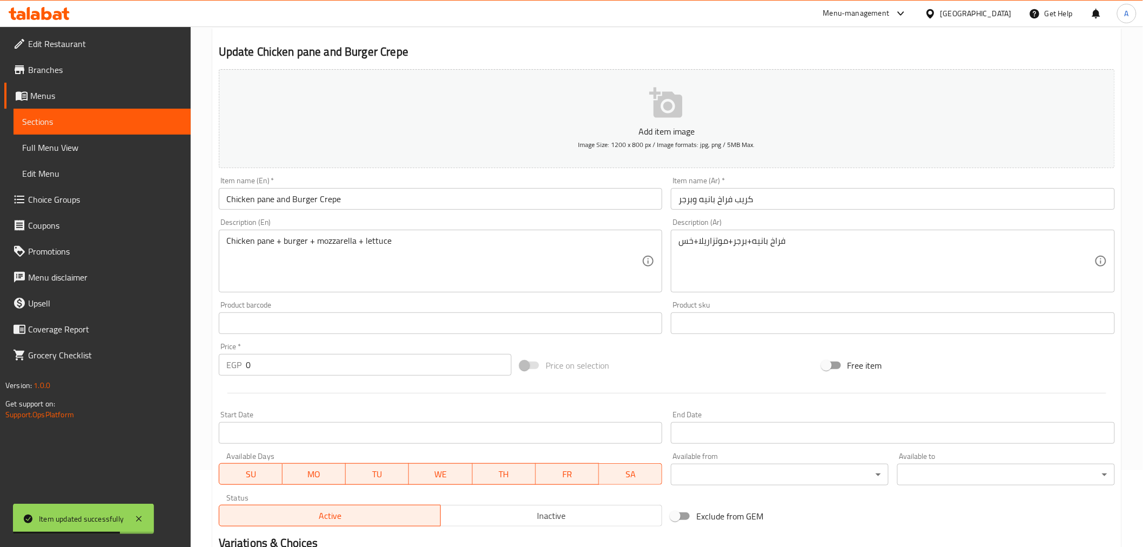
scroll to position [0, 0]
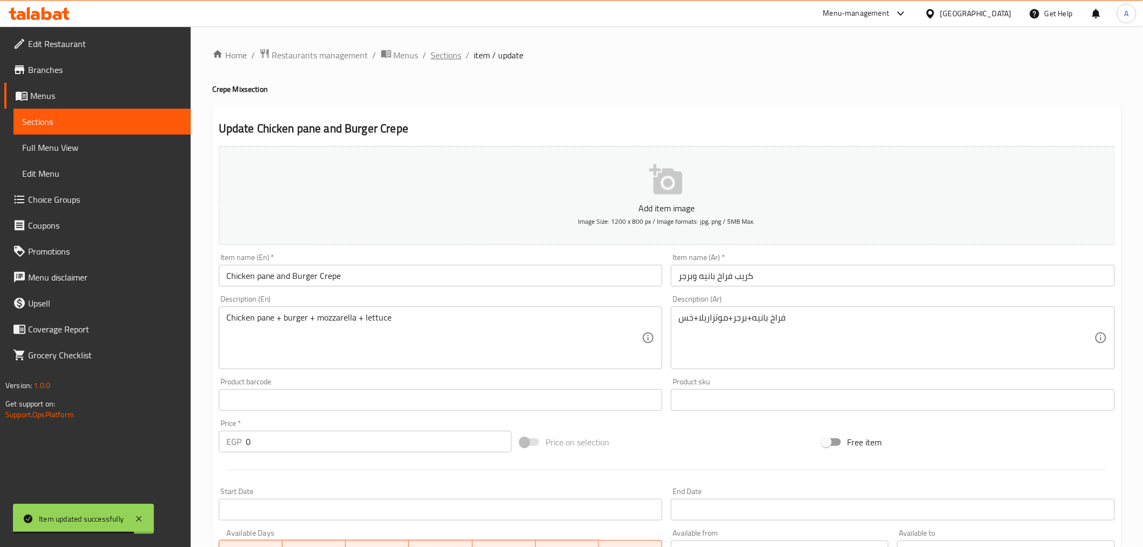
click at [448, 55] on span "Sections" at bounding box center [446, 55] width 31 height 13
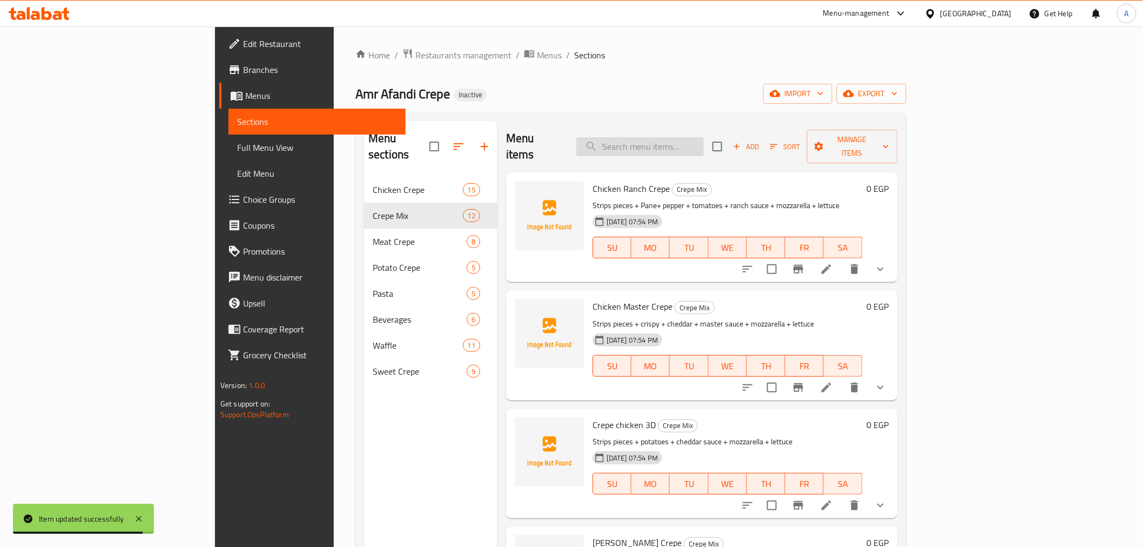
click at [682, 137] on input "search" at bounding box center [639, 146] width 127 height 19
paste input "Al Dababa Crepe"
drag, startPoint x: 735, startPoint y: 139, endPoint x: 728, endPoint y: 138, distance: 7.7
click at [704, 138] on input "Al Dababa Crepe" at bounding box center [639, 146] width 127 height 19
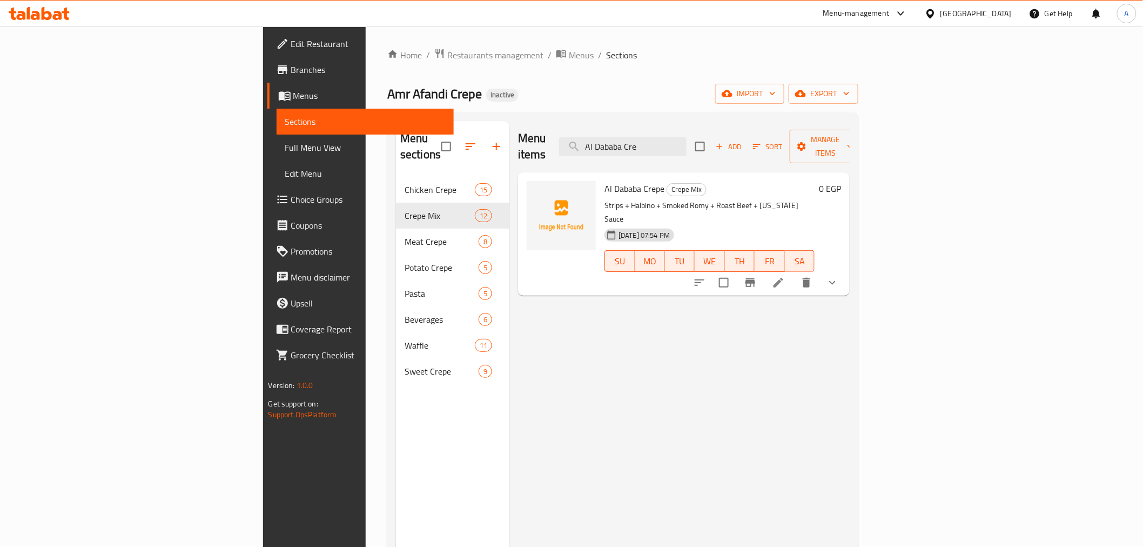
type input "Al Dababa Cre"
click at [785, 276] on icon at bounding box center [778, 282] width 13 height 13
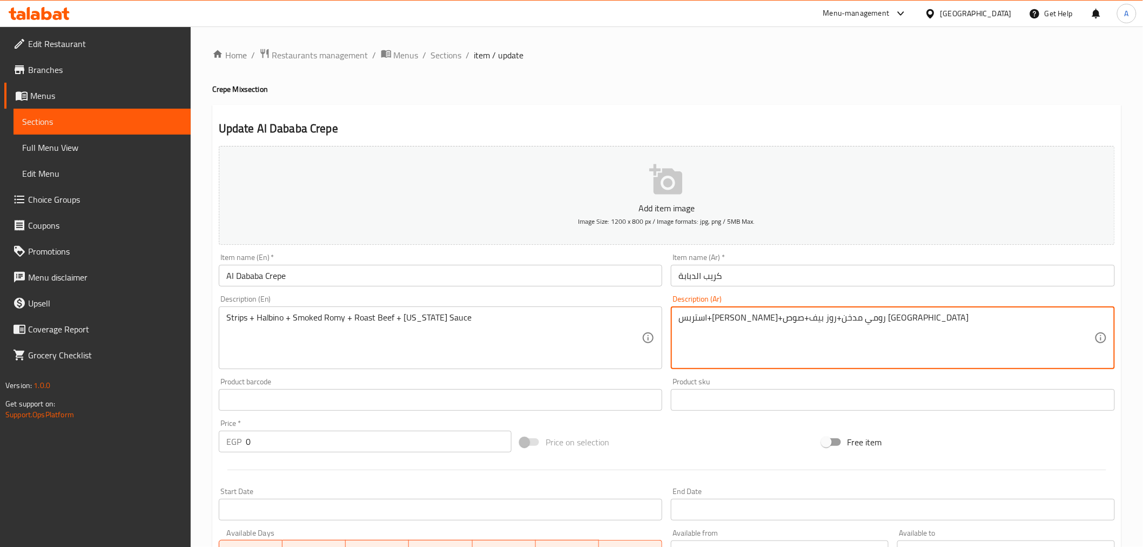
click at [784, 326] on textarea "استربس+[PERSON_NAME]+رومي مدخن+روز بيف+صوص [GEOGRAPHIC_DATA]" at bounding box center [886, 337] width 416 height 51
click at [271, 318] on textarea "Strips + Halbino + Smoked Romy + Roast Beef + [US_STATE] Sauce" at bounding box center [434, 337] width 416 height 51
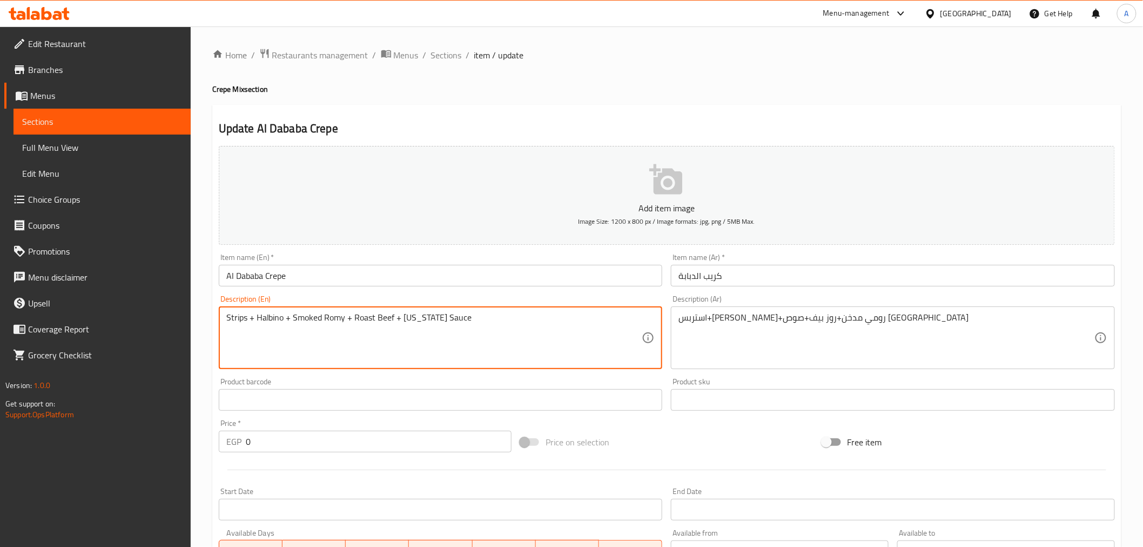
paste textarea "Jalape"
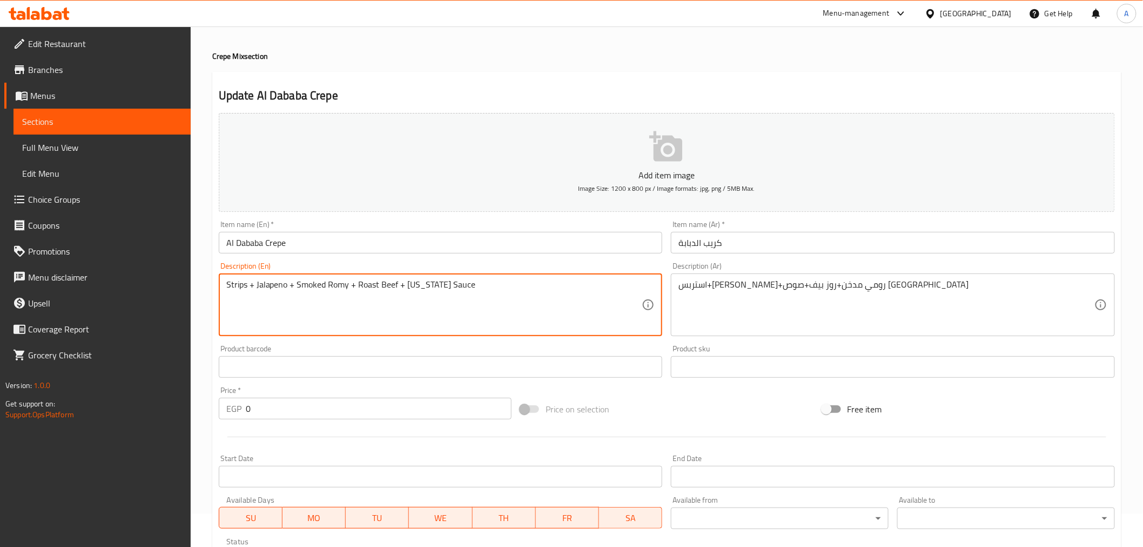
scroll to position [42, 0]
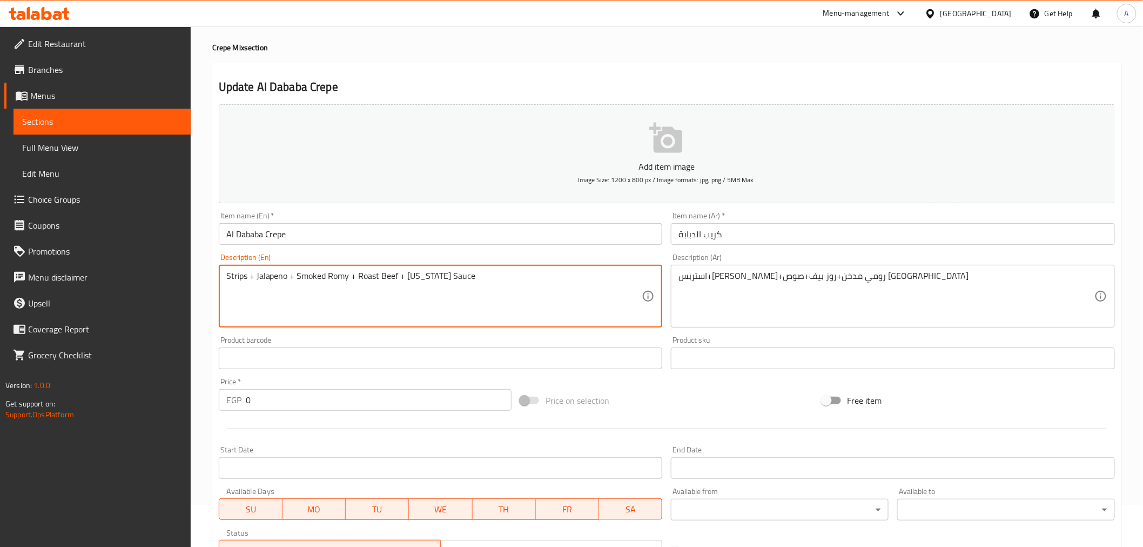
click at [345, 280] on textarea "Strips + Jalapeno + Smoked Romy + Roast Beef + Texas Sauce" at bounding box center [434, 296] width 416 height 51
type textarea "Strips + Jalapeno + Smoked Turkey+ Roast Beef + Texas Sauce"
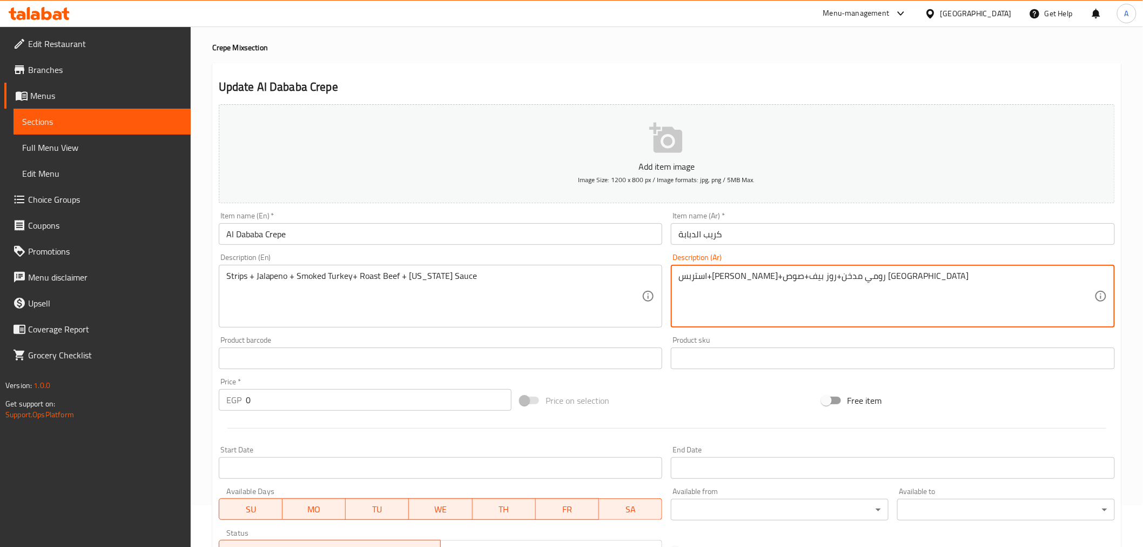
drag, startPoint x: 809, startPoint y: 279, endPoint x: 769, endPoint y: 280, distance: 40.0
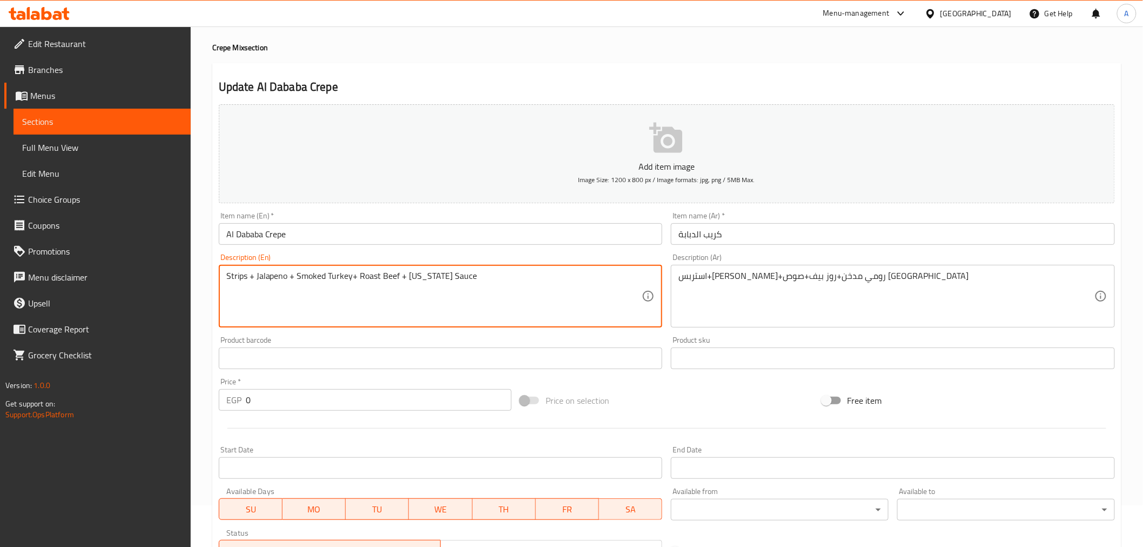
click at [372, 286] on textarea "Strips + Jalapeno + Smoked Turkey+ Roast Beef + Texas Sauce" at bounding box center [434, 296] width 416 height 51
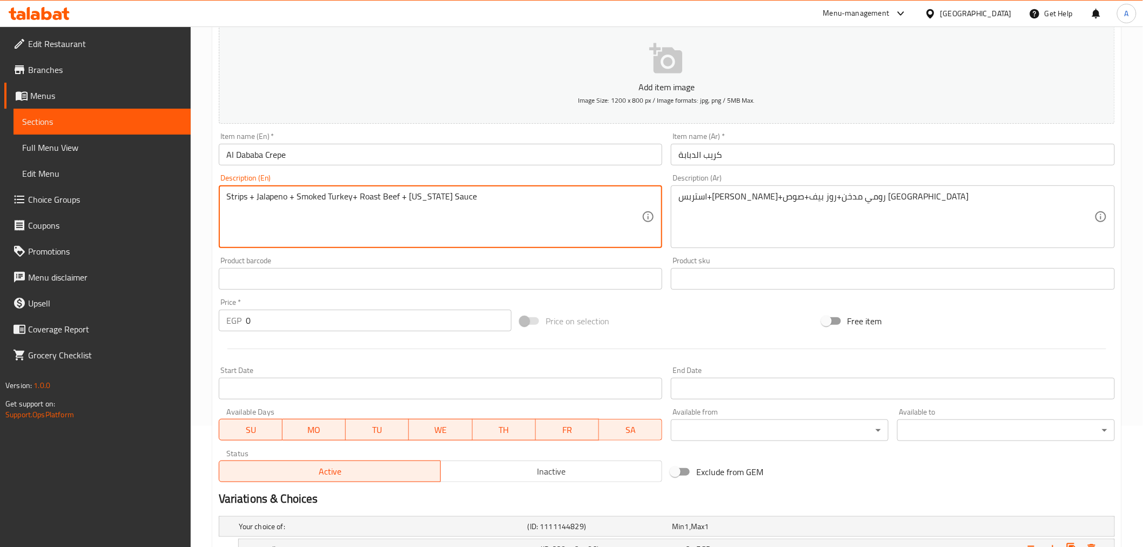
scroll to position [285, 0]
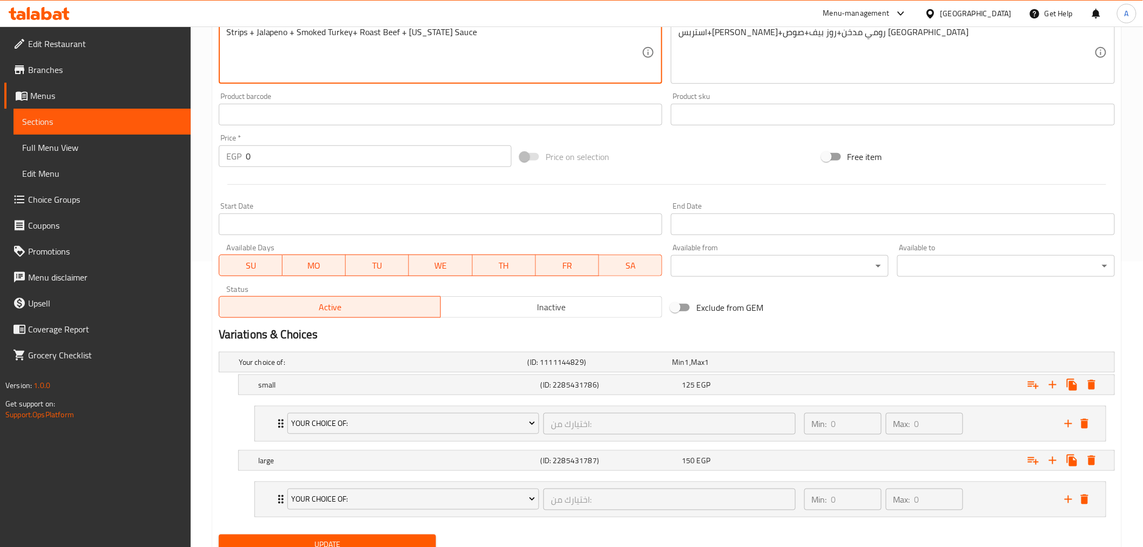
click at [404, 533] on div "Update" at bounding box center [327, 544] width 226 height 29
click at [405, 543] on span "Update" at bounding box center [327, 544] width 200 height 14
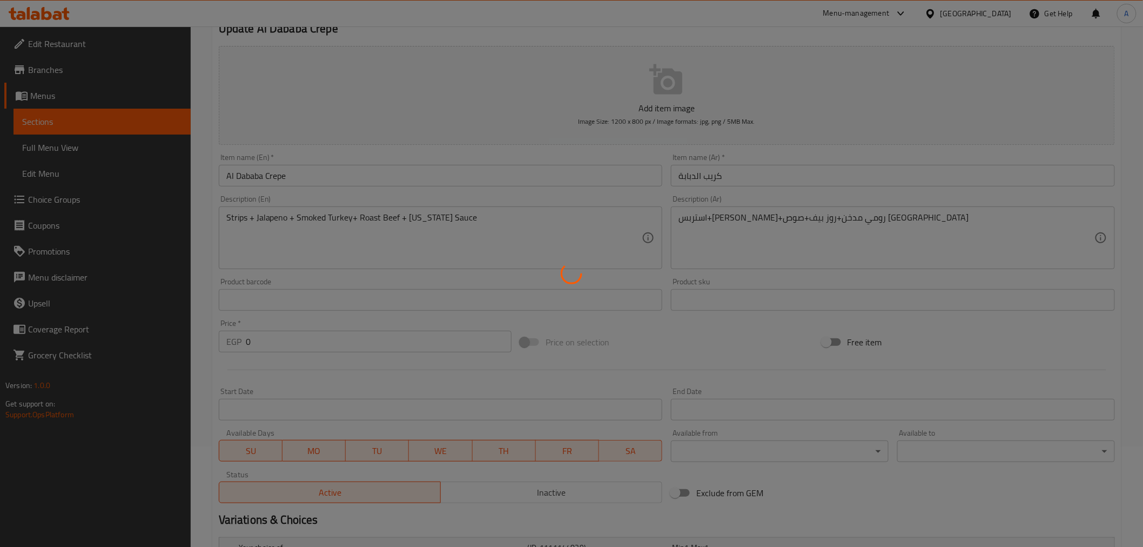
scroll to position [0, 0]
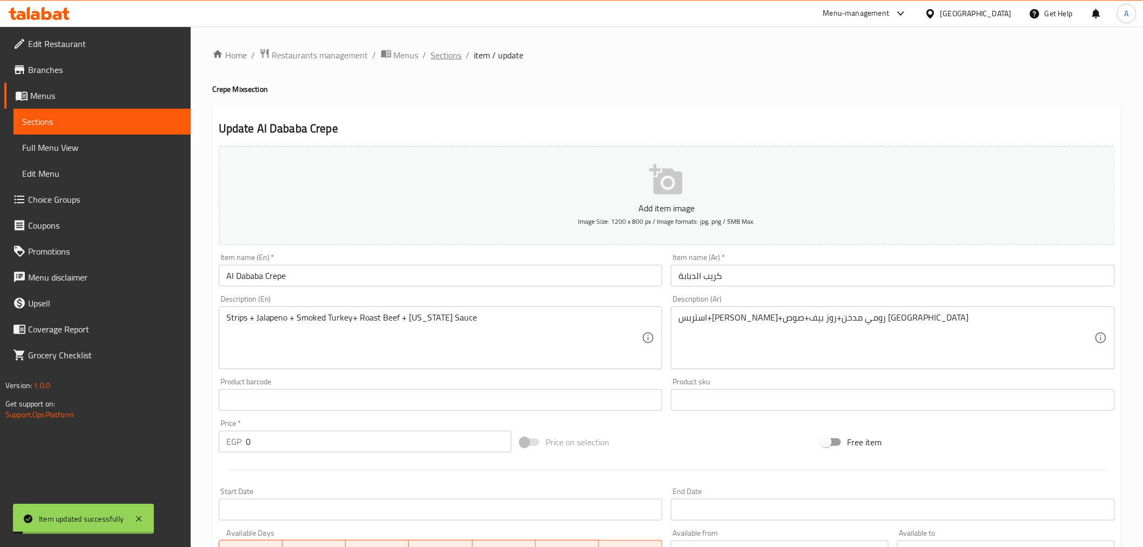
click at [450, 58] on span "Sections" at bounding box center [446, 55] width 31 height 13
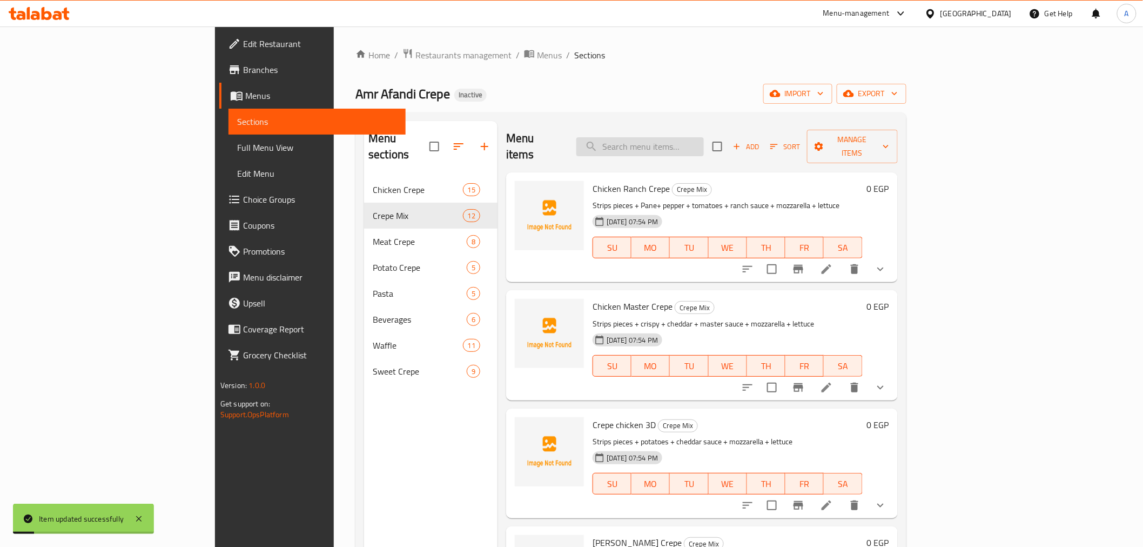
click at [704, 137] on input "search" at bounding box center [639, 146] width 127 height 19
paste input "Romy"
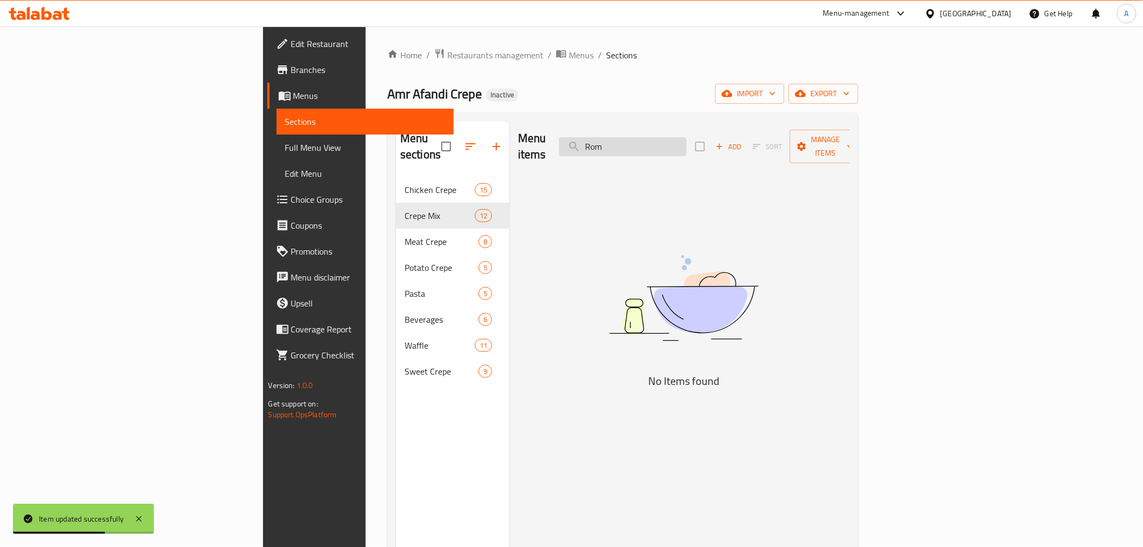
click at [684, 142] on input "Rom" at bounding box center [622, 146] width 127 height 19
click at [687, 137] on input "Rom" at bounding box center [622, 146] width 127 height 19
type input "rumi"
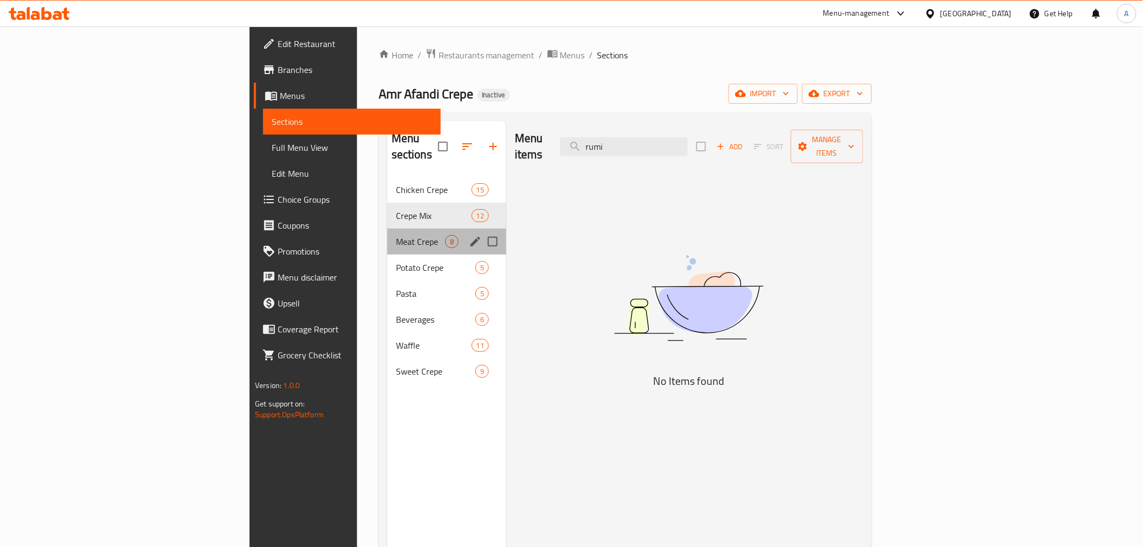
click at [387, 229] on div "Meat Crepe 8" at bounding box center [446, 242] width 119 height 26
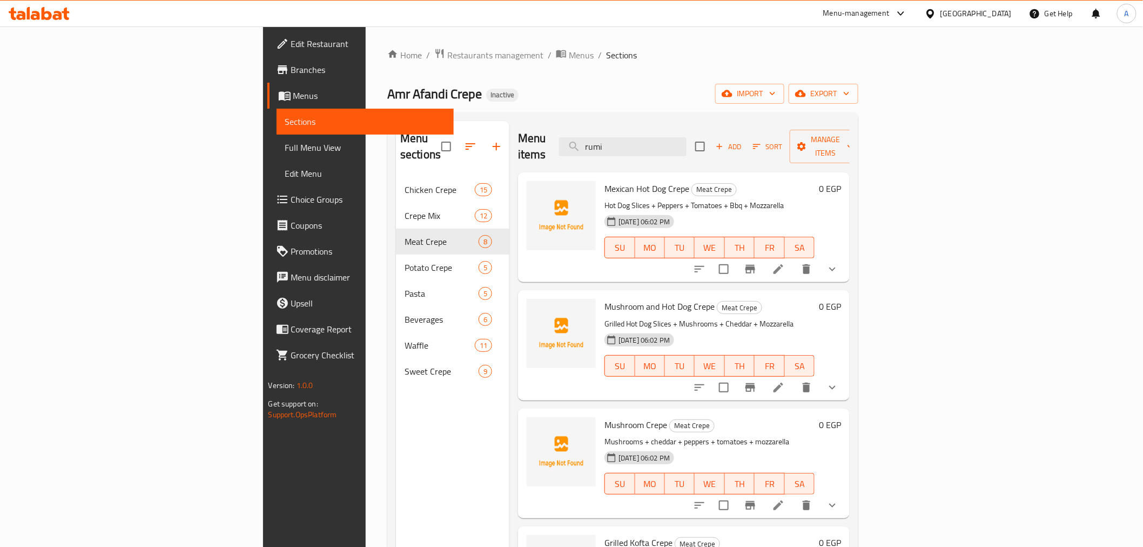
drag, startPoint x: 119, startPoint y: 139, endPoint x: 143, endPoint y: 146, distance: 24.3
click at [277, 139] on link "Full Menu View" at bounding box center [365, 148] width 177 height 26
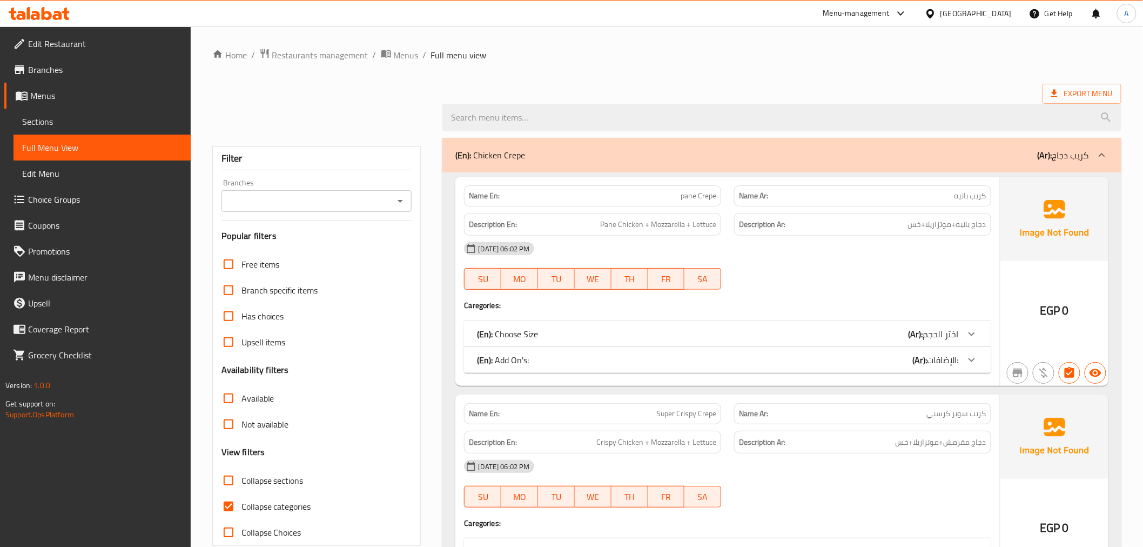
scroll to position [125, 0]
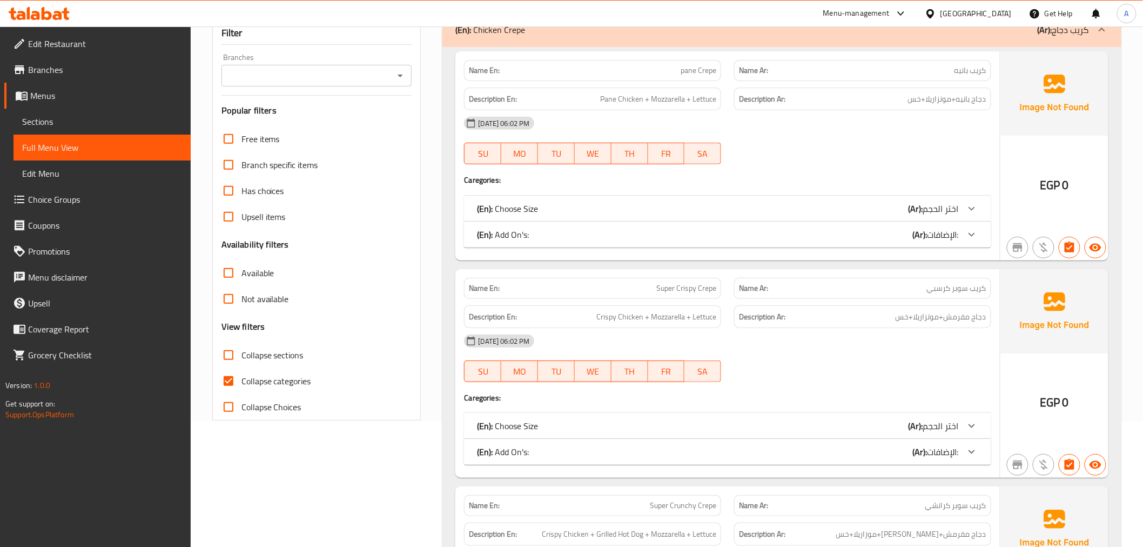
drag, startPoint x: 272, startPoint y: 376, endPoint x: 670, endPoint y: 253, distance: 416.2
click at [272, 377] on span "Collapse categories" at bounding box center [276, 380] width 70 height 13
click at [241, 377] on input "Collapse categories" at bounding box center [229, 381] width 26 height 26
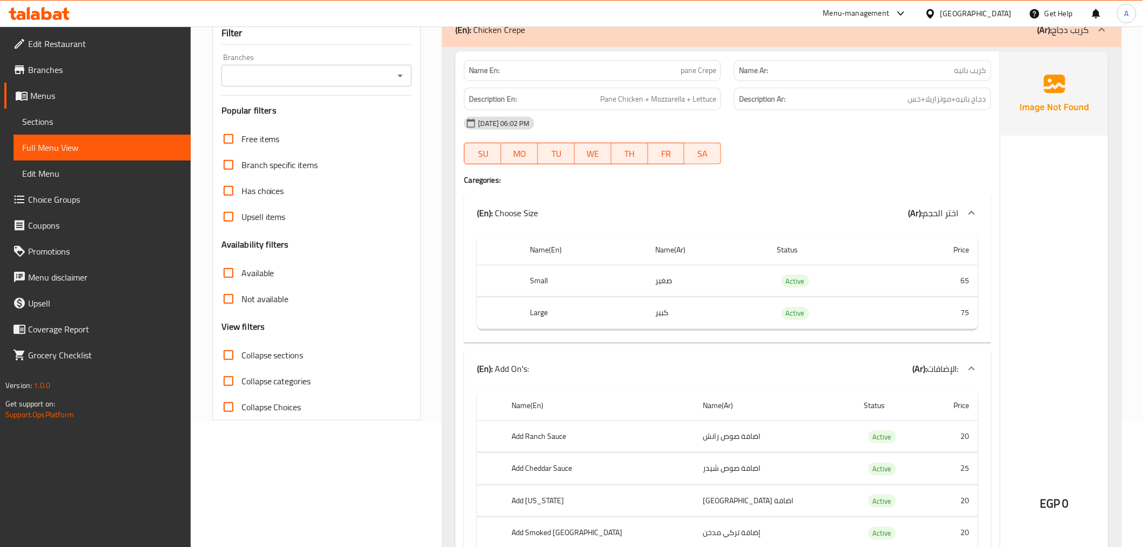
click at [277, 374] on span "Collapse categories" at bounding box center [276, 380] width 70 height 13
click at [241, 374] on input "Collapse categories" at bounding box center [229, 381] width 26 height 26
checkbox input "true"
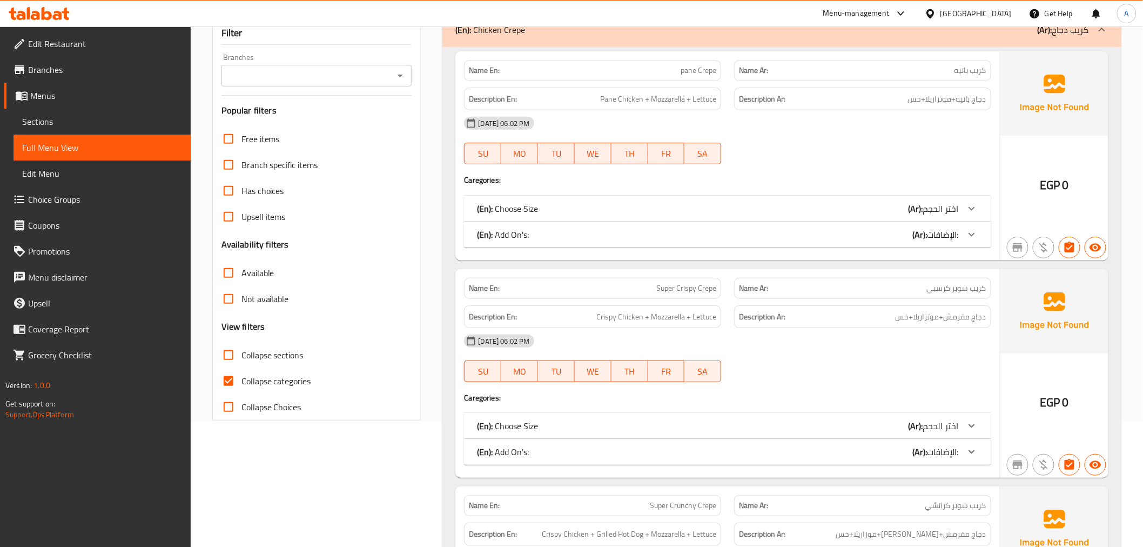
click at [541, 204] on div "(En): Choose Size (Ar): اختر الحجم" at bounding box center [717, 208] width 481 height 13
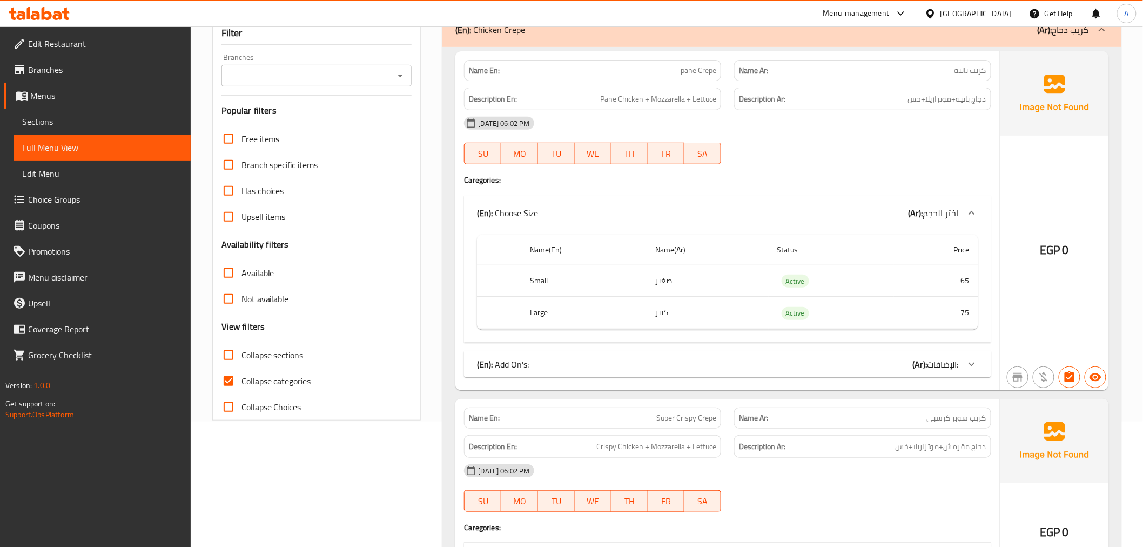
click at [811, 210] on div "(En): Choose Size (Ar): اختر الحجم" at bounding box center [717, 212] width 481 height 13
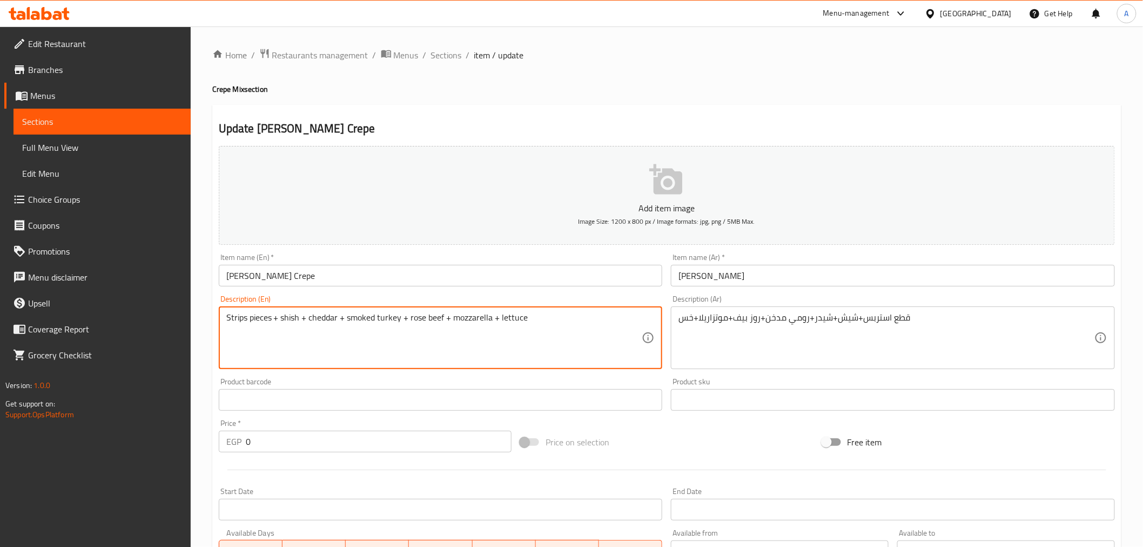
click at [420, 321] on textarea "Strips pieces + shish + cheddar + smoked turkey + rose beef + mozzarella + lett…" at bounding box center [434, 337] width 416 height 51
click at [421, 317] on textarea "Strips pieces + shish + cheddar + smoked turkey + Roast beef + mozzarella + let…" at bounding box center [434, 337] width 416 height 51
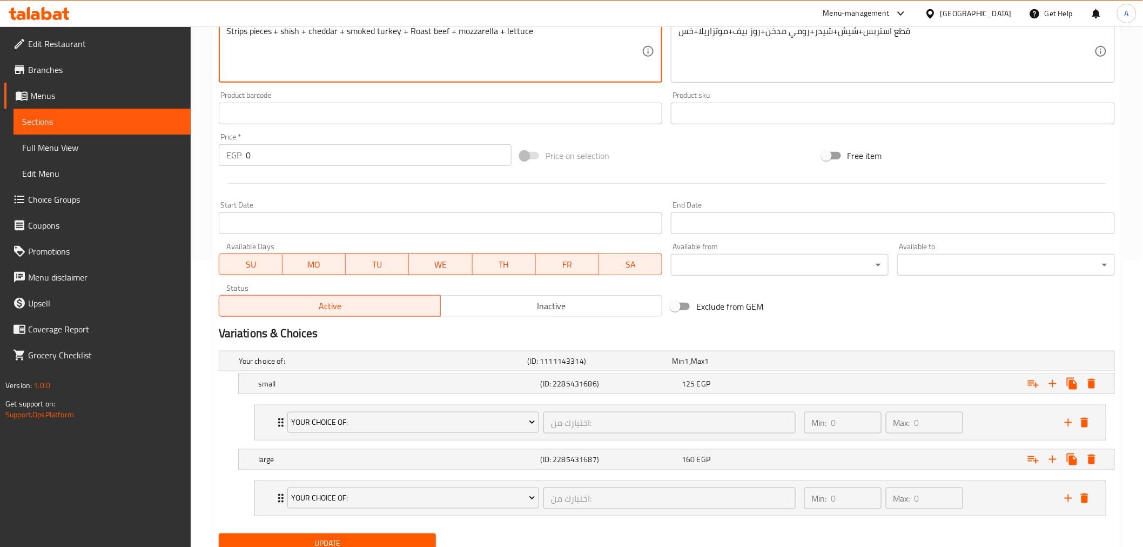
scroll to position [330, 0]
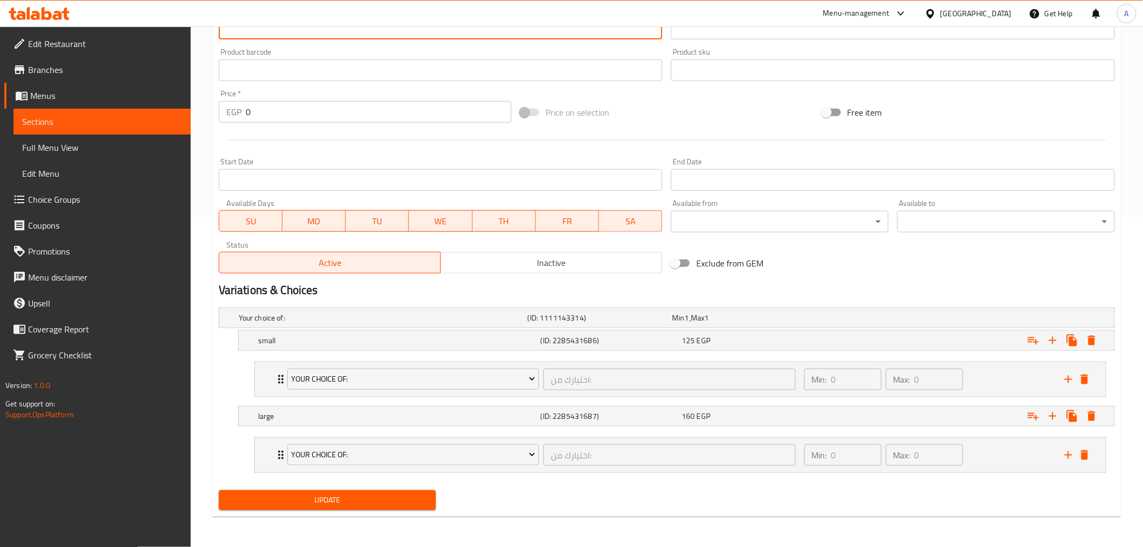
type textarea "Strips pieces + shish + cheddar + smoked turkey + Roast beef + mozzarella + let…"
click at [382, 492] on button "Update" at bounding box center [328, 500] width 218 height 20
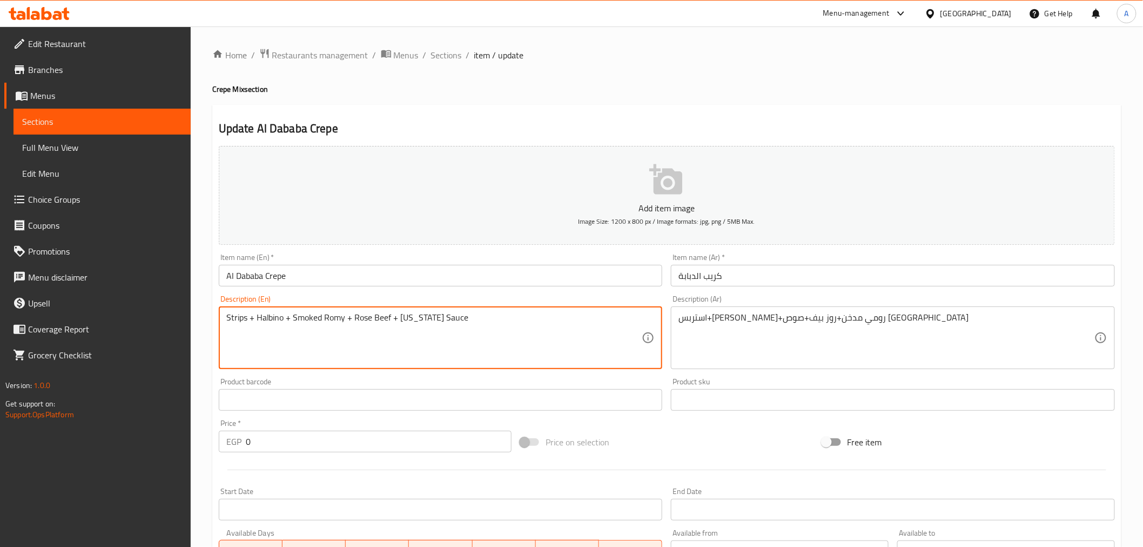
click at [362, 315] on textarea "Strips + Halbino + Smoked Romy + Rose Beef + [US_STATE] Sauce" at bounding box center [434, 337] width 416 height 51
paste textarea "ast"
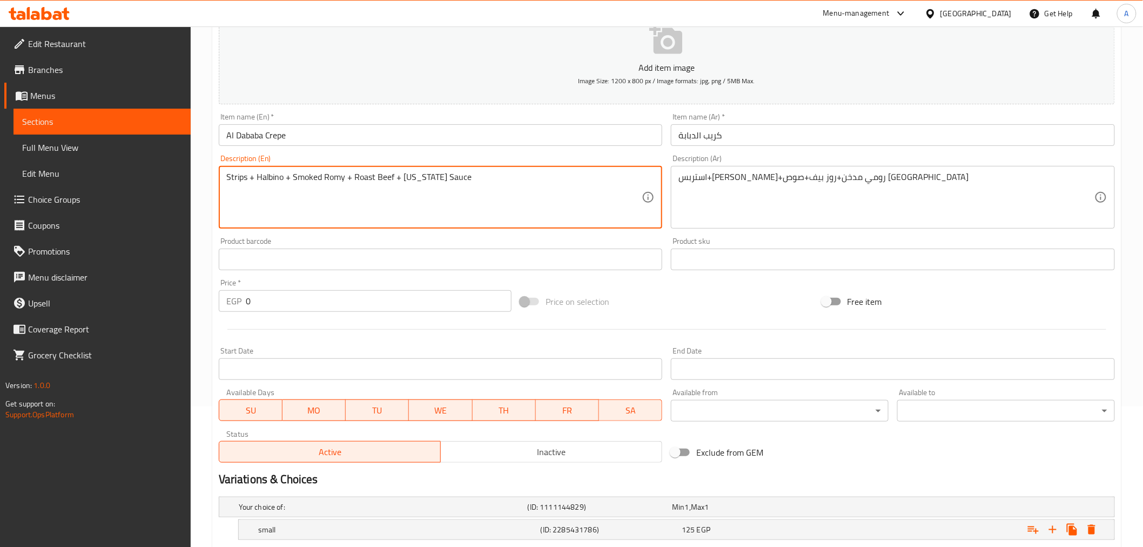
scroll to position [330, 0]
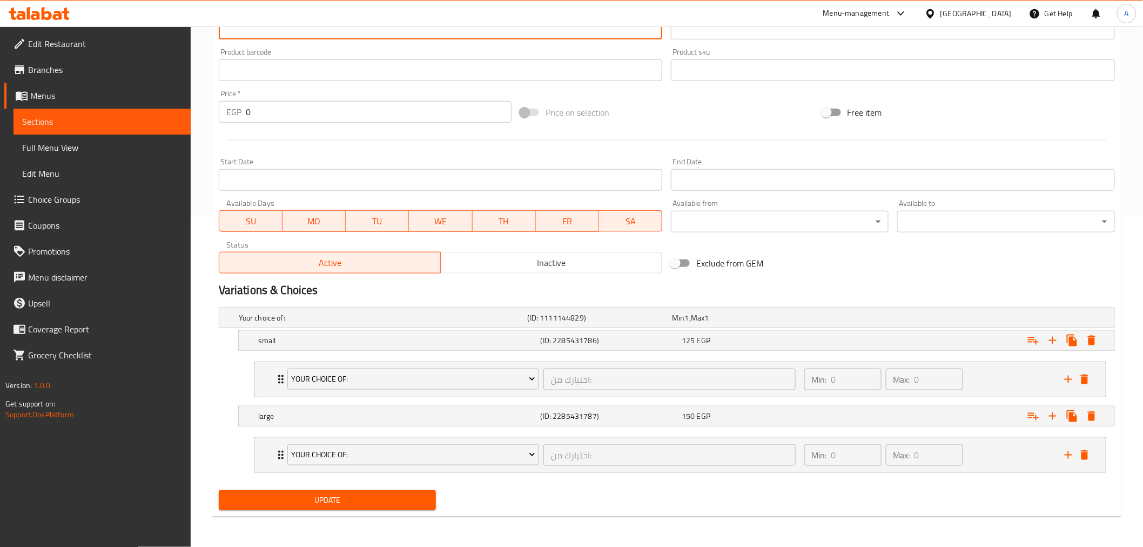
type textarea "Strips + Halbino + Smoked Romy + Roast Beef + [US_STATE] Sauce"
click at [384, 501] on span "Update" at bounding box center [327, 500] width 200 height 14
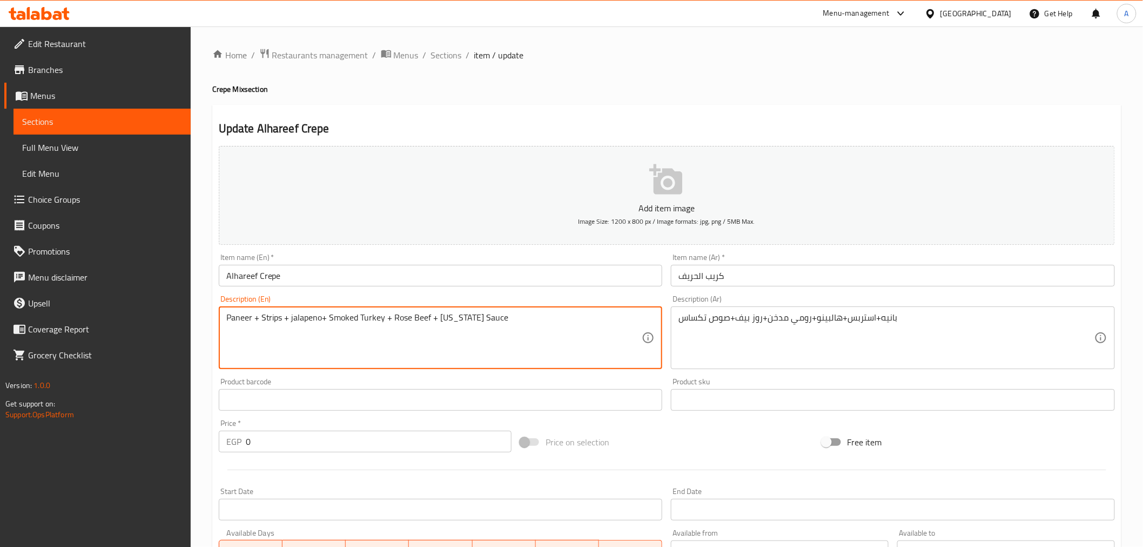
click at [397, 319] on textarea "Paneer + Strips + jalapeno+ Smoked Turkey + Rose Beef + [US_STATE] Sauce" at bounding box center [434, 337] width 416 height 51
paste textarea "ast"
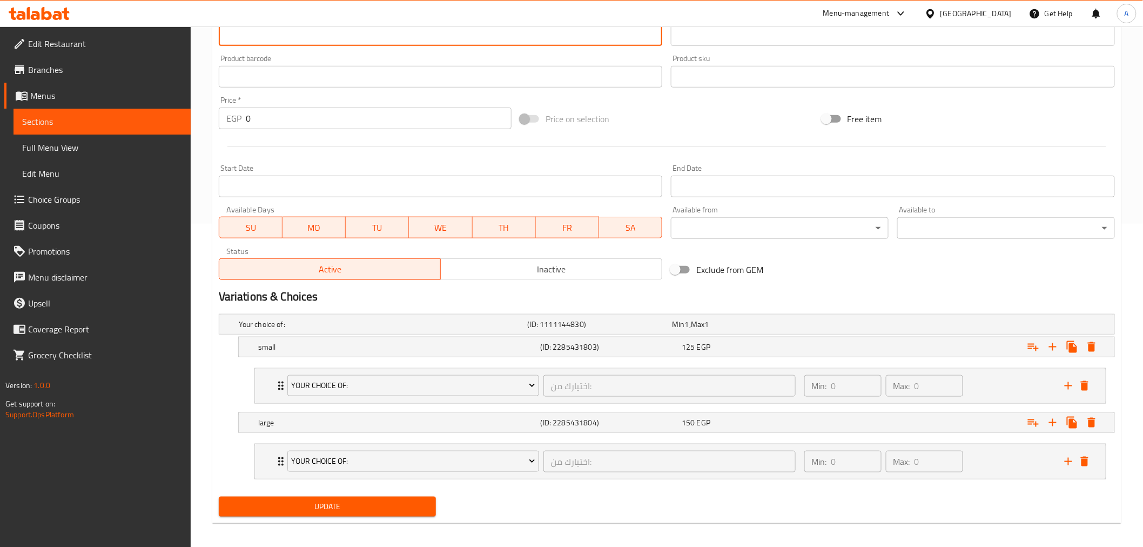
scroll to position [330, 0]
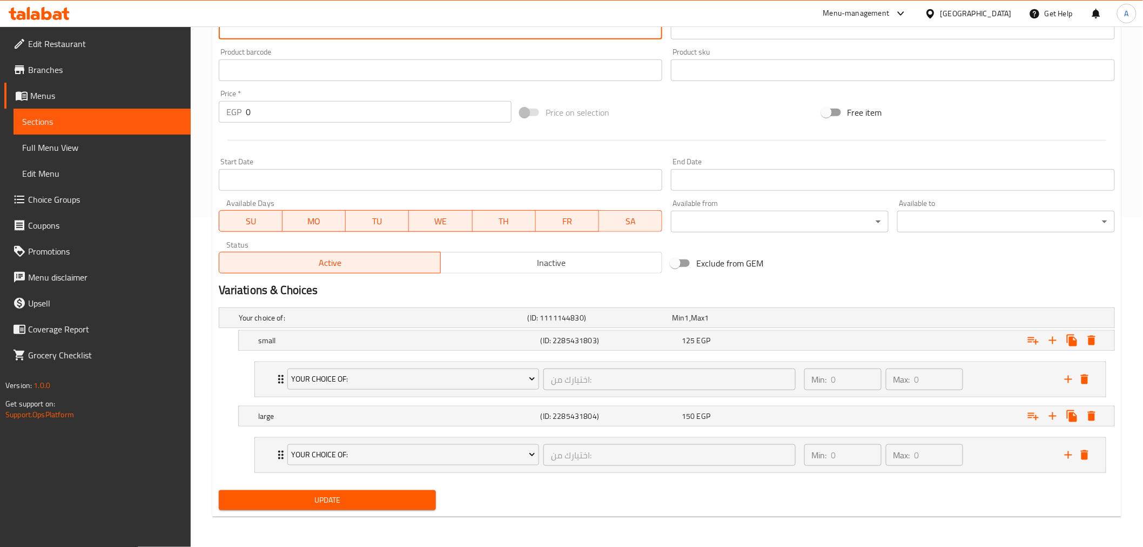
type textarea "Paneer + Strips + jalapeno+ Smoked Turkey + Roast Beef + [US_STATE] Sauce"
click at [338, 494] on span "Update" at bounding box center [327, 500] width 200 height 14
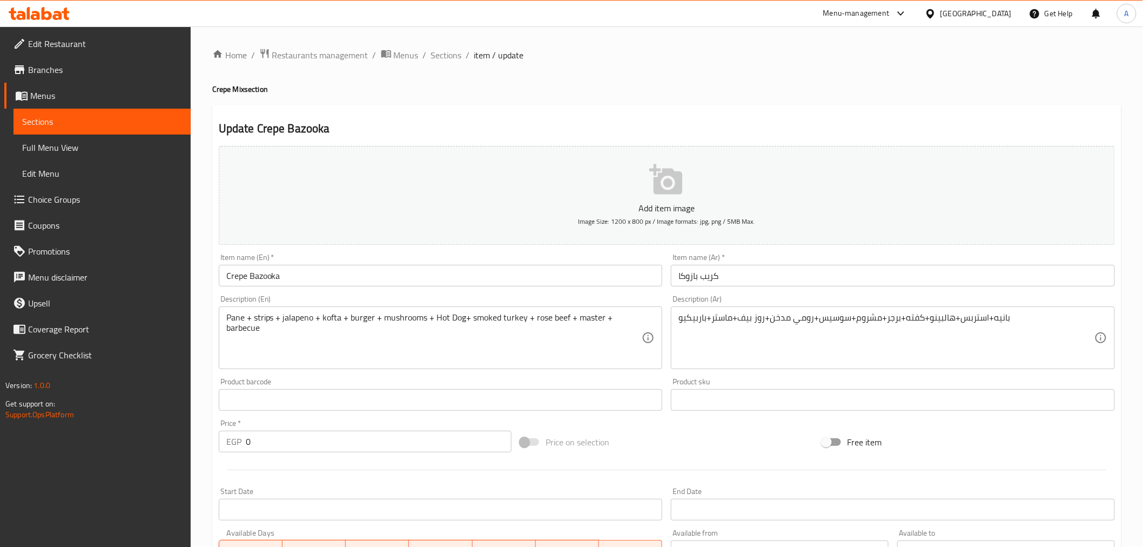
click at [542, 319] on textarea "Pane + strips + jalapeno + kofta + burger + mushrooms + Hot Dog+ smoked turkey …" at bounding box center [434, 337] width 416 height 51
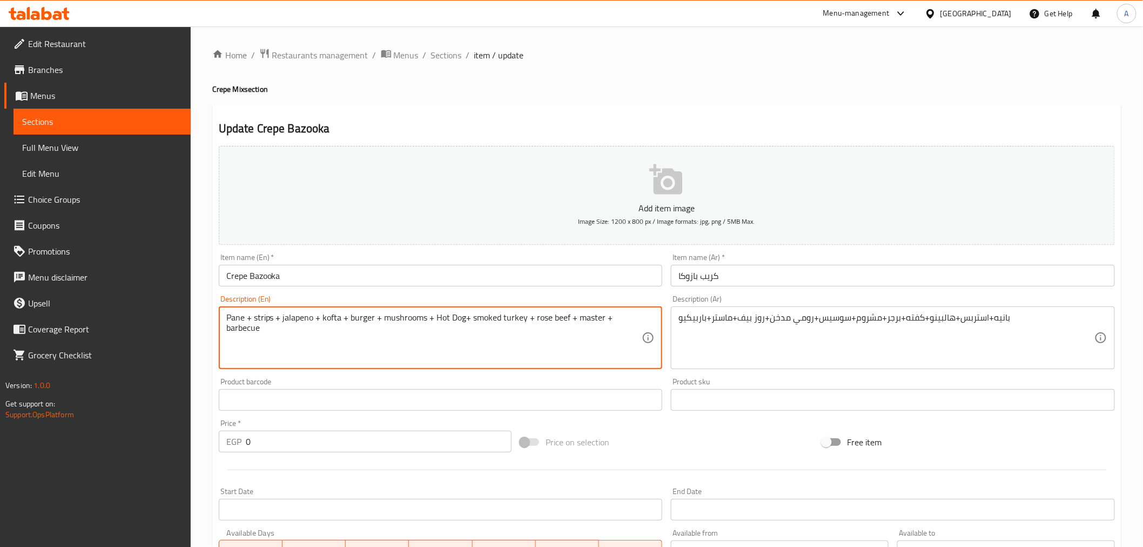
paste textarea "Roast"
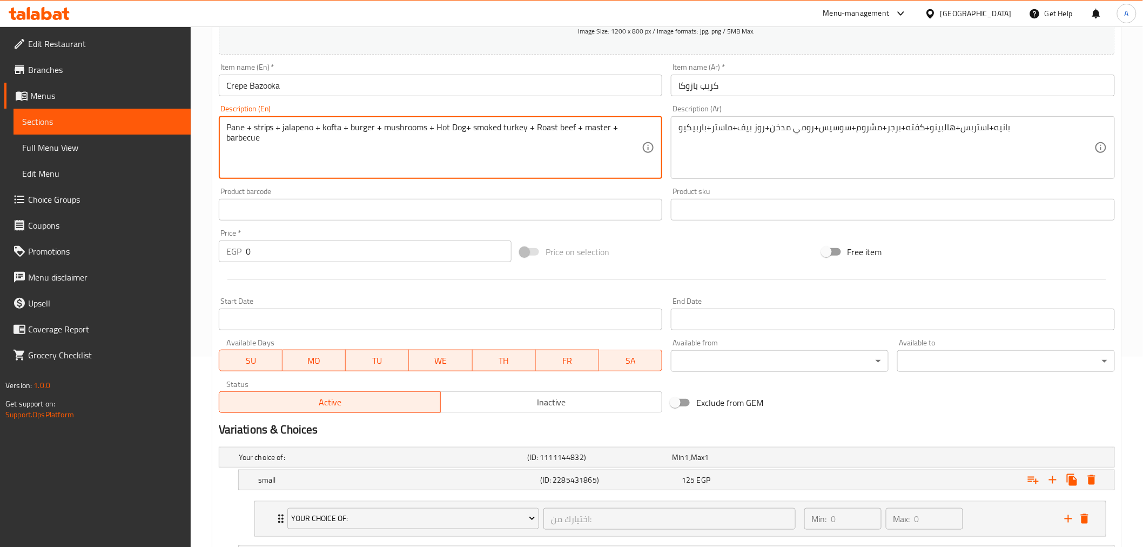
scroll to position [330, 0]
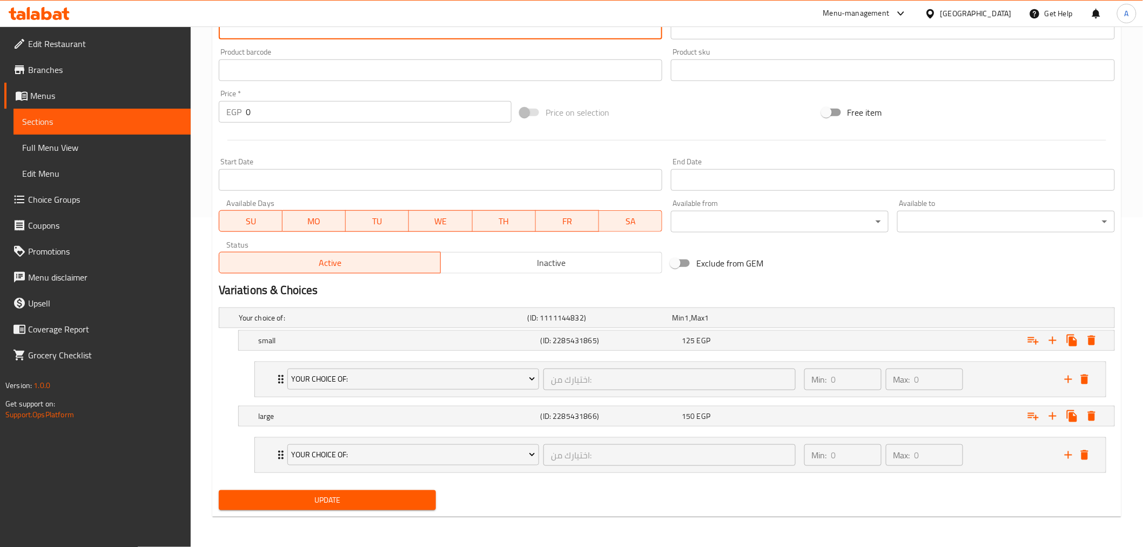
type textarea "Pane + strips + jalapeno + kofta + burger + mushrooms + Hot Dog+ smoked turkey …"
click at [385, 495] on span "Update" at bounding box center [327, 500] width 200 height 14
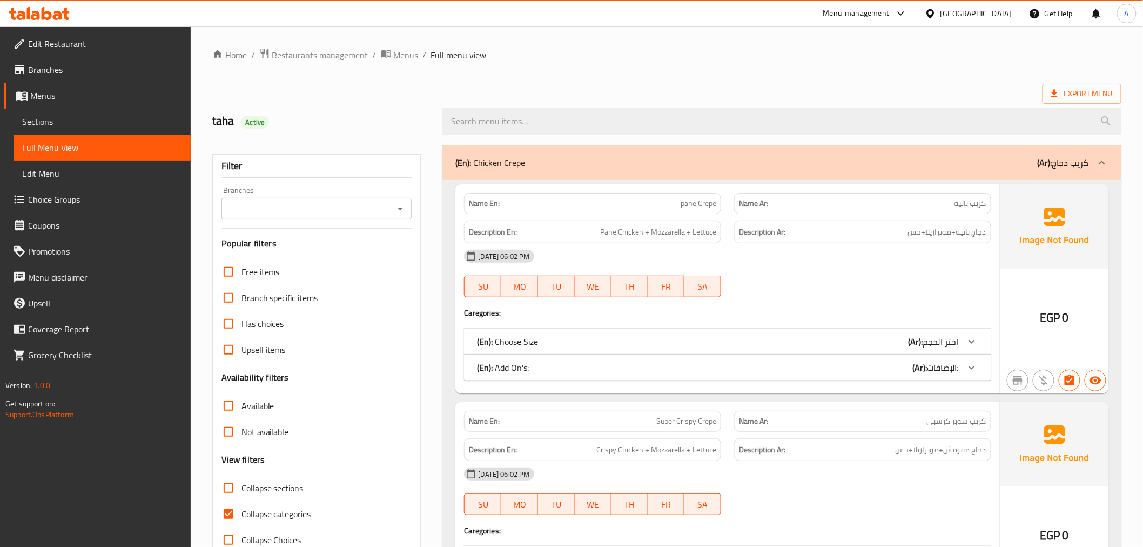
scroll to position [157, 0]
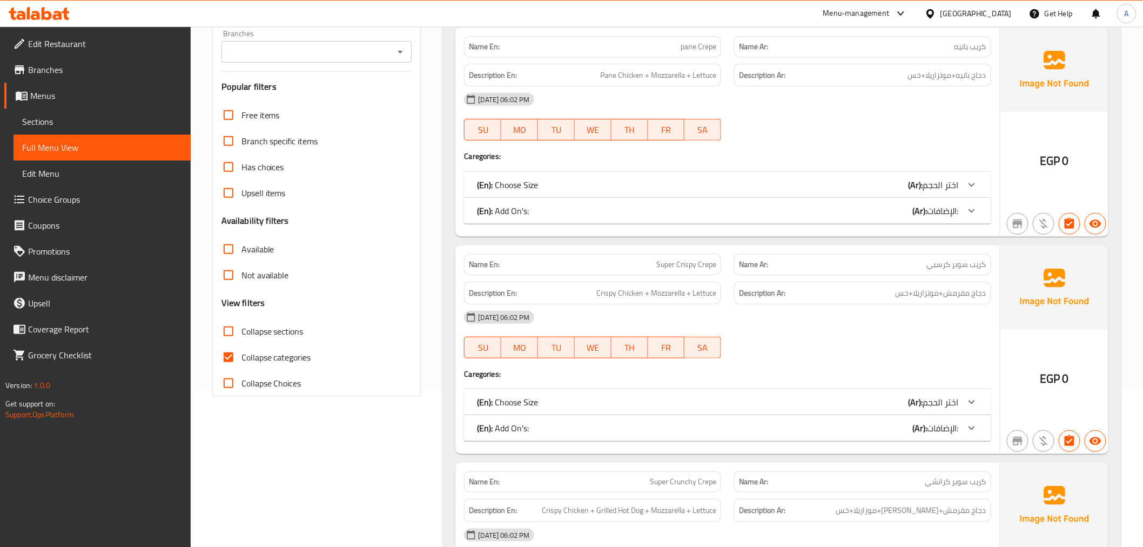
click at [293, 354] on span "Collapse categories" at bounding box center [276, 357] width 70 height 13
click at [241, 354] on input "Collapse categories" at bounding box center [229, 357] width 26 height 26
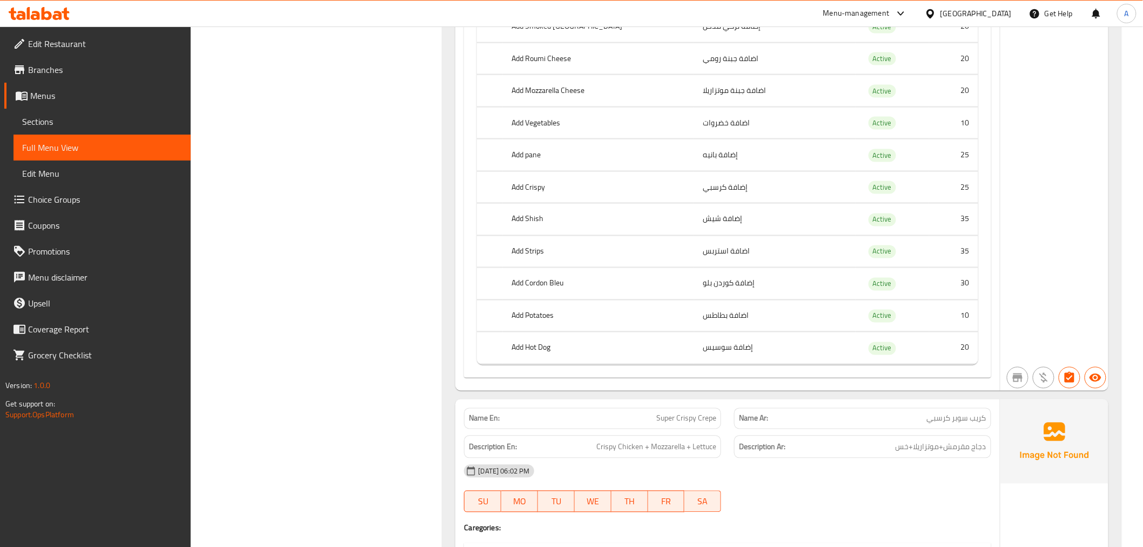
scroll to position [62, 0]
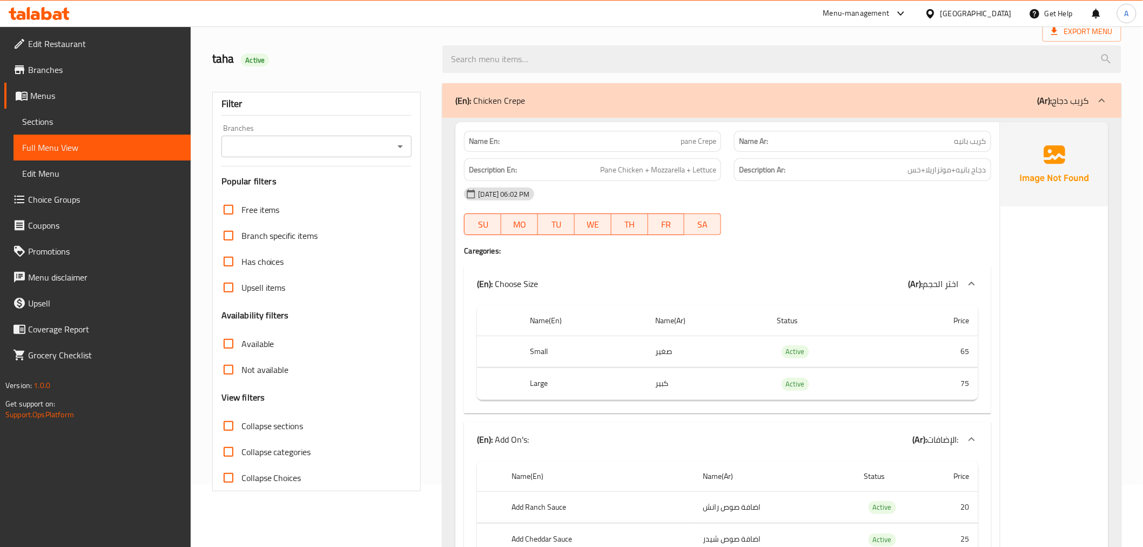
click at [272, 447] on span "Collapse categories" at bounding box center [276, 451] width 70 height 13
click at [241, 447] on input "Collapse categories" at bounding box center [229, 452] width 26 height 26
checkbox input "true"
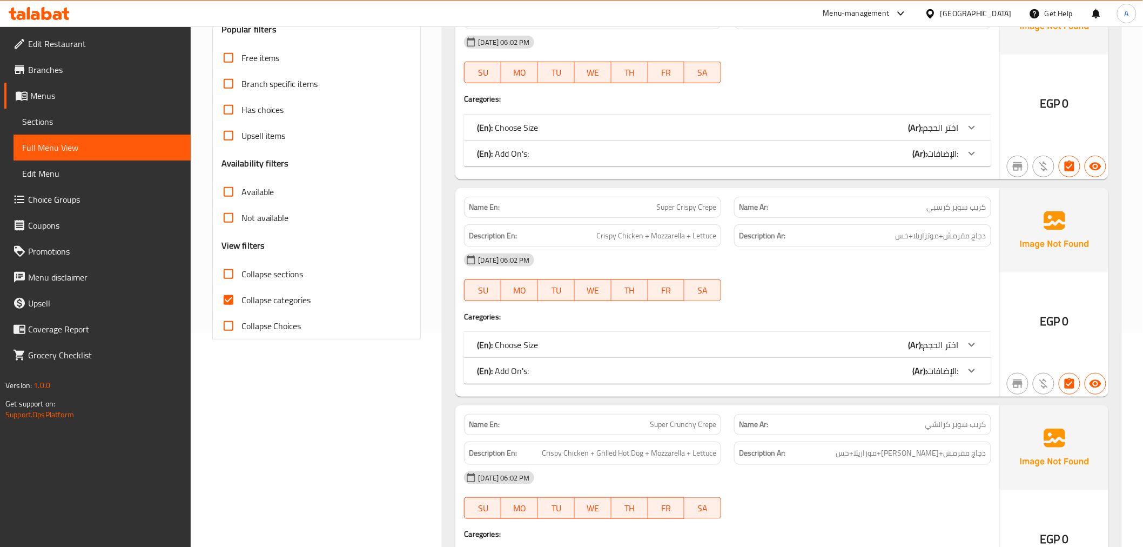
scroll to position [0, 0]
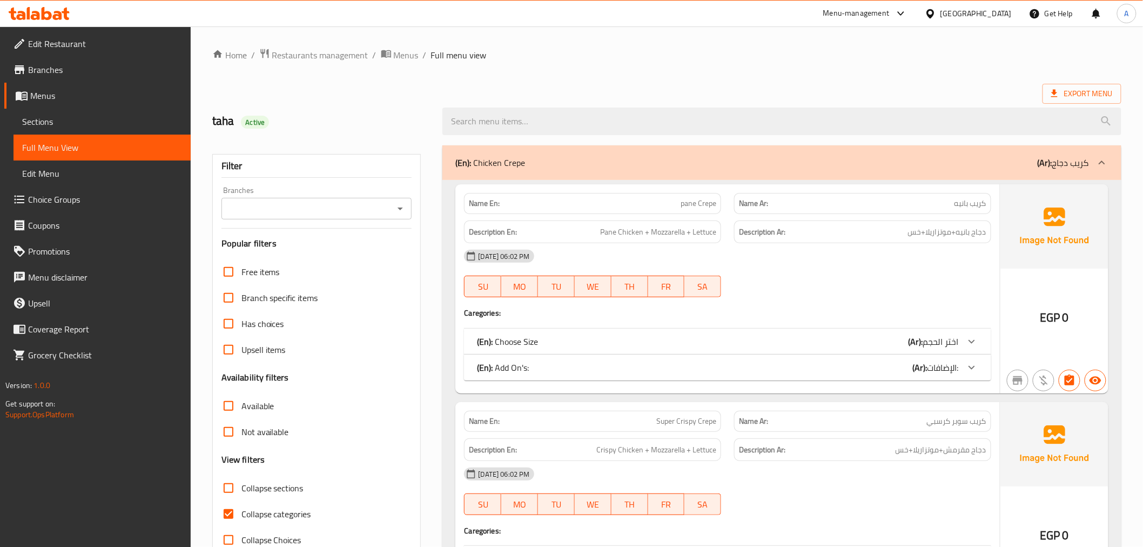
click at [285, 498] on label "Collapse sections" at bounding box center [260, 488] width 88 height 26
click at [241, 498] on input "Collapse sections" at bounding box center [229, 488] width 26 height 26
checkbox input "true"
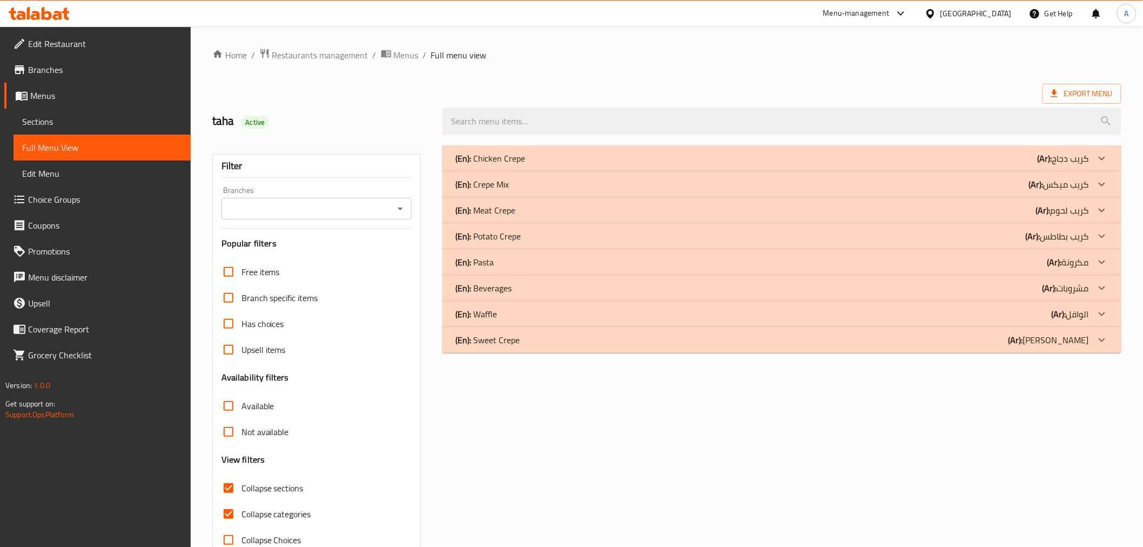
click at [263, 512] on span "Collapse categories" at bounding box center [276, 513] width 70 height 13
click at [241, 512] on input "Collapse categories" at bounding box center [229, 514] width 26 height 26
checkbox input "false"
click at [1066, 231] on p "(Ar): كريب بطاطس" at bounding box center [1057, 236] width 63 height 13
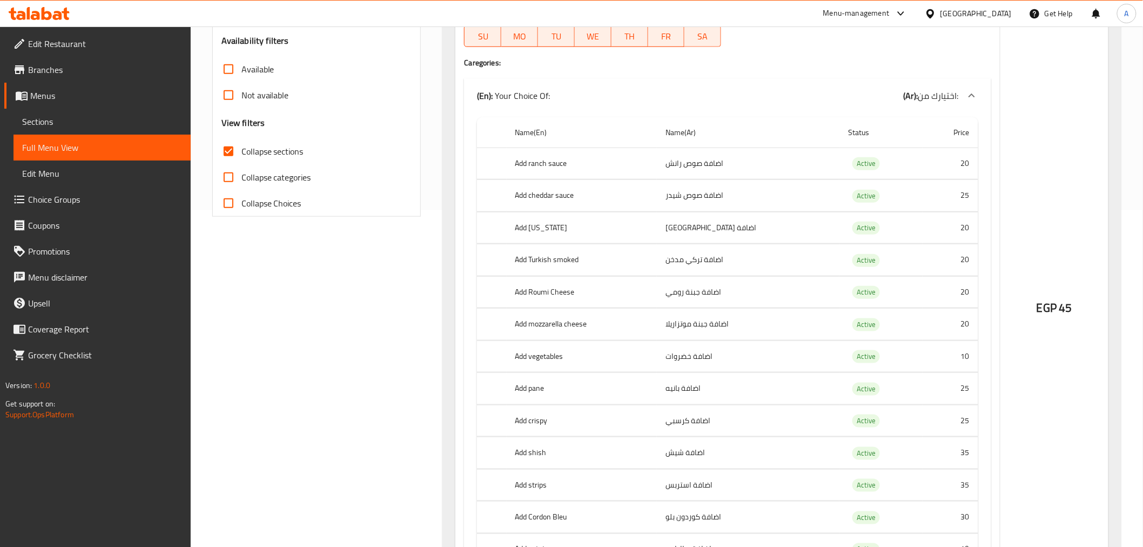
scroll to position [168, 0]
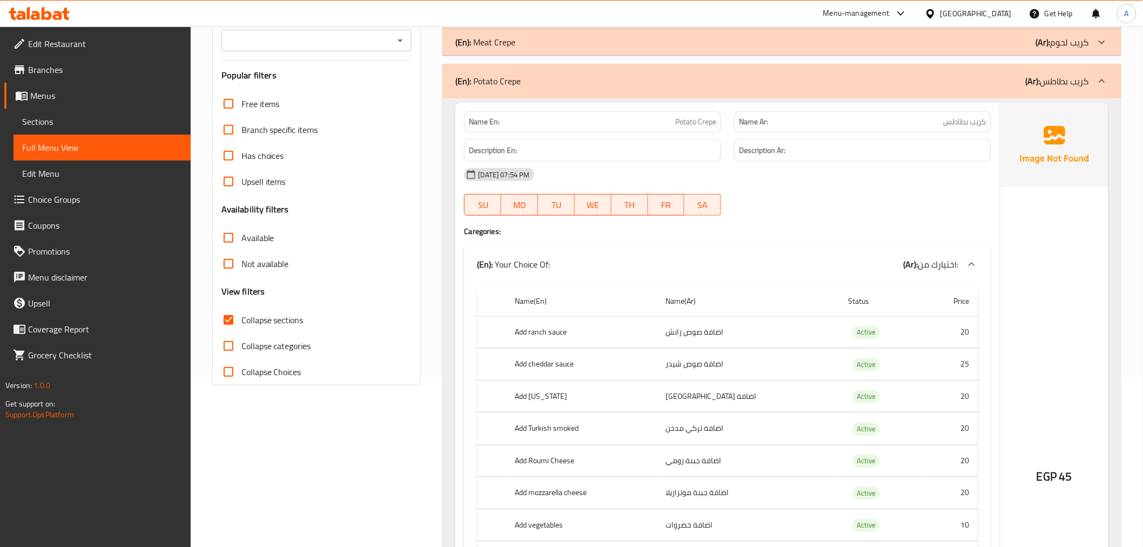
click at [1033, 86] on b "(Ar):" at bounding box center [1033, 81] width 15 height 16
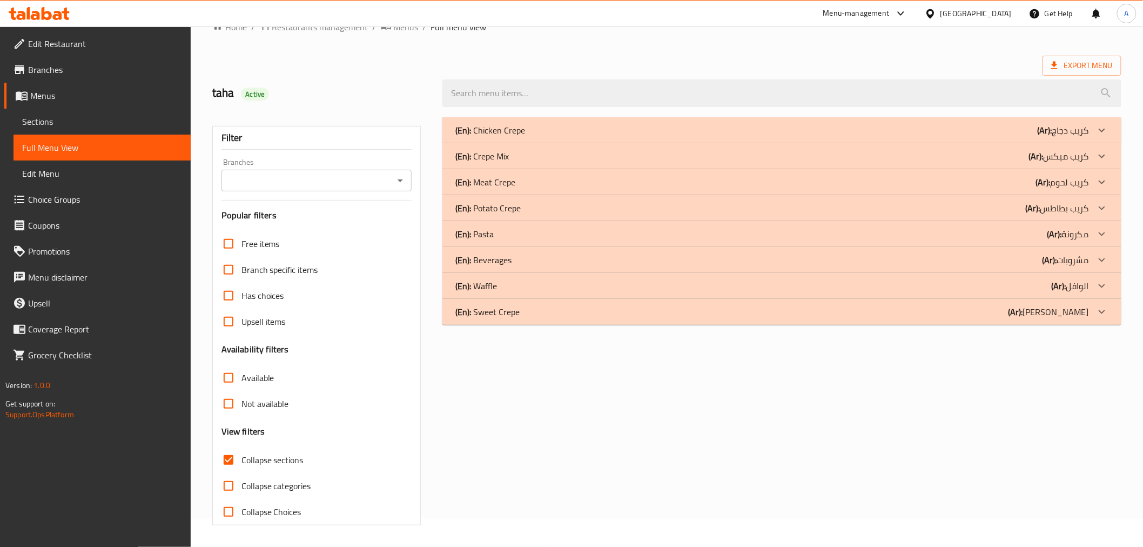
scroll to position [28, 0]
click at [501, 228] on div "(En): Pasta (Ar): مكرونة" at bounding box center [771, 233] width 633 height 13
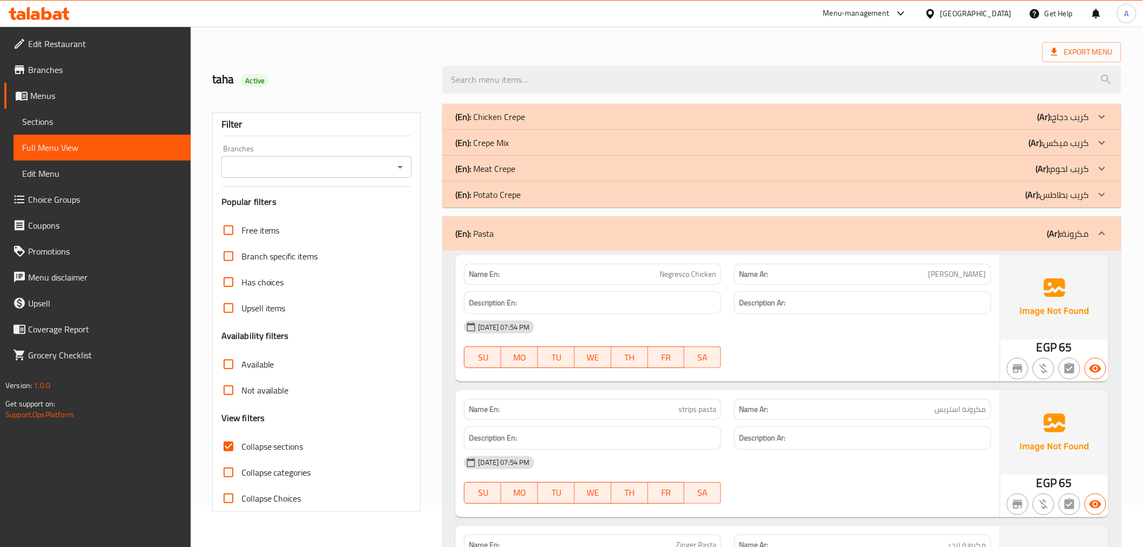
scroll to position [0, 0]
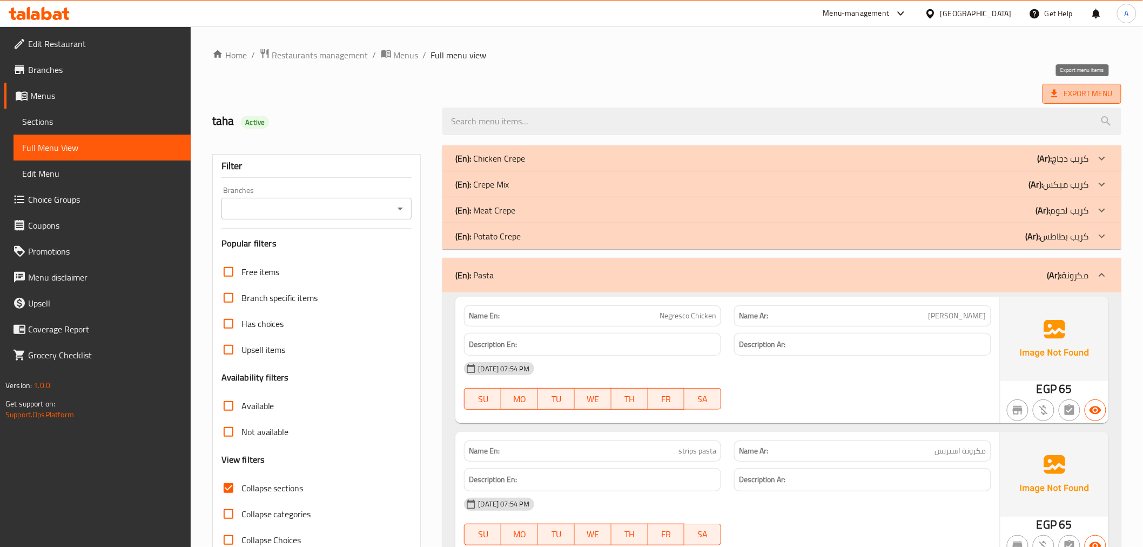
click at [1052, 93] on icon at bounding box center [1054, 94] width 6 height 8
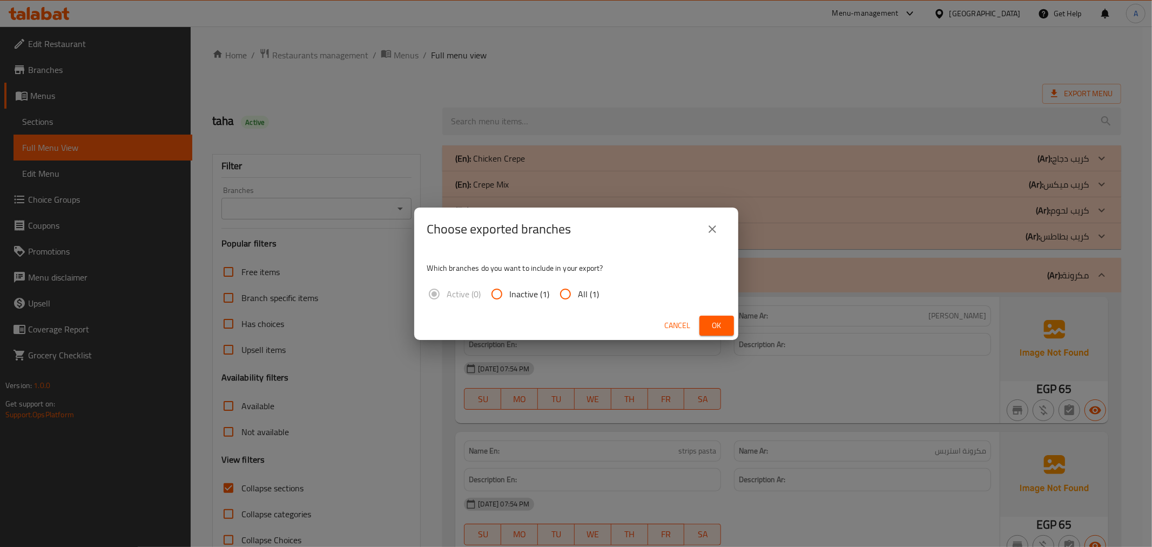
click at [594, 289] on span "All (1)" at bounding box center [589, 293] width 21 height 13
click at [579, 289] on input "All (1)" at bounding box center [566, 294] width 26 height 26
radio input "true"
click at [718, 330] on span "Ok" at bounding box center [716, 326] width 17 height 14
